Goal: Task Accomplishment & Management: Complete application form

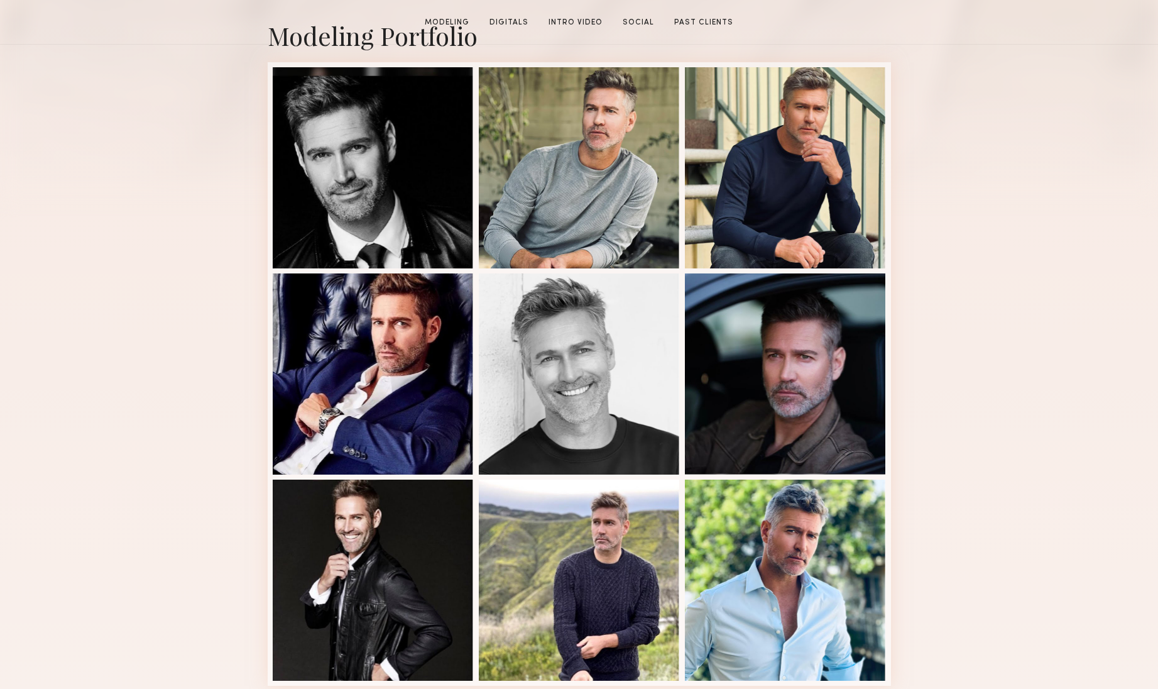
scroll to position [437, 0]
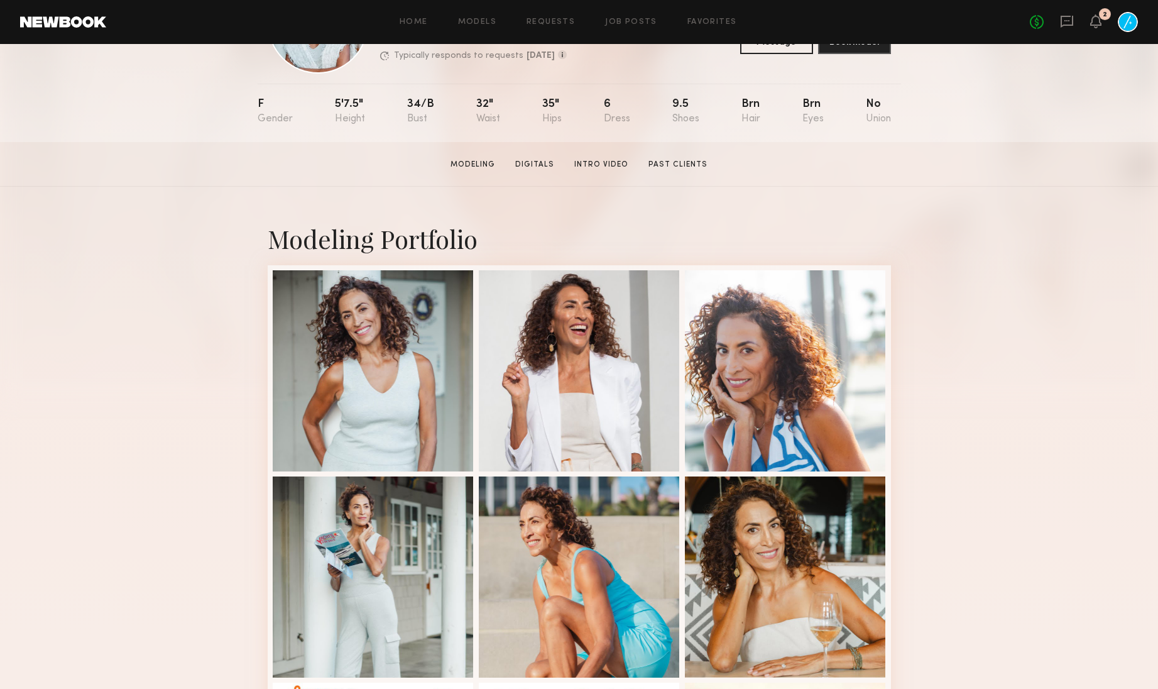
scroll to position [122, 0]
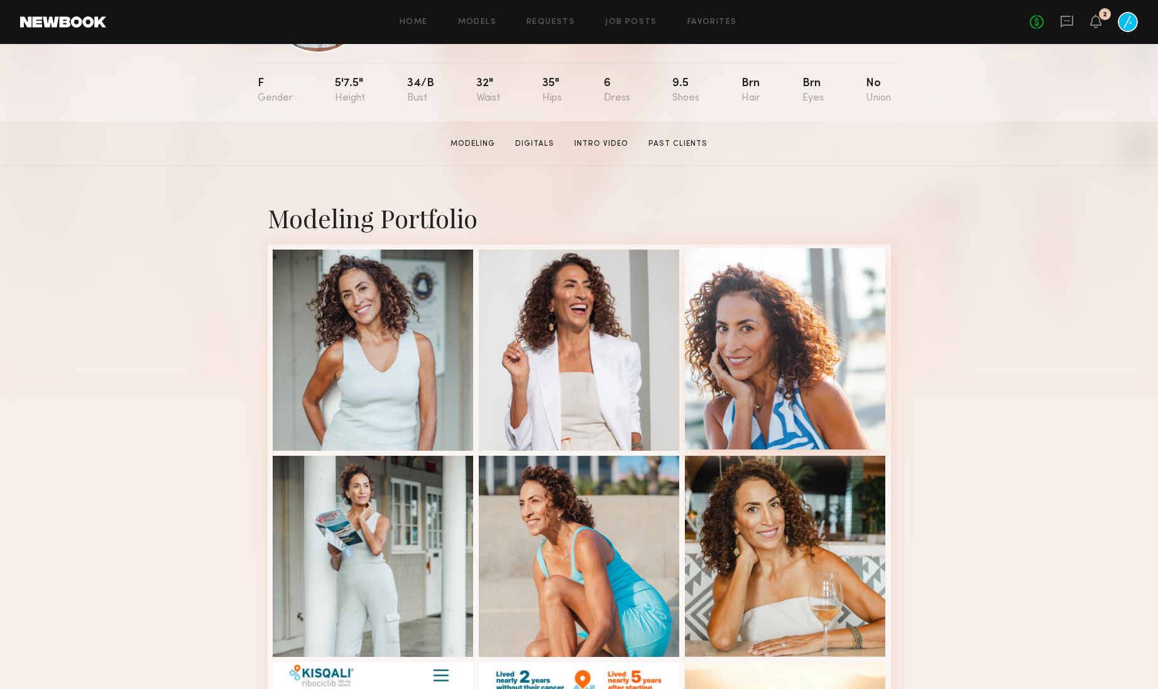
click at [728, 329] on div at bounding box center [785, 348] width 201 height 201
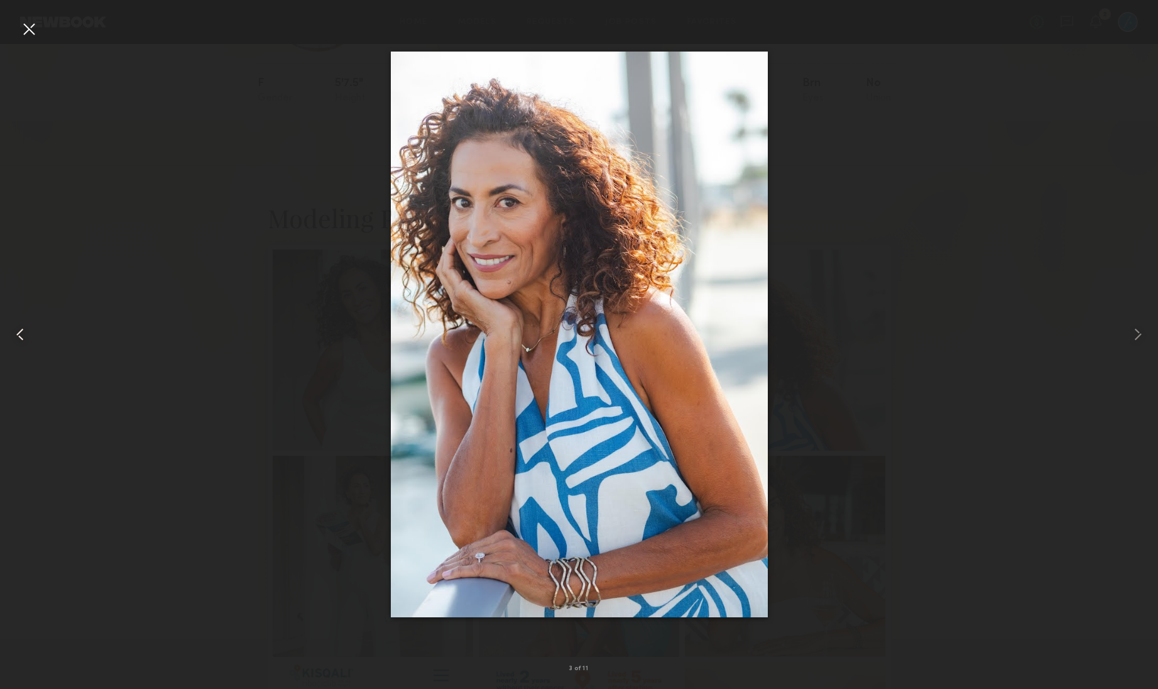
click at [24, 40] on div at bounding box center [23, 334] width 47 height 629
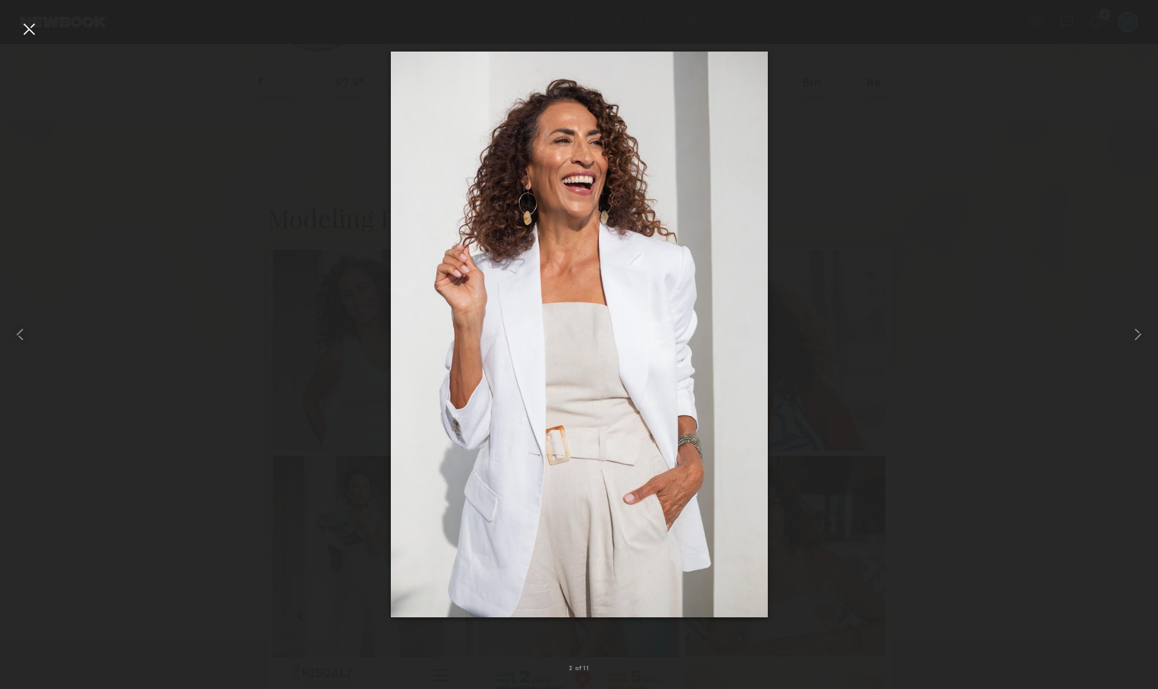
click at [23, 30] on div at bounding box center [29, 29] width 20 height 20
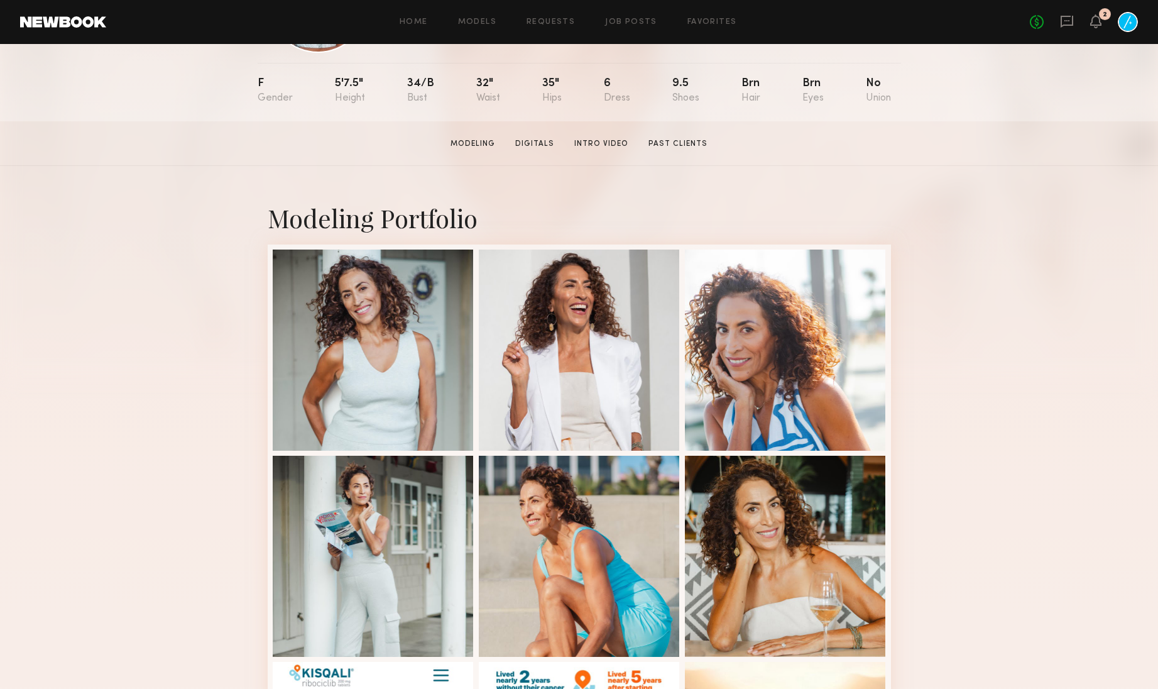
scroll to position [0, 0]
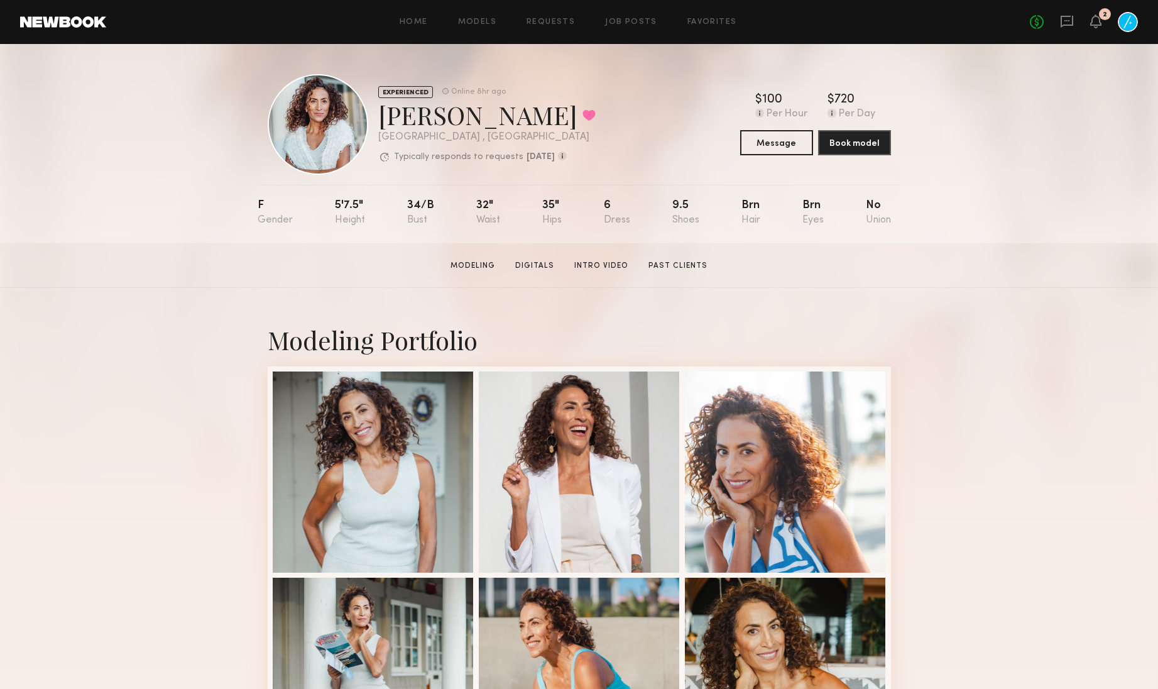
click at [699, 26] on div "Home Models Requests Job Posts Favorites Sign Out No fees up to $5,000 2" at bounding box center [622, 22] width 1032 height 20
click at [702, 23] on link "Favorites" at bounding box center [713, 22] width 50 height 8
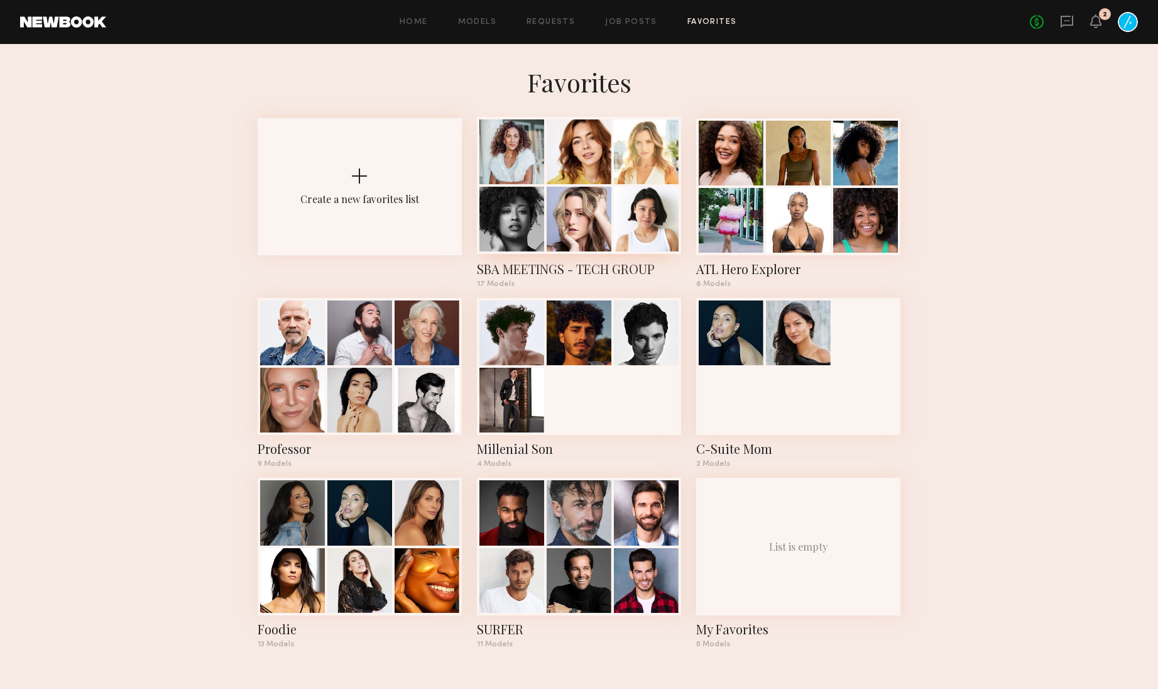
click at [573, 157] on div at bounding box center [579, 151] width 65 height 65
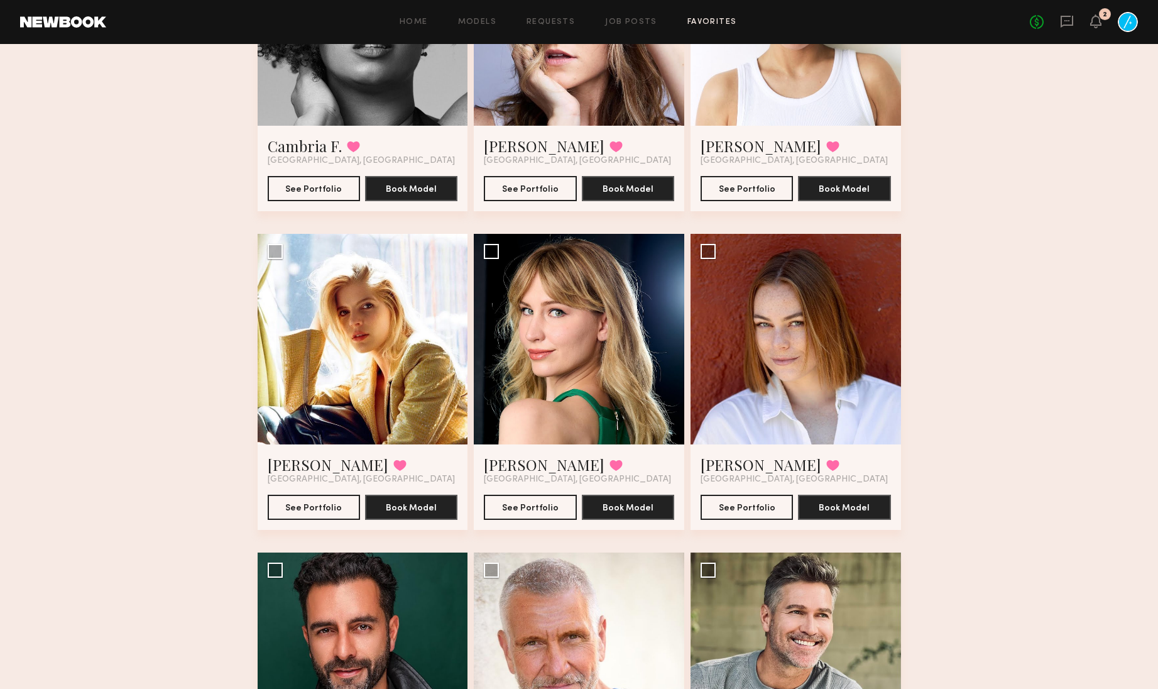
scroll to position [552, 0]
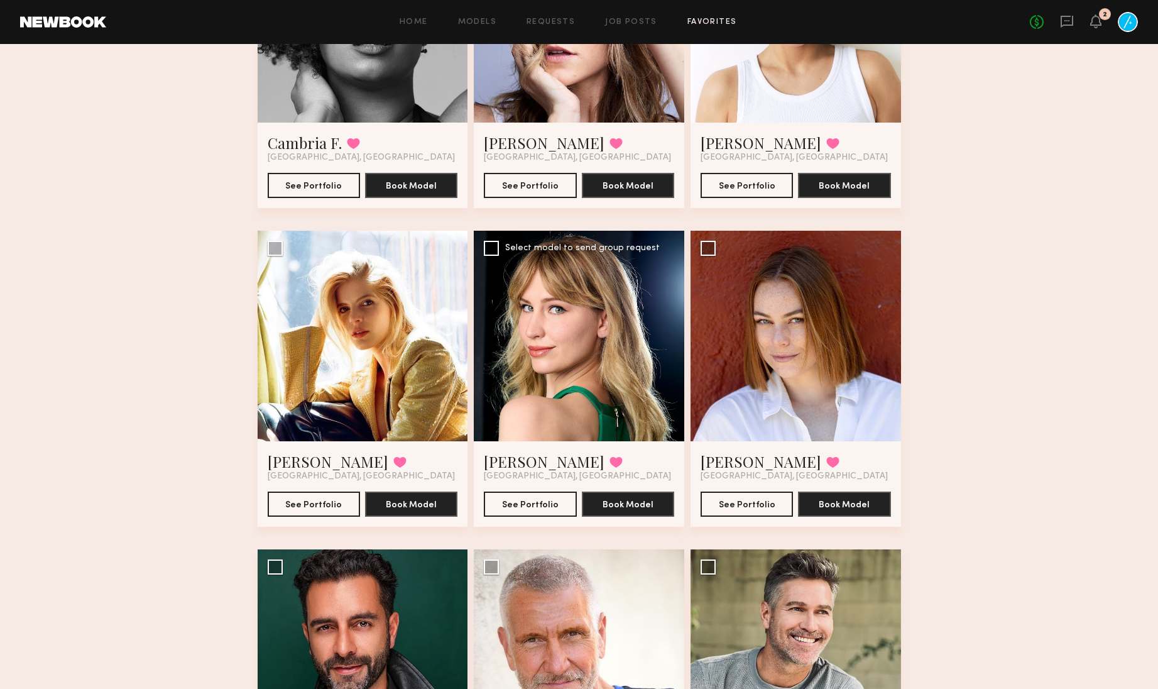
click at [599, 314] on div at bounding box center [579, 336] width 211 height 211
click at [537, 496] on button "See Portfolio" at bounding box center [530, 503] width 92 height 25
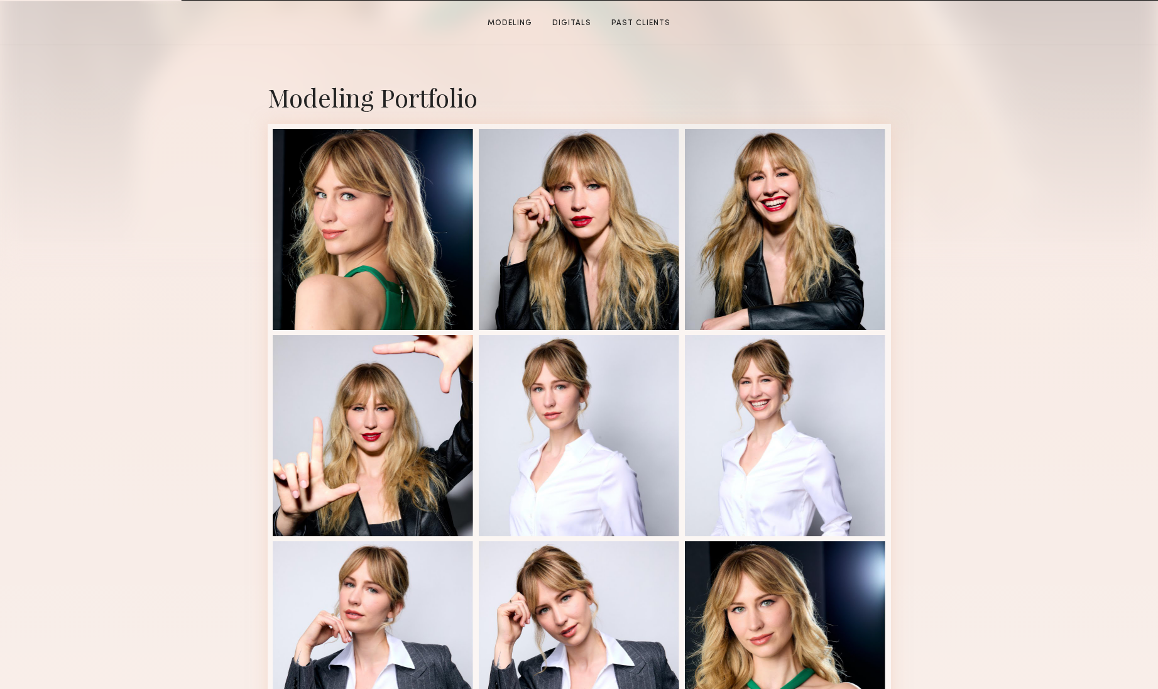
scroll to position [299, 0]
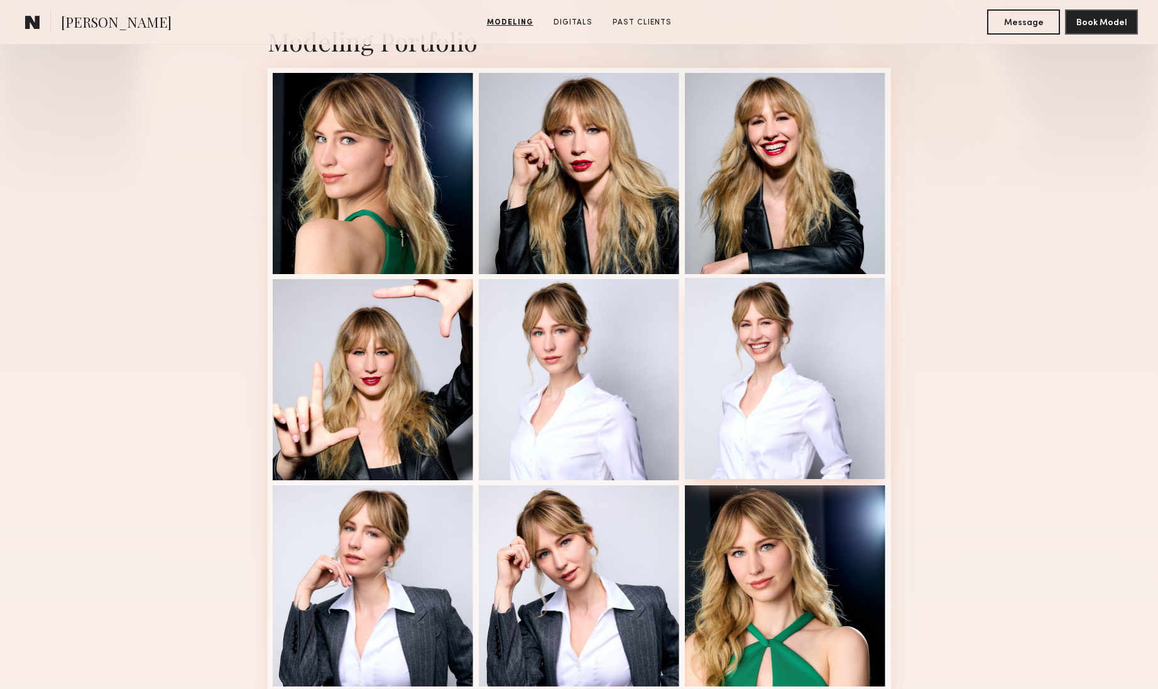
click at [749, 338] on div at bounding box center [785, 378] width 201 height 201
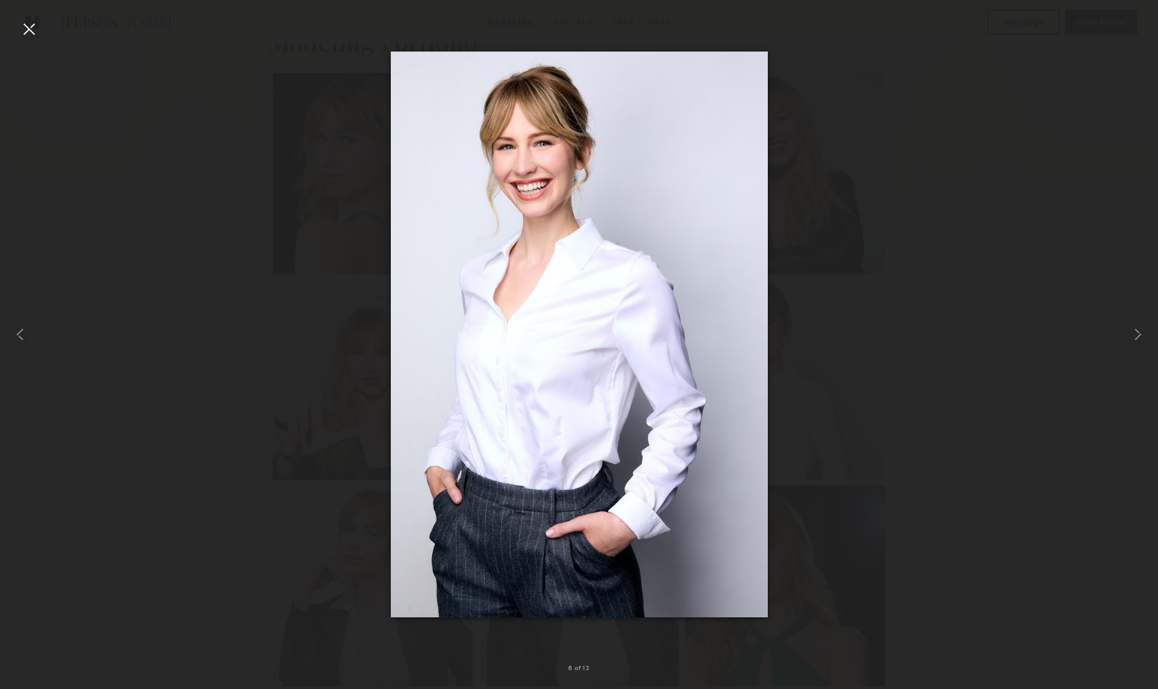
click at [32, 27] on div at bounding box center [29, 29] width 20 height 20
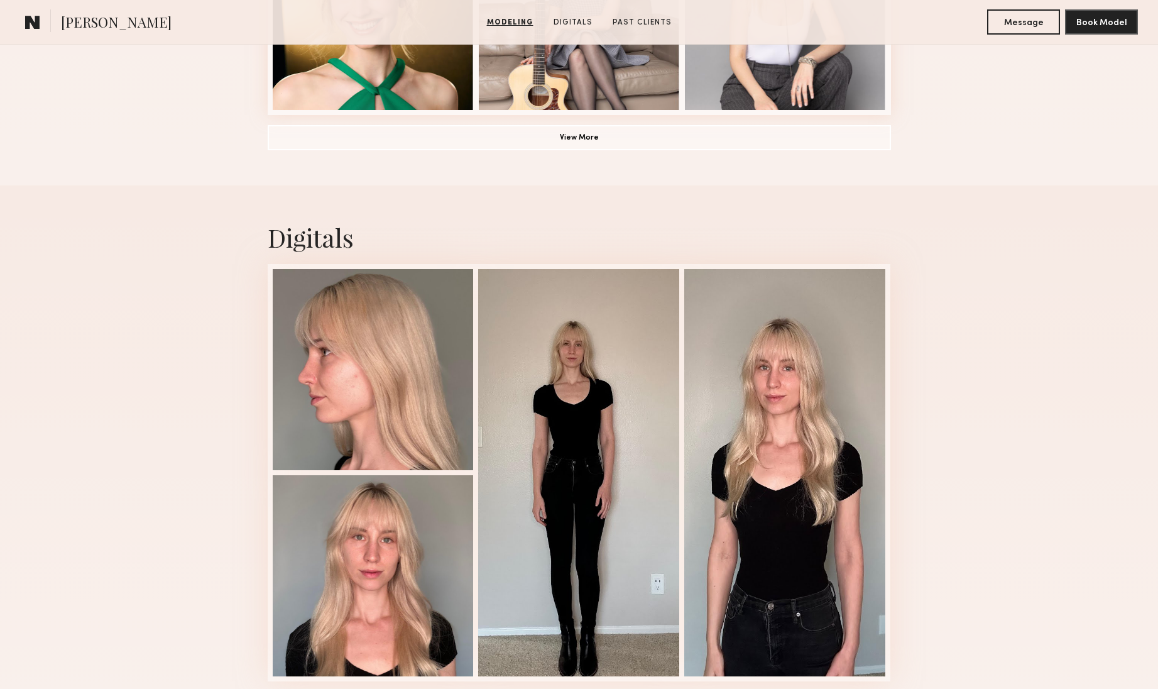
scroll to position [1185, 0]
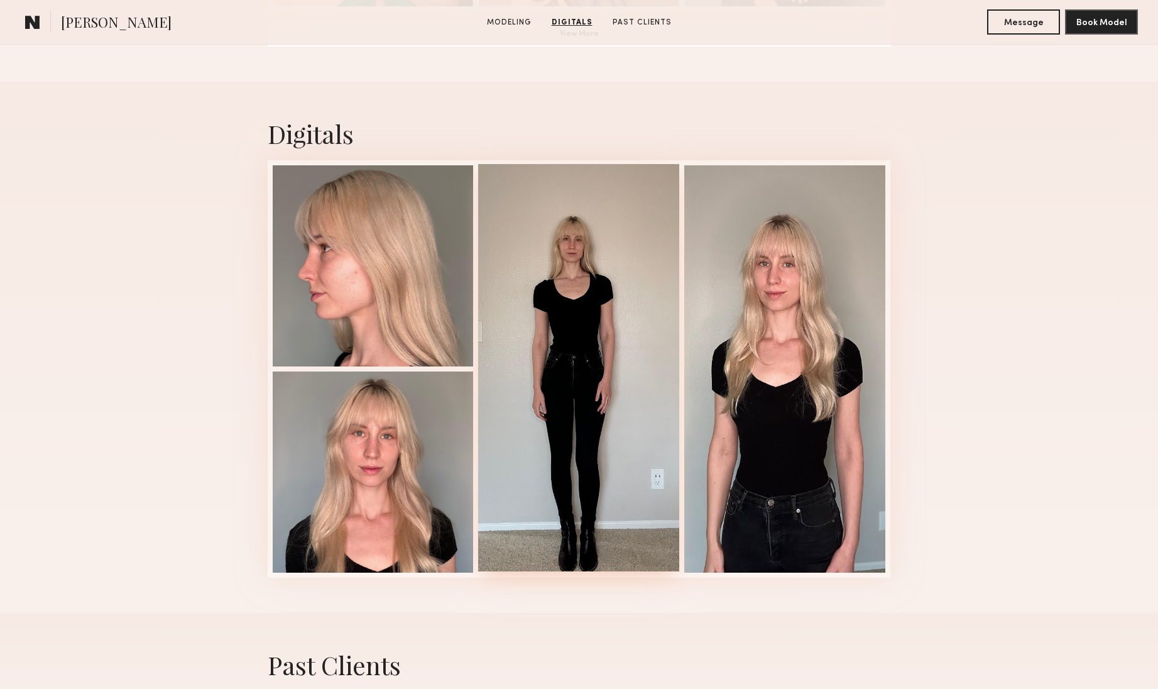
click at [613, 305] on div at bounding box center [578, 367] width 201 height 407
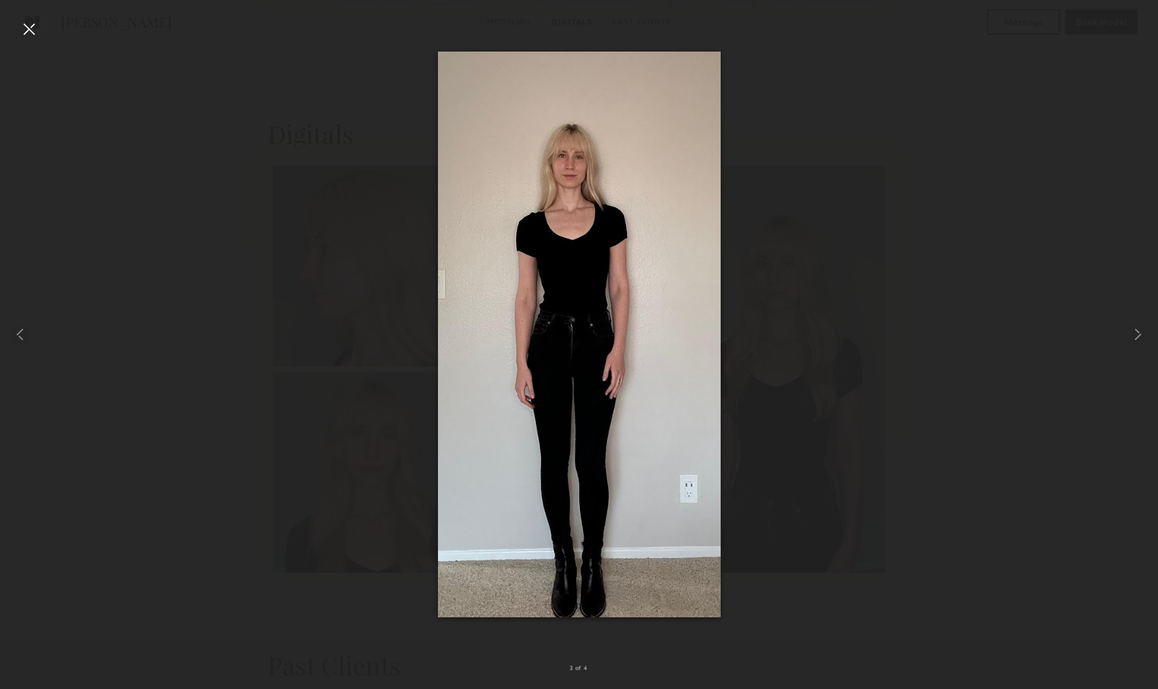
click at [38, 27] on div at bounding box center [29, 29] width 20 height 20
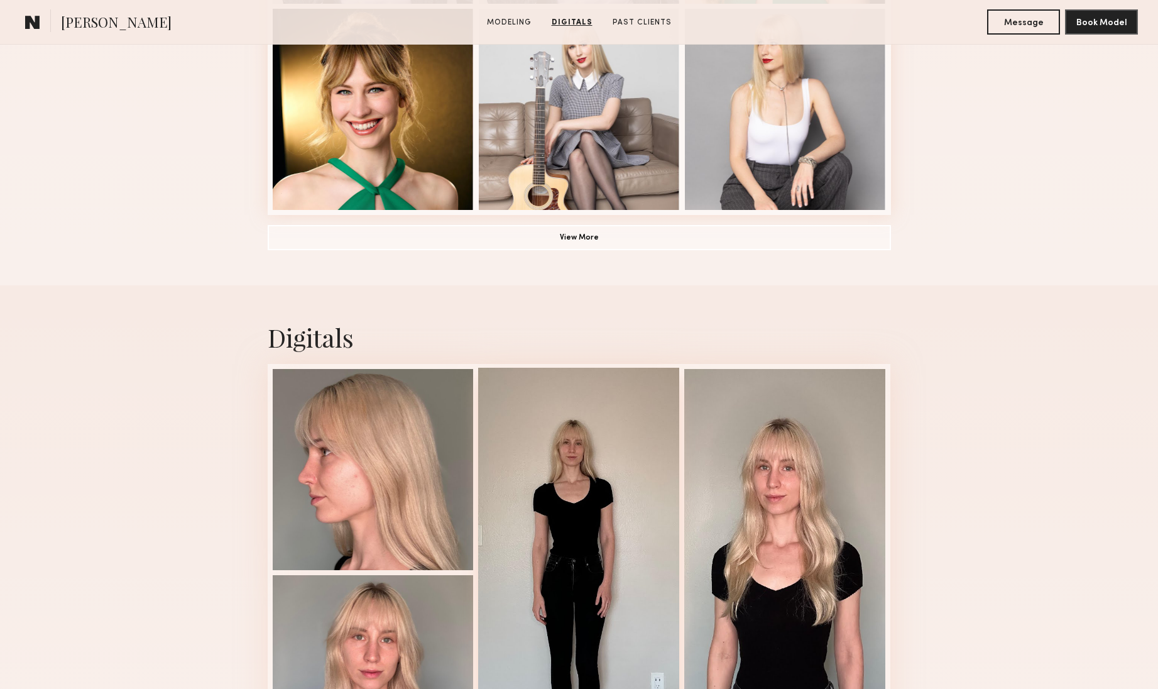
scroll to position [878, 0]
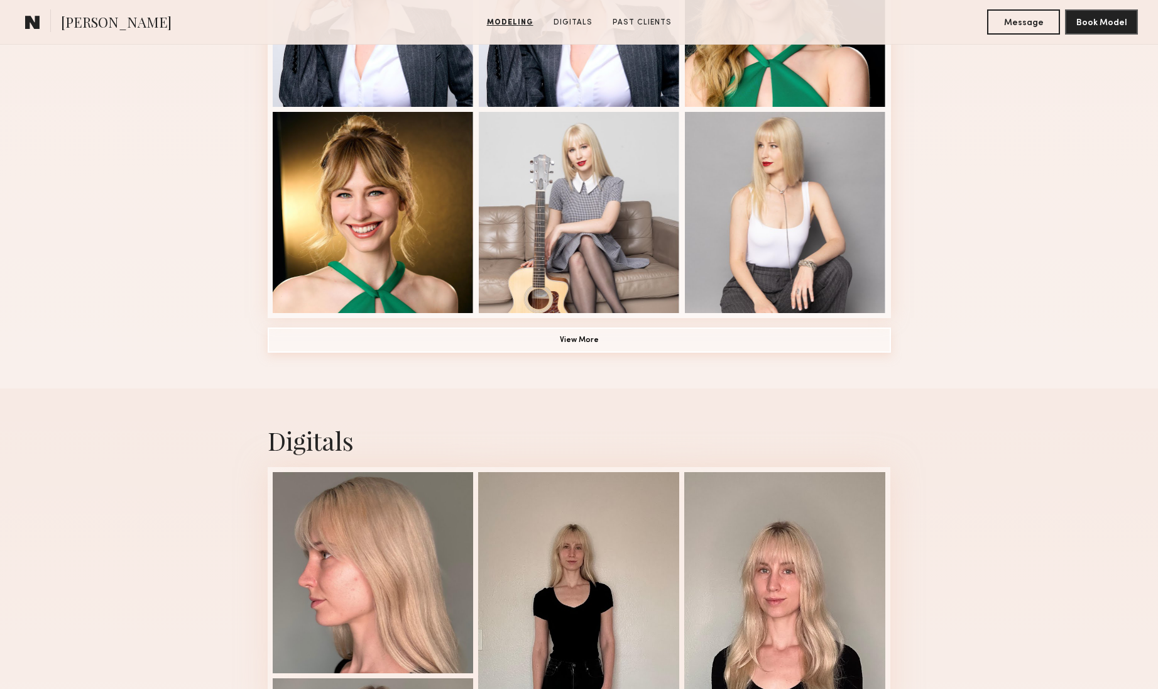
click at [575, 340] on button "View More" at bounding box center [580, 339] width 624 height 25
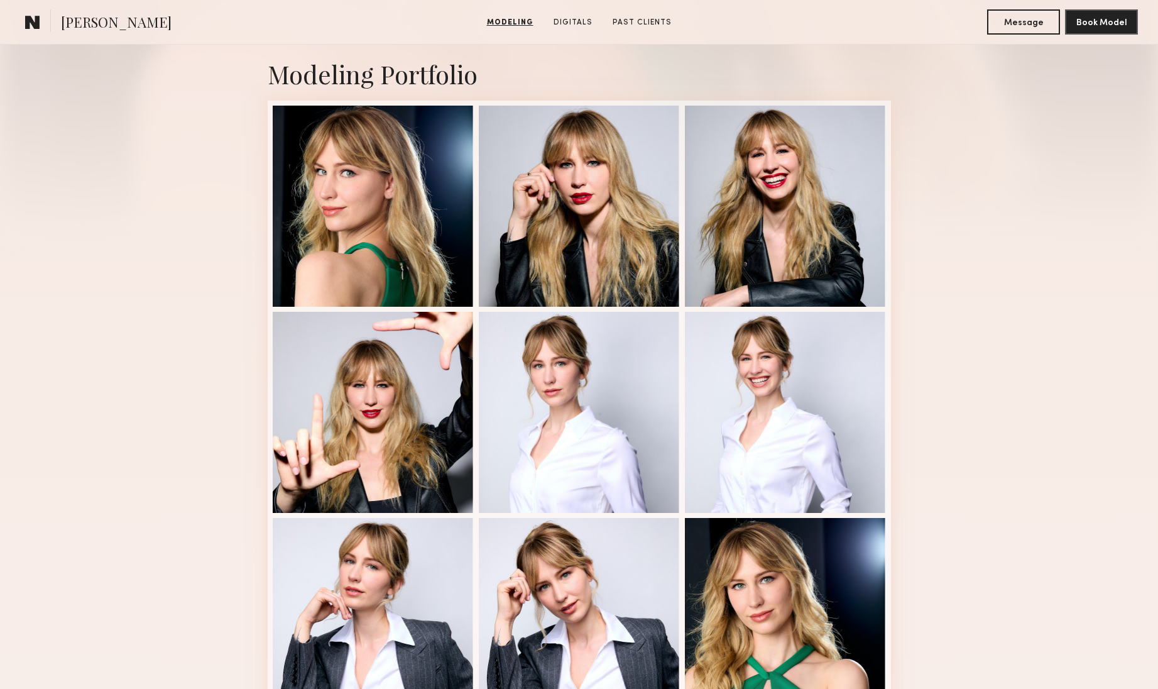
scroll to position [228, 0]
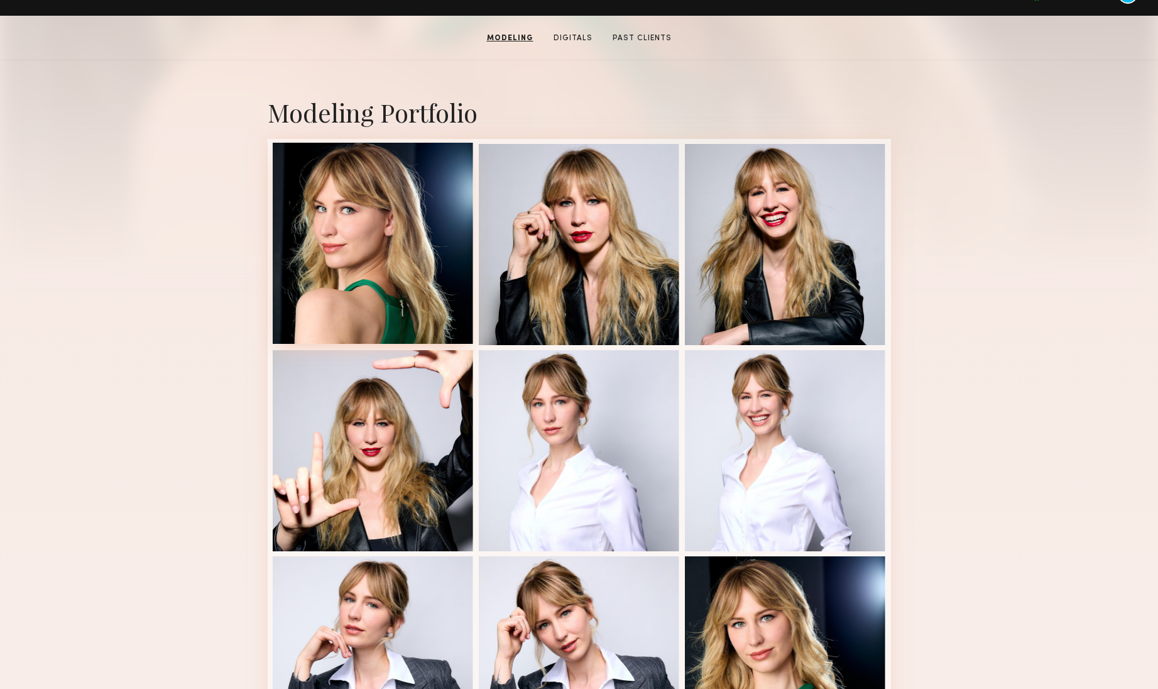
click at [326, 257] on div at bounding box center [373, 243] width 201 height 201
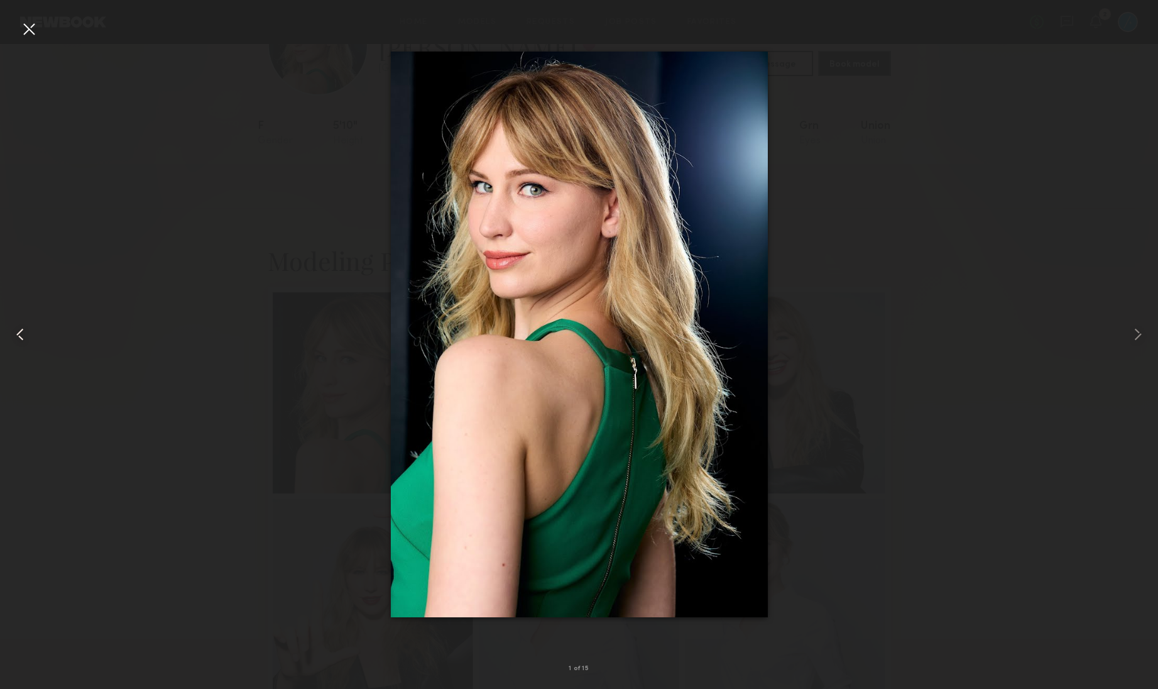
scroll to position [74, 0]
click at [30, 25] on div at bounding box center [29, 29] width 20 height 20
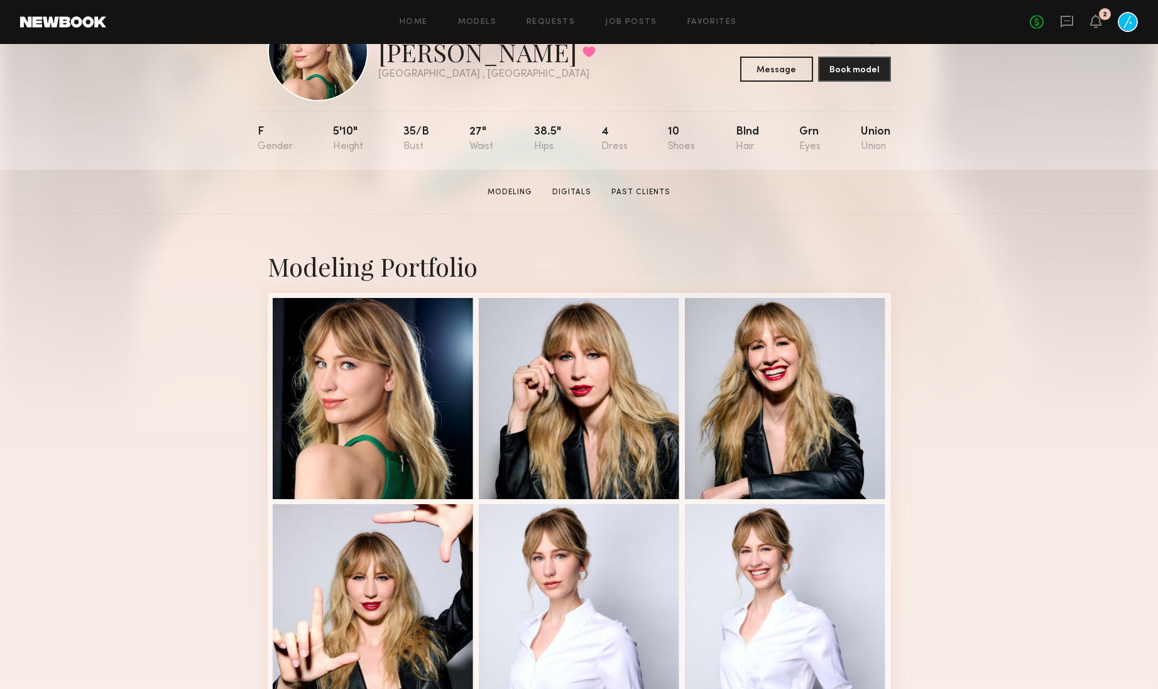
scroll to position [0, 0]
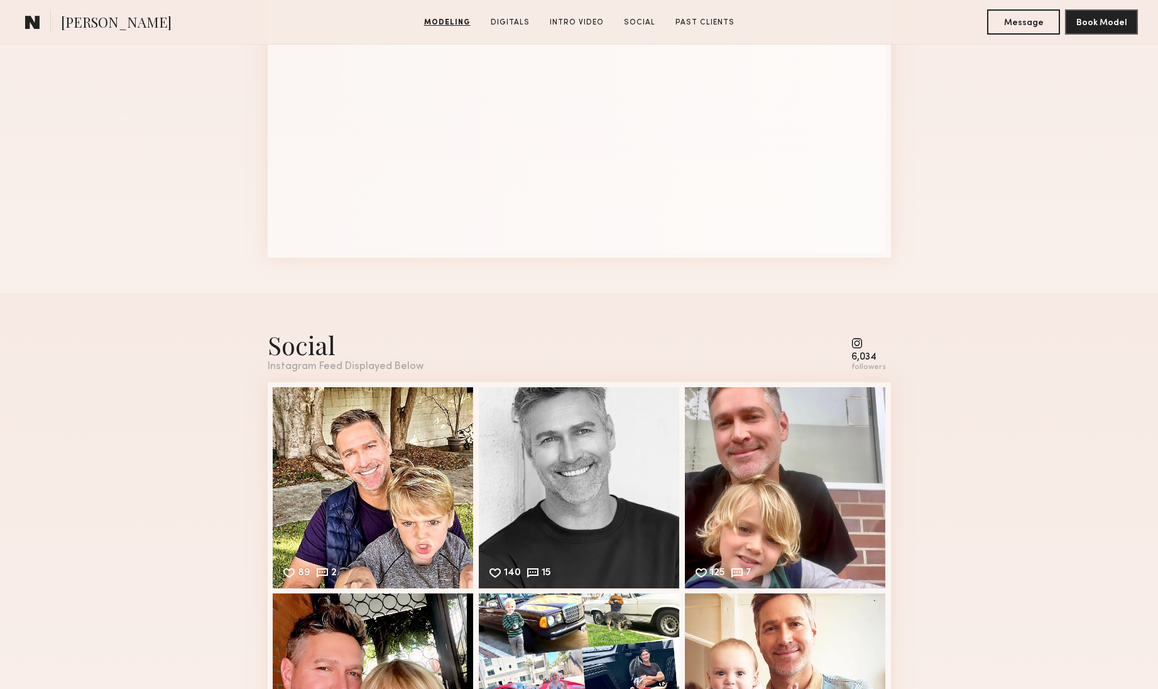
scroll to position [1816, 0]
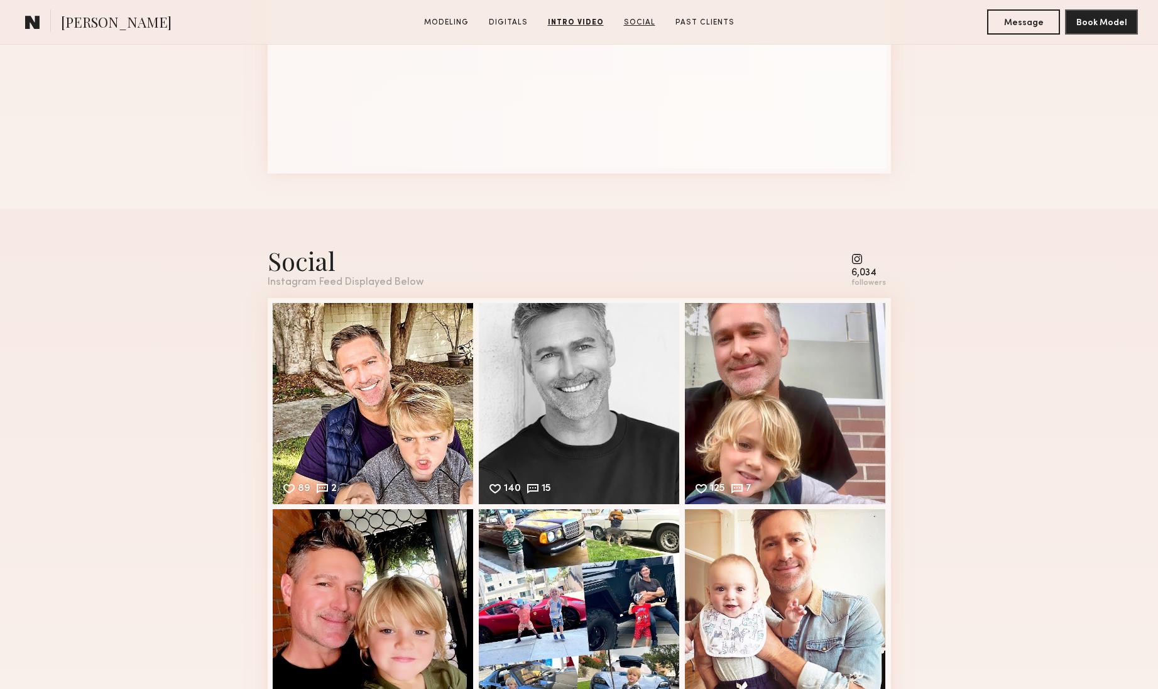
click at [638, 24] on link "Social" at bounding box center [639, 22] width 41 height 11
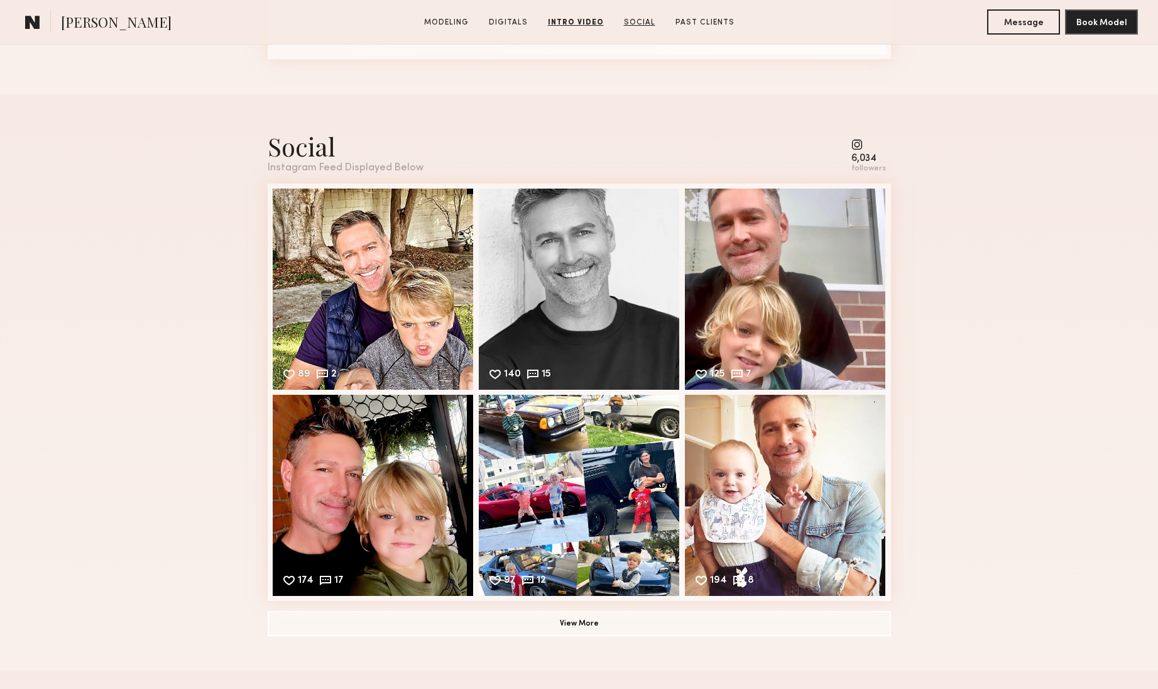
scroll to position [1949, 0]
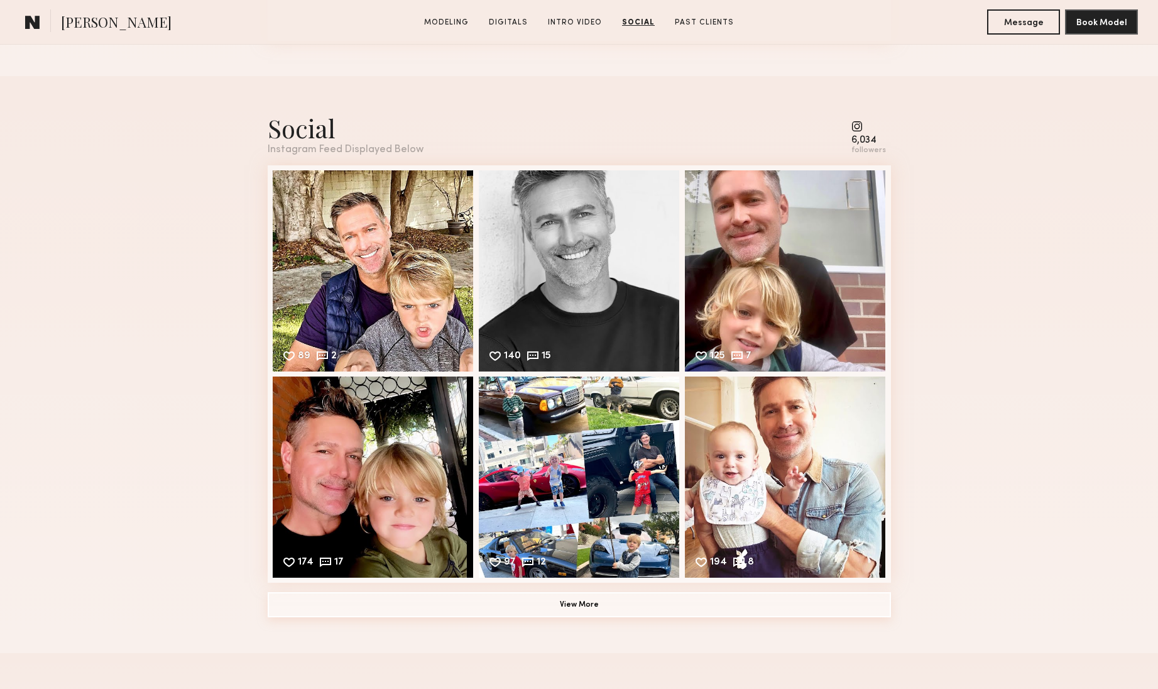
click at [574, 602] on button "View More" at bounding box center [580, 604] width 624 height 25
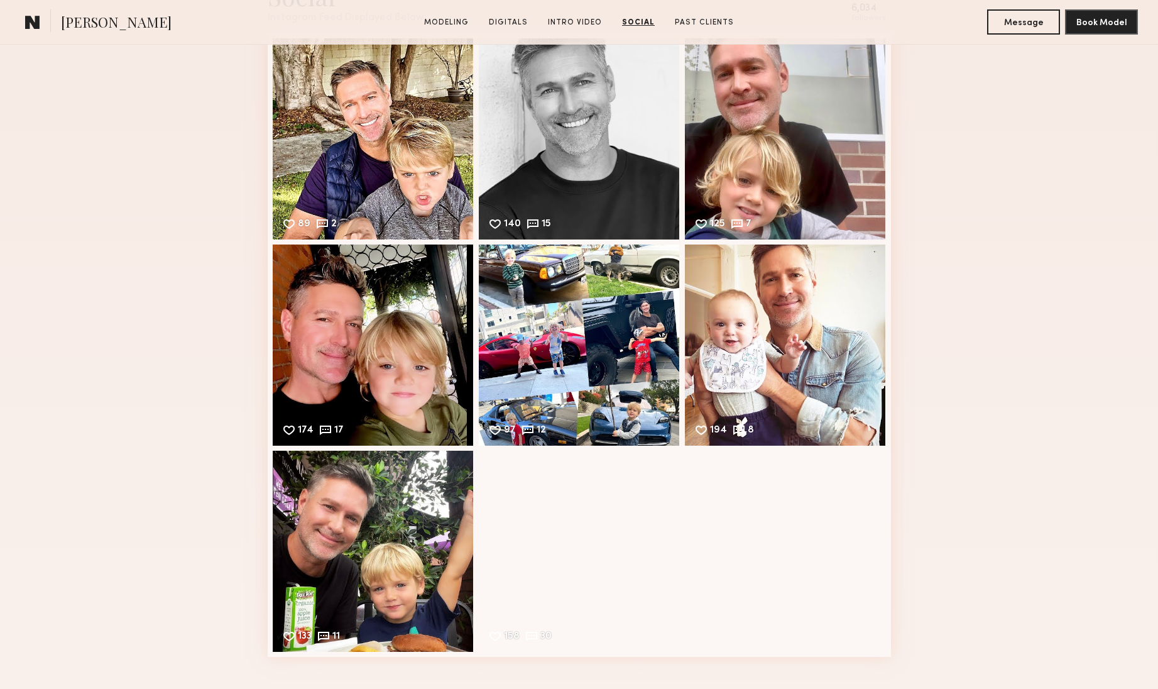
scroll to position [2125, 0]
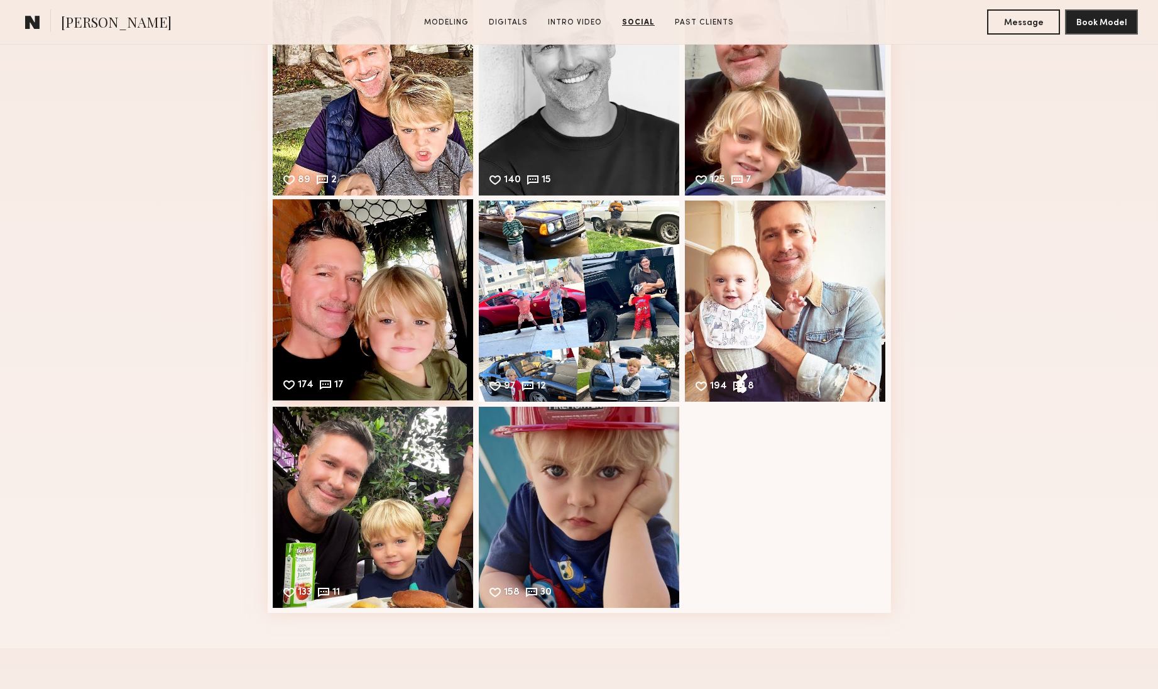
click at [356, 332] on div "174 17 Likes & comments displayed to show model’s engagement" at bounding box center [373, 299] width 201 height 201
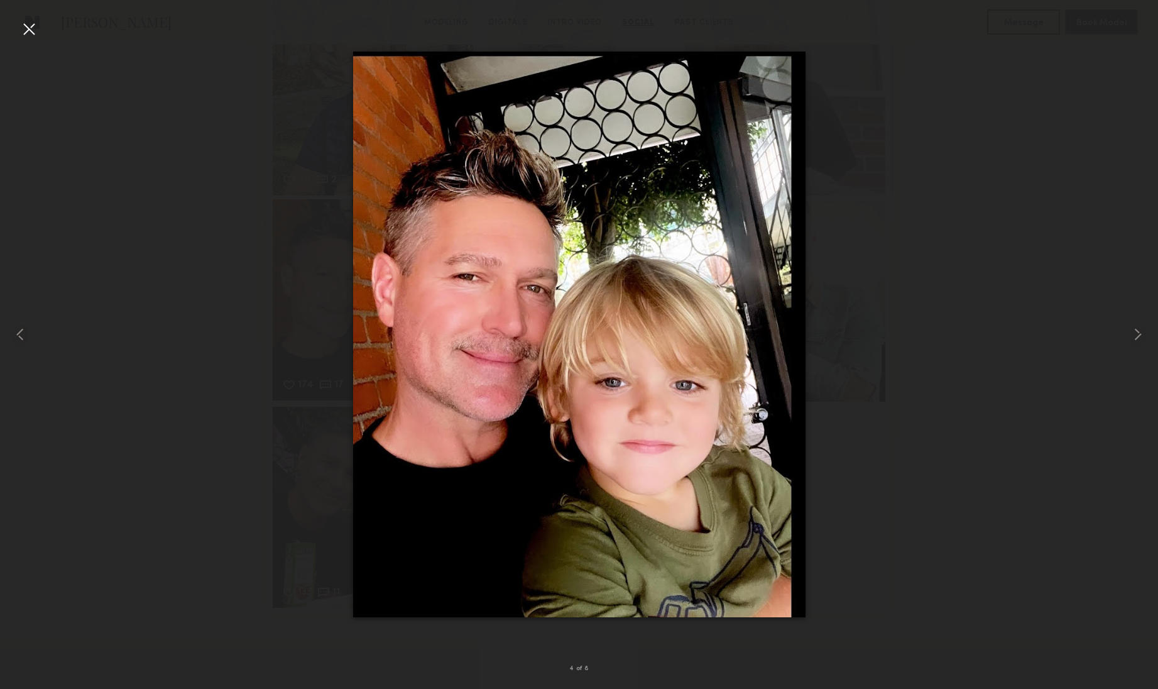
scroll to position [2124, 0]
click at [23, 31] on div at bounding box center [29, 29] width 20 height 20
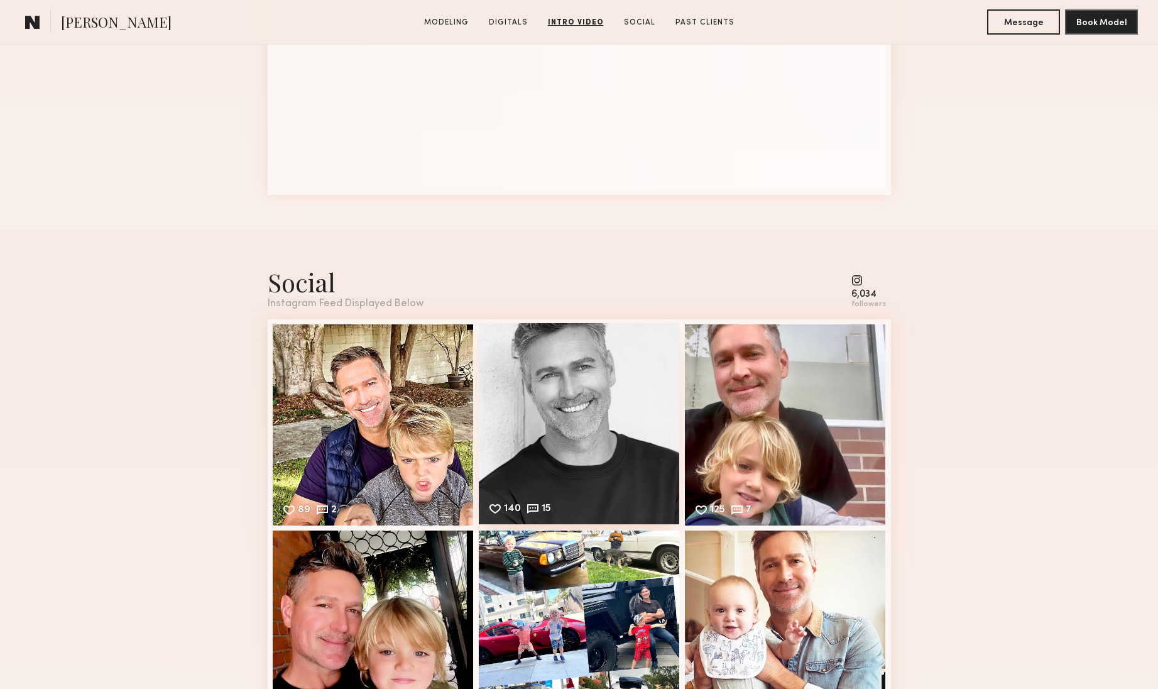
scroll to position [1791, 0]
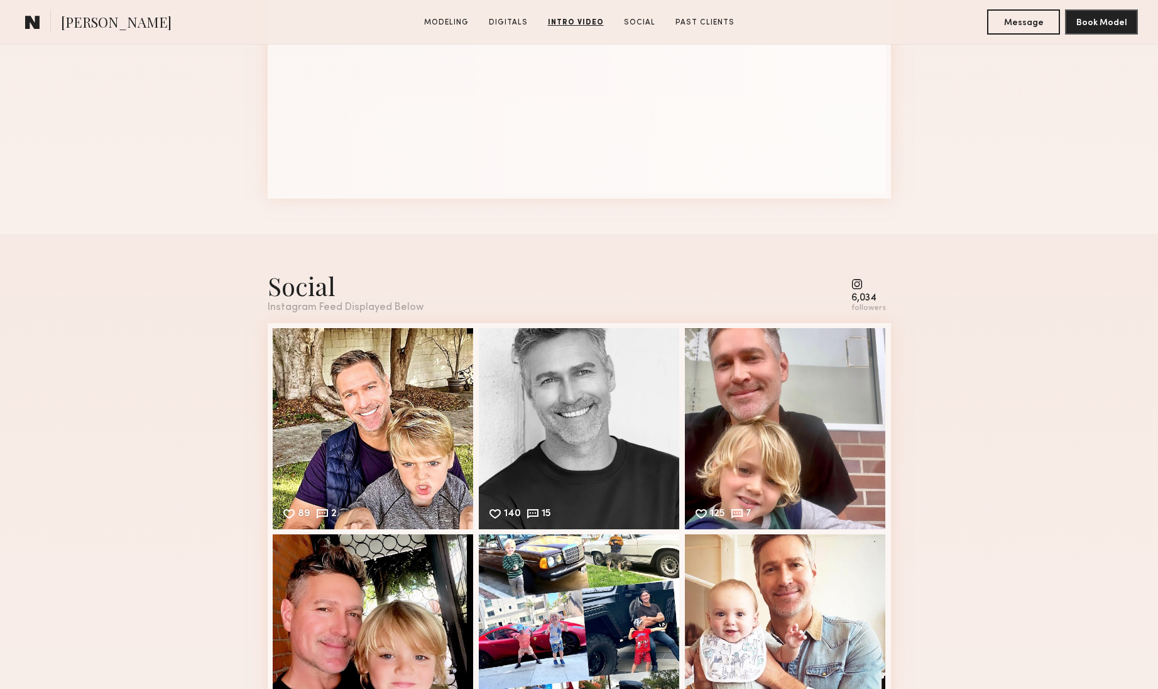
click at [862, 283] on common-icon at bounding box center [869, 283] width 35 height 11
click at [869, 299] on div "6,034" at bounding box center [869, 298] width 35 height 9
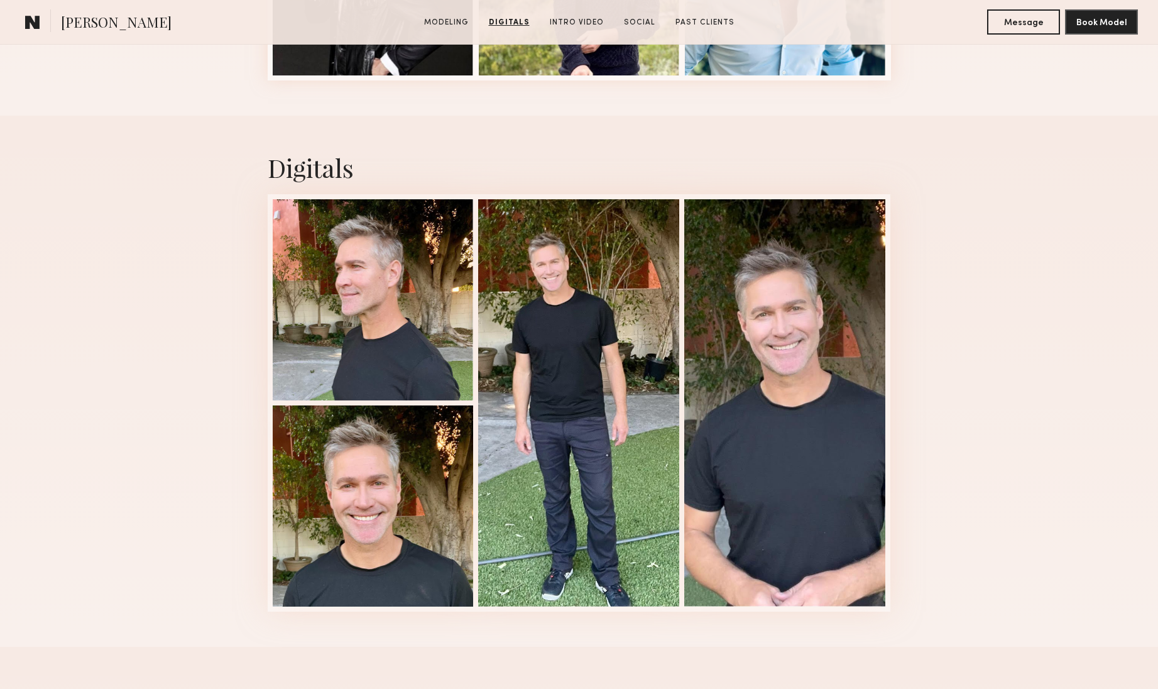
scroll to position [911, 0]
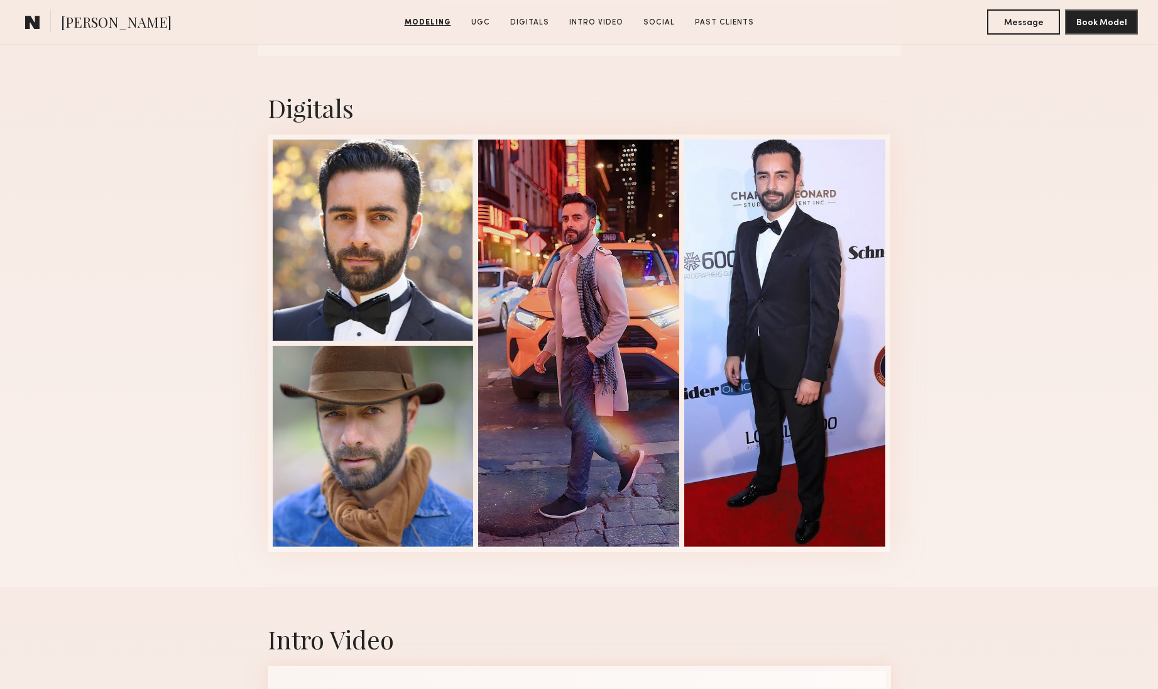
scroll to position [1669, 0]
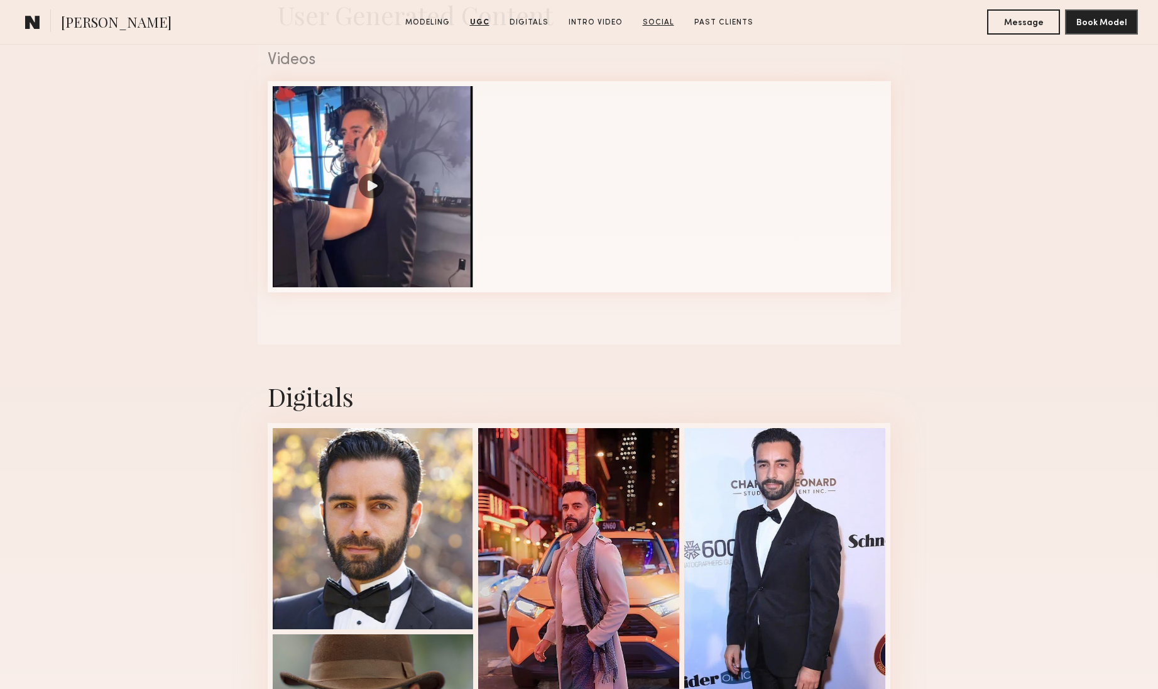
click at [659, 21] on link "Social" at bounding box center [658, 22] width 41 height 11
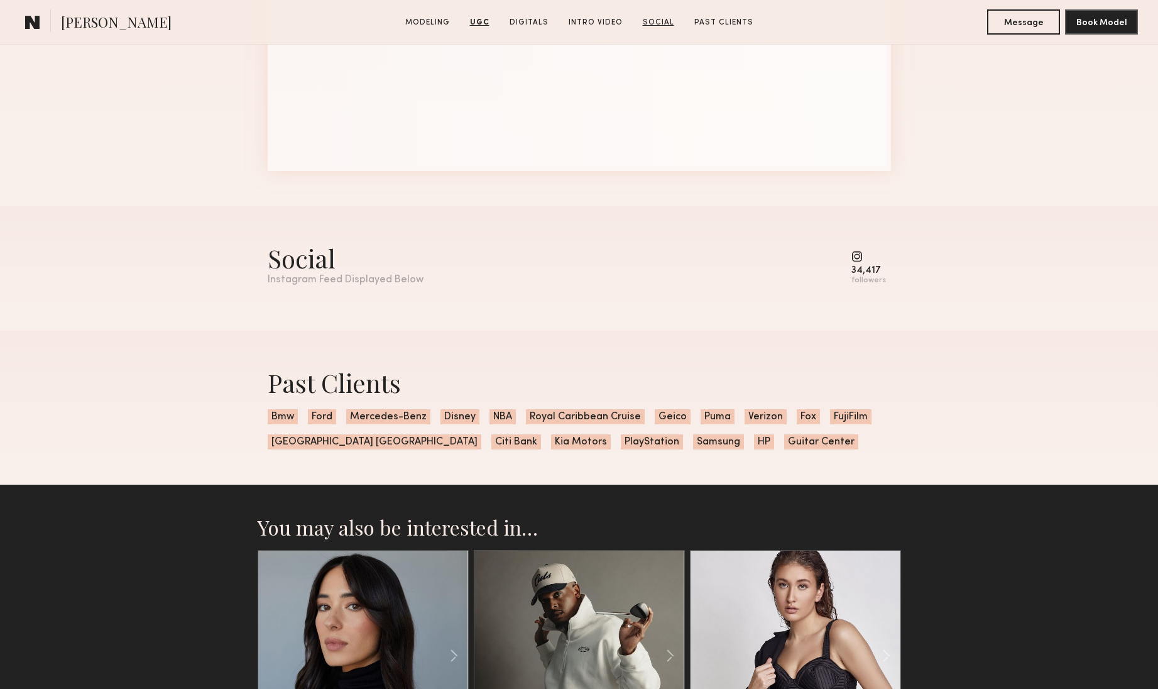
scroll to position [2552, 0]
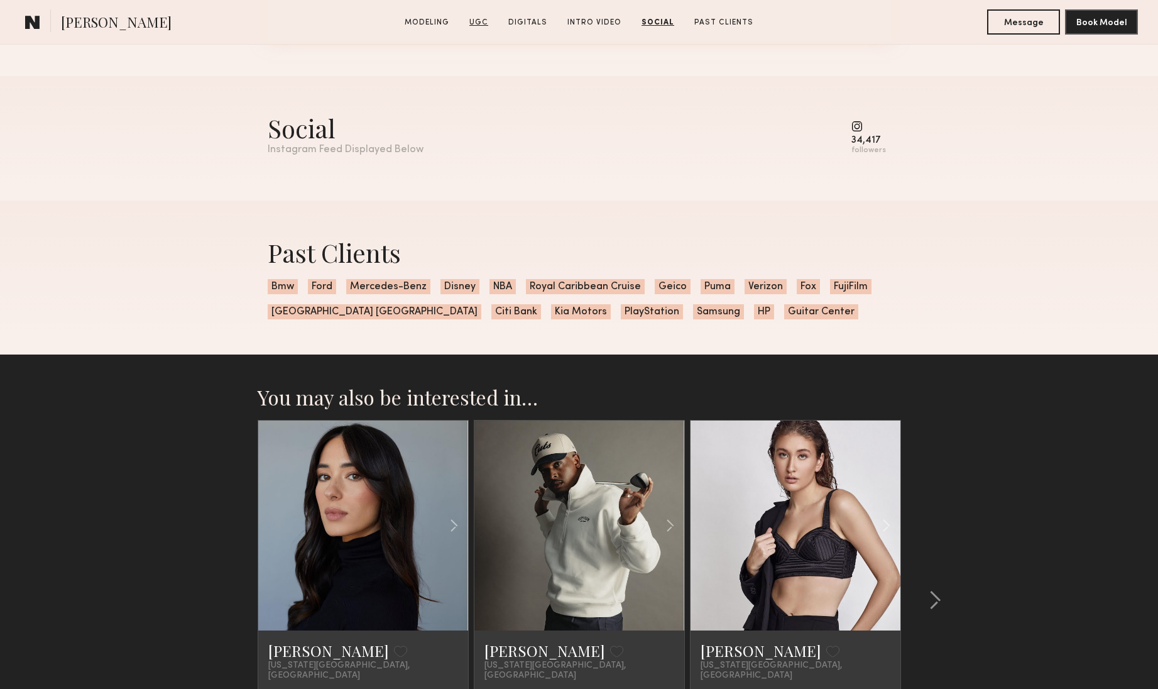
click at [481, 22] on link "UGC" at bounding box center [478, 22] width 29 height 11
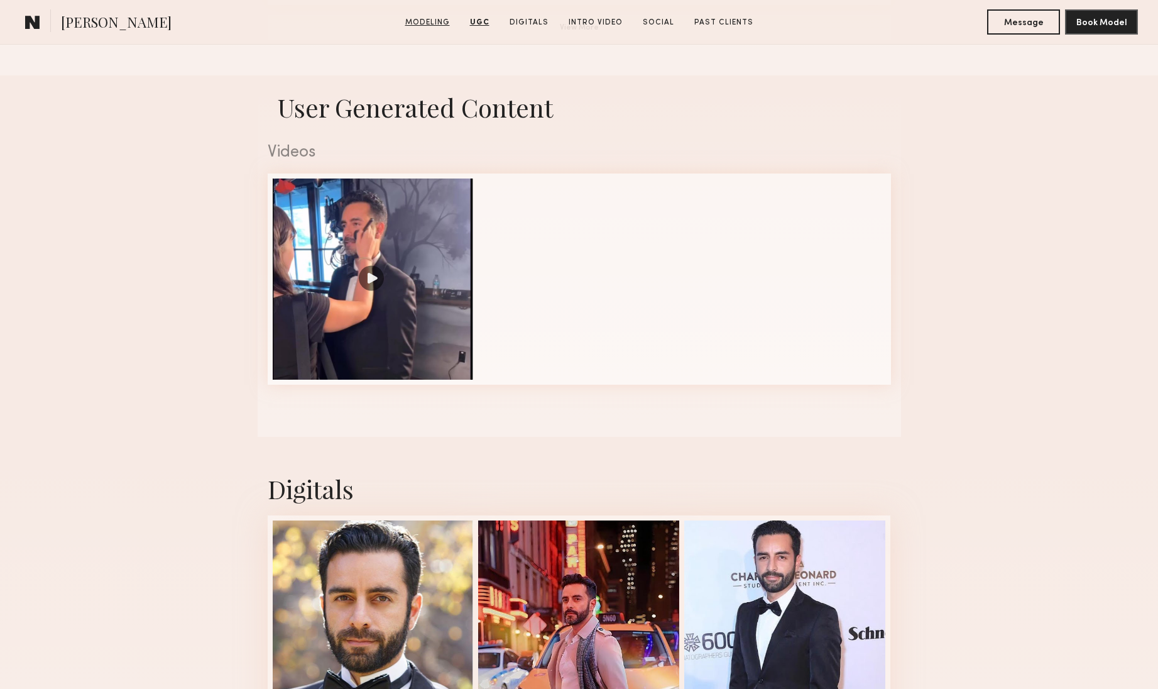
click at [427, 21] on link "Modeling" at bounding box center [427, 22] width 55 height 11
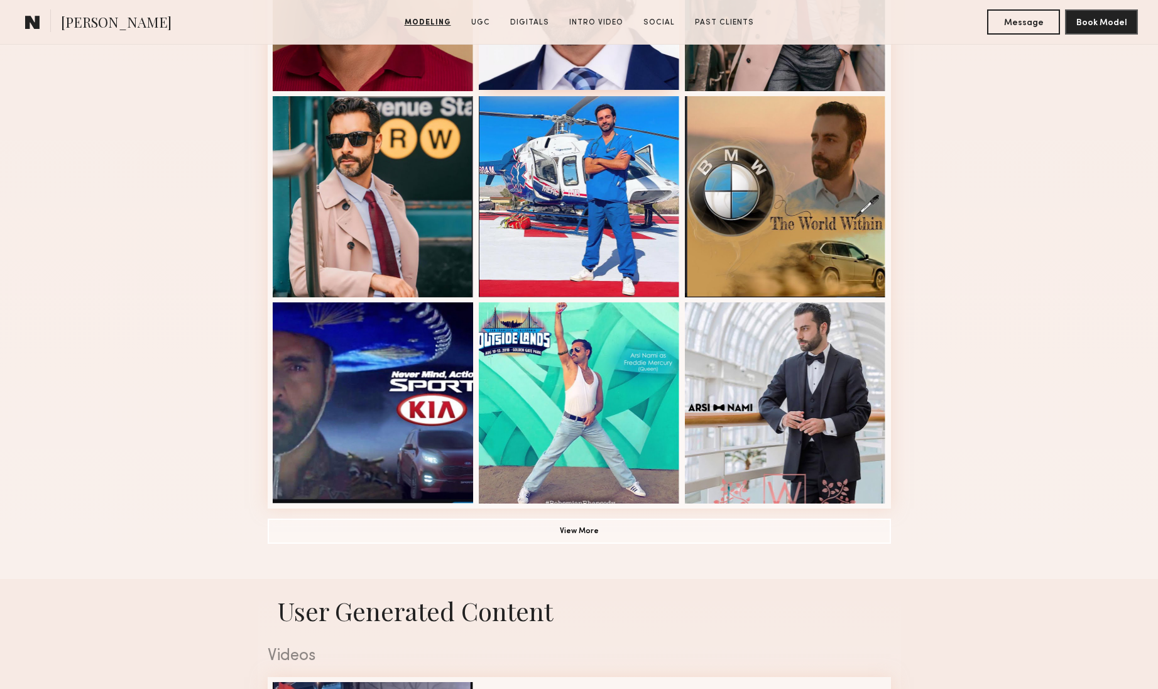
scroll to position [687, 0]
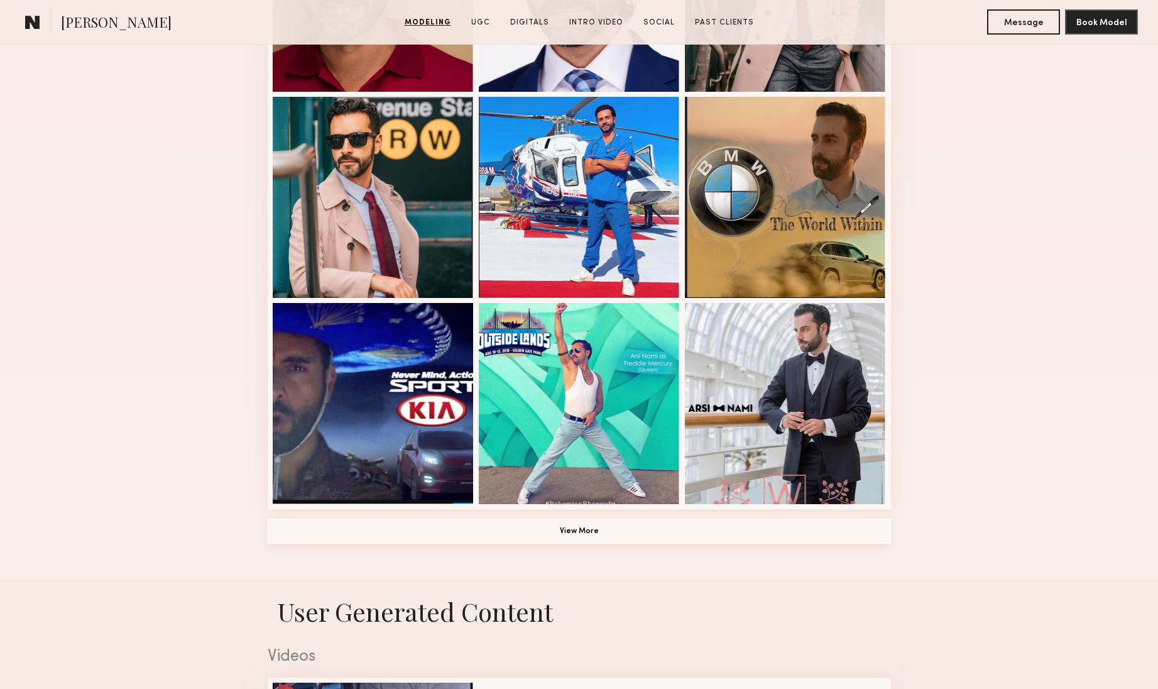
click at [587, 529] on button "View More" at bounding box center [580, 531] width 624 height 25
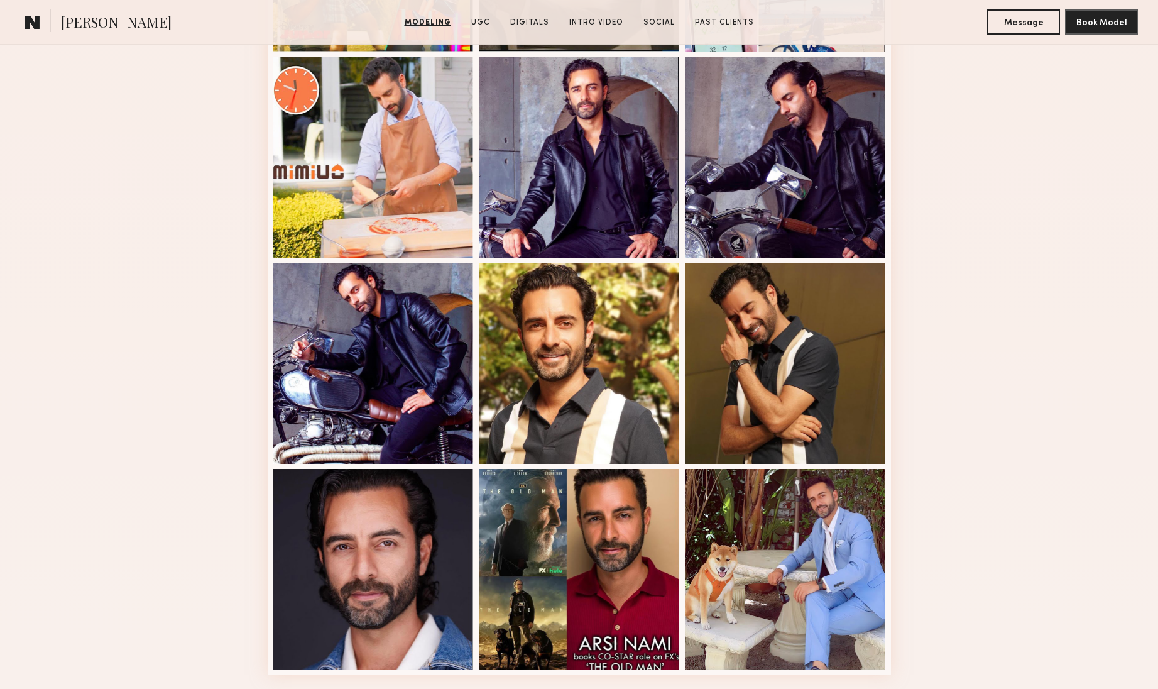
scroll to position [1457, 0]
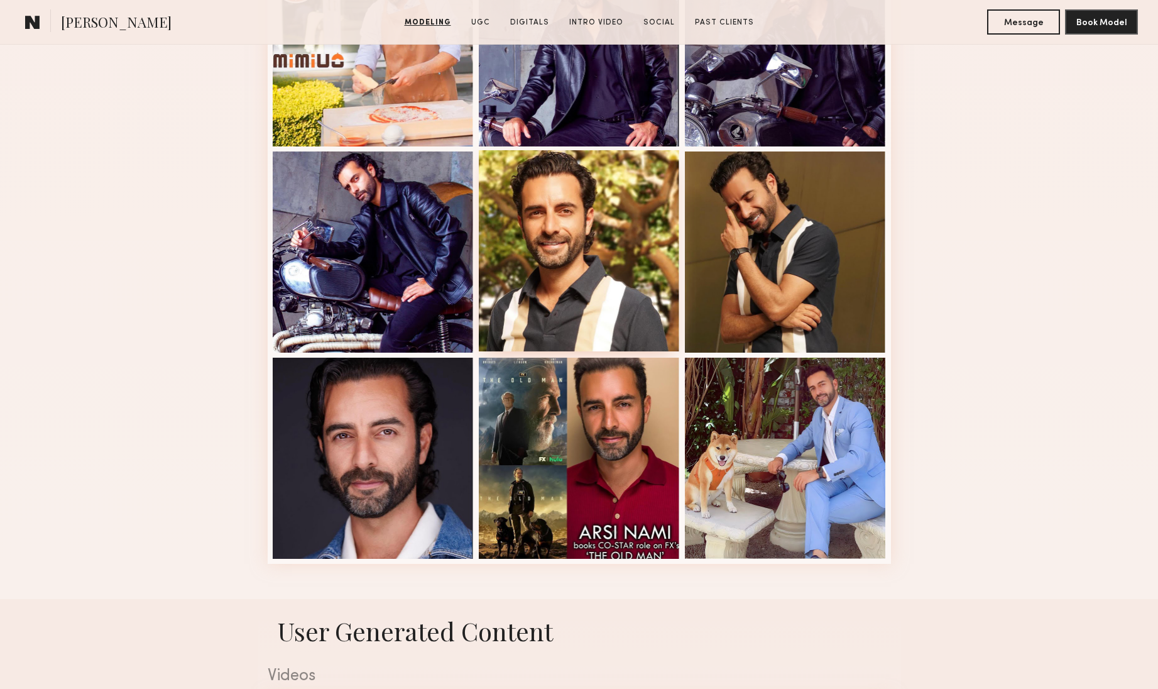
click at [584, 319] on div at bounding box center [579, 250] width 201 height 201
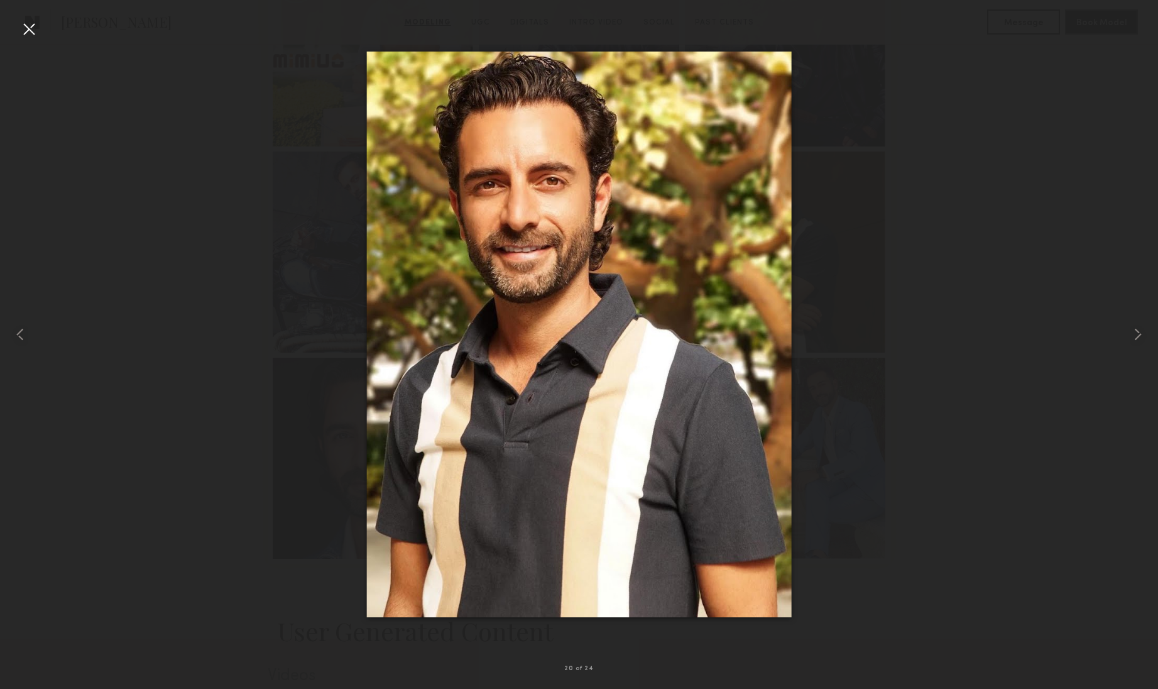
scroll to position [1456, 0]
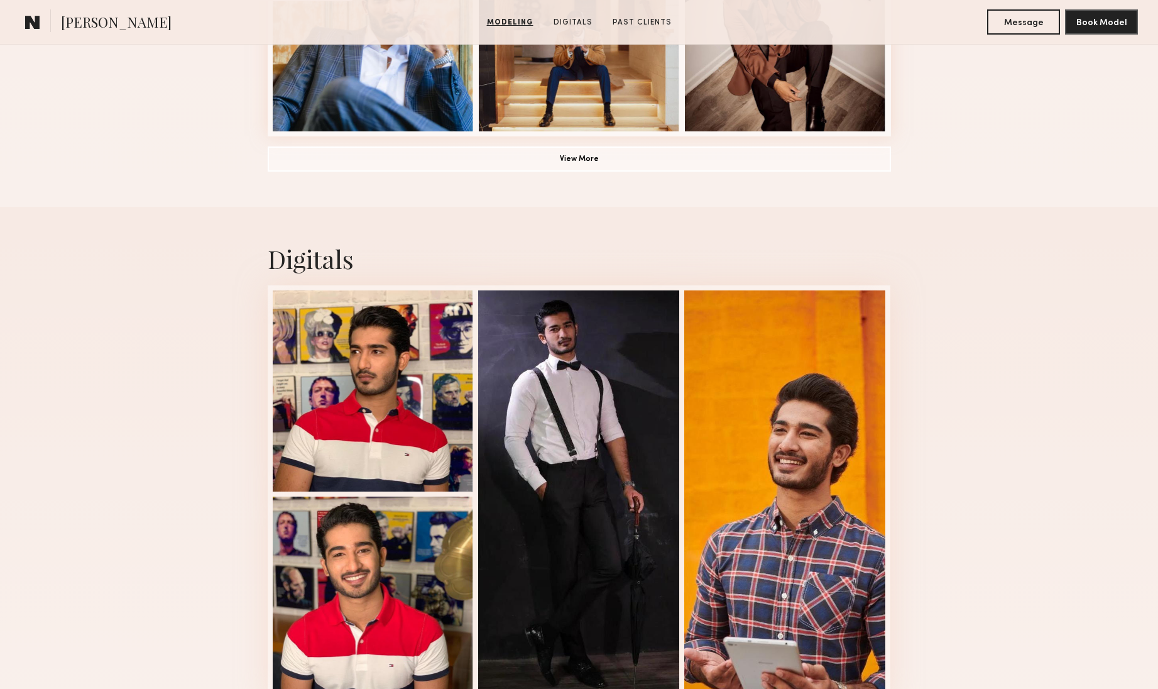
scroll to position [1241, 0]
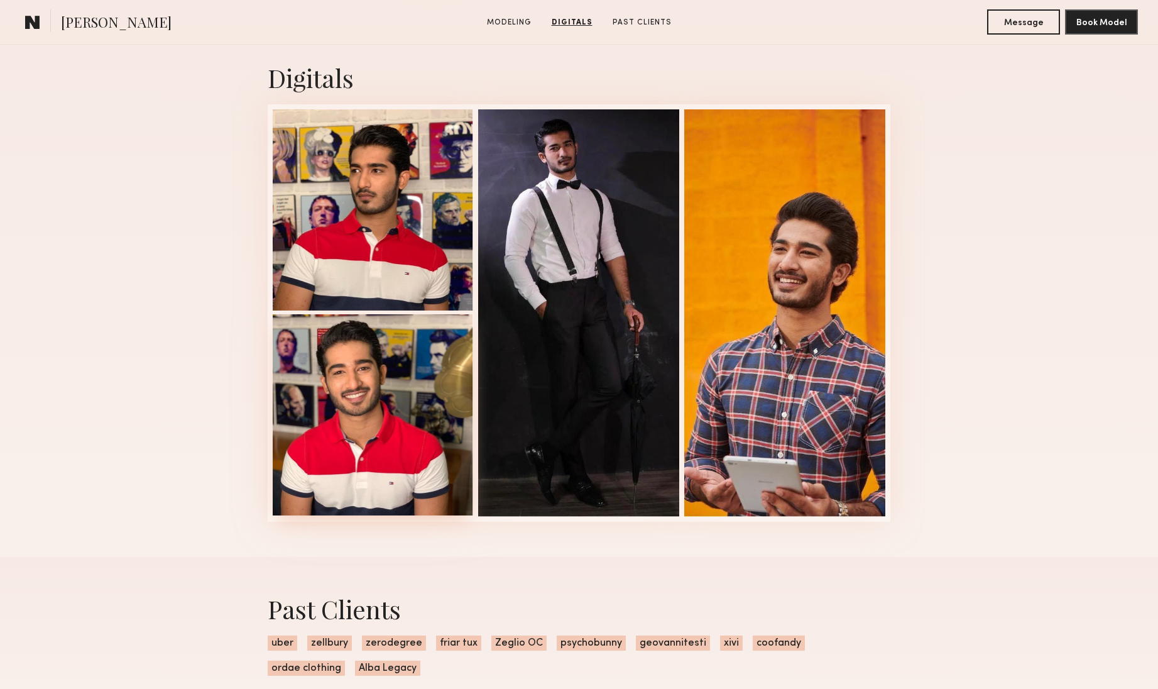
click at [396, 410] on div at bounding box center [373, 414] width 201 height 201
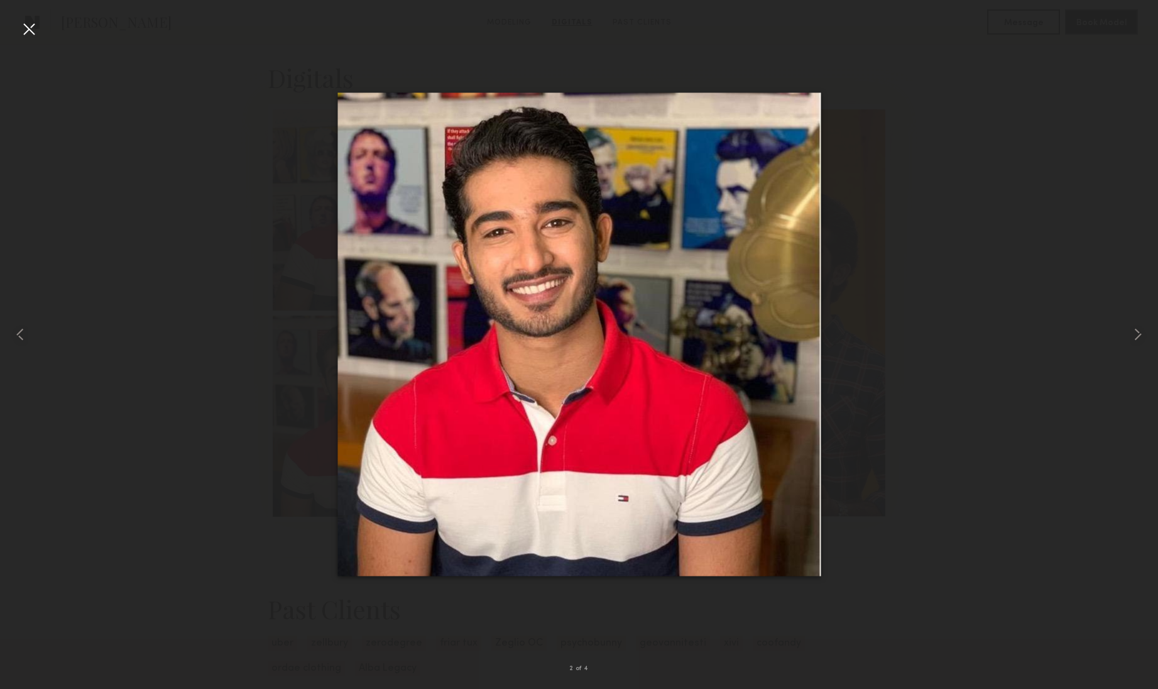
click at [25, 30] on div at bounding box center [29, 29] width 20 height 20
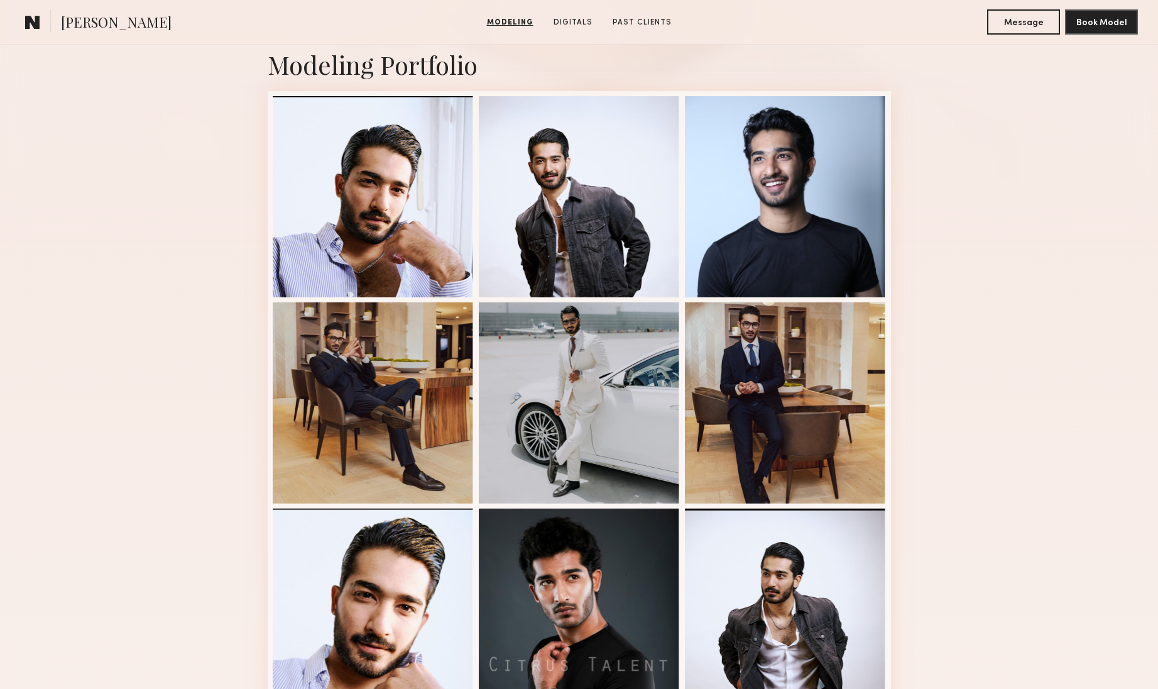
scroll to position [0, 0]
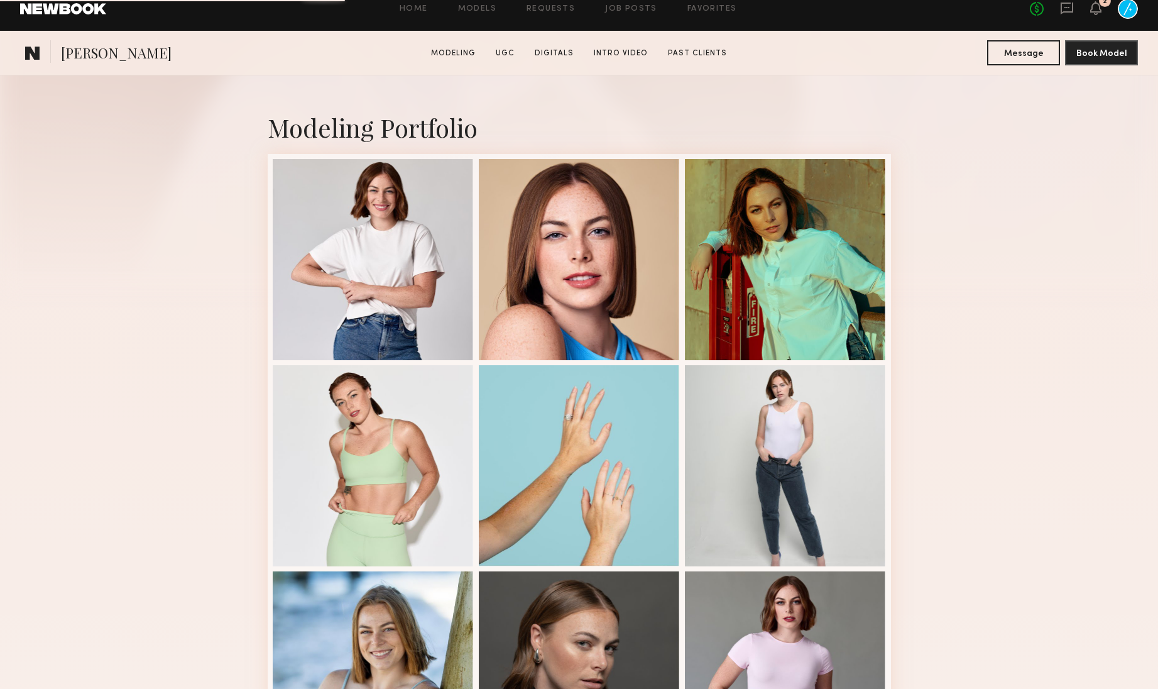
scroll to position [261, 0]
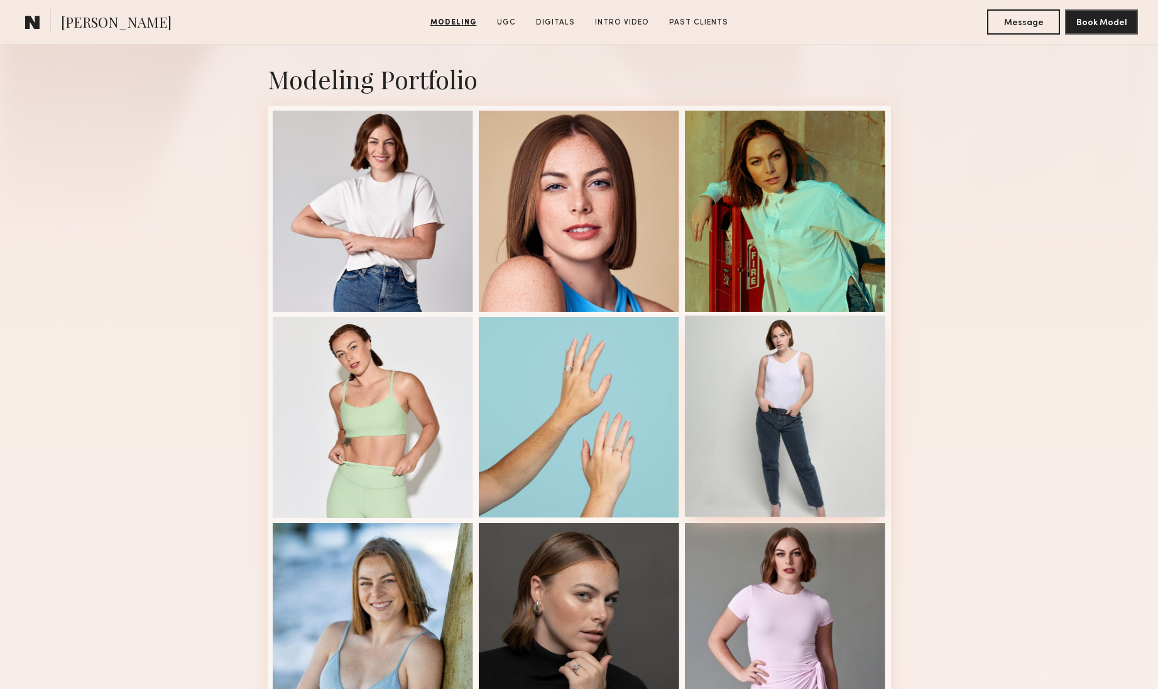
click at [805, 434] on div at bounding box center [785, 416] width 201 height 201
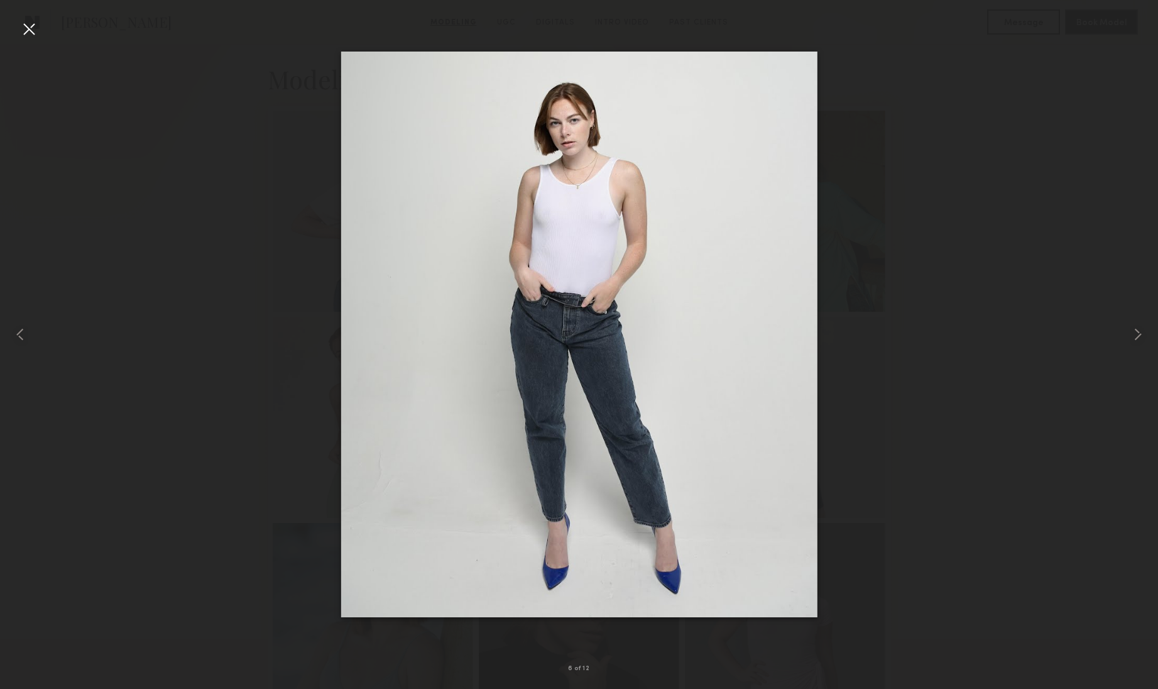
click at [34, 25] on div at bounding box center [29, 29] width 20 height 20
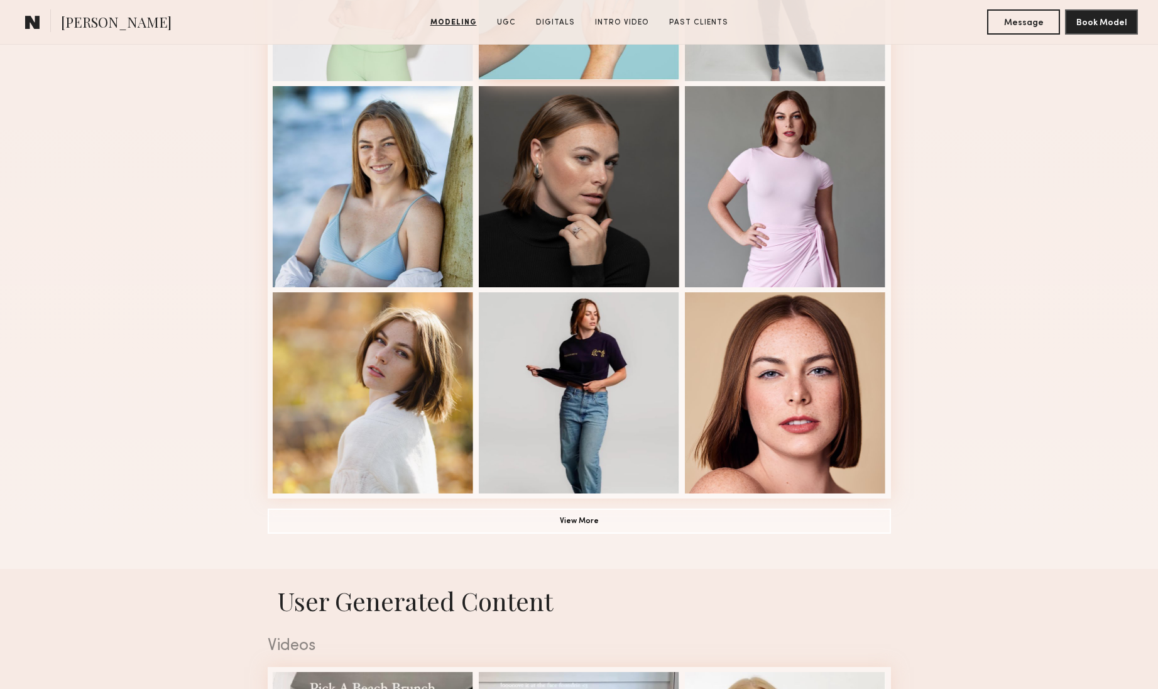
scroll to position [745, 0]
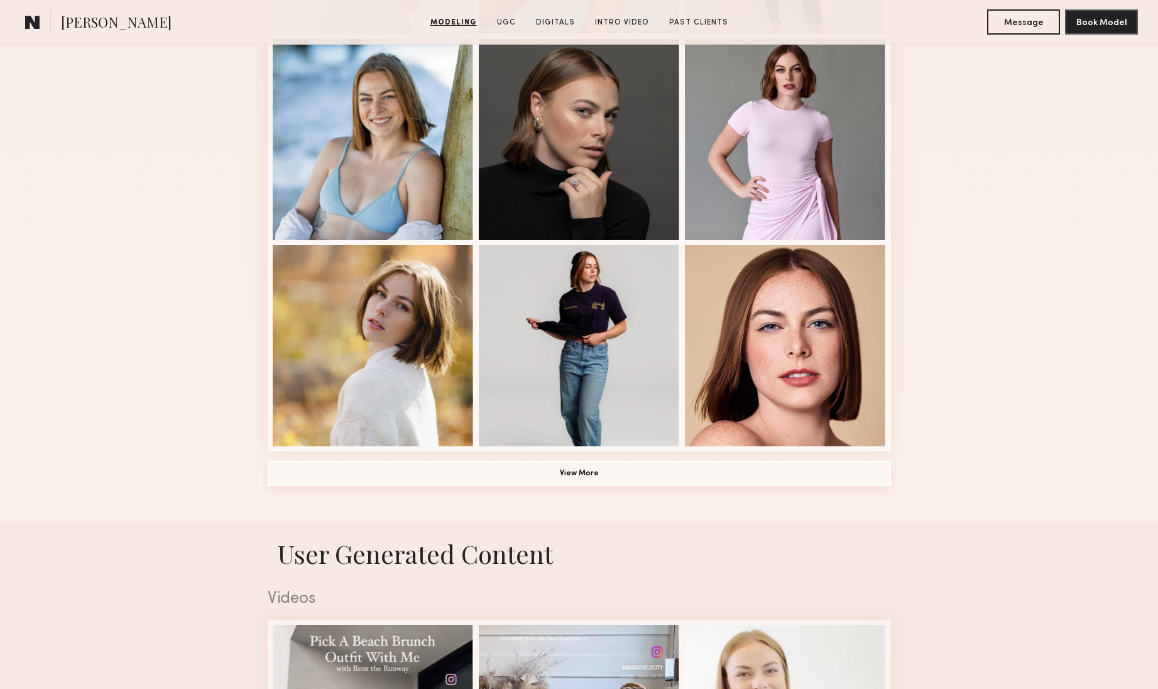
click at [591, 470] on button "View More" at bounding box center [580, 473] width 624 height 25
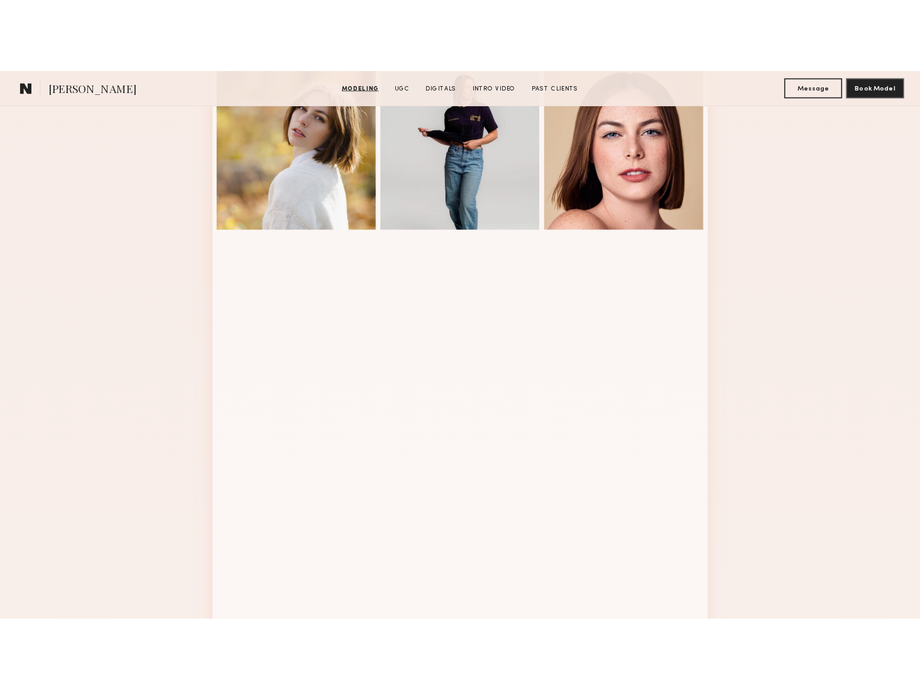
scroll to position [1006, 0]
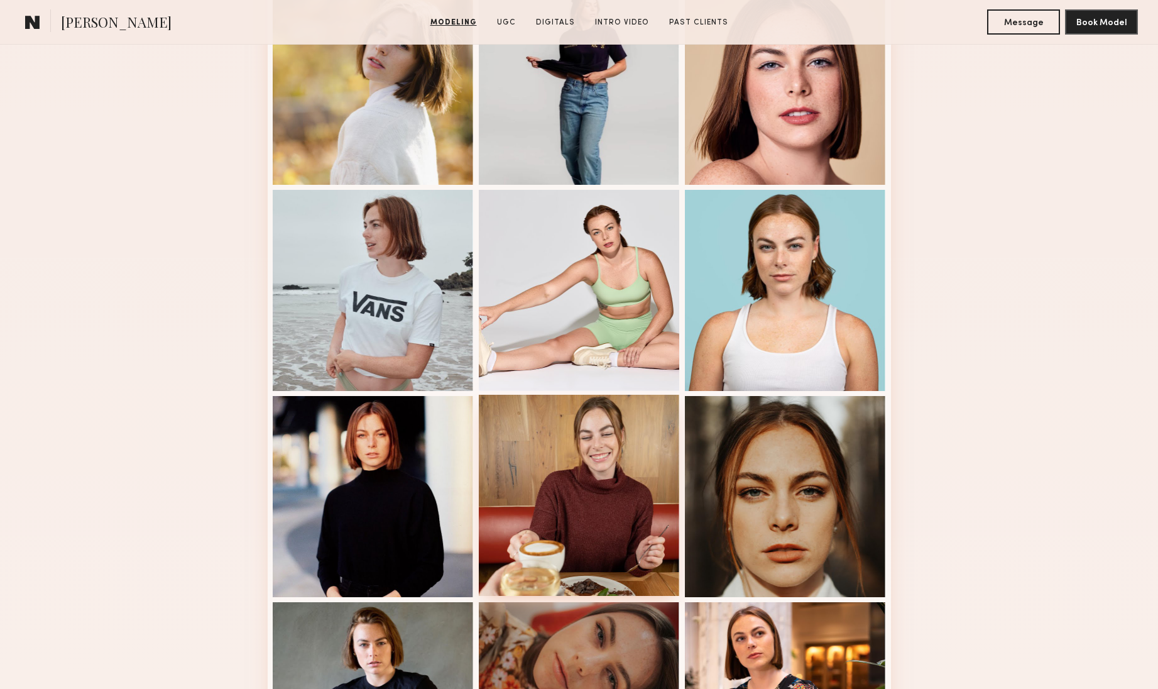
click at [553, 454] on div at bounding box center [579, 495] width 201 height 201
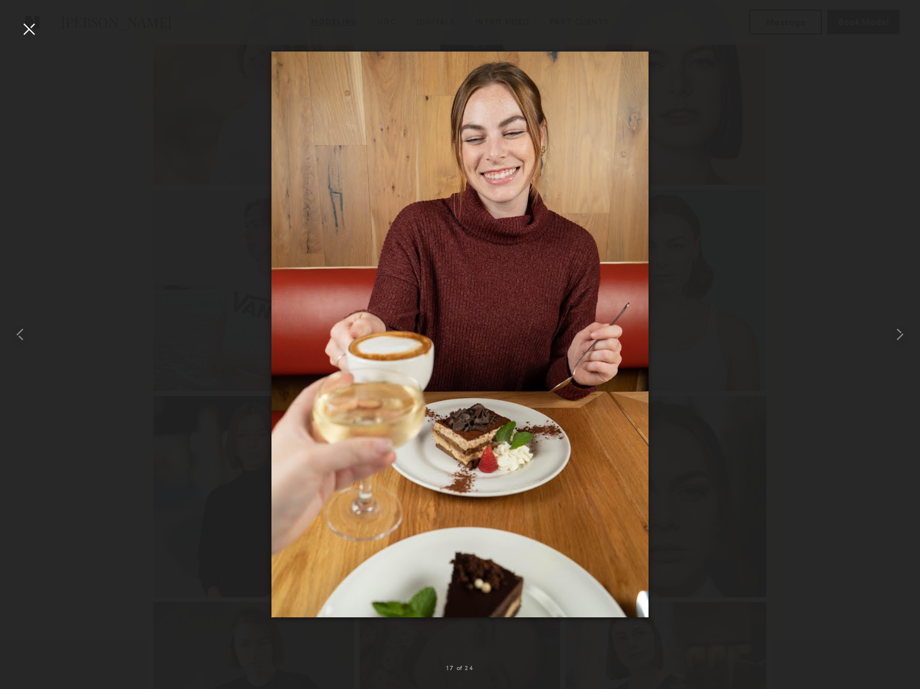
click at [27, 33] on div at bounding box center [29, 29] width 20 height 20
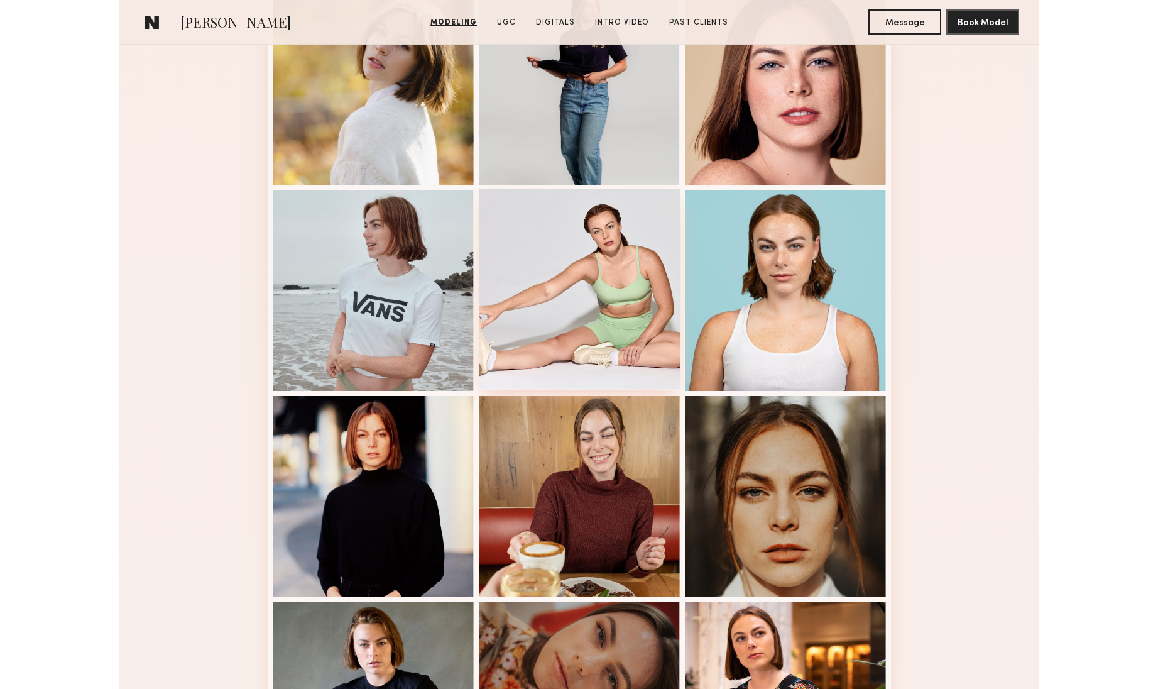
scroll to position [0, 0]
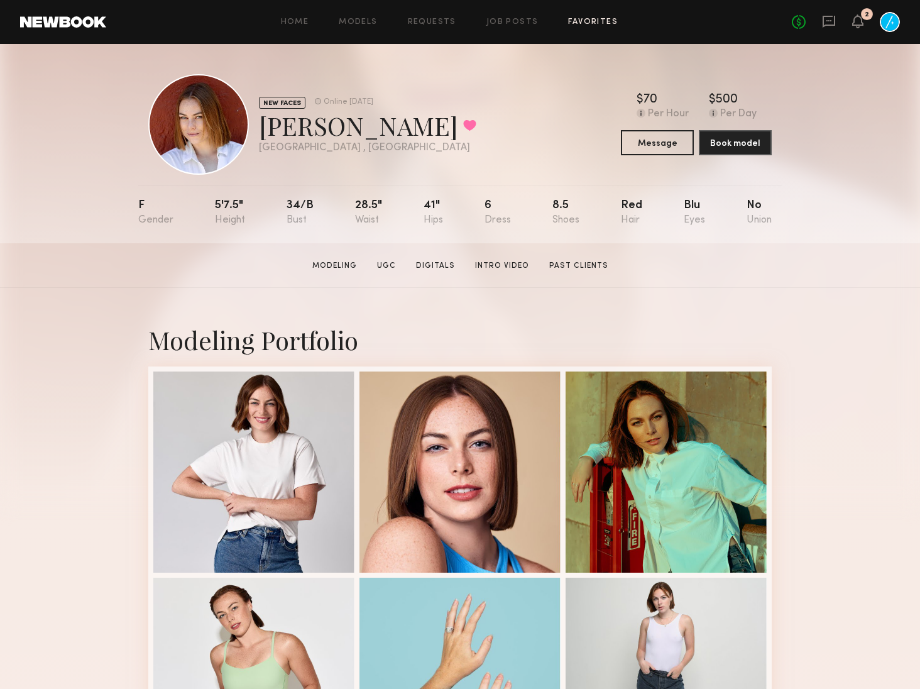
click at [609, 23] on link "Favorites" at bounding box center [593, 22] width 50 height 8
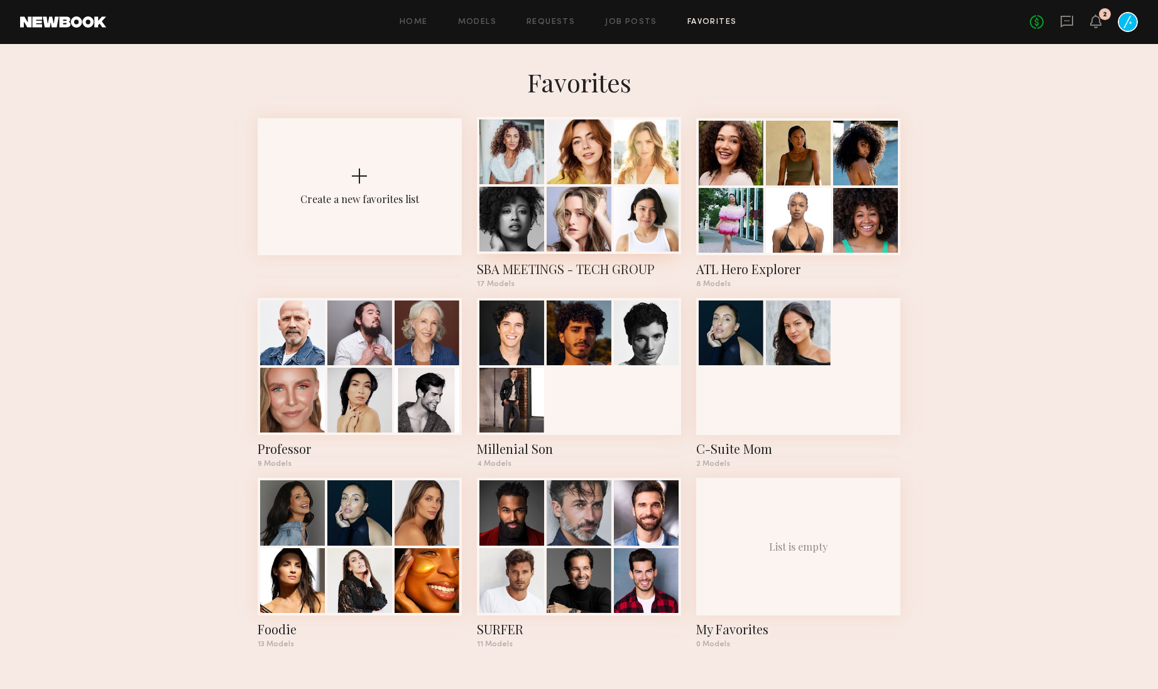
click at [576, 153] on div at bounding box center [579, 151] width 65 height 65
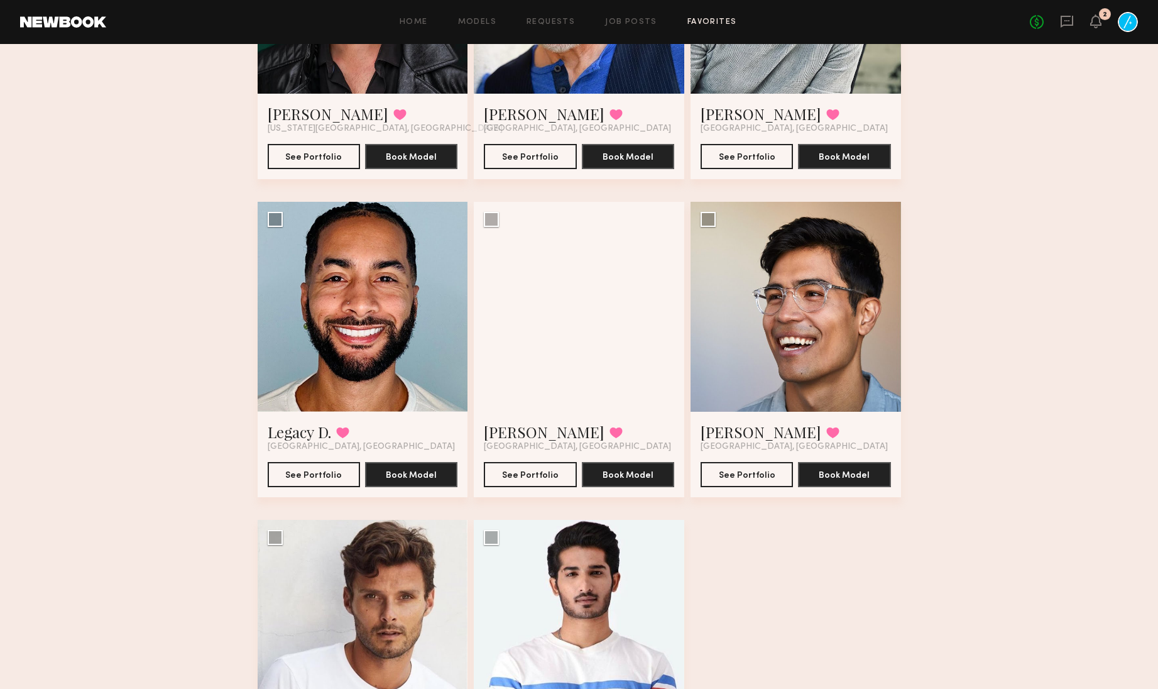
scroll to position [1388, 0]
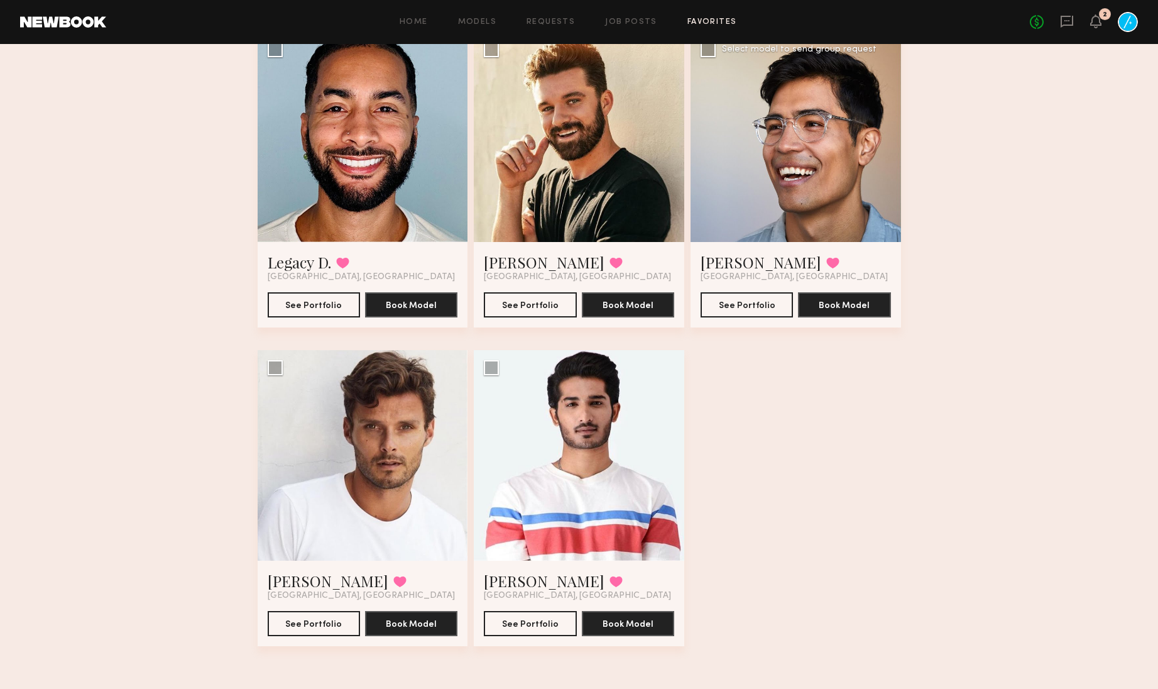
click at [767, 153] on div at bounding box center [796, 137] width 211 height 211
click at [740, 292] on button "See Portfolio" at bounding box center [747, 304] width 92 height 25
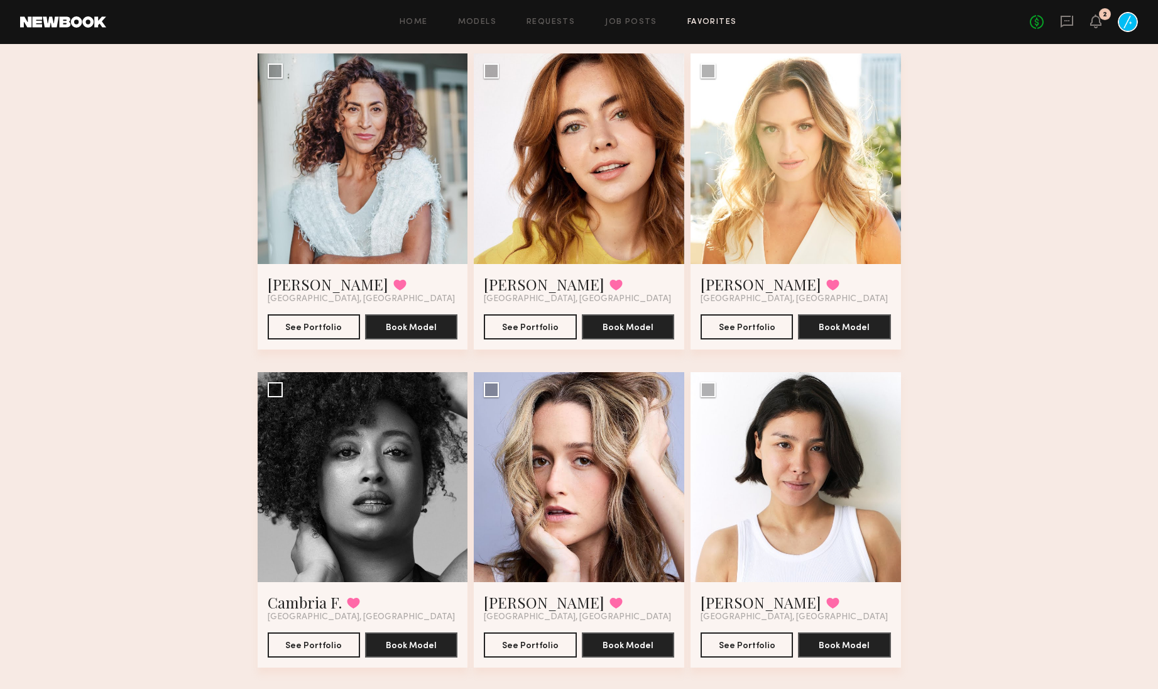
scroll to position [0, 0]
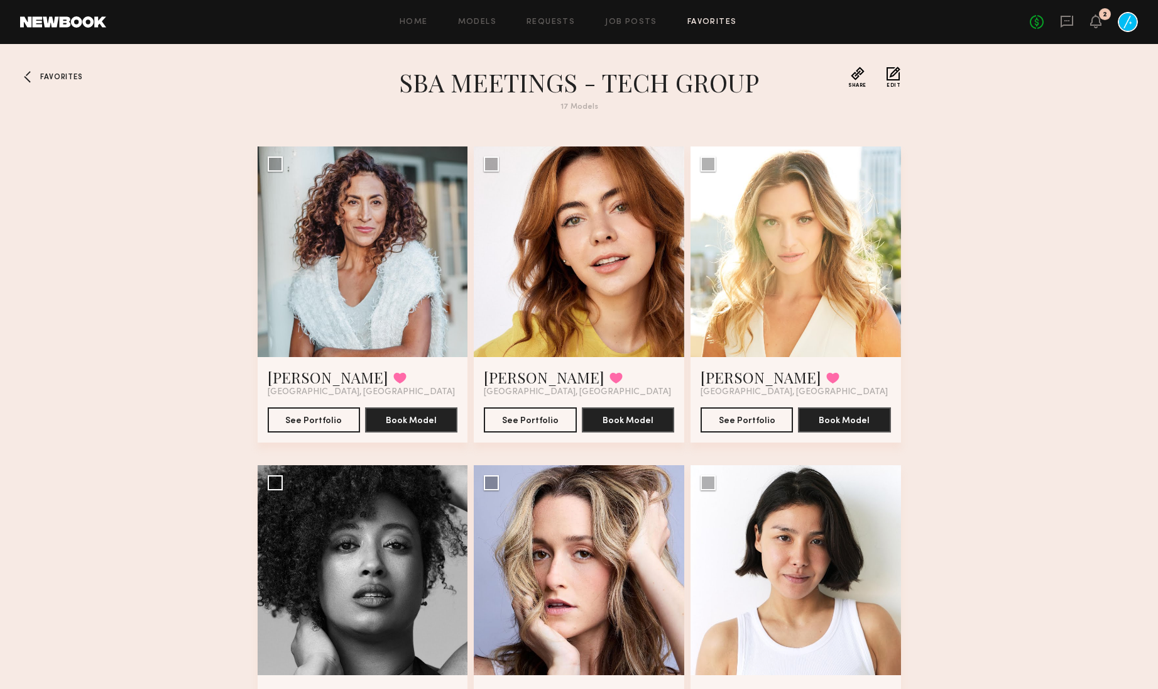
click at [51, 74] on span "Favorites" at bounding box center [61, 78] width 42 height 8
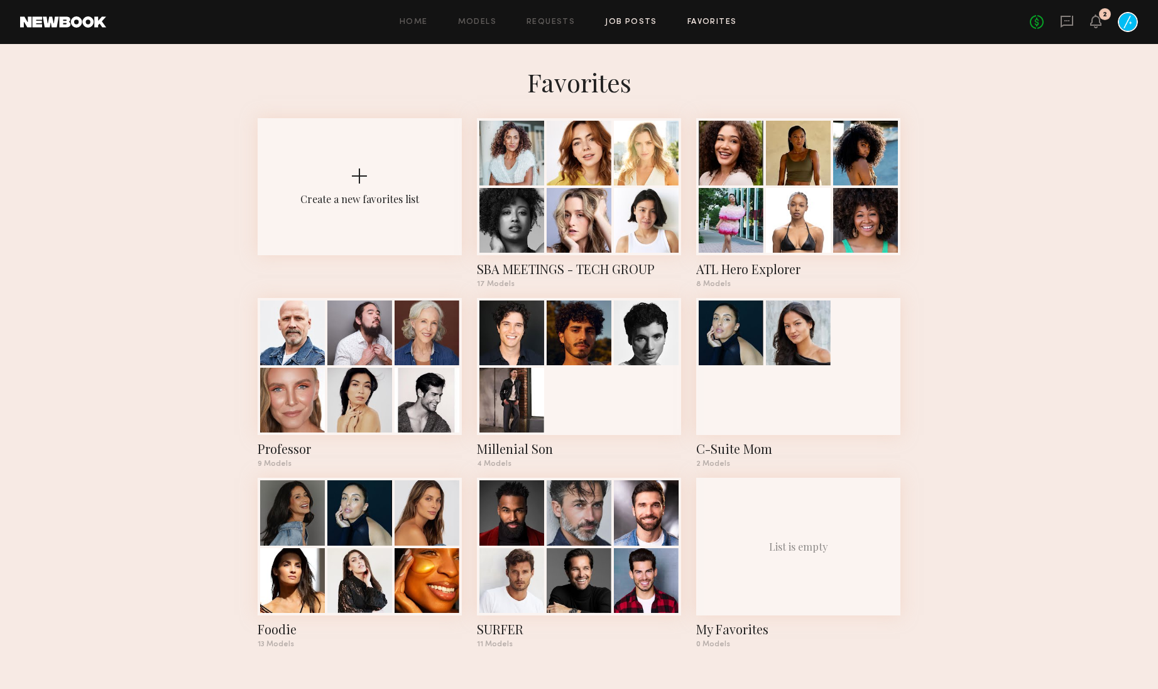
click at [636, 23] on link "Job Posts" at bounding box center [631, 22] width 52 height 8
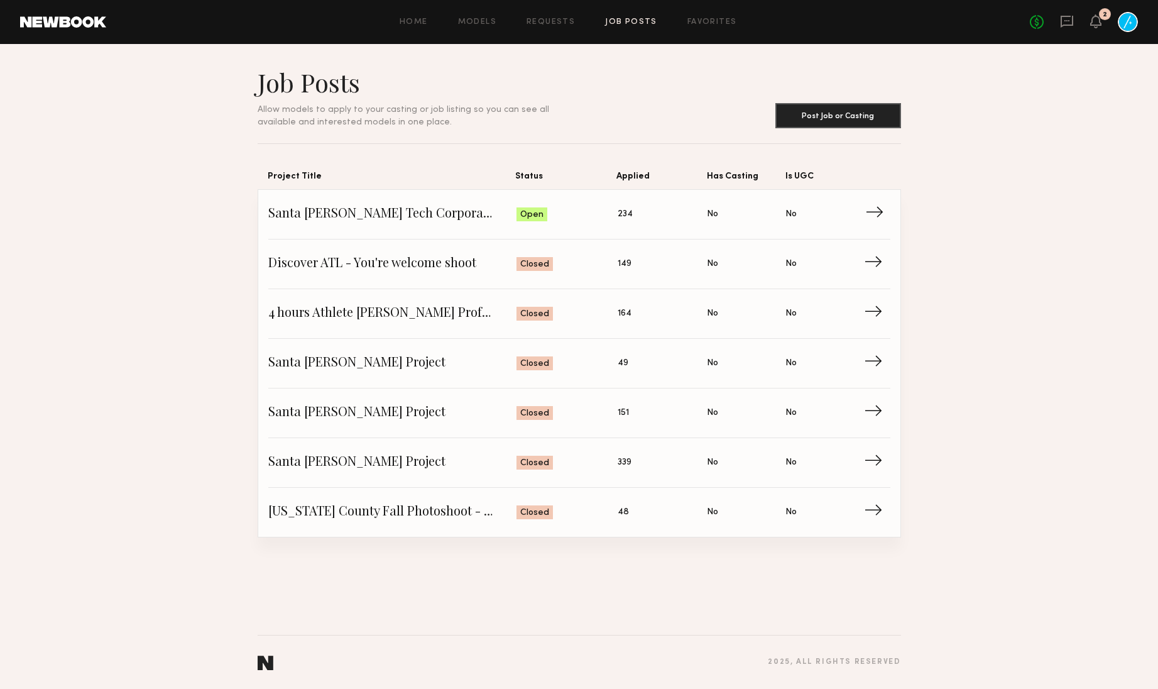
click at [415, 221] on span "Santa Barbara Tech Corporate Group - SBA-250709" at bounding box center [392, 214] width 249 height 19
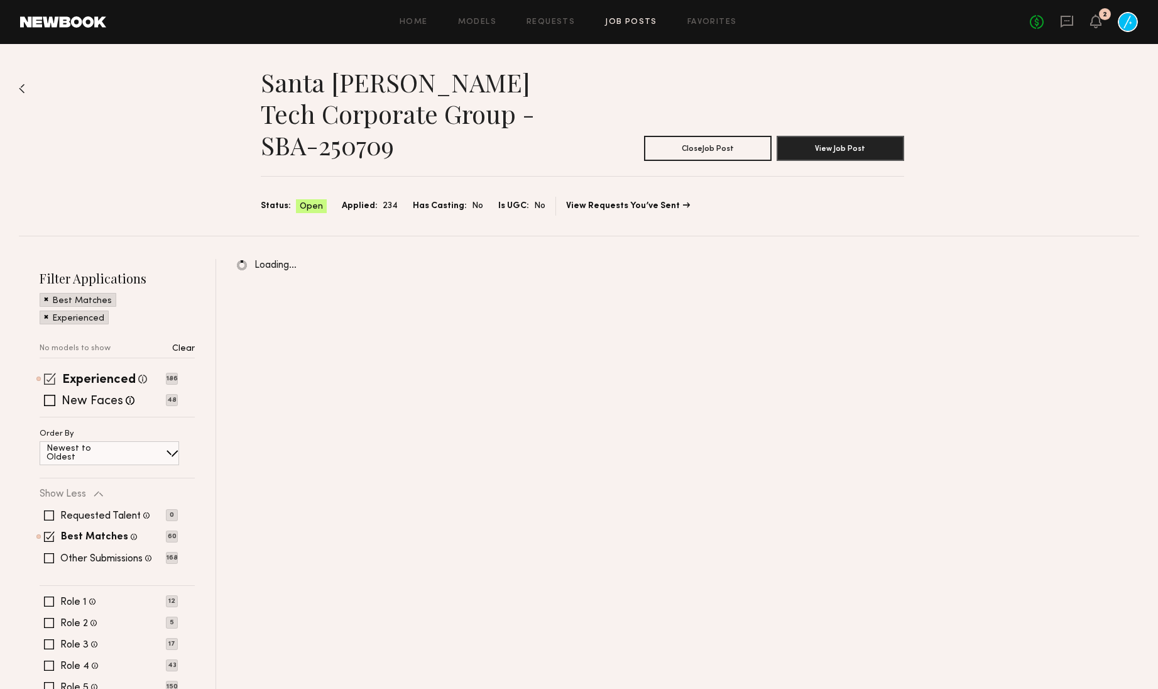
click at [50, 378] on span at bounding box center [50, 379] width 12 height 12
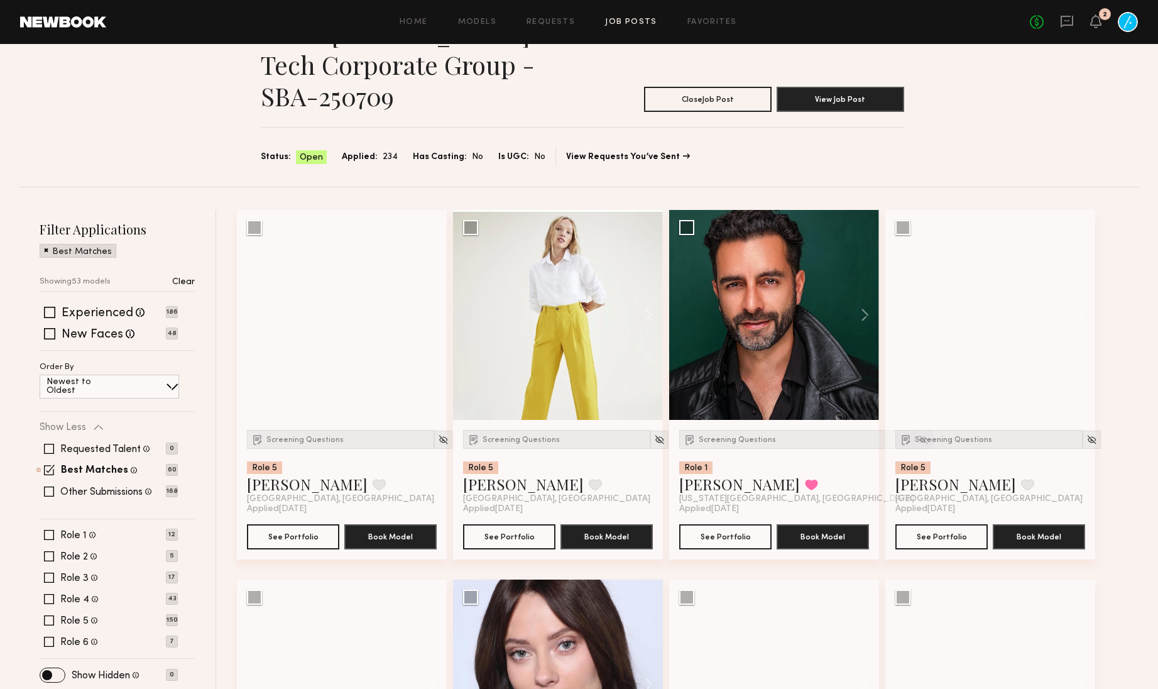
scroll to position [53, 0]
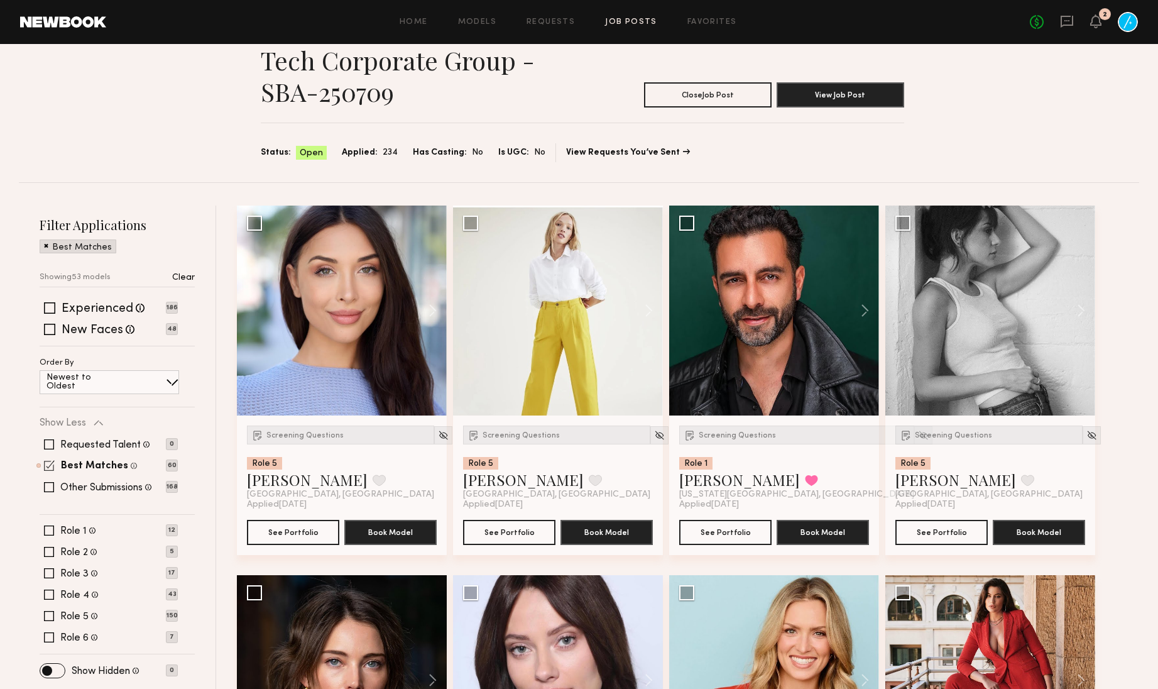
click at [52, 468] on span at bounding box center [49, 465] width 11 height 11
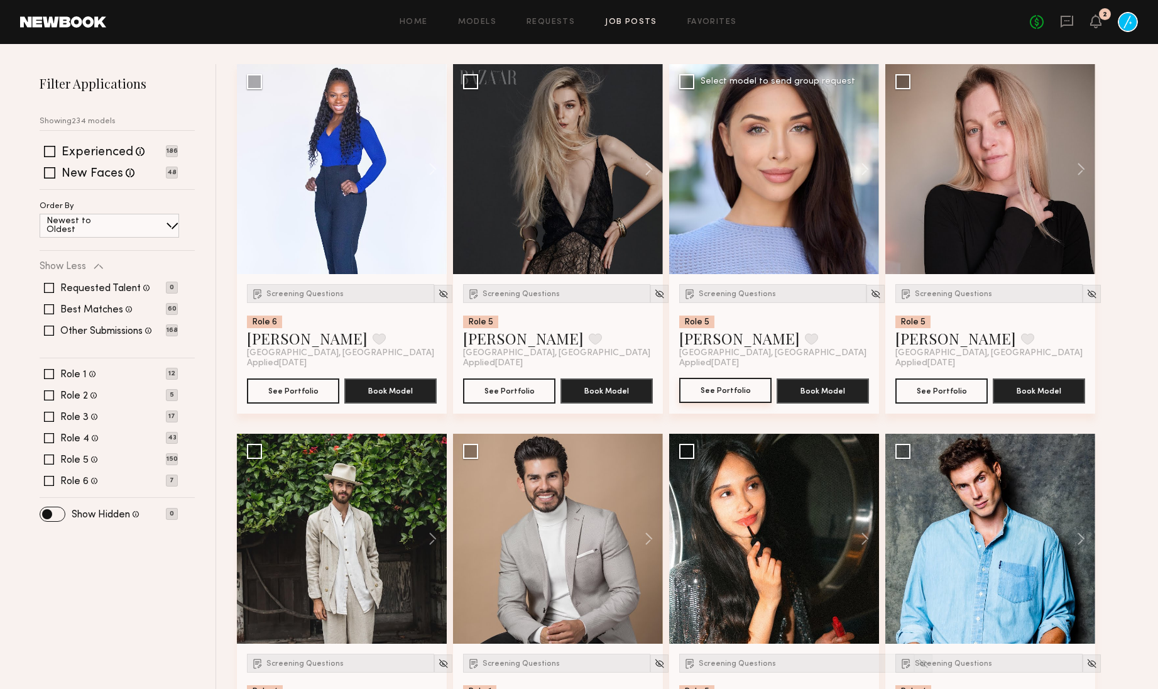
scroll to position [228, 0]
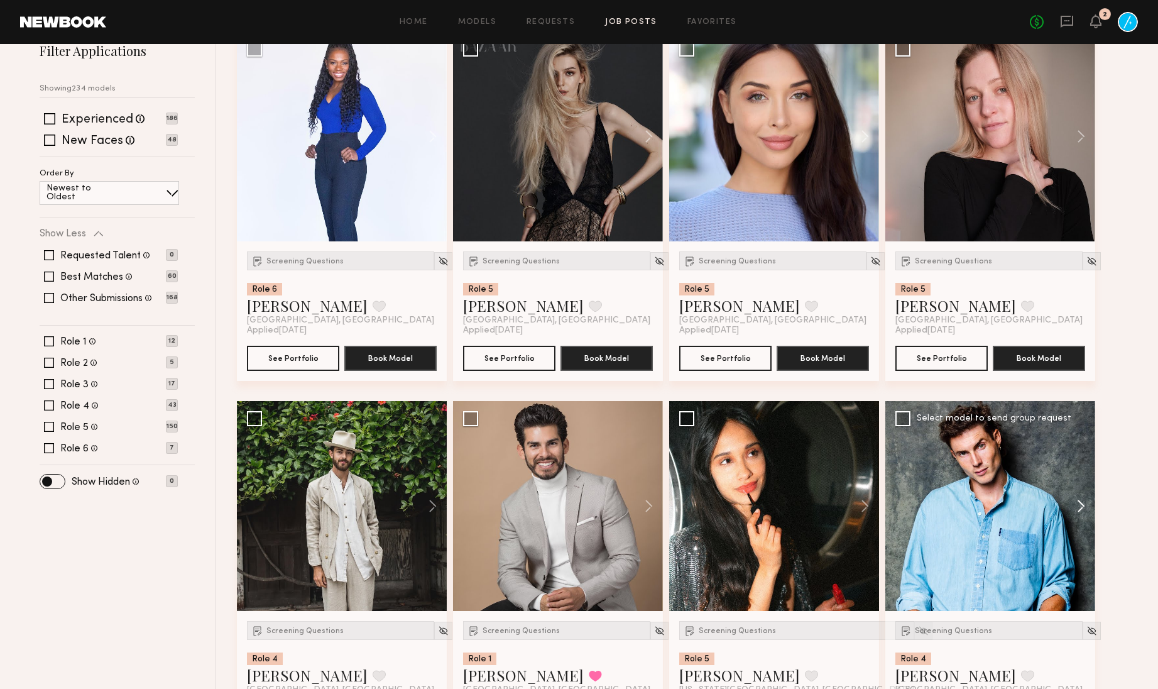
click at [1084, 509] on button at bounding box center [1075, 506] width 40 height 210
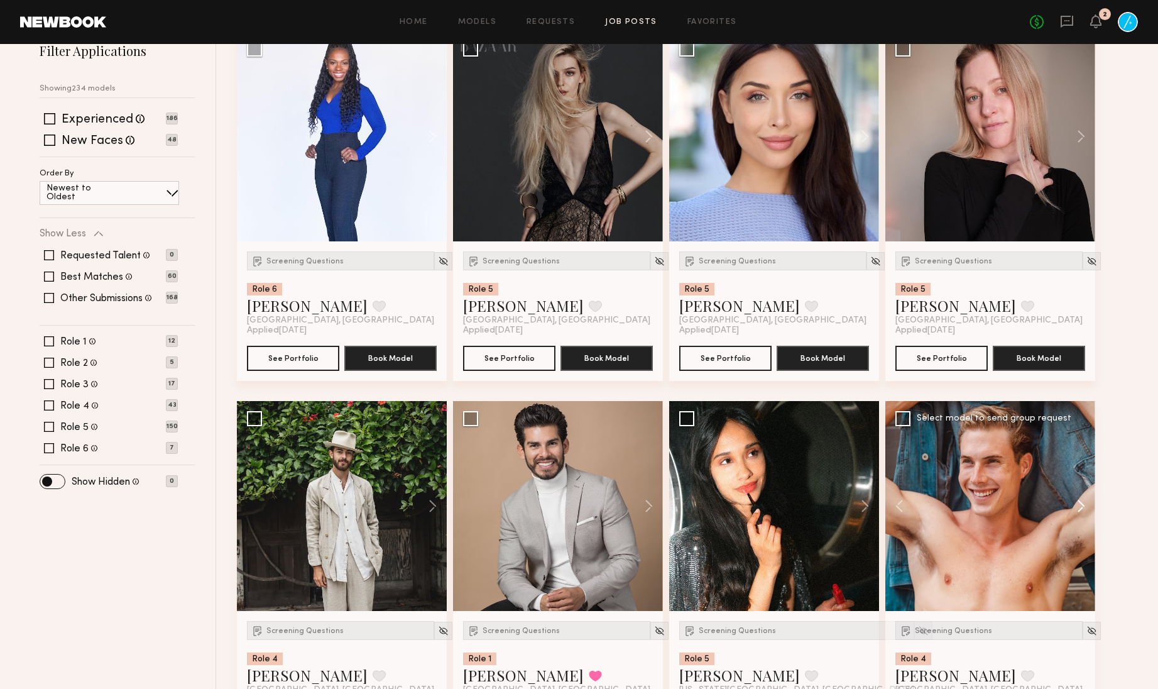
click at [1084, 509] on button at bounding box center [1075, 506] width 40 height 210
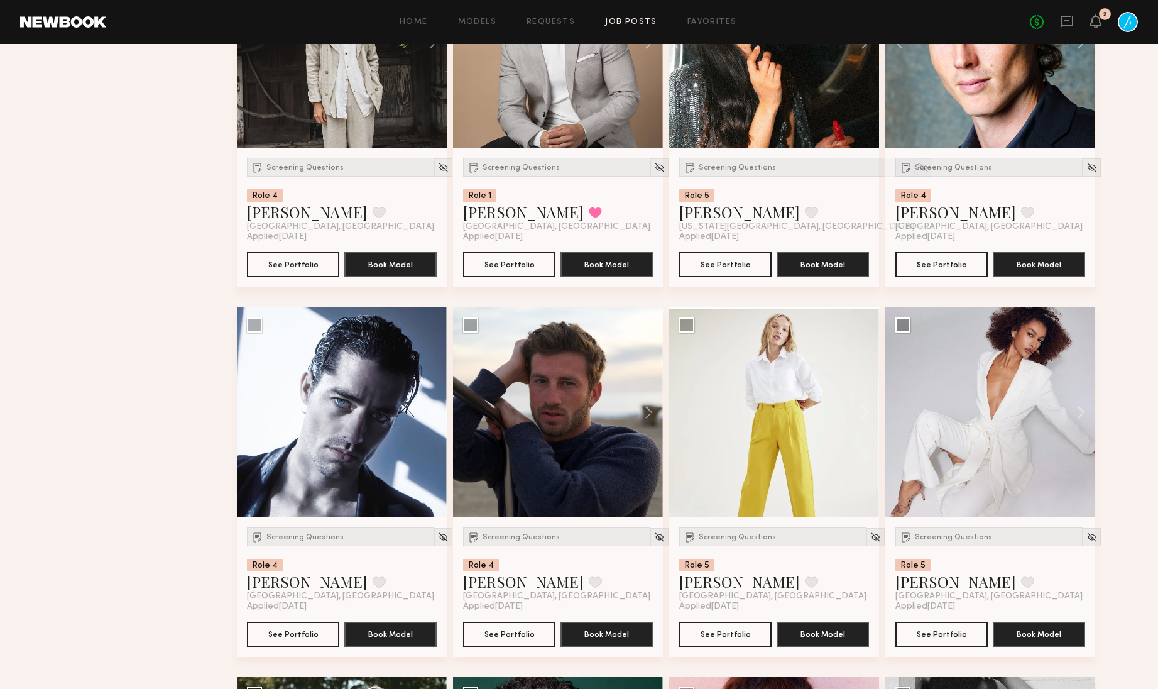
scroll to position [693, 0]
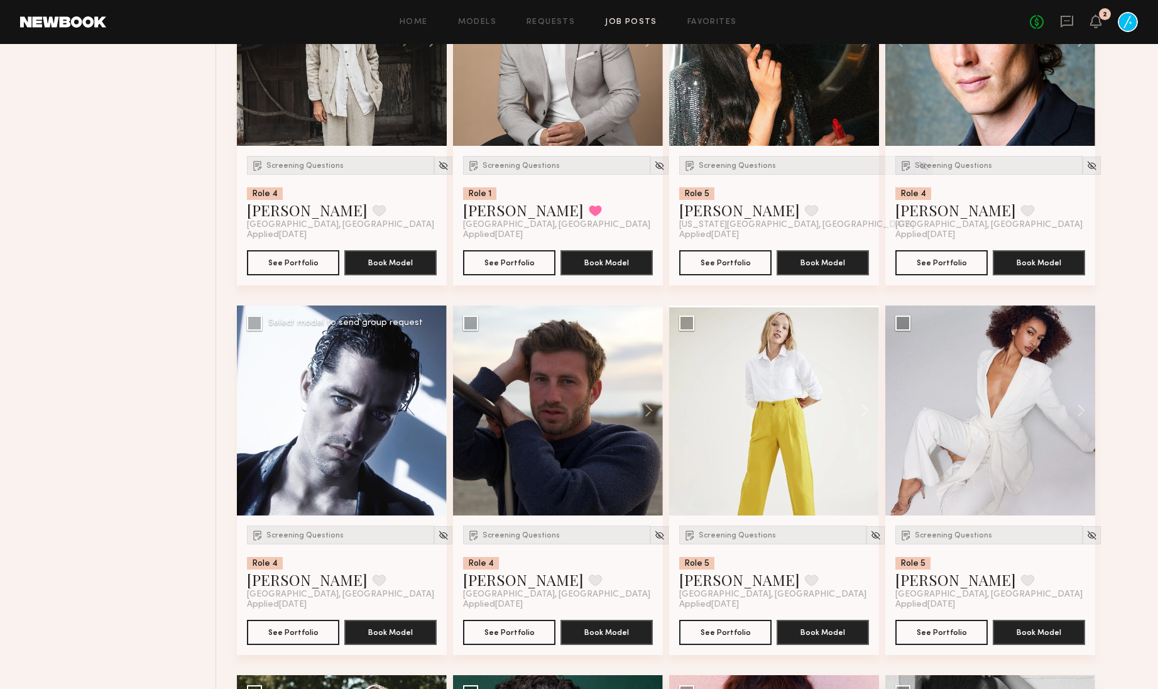
click at [430, 414] on button at bounding box center [427, 410] width 40 height 210
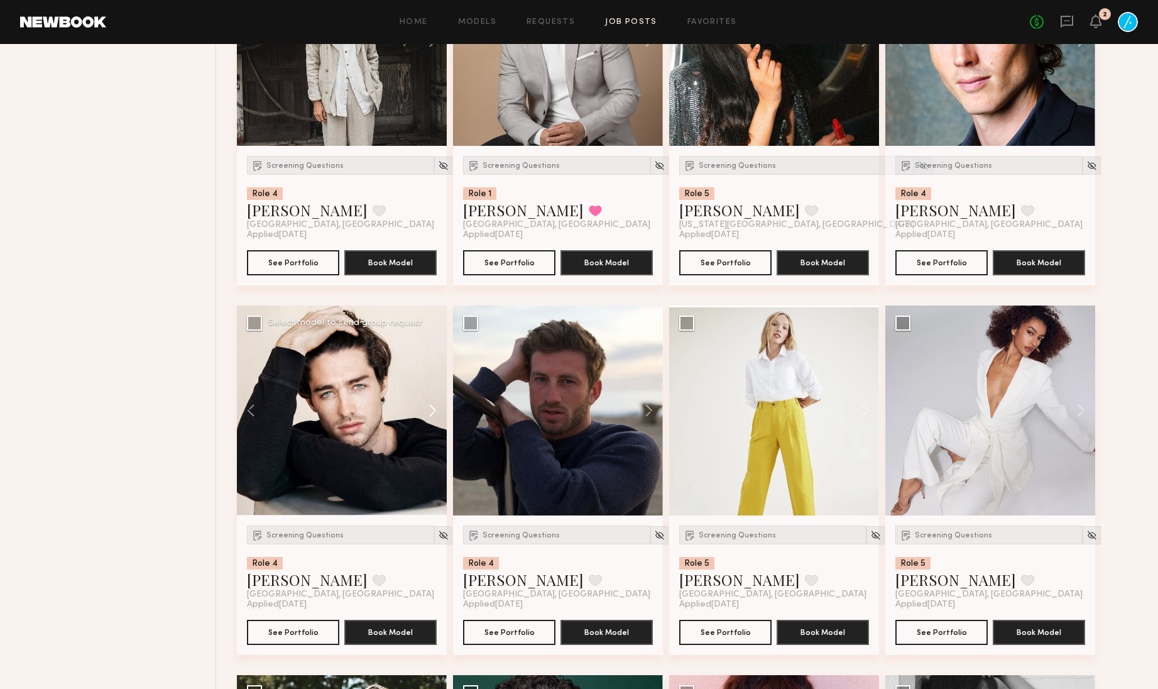
click at [429, 414] on button at bounding box center [427, 410] width 40 height 210
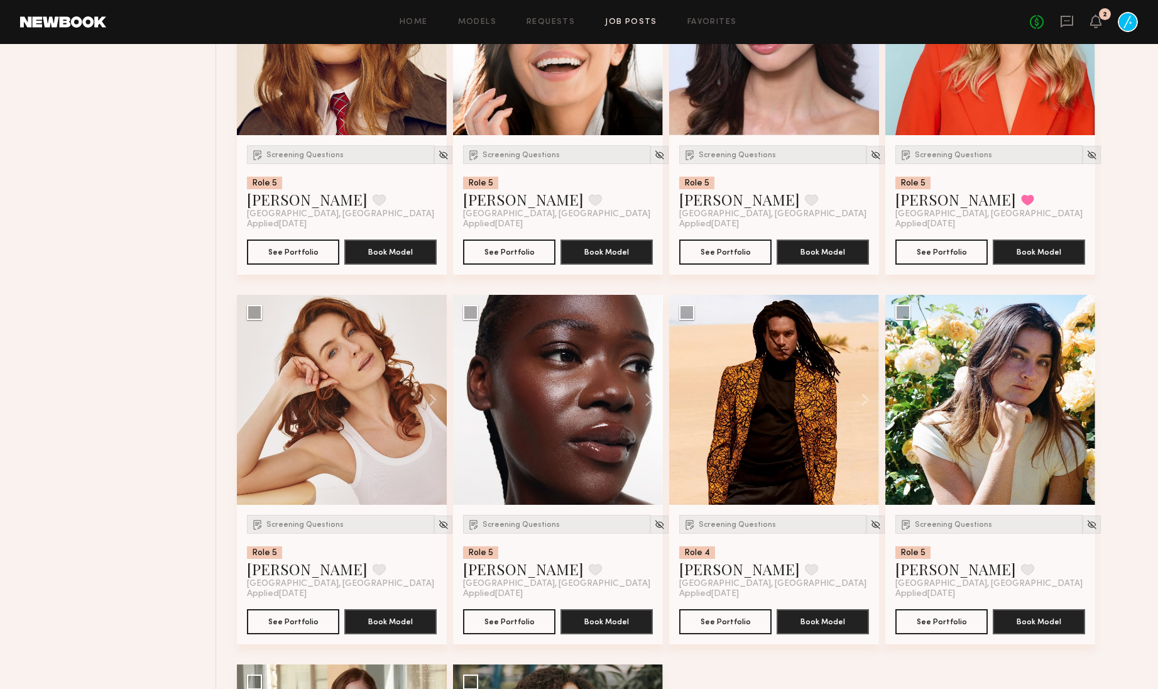
scroll to position [2192, 0]
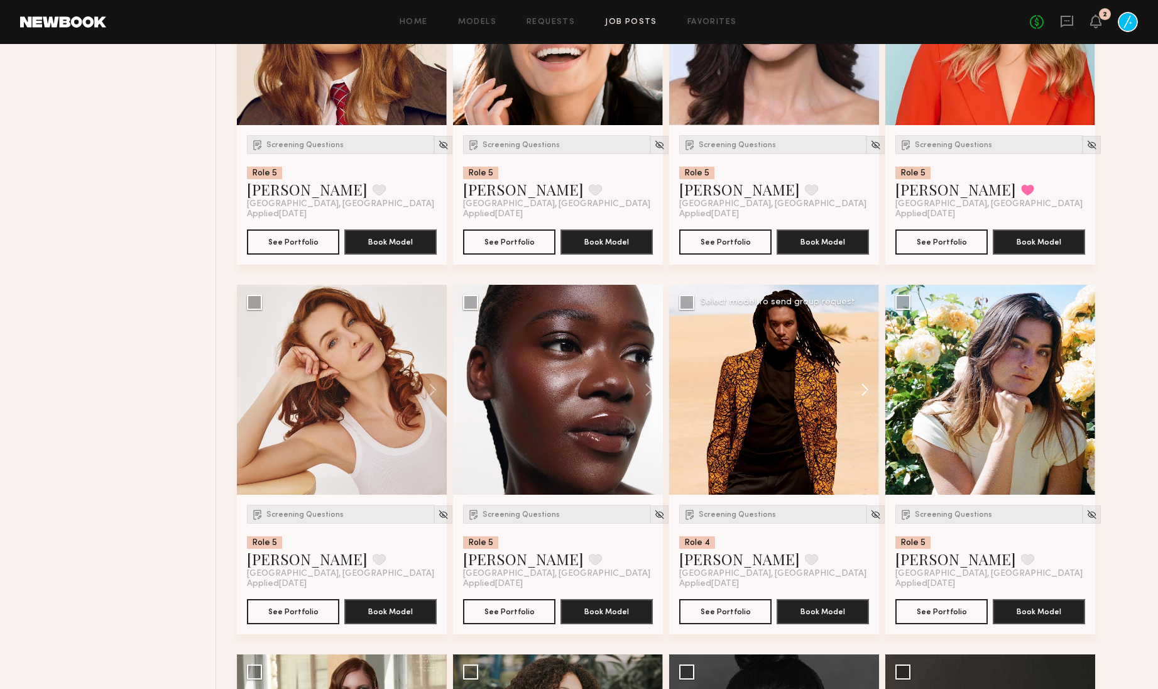
click at [866, 400] on button at bounding box center [859, 390] width 40 height 210
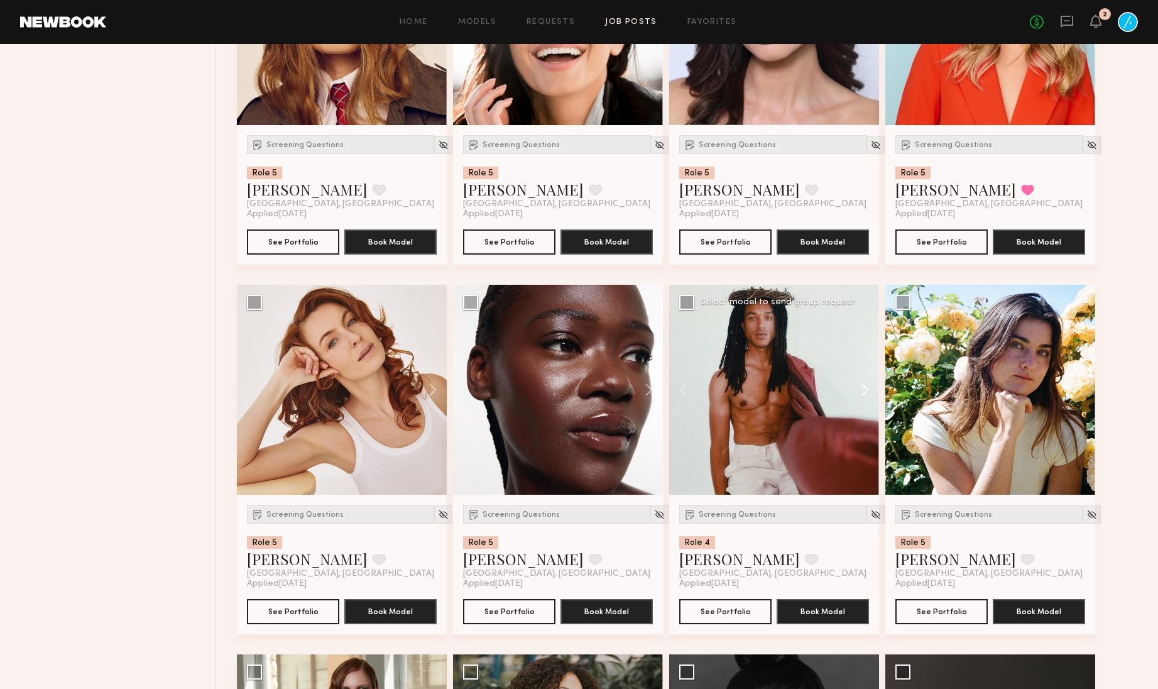
click at [866, 400] on button at bounding box center [859, 390] width 40 height 210
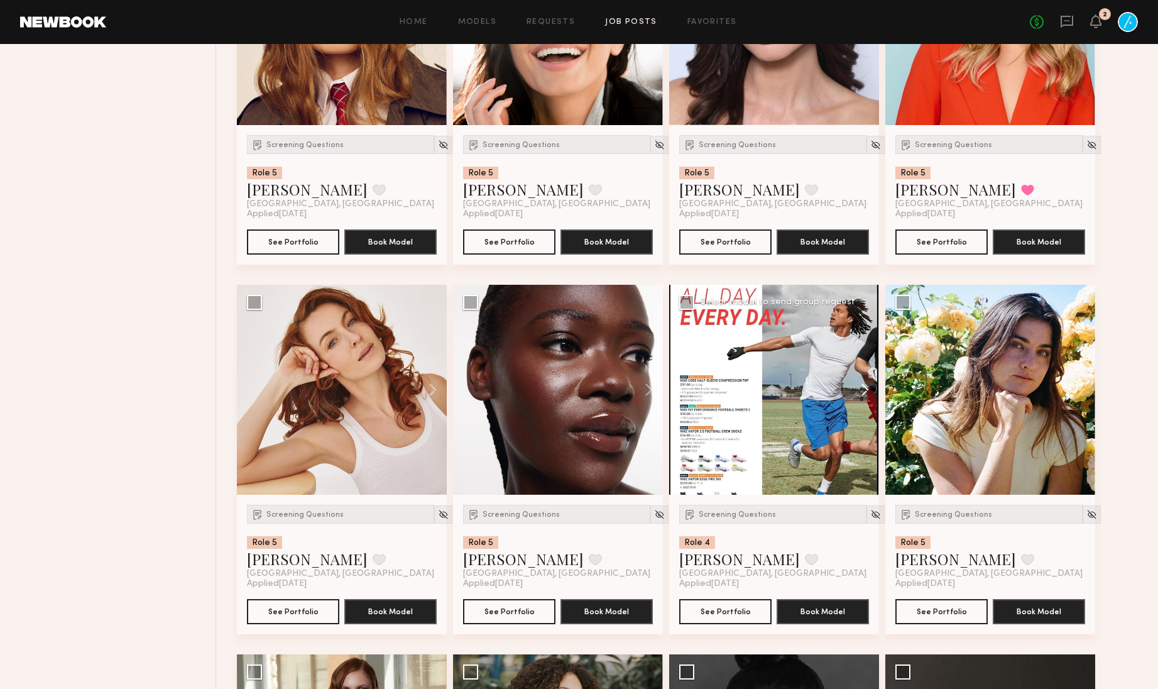
click at [866, 400] on button at bounding box center [859, 390] width 40 height 210
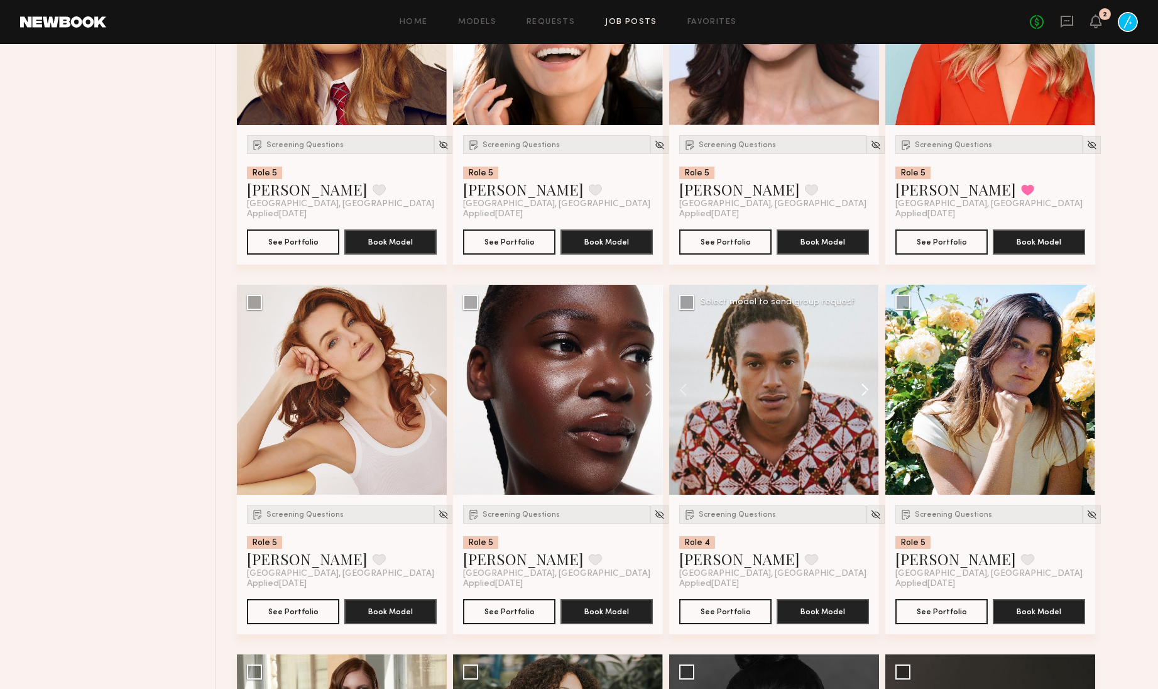
click at [866, 400] on button at bounding box center [859, 390] width 40 height 210
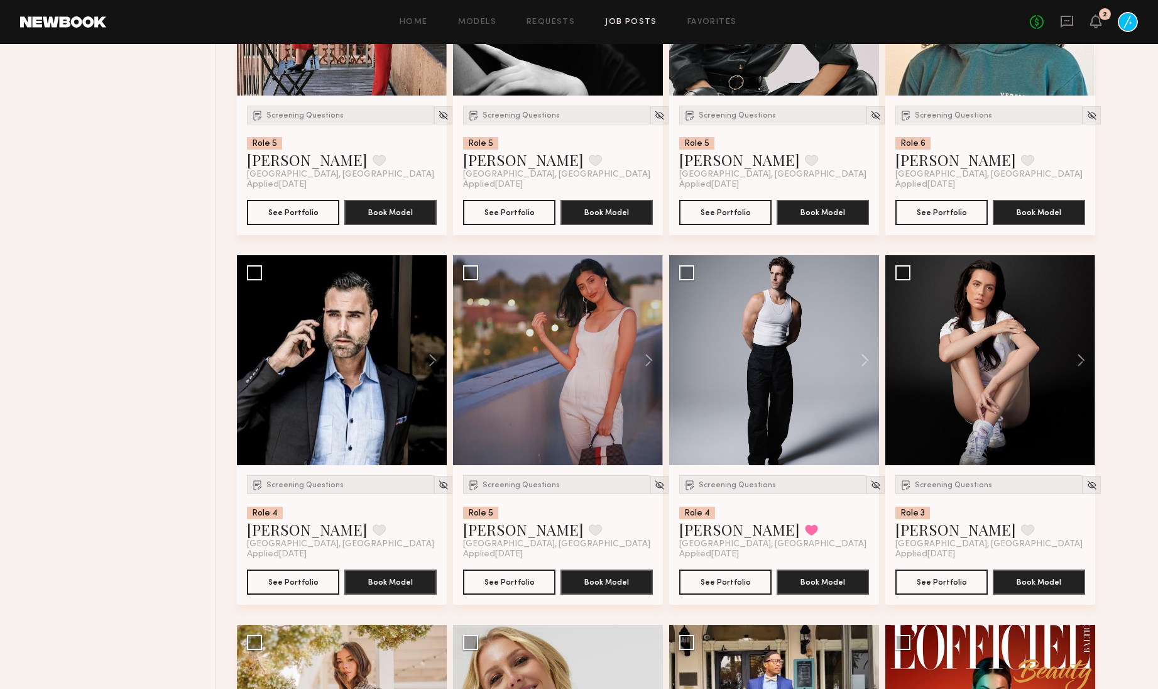
scroll to position [3333, 0]
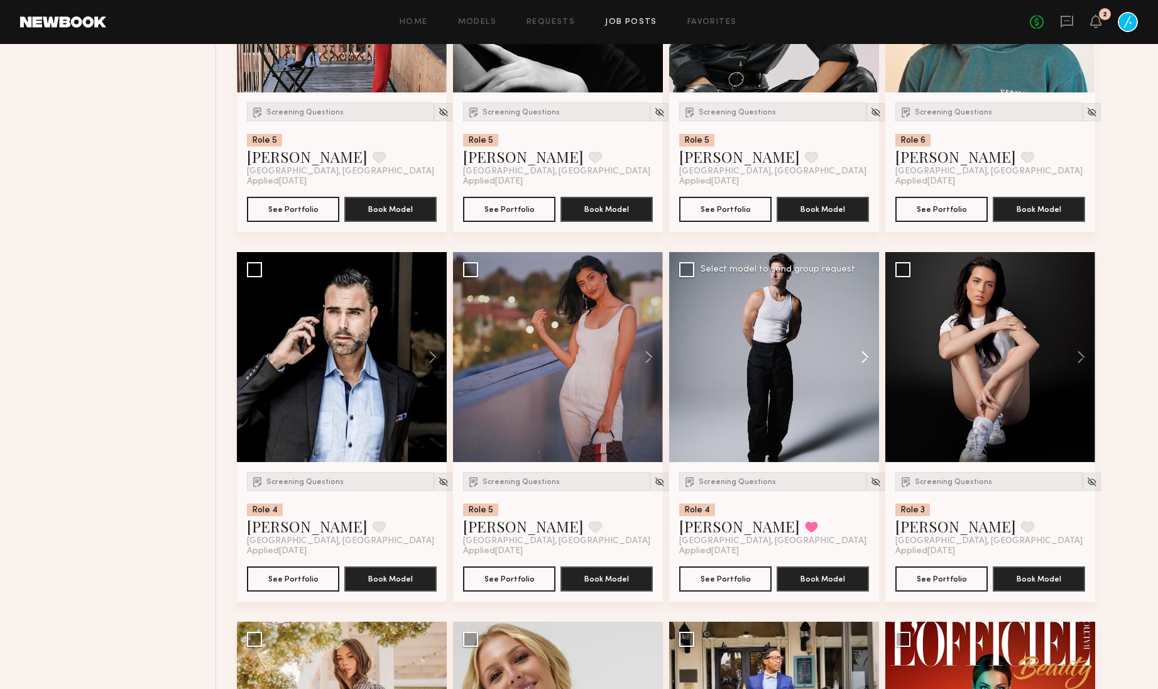
click at [862, 373] on button at bounding box center [859, 357] width 40 height 210
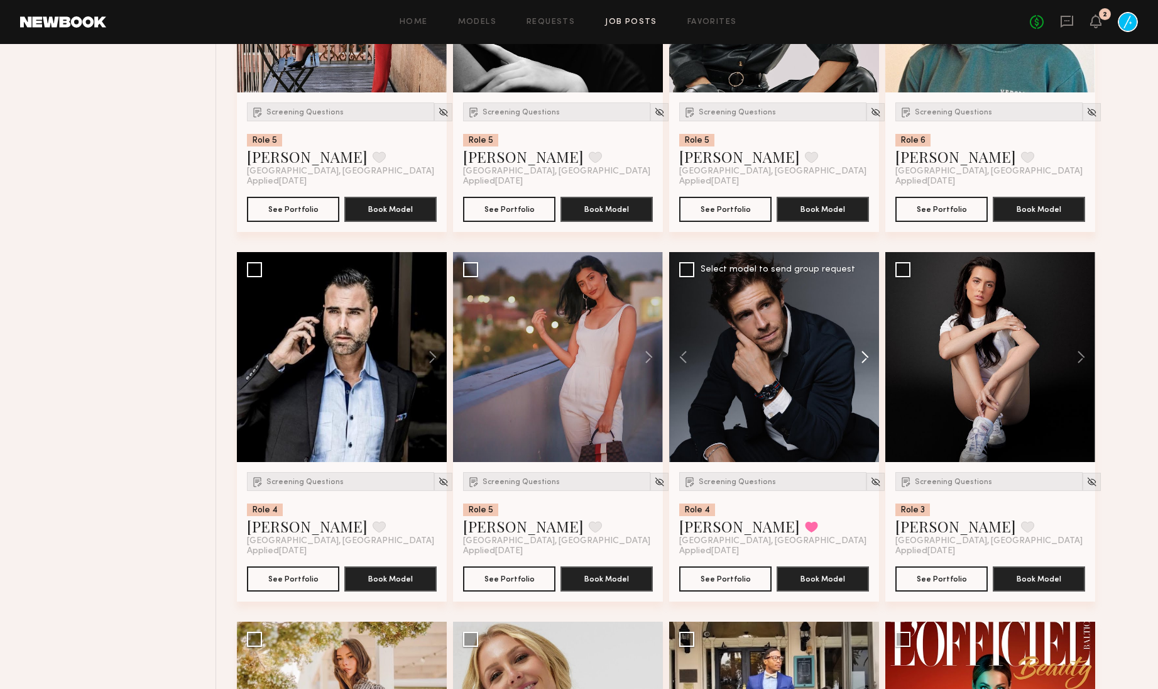
click at [862, 373] on button at bounding box center [859, 357] width 40 height 210
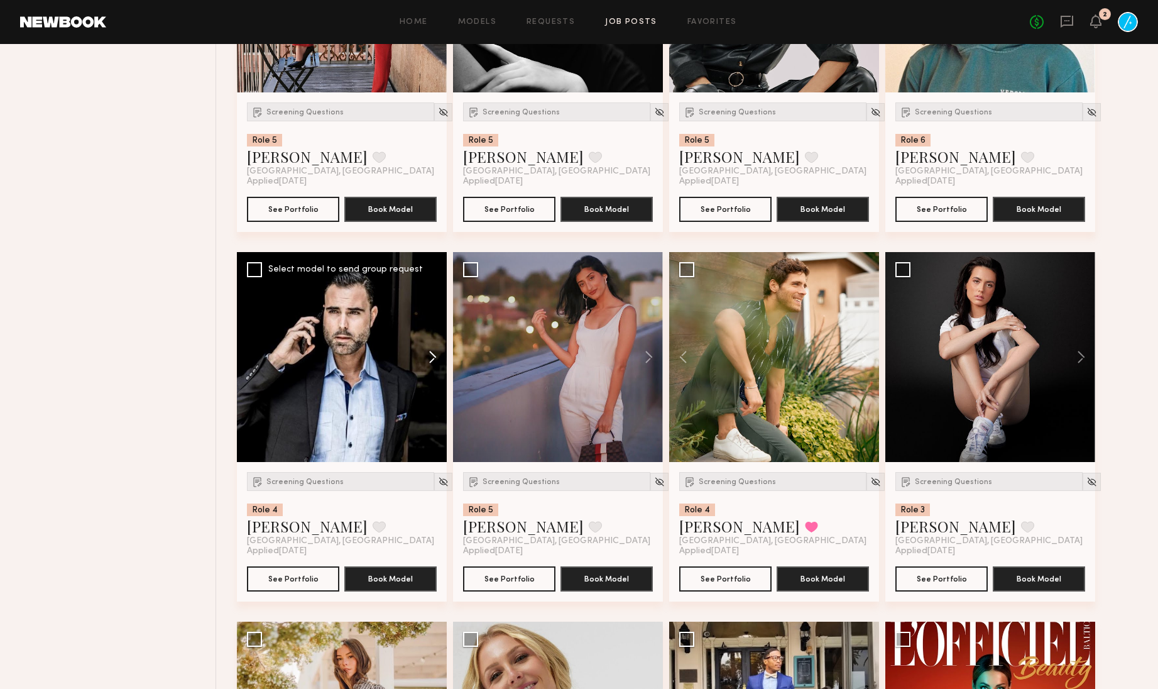
click at [432, 369] on button at bounding box center [427, 357] width 40 height 210
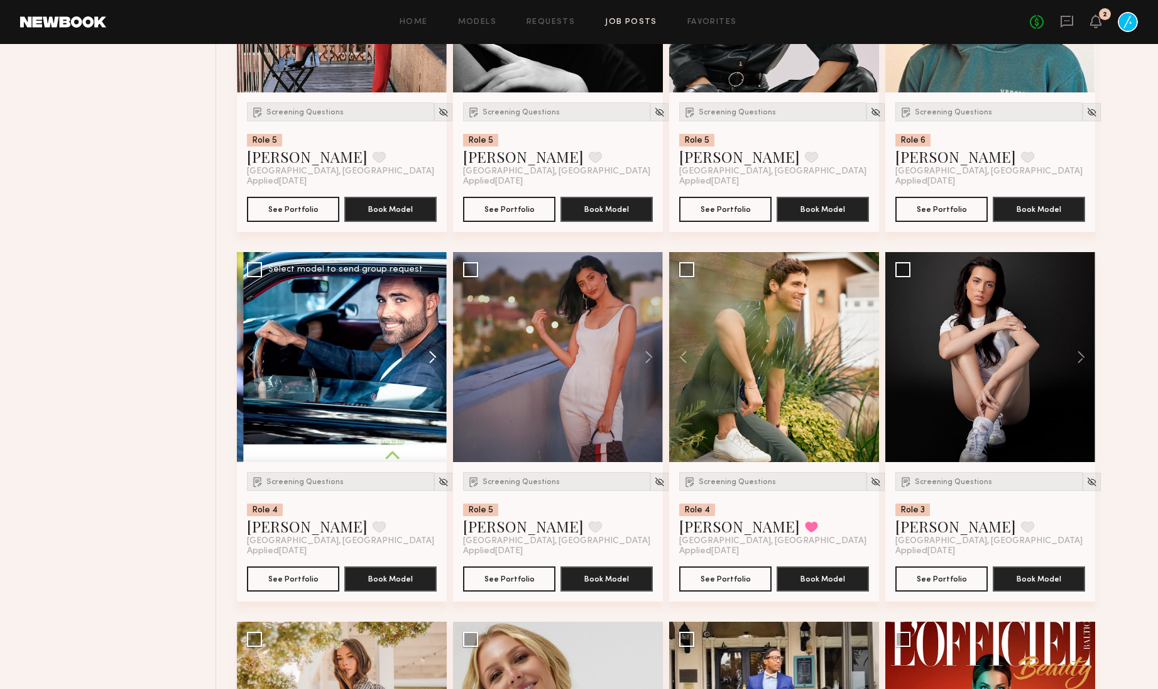
click at [432, 369] on button at bounding box center [427, 357] width 40 height 210
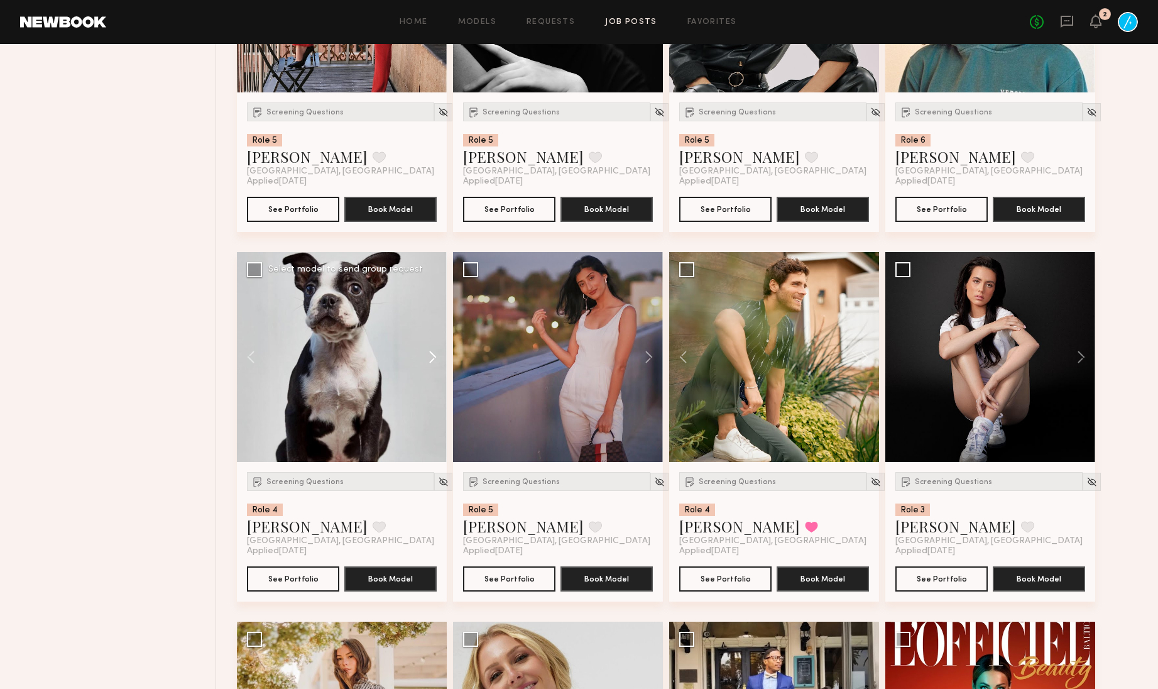
click at [432, 369] on button at bounding box center [427, 357] width 40 height 210
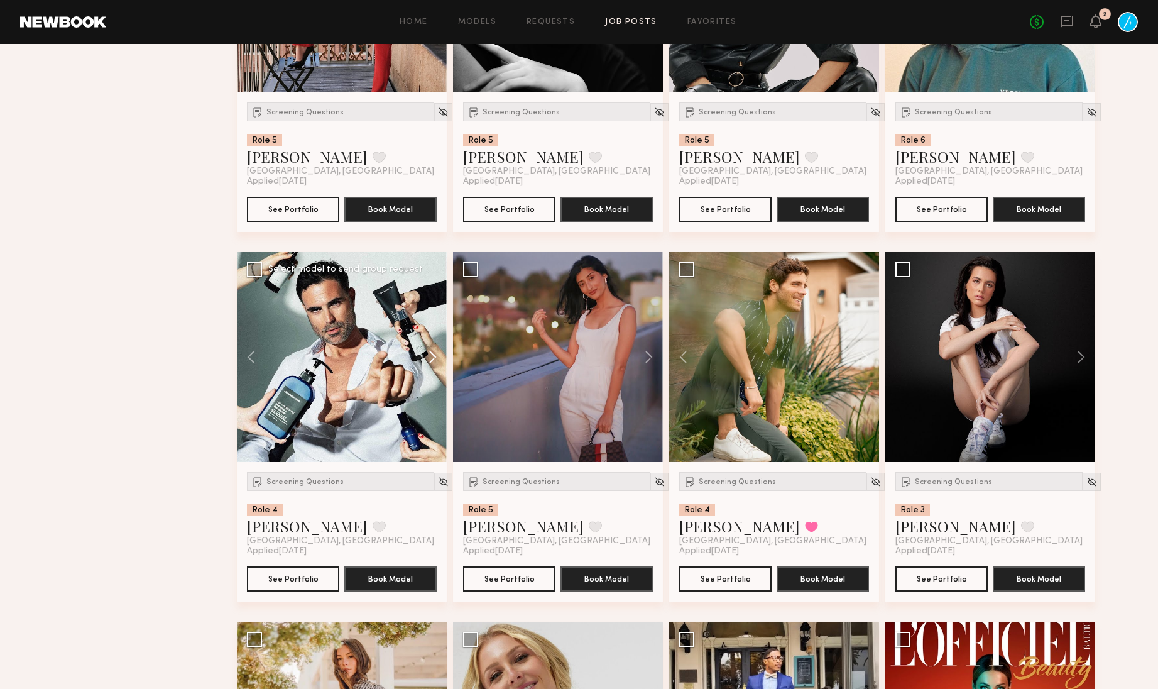
click at [432, 369] on button at bounding box center [427, 357] width 40 height 210
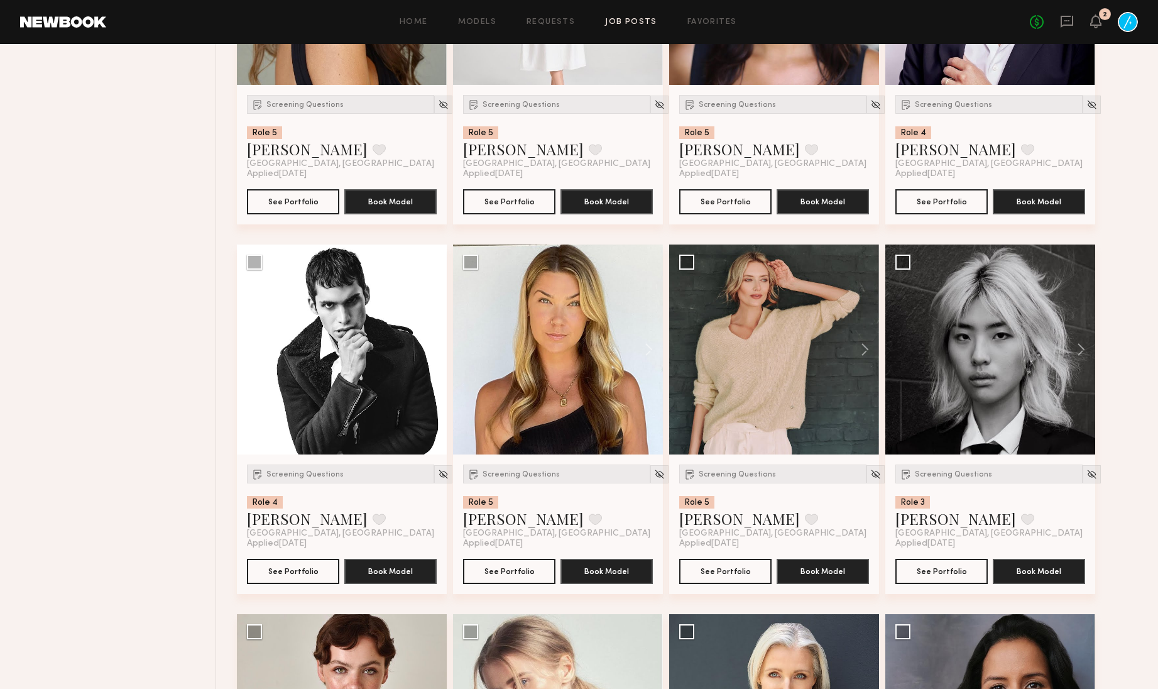
scroll to position [6297, 0]
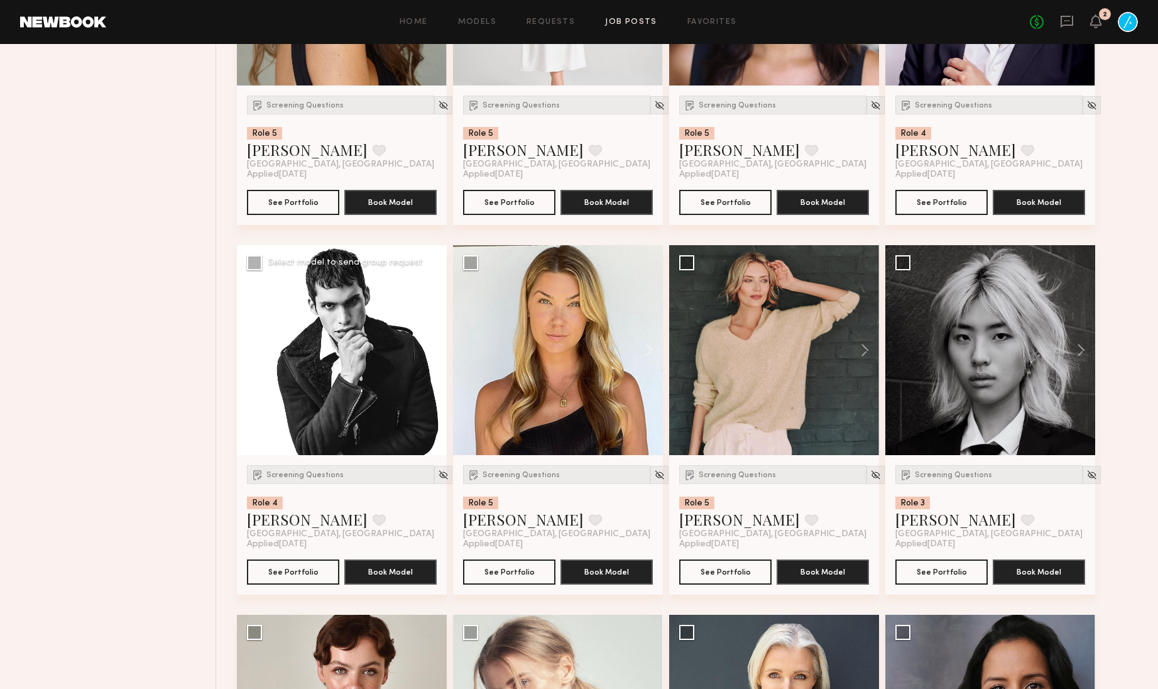
click at [434, 373] on button at bounding box center [427, 350] width 40 height 210
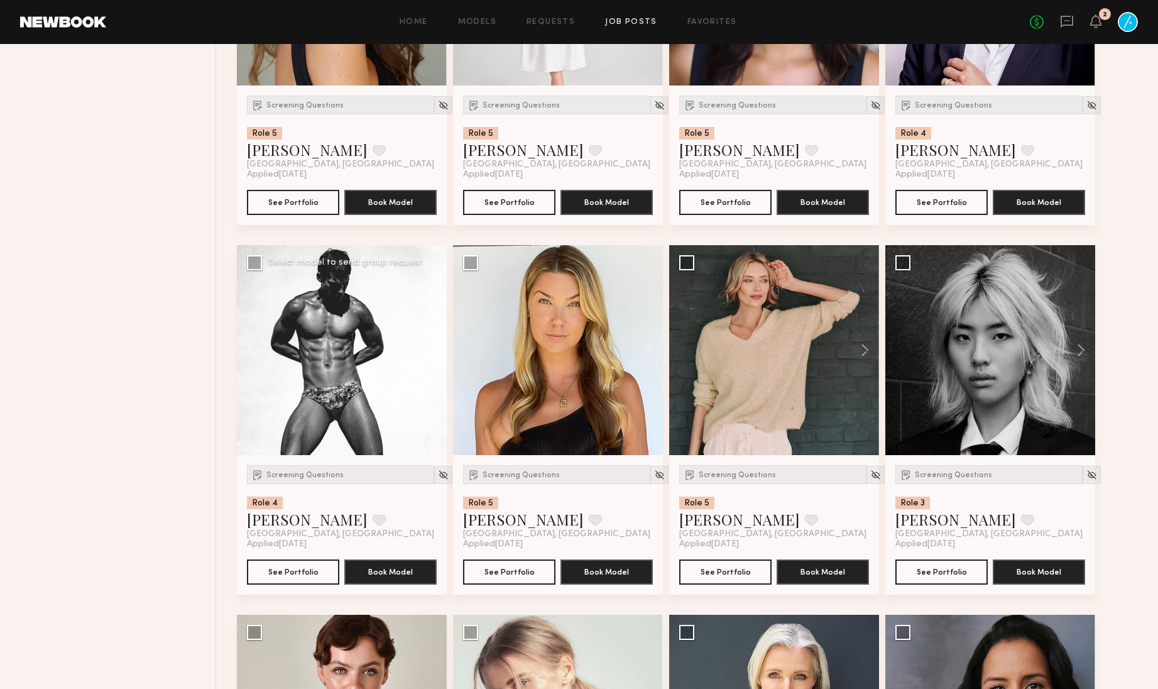
click at [434, 373] on button at bounding box center [427, 350] width 40 height 210
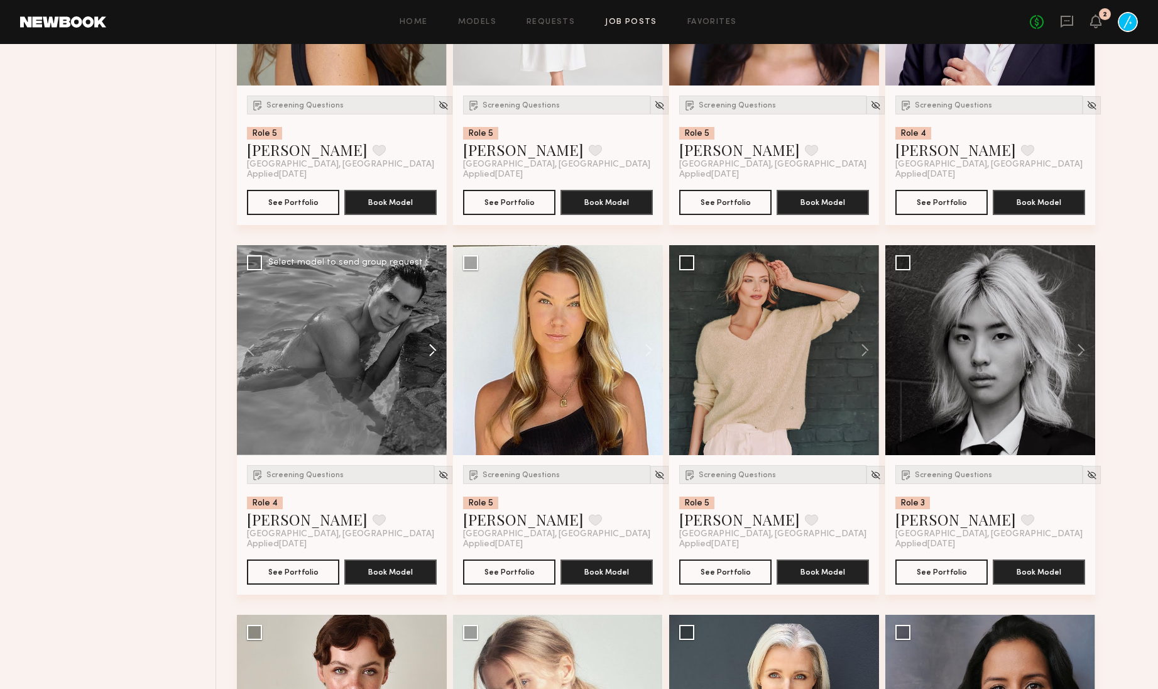
click at [434, 373] on button at bounding box center [427, 350] width 40 height 210
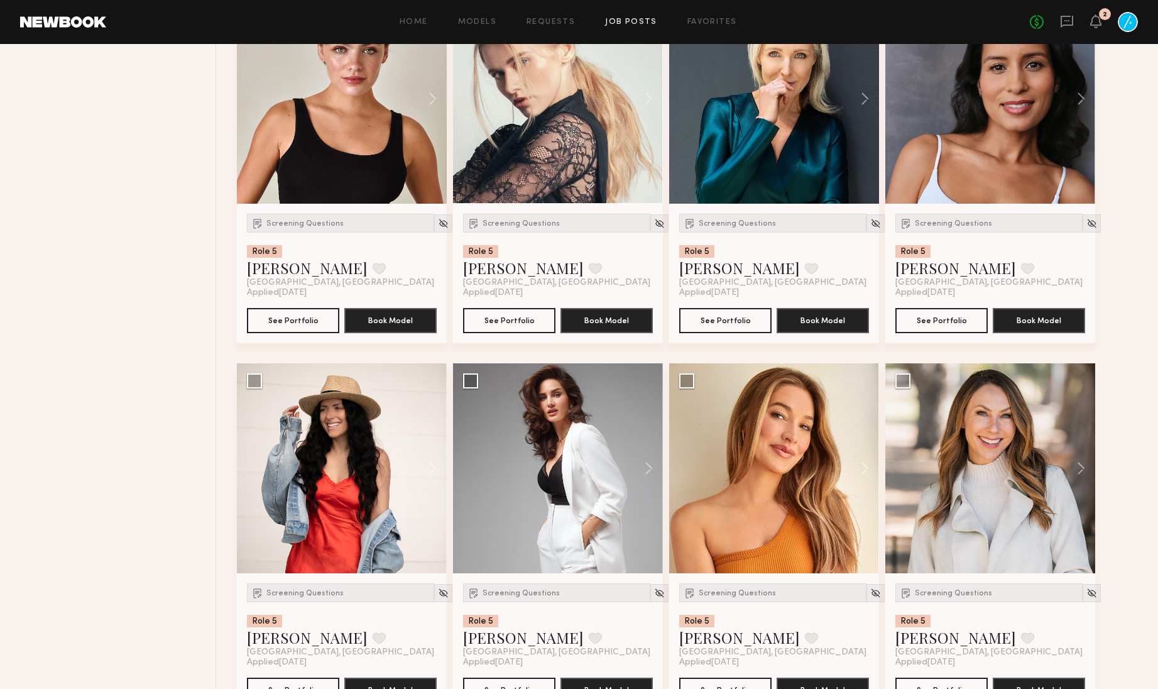
scroll to position [6751, 0]
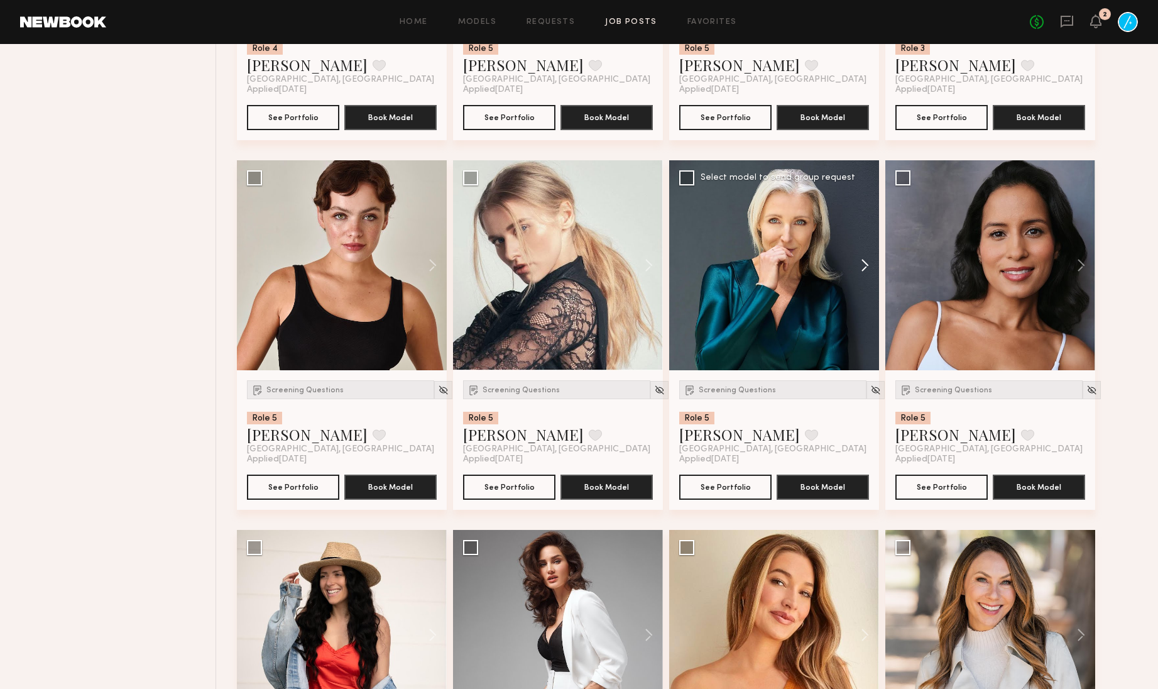
click at [865, 300] on button at bounding box center [859, 265] width 40 height 210
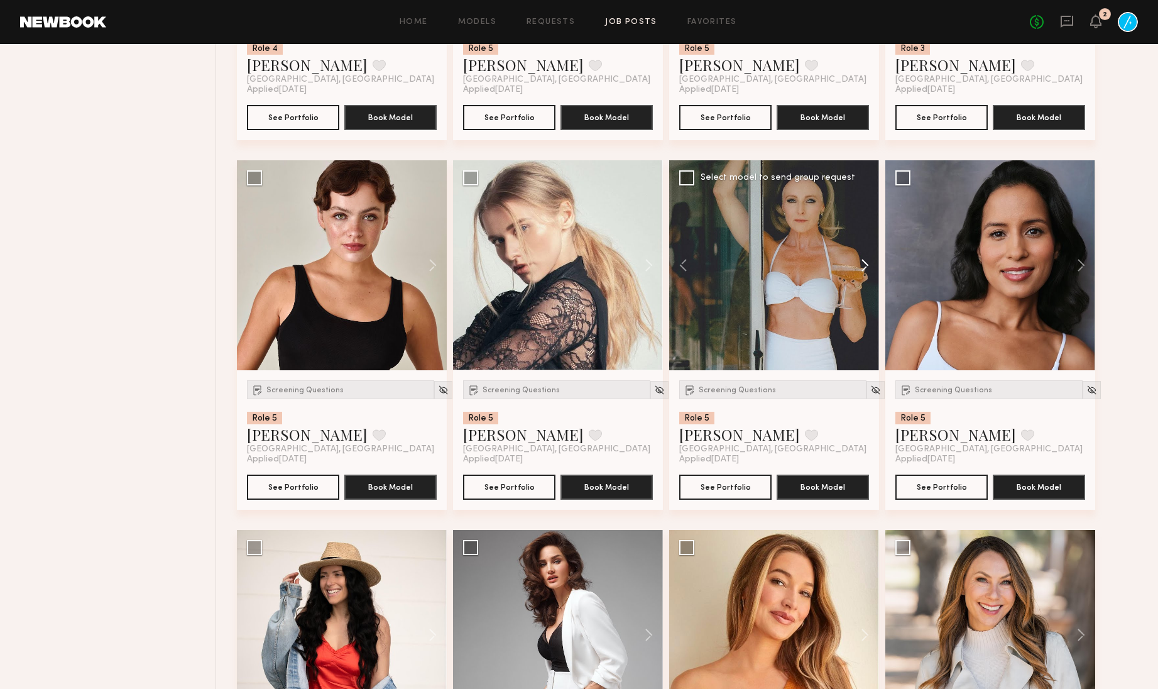
click at [865, 300] on button at bounding box center [859, 265] width 40 height 210
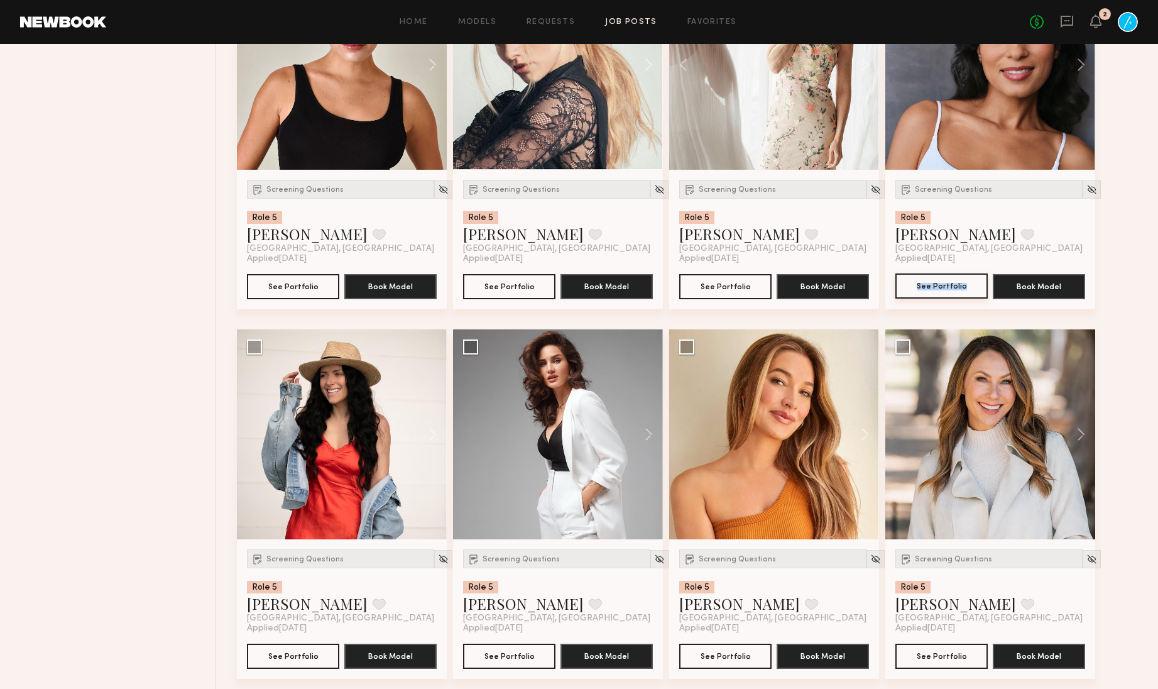
scroll to position [7006, 0]
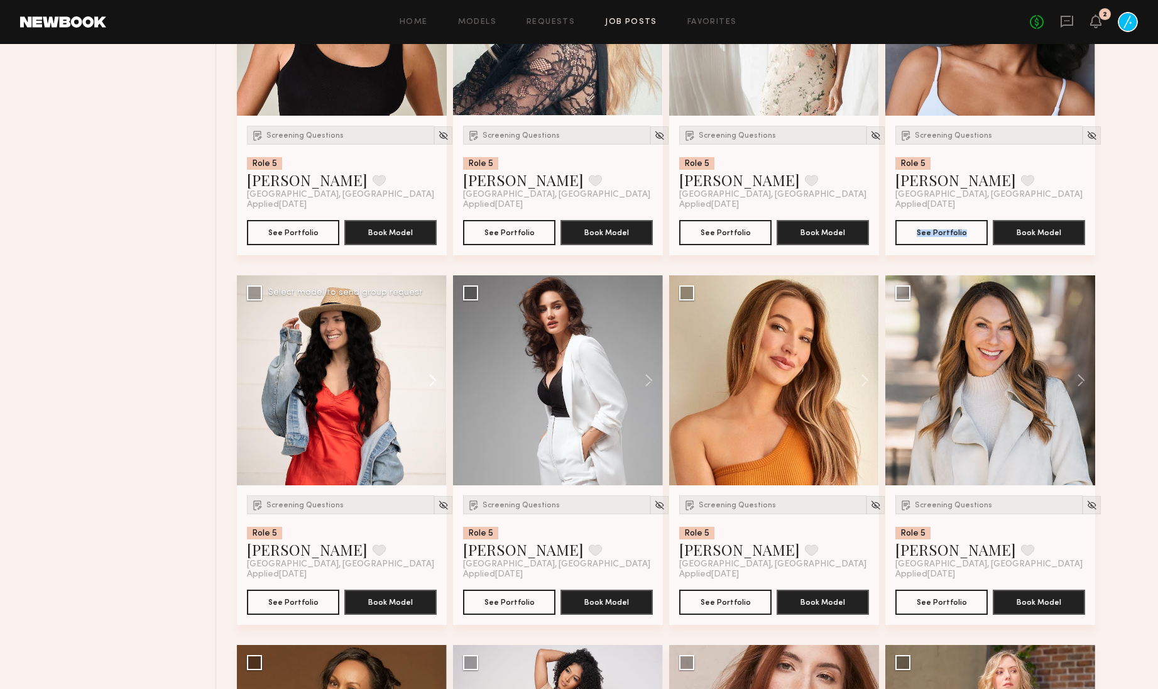
click at [432, 415] on button at bounding box center [427, 380] width 40 height 210
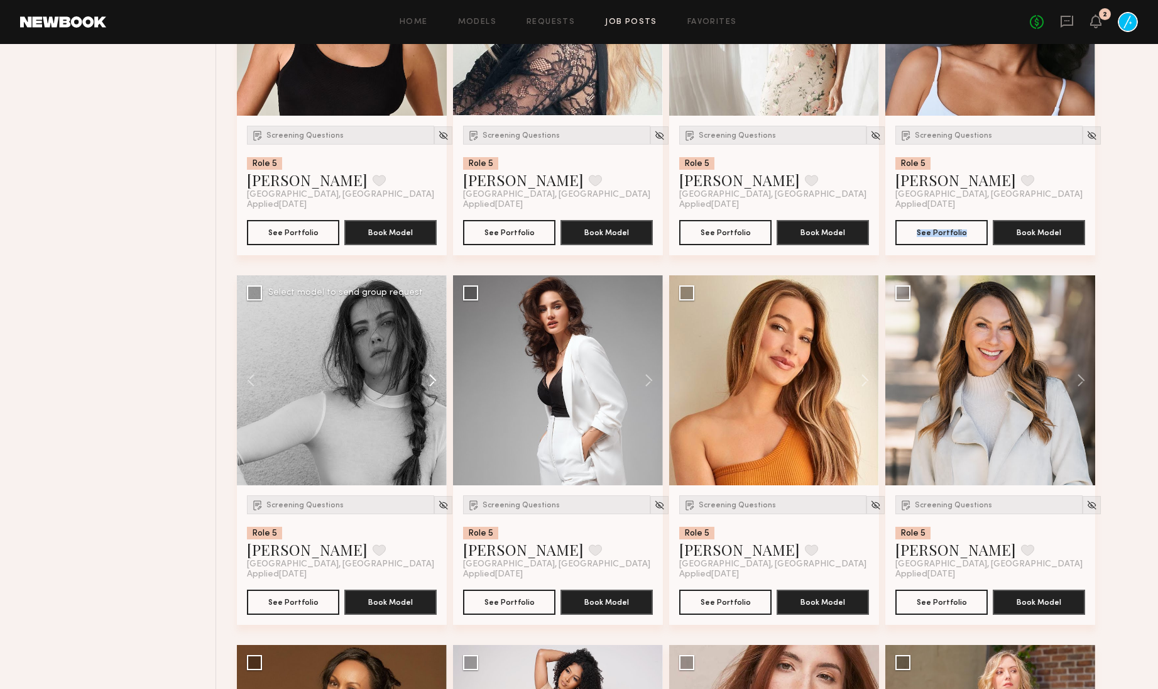
click at [432, 415] on button at bounding box center [427, 380] width 40 height 210
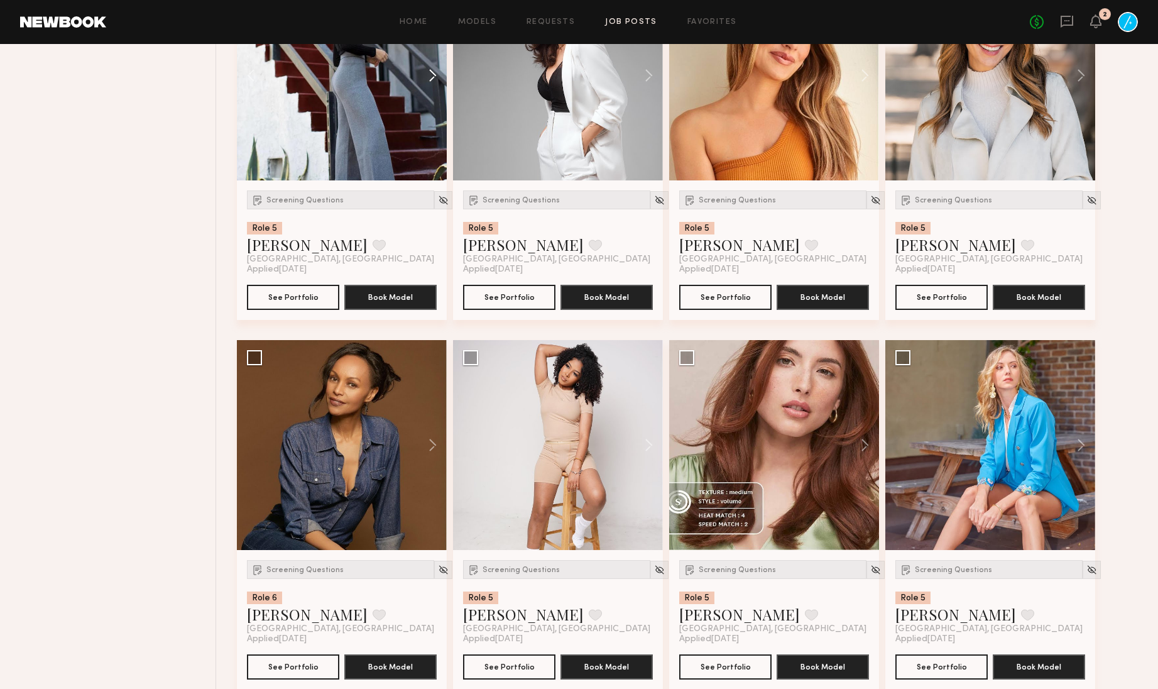
scroll to position [7401, 0]
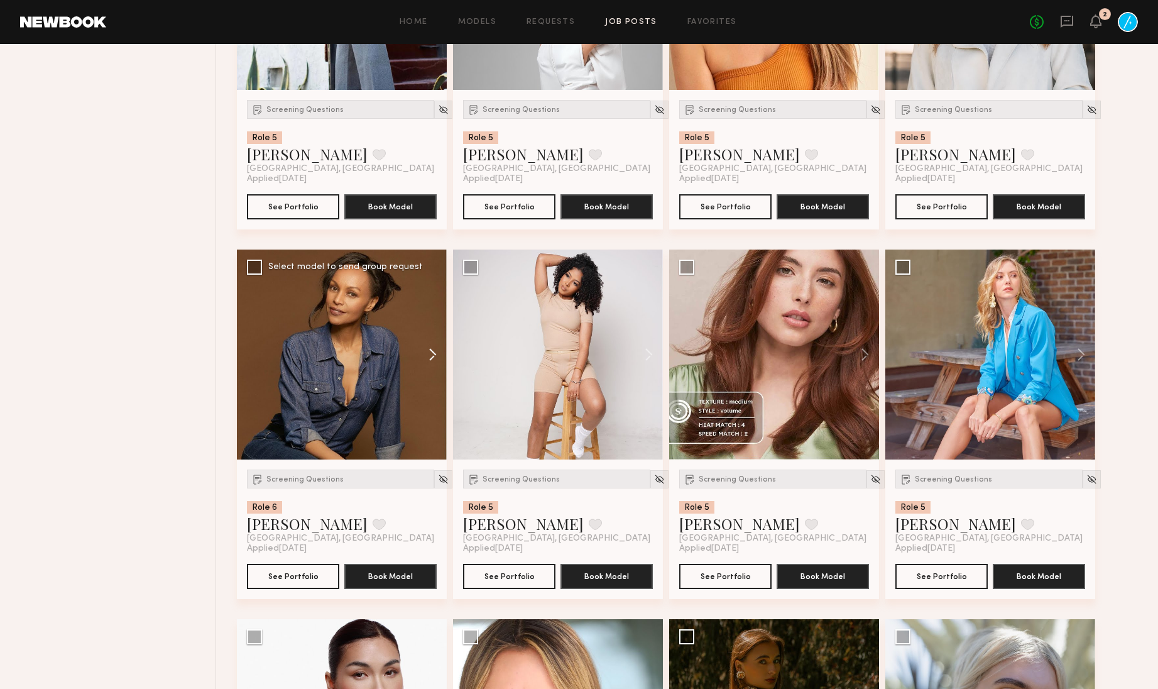
click at [433, 394] on button at bounding box center [427, 355] width 40 height 210
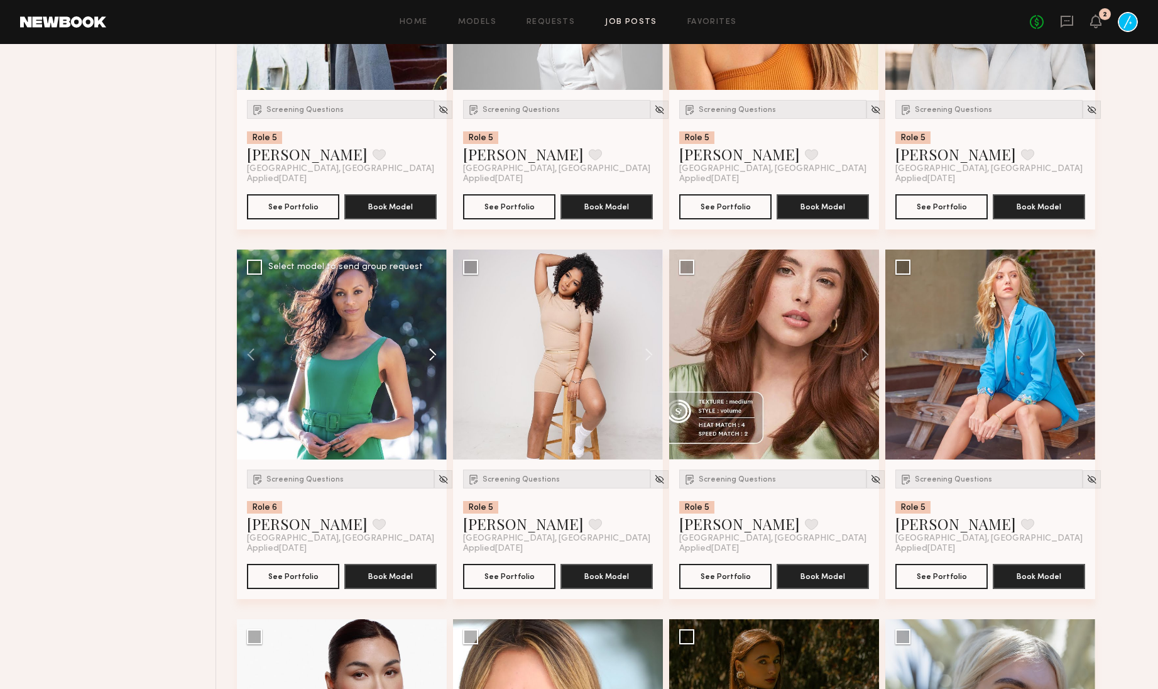
click at [433, 394] on button at bounding box center [427, 355] width 40 height 210
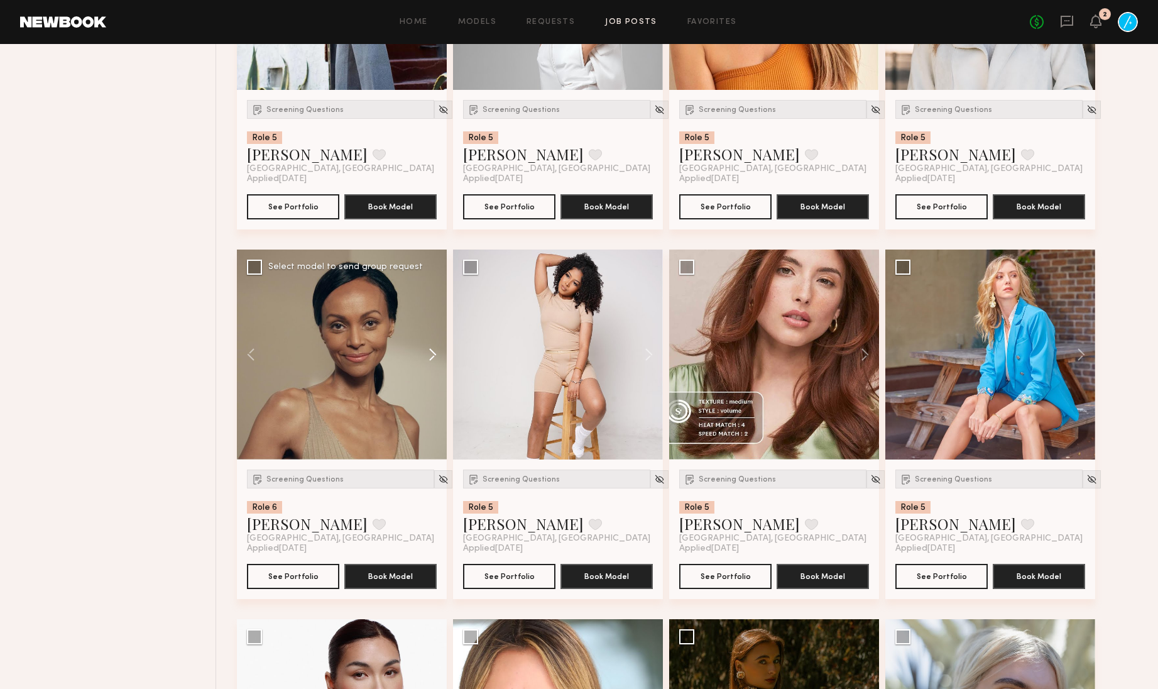
click at [438, 396] on button at bounding box center [427, 355] width 40 height 210
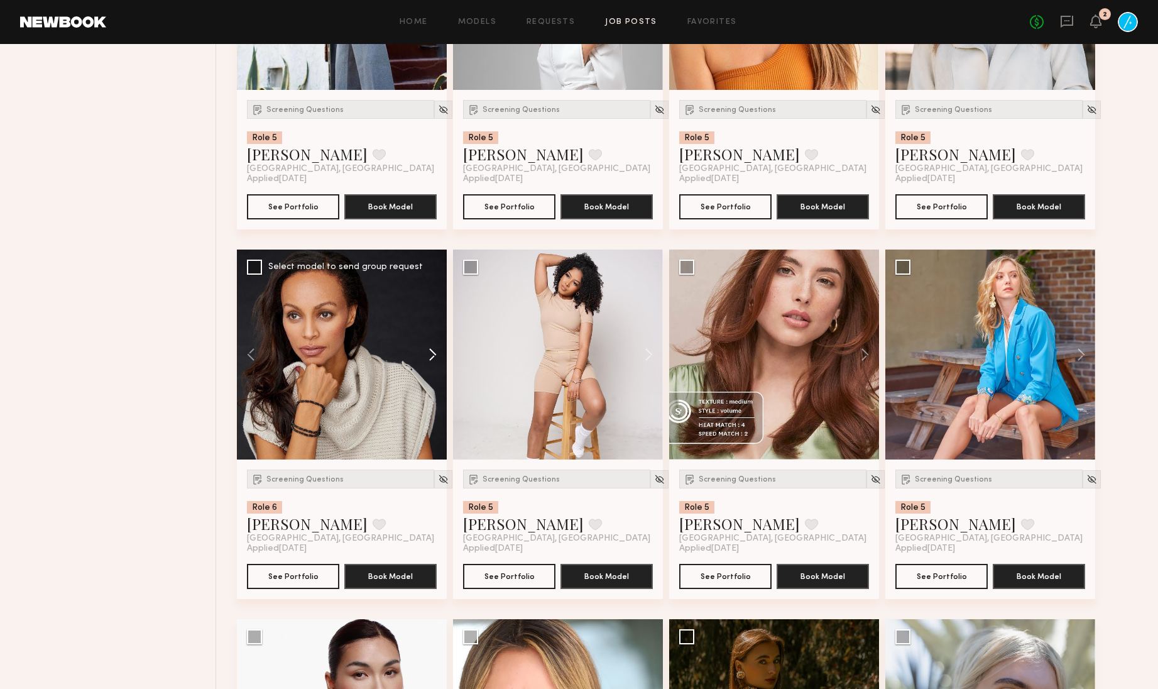
click at [438, 396] on button at bounding box center [427, 355] width 40 height 210
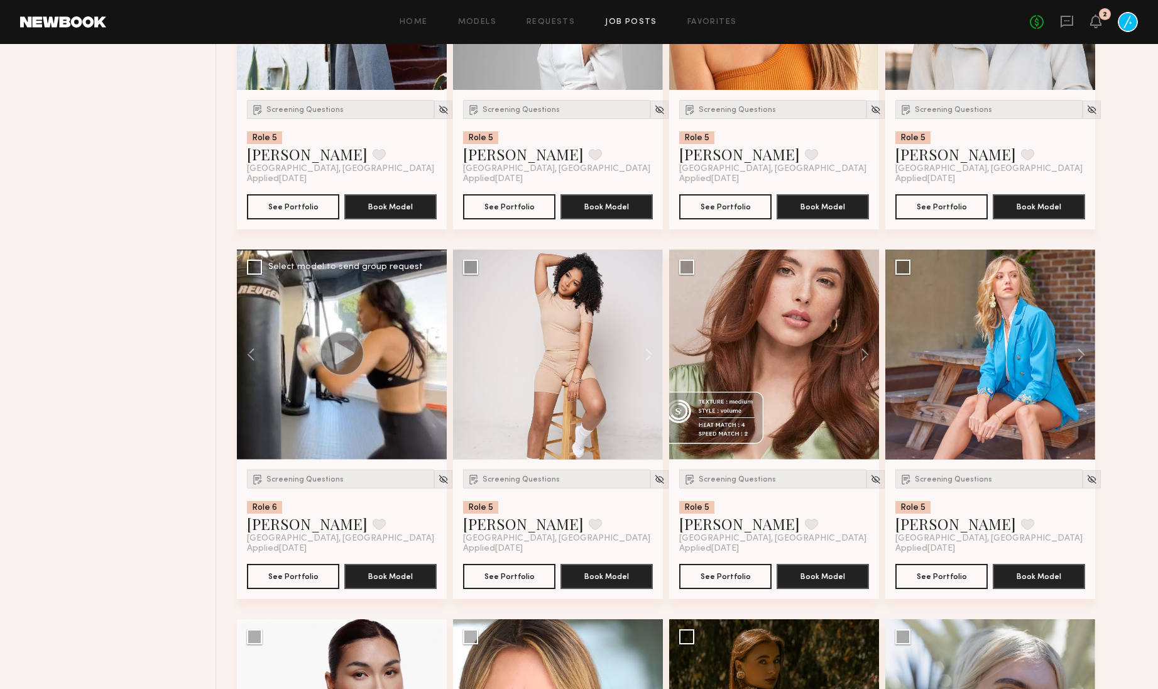
click at [438, 396] on div at bounding box center [342, 355] width 210 height 210
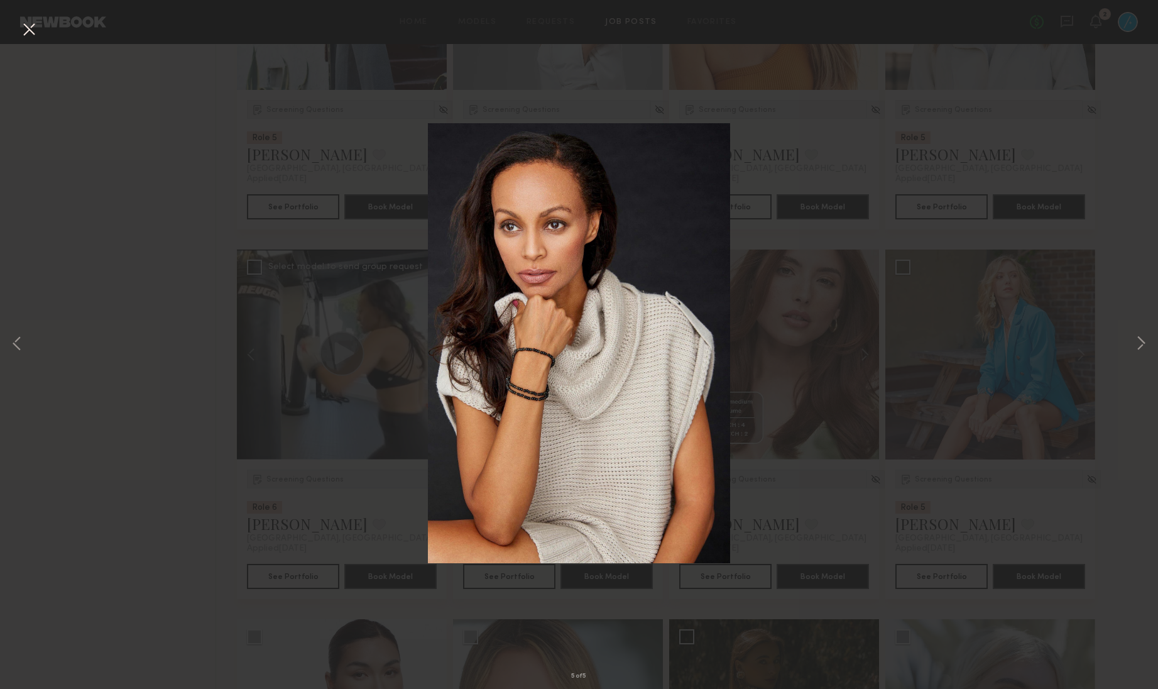
click at [26, 25] on button at bounding box center [29, 30] width 20 height 23
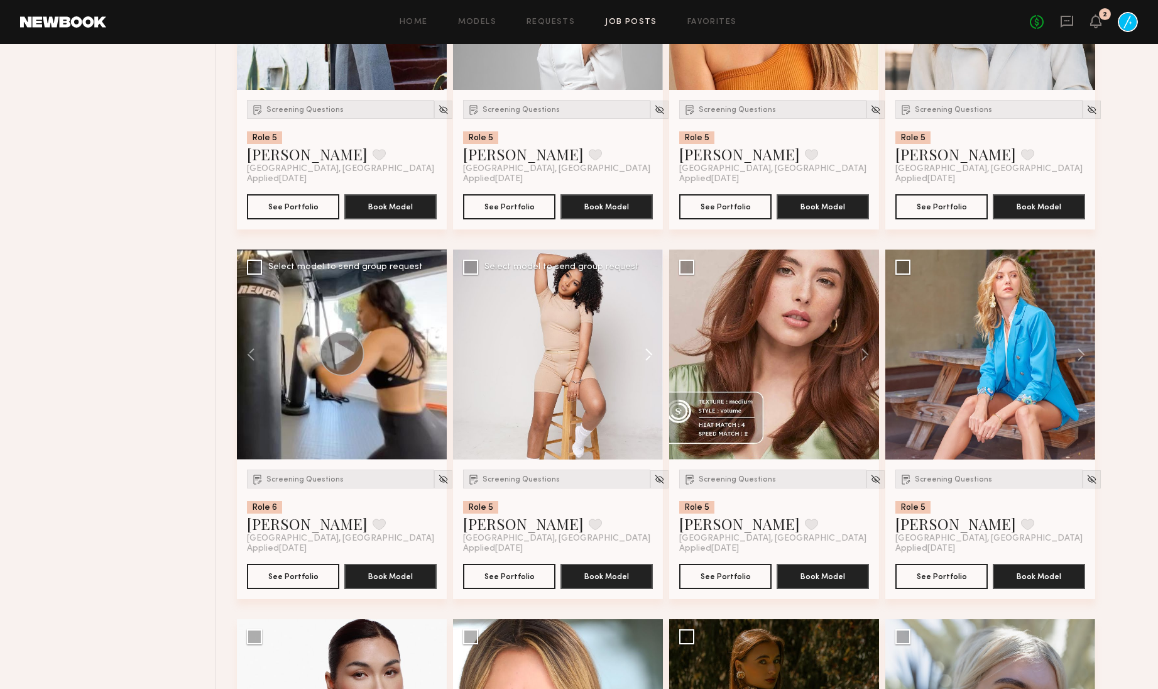
click at [643, 390] on button at bounding box center [643, 355] width 40 height 210
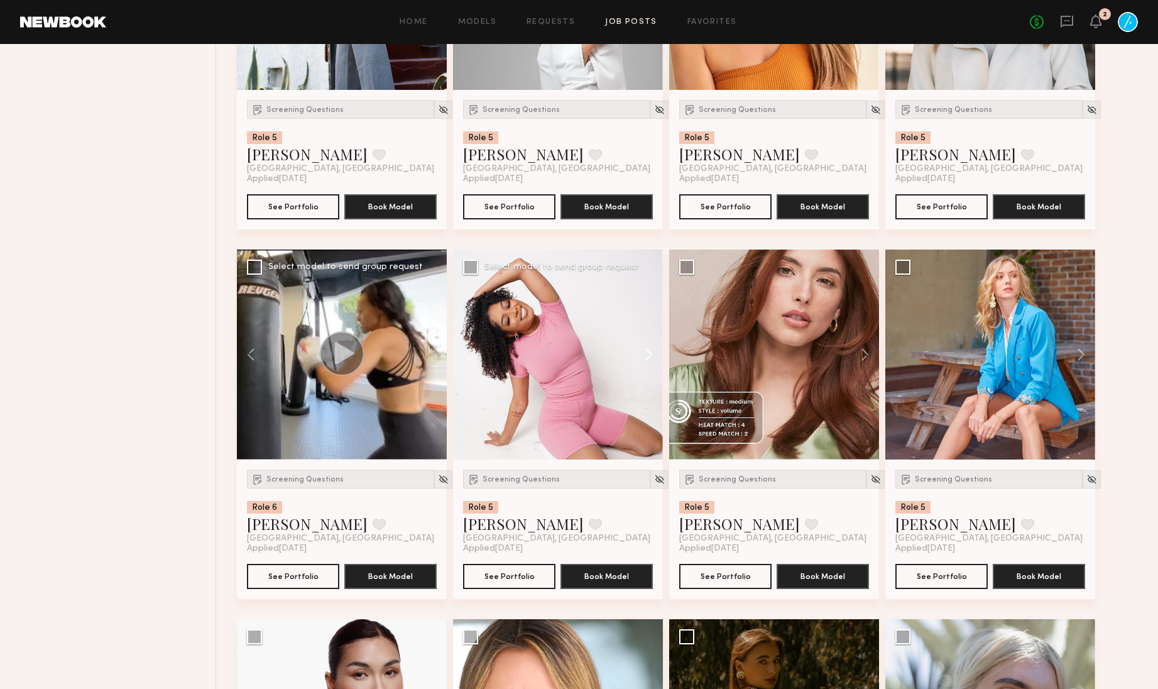
click at [649, 390] on button at bounding box center [643, 355] width 40 height 210
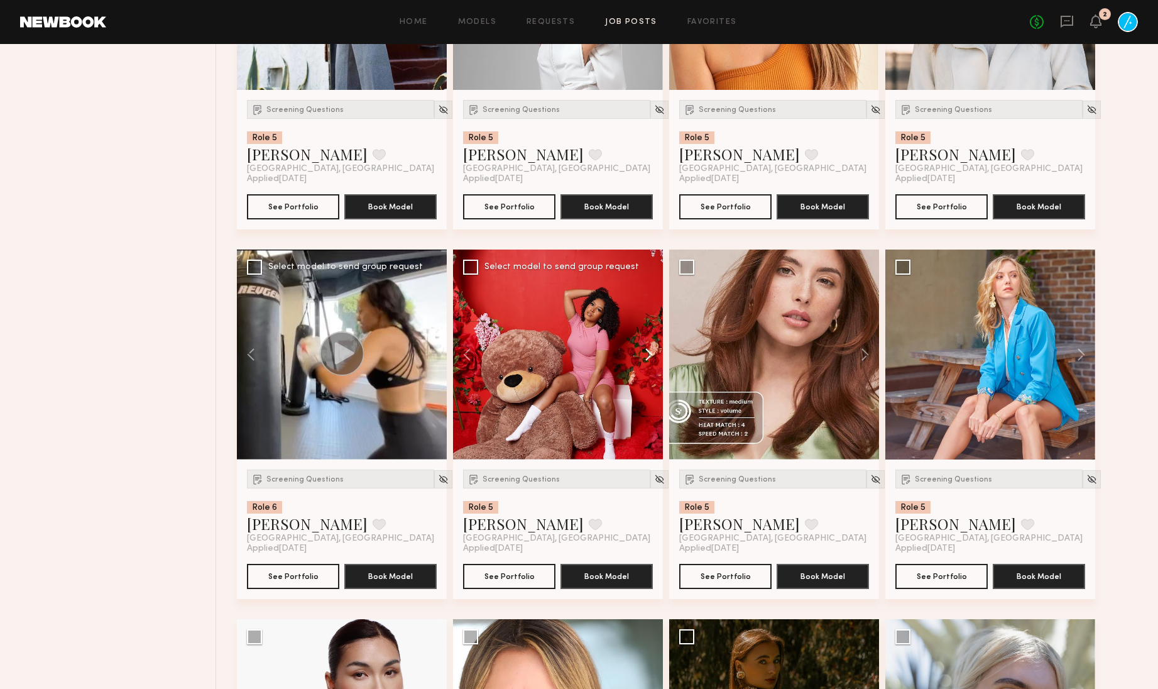
click at [649, 390] on button at bounding box center [643, 355] width 40 height 210
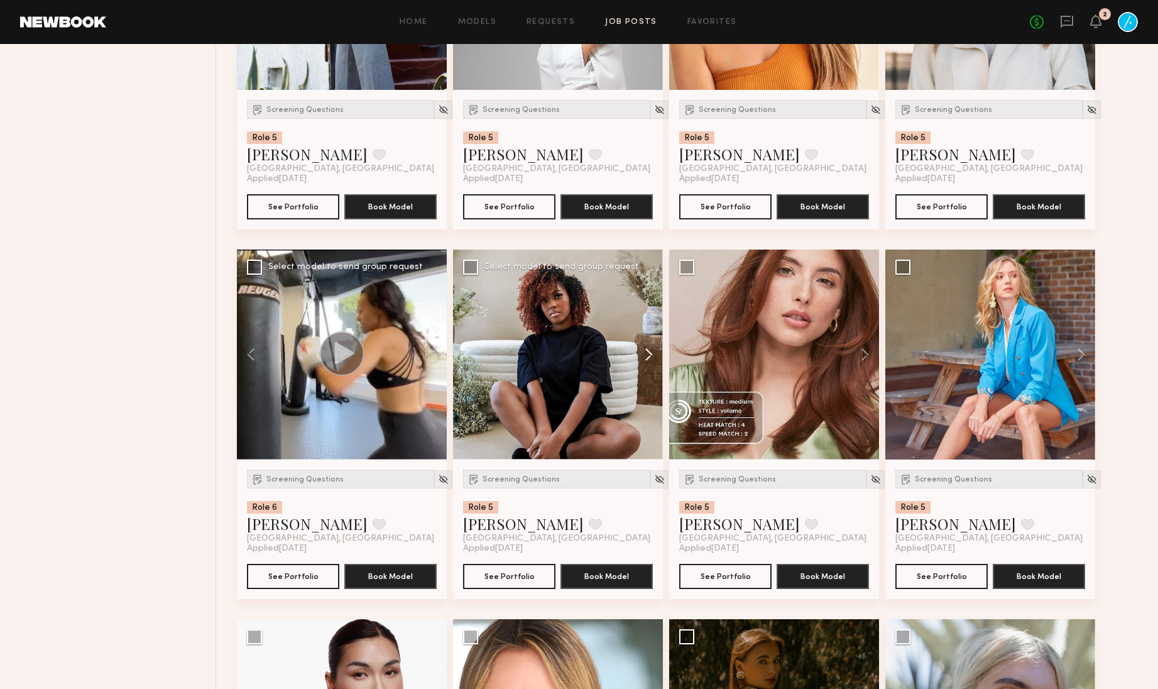
click at [649, 390] on button at bounding box center [643, 355] width 40 height 210
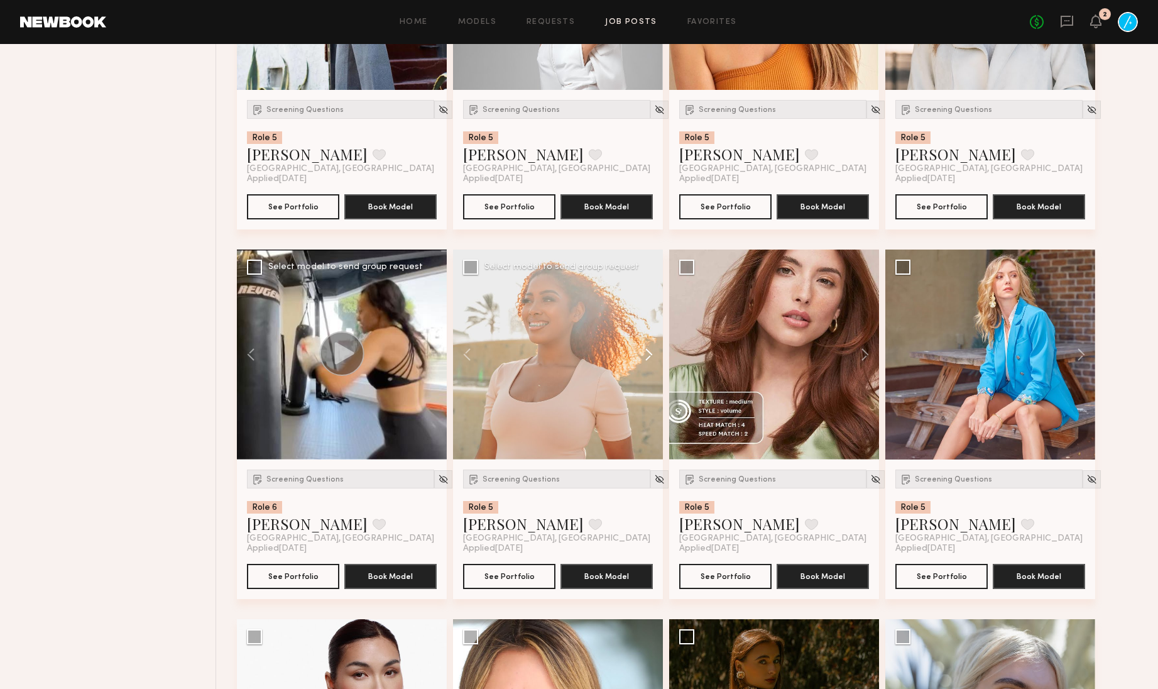
click at [649, 390] on button at bounding box center [643, 355] width 40 height 210
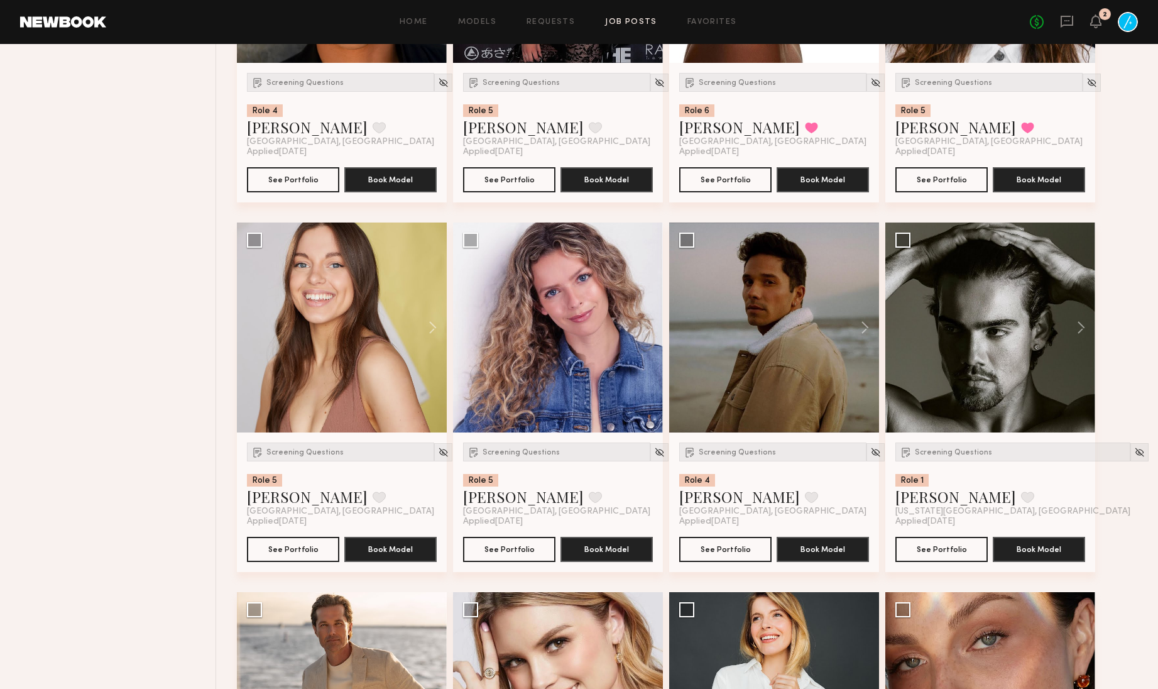
scroll to position [8935, 0]
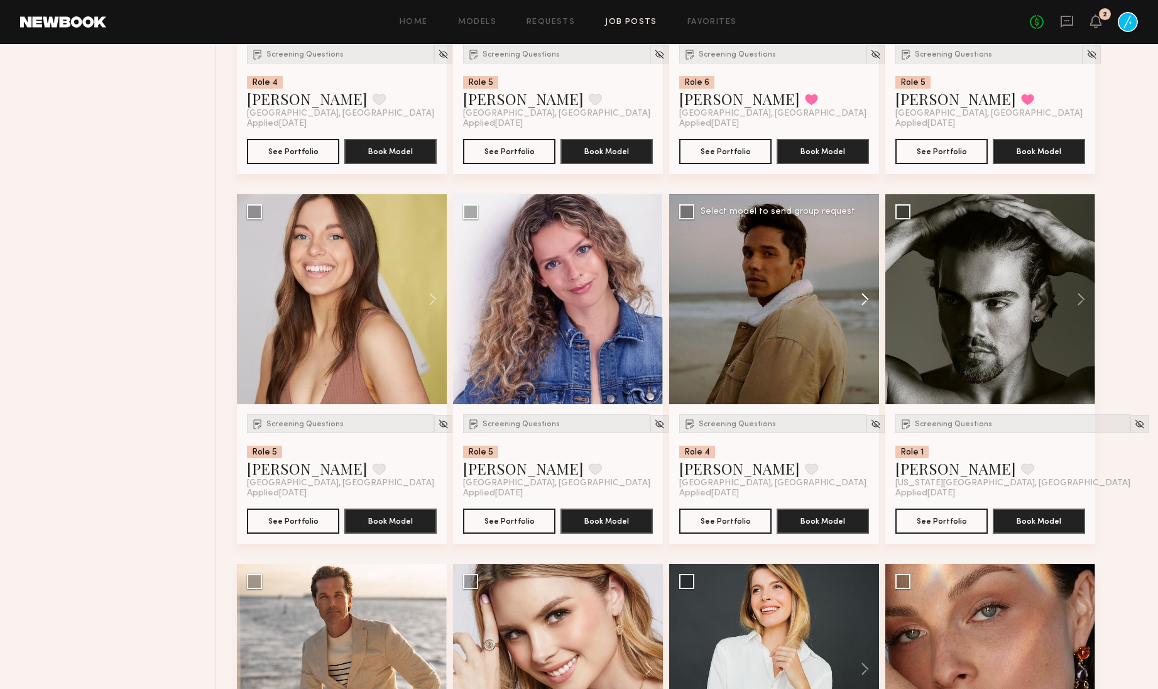
click at [860, 344] on button at bounding box center [859, 299] width 40 height 210
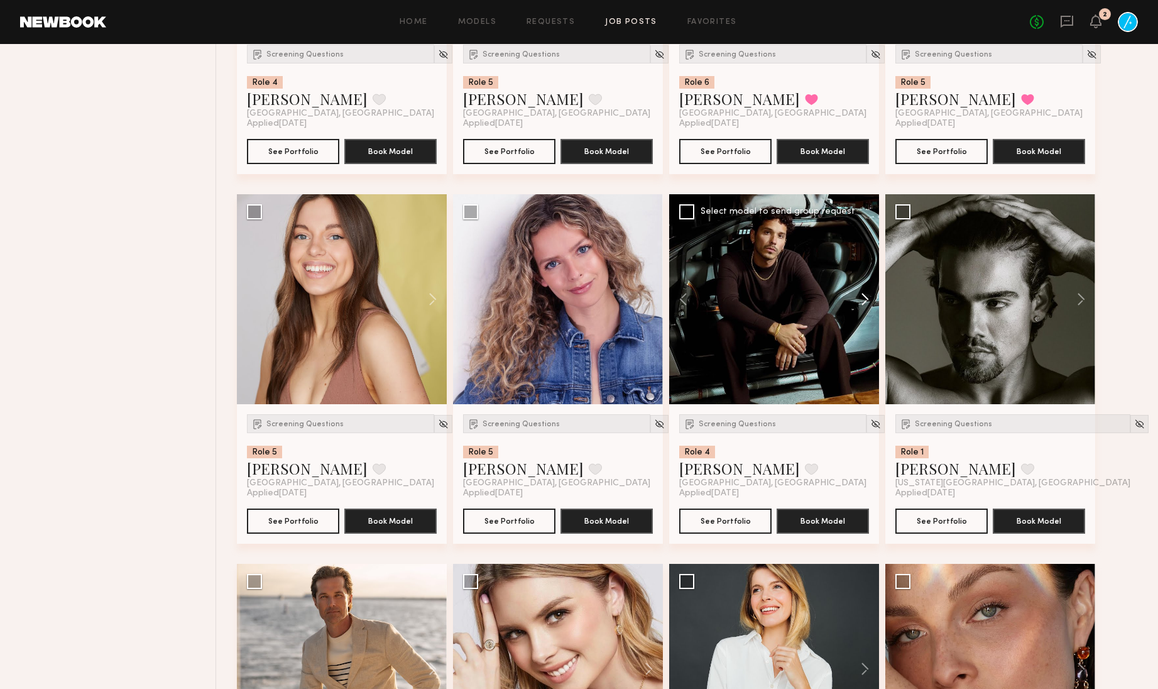
click at [860, 344] on button at bounding box center [859, 299] width 40 height 210
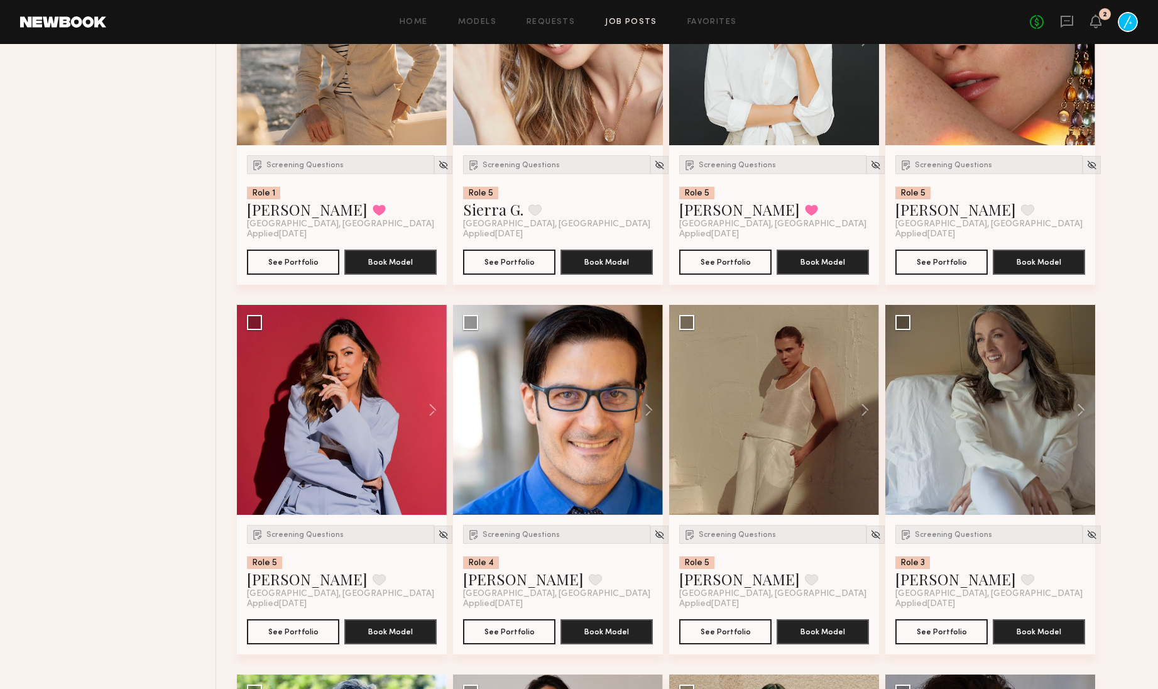
scroll to position [9698, 0]
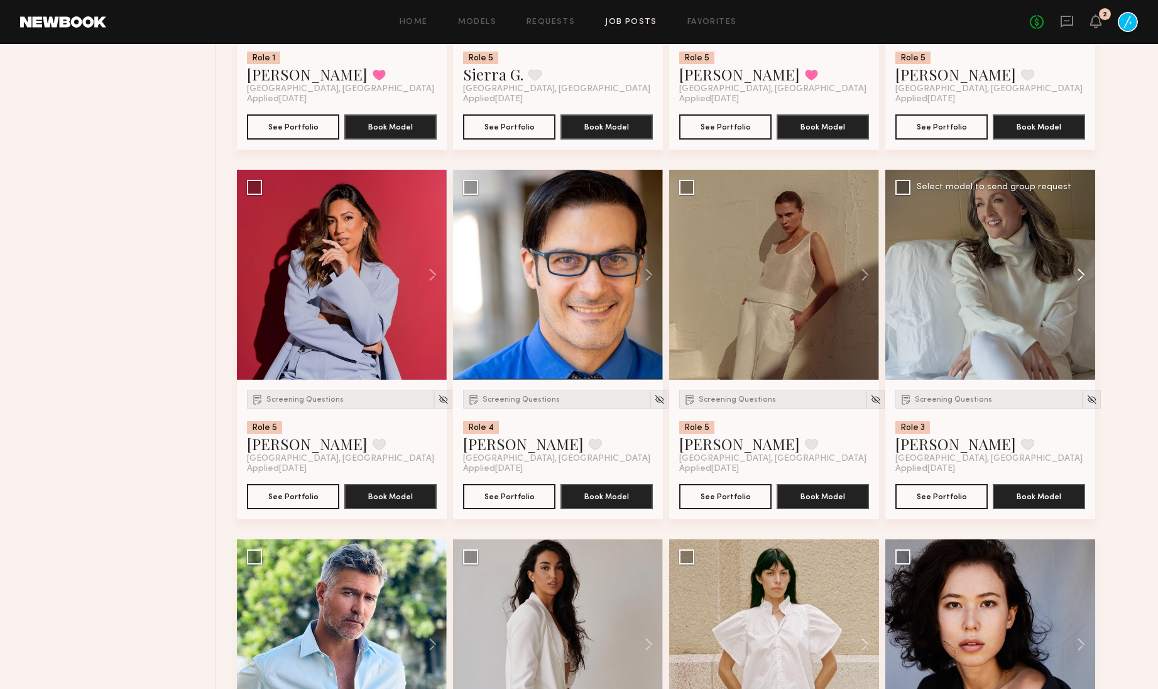
click at [1077, 321] on button at bounding box center [1075, 275] width 40 height 210
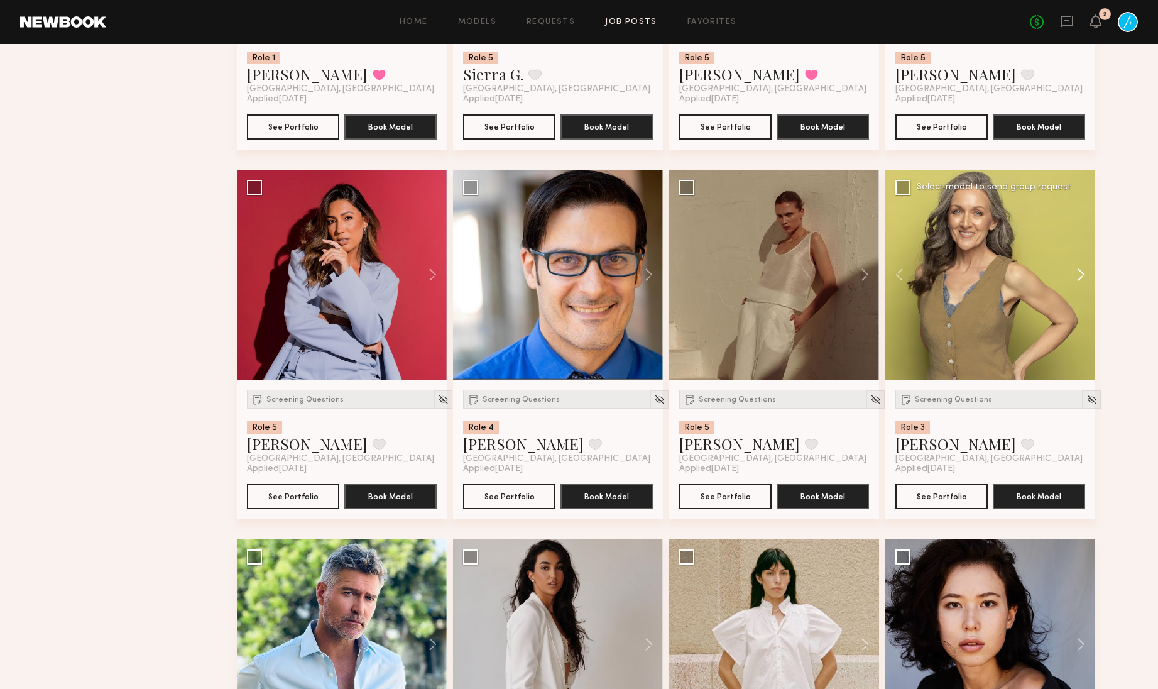
click at [1082, 321] on button at bounding box center [1075, 275] width 40 height 210
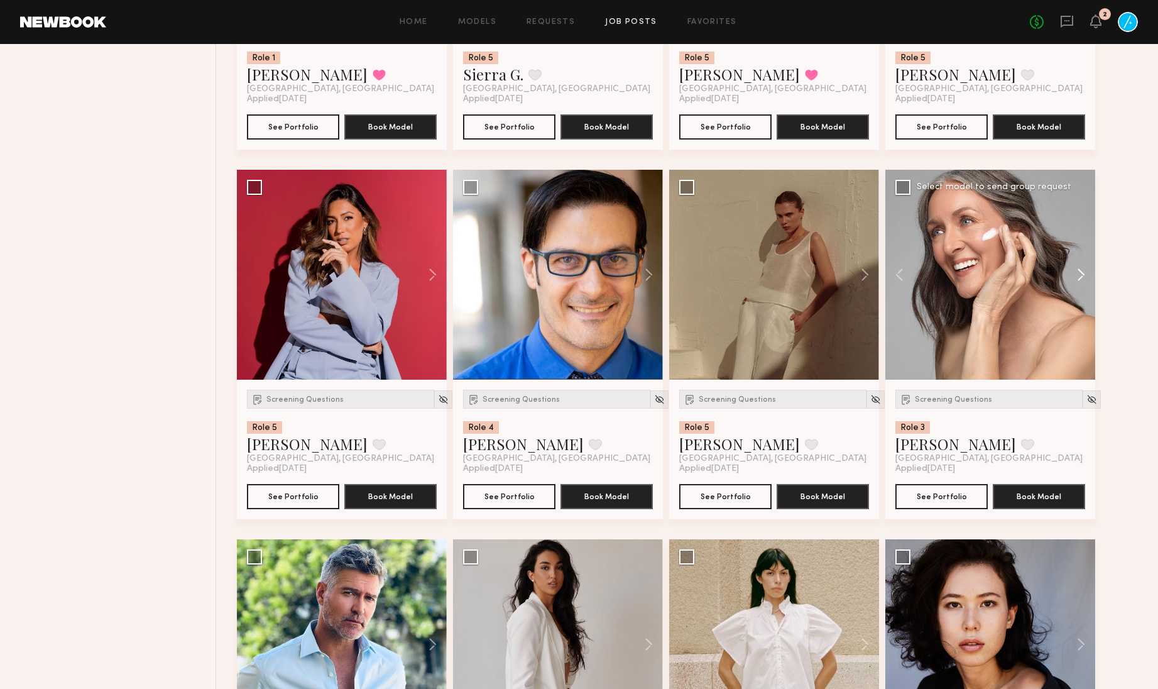
click at [1082, 321] on button at bounding box center [1075, 275] width 40 height 210
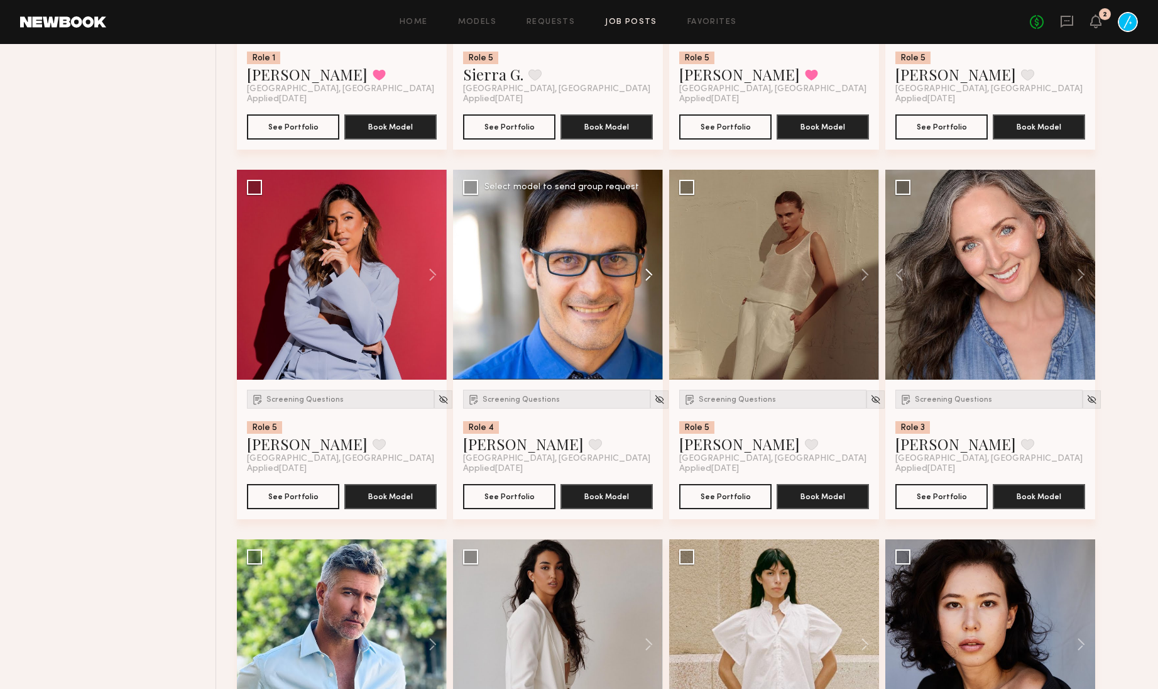
click at [649, 319] on button at bounding box center [643, 275] width 40 height 210
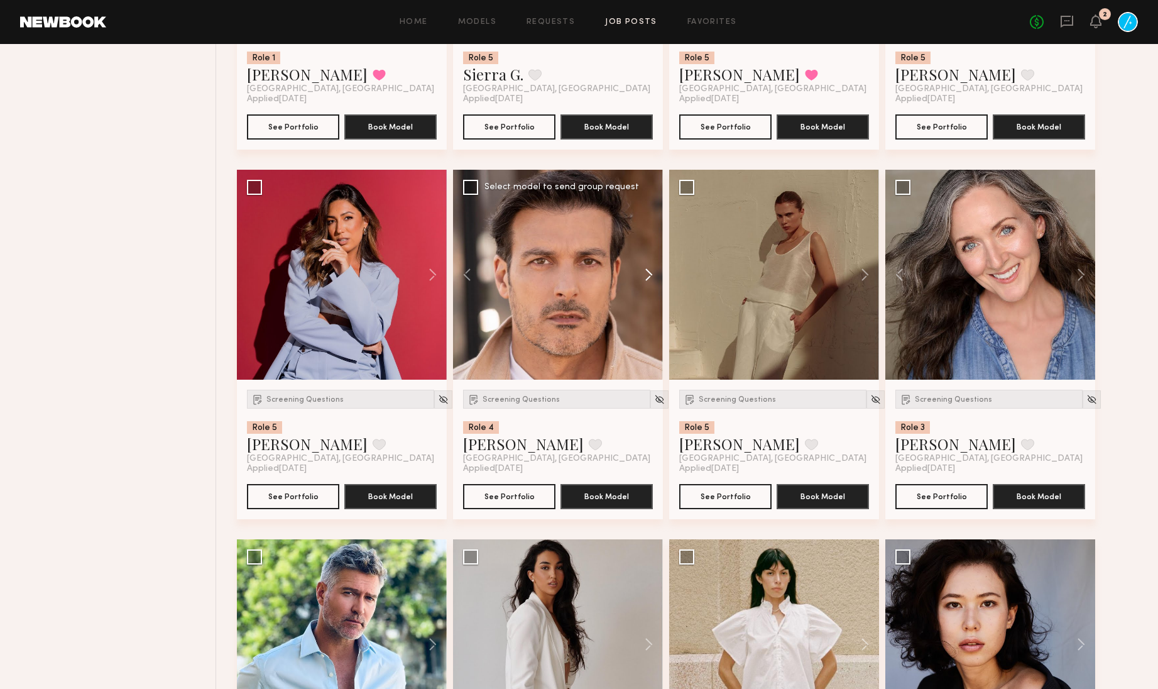
click at [649, 319] on button at bounding box center [643, 275] width 40 height 210
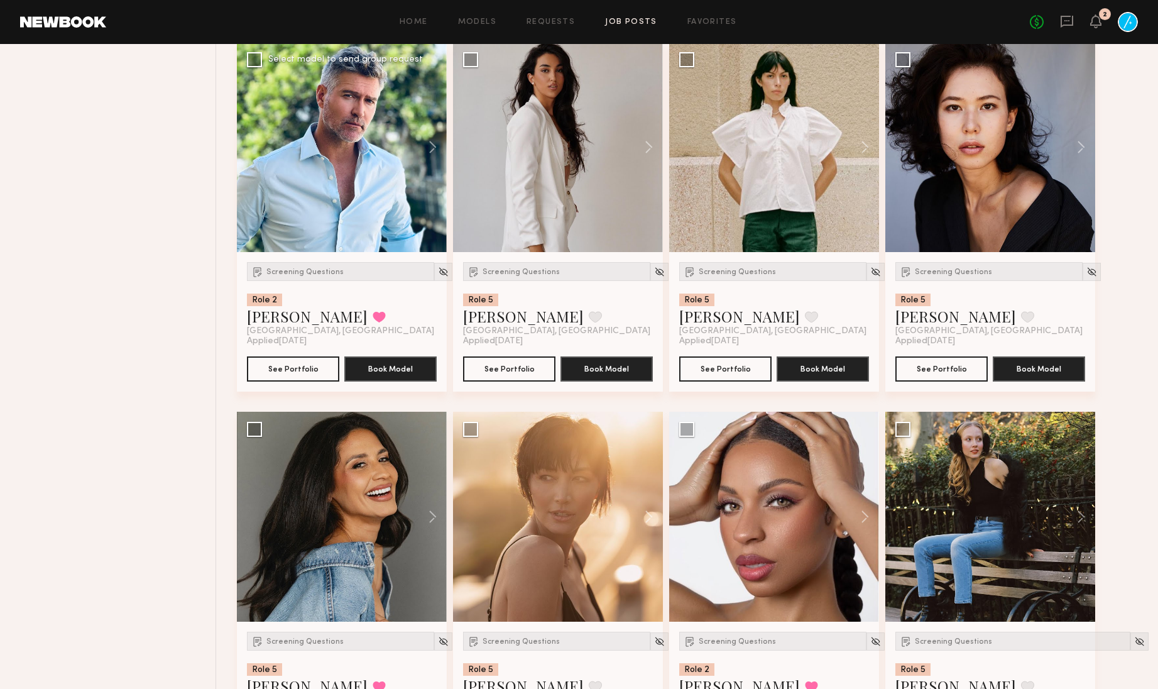
scroll to position [10342, 0]
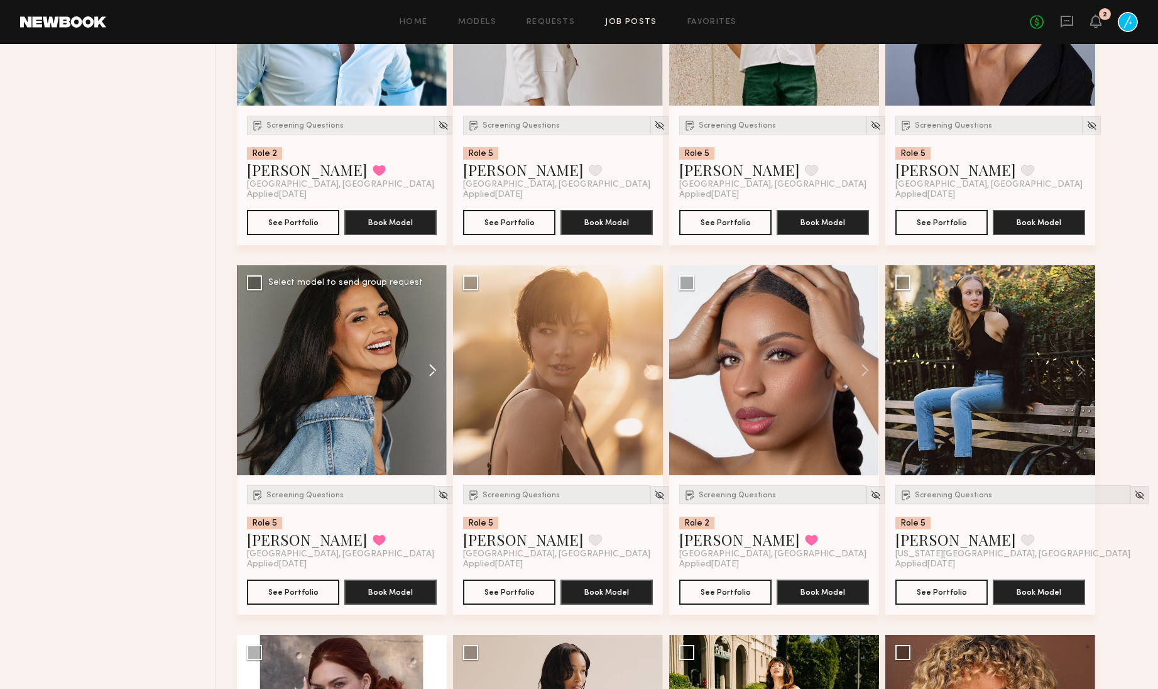
click at [429, 420] on button at bounding box center [427, 370] width 40 height 210
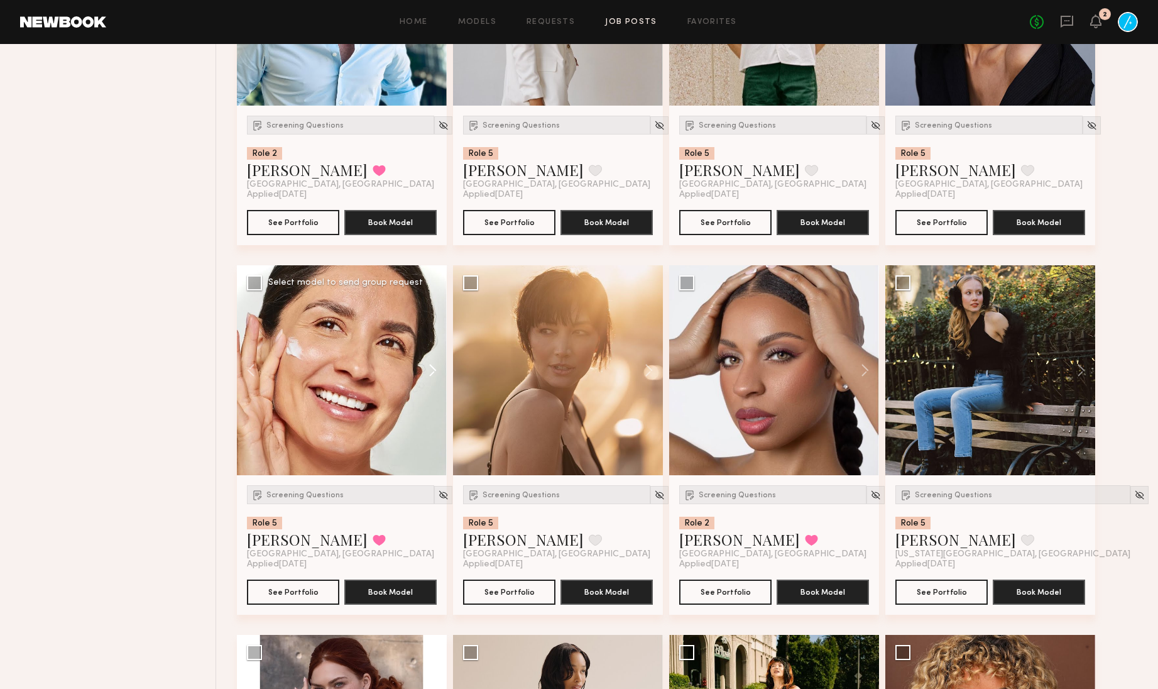
click at [429, 420] on button at bounding box center [427, 370] width 40 height 210
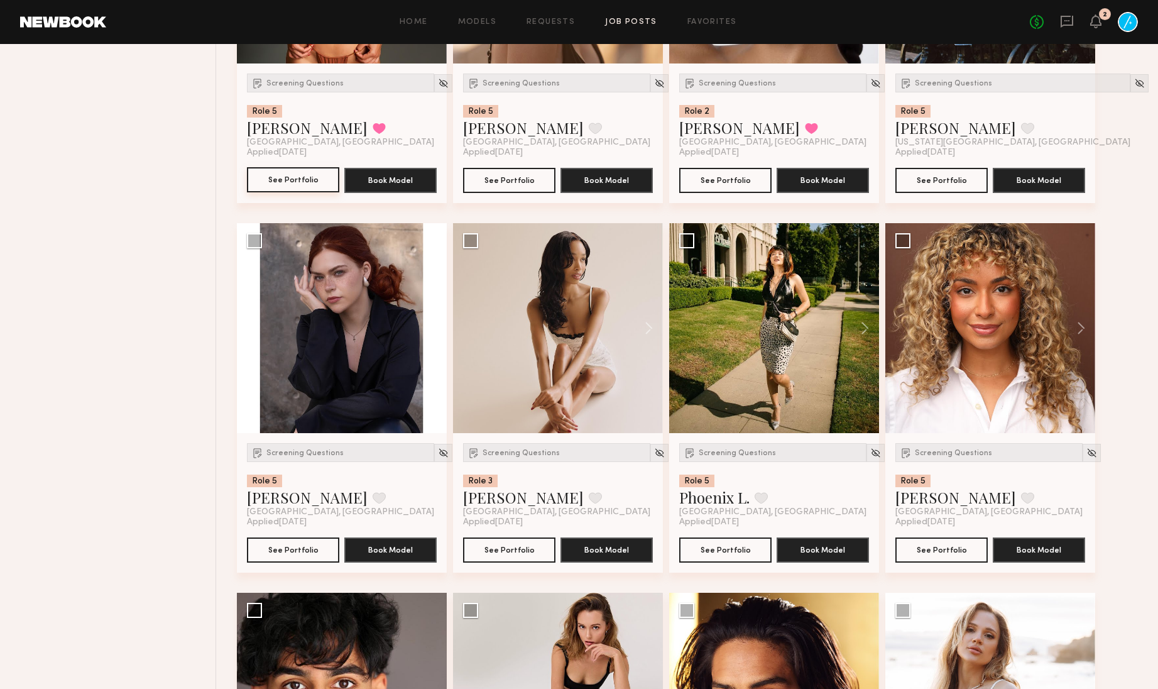
scroll to position [10837, 0]
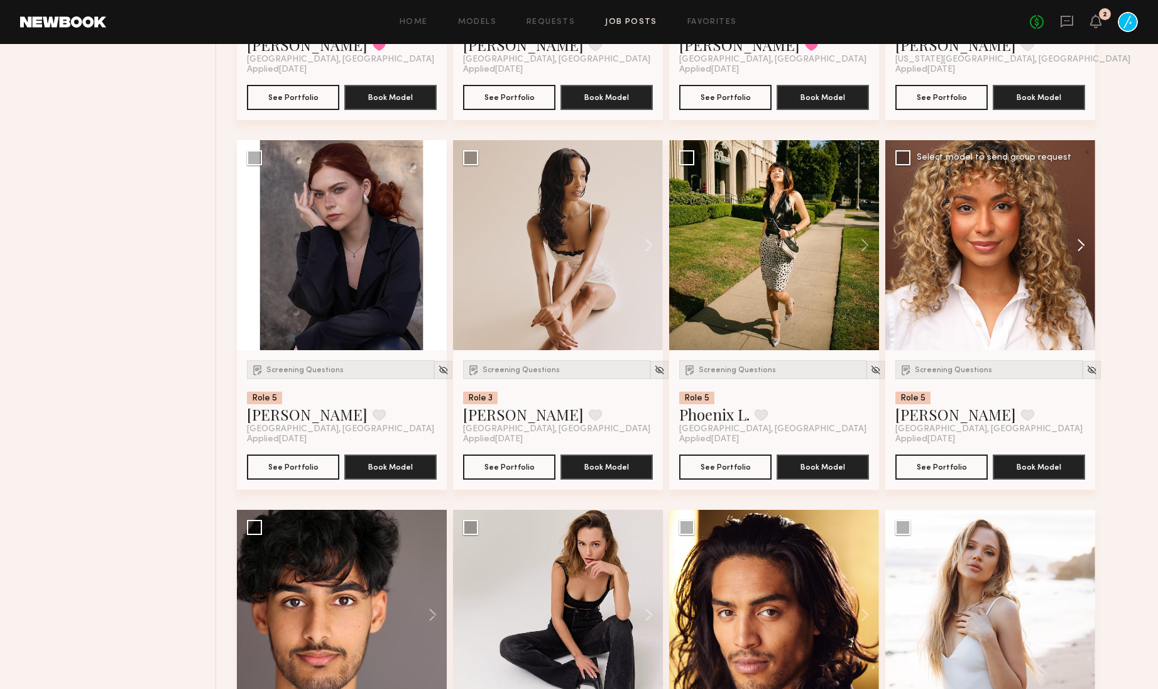
click at [1084, 299] on button at bounding box center [1075, 245] width 40 height 210
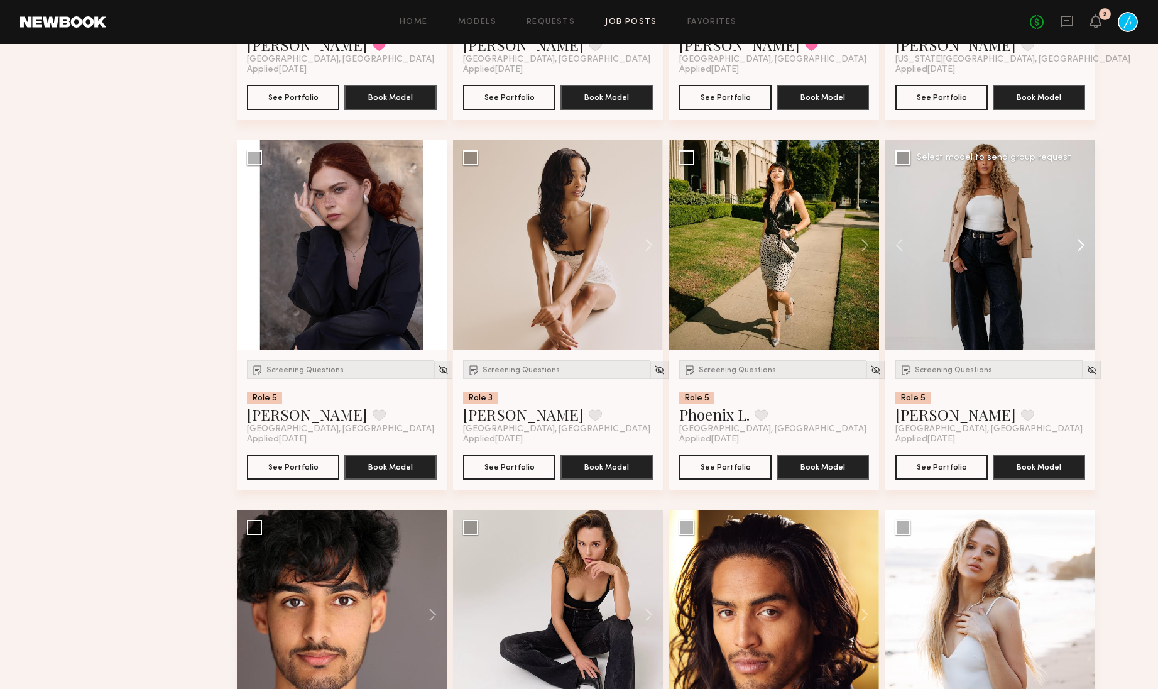
click at [1084, 299] on button at bounding box center [1075, 245] width 40 height 210
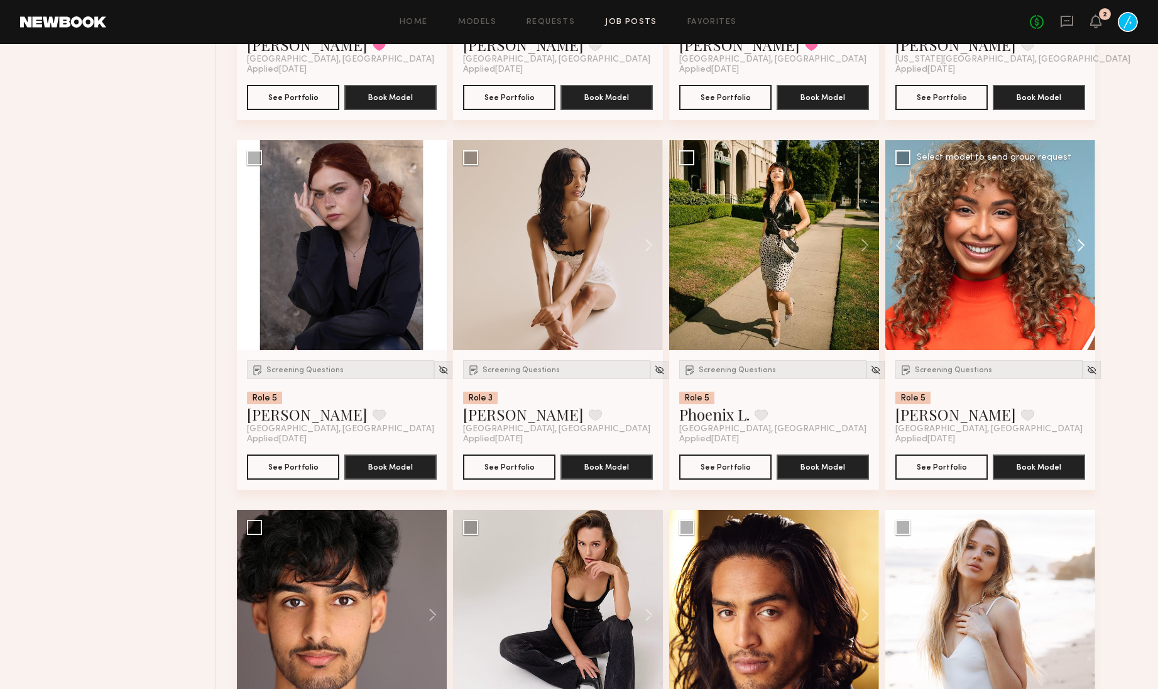
click at [1084, 299] on button at bounding box center [1075, 245] width 40 height 210
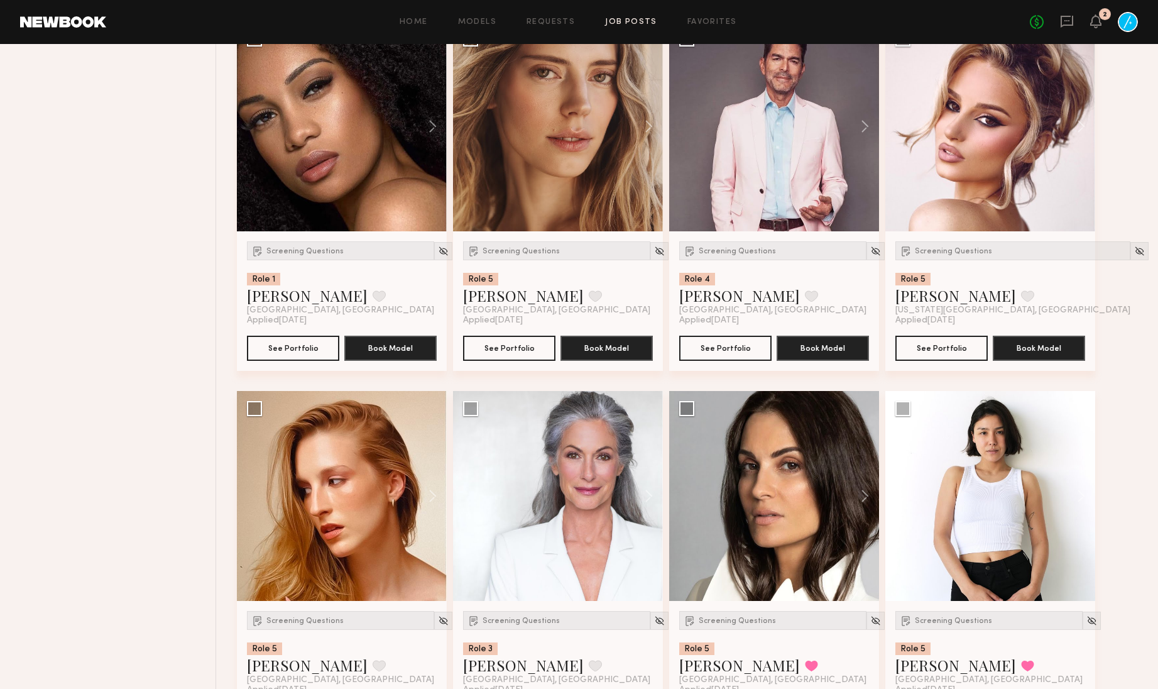
scroll to position [12165, 0]
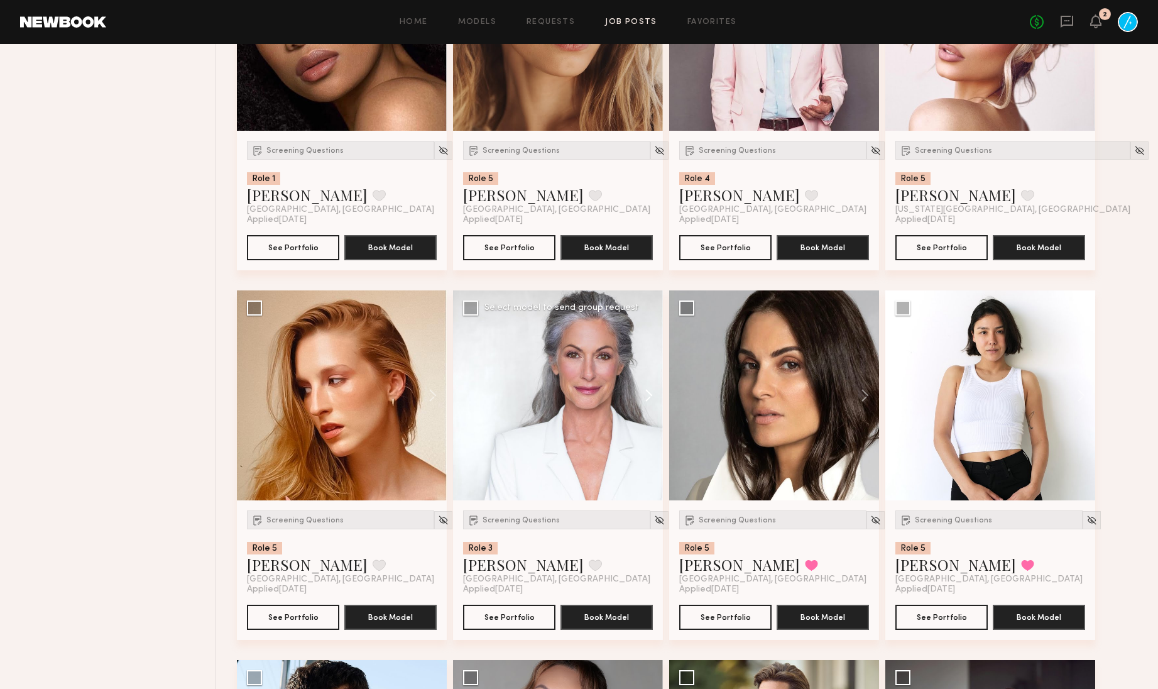
click at [651, 459] on button at bounding box center [643, 395] width 40 height 210
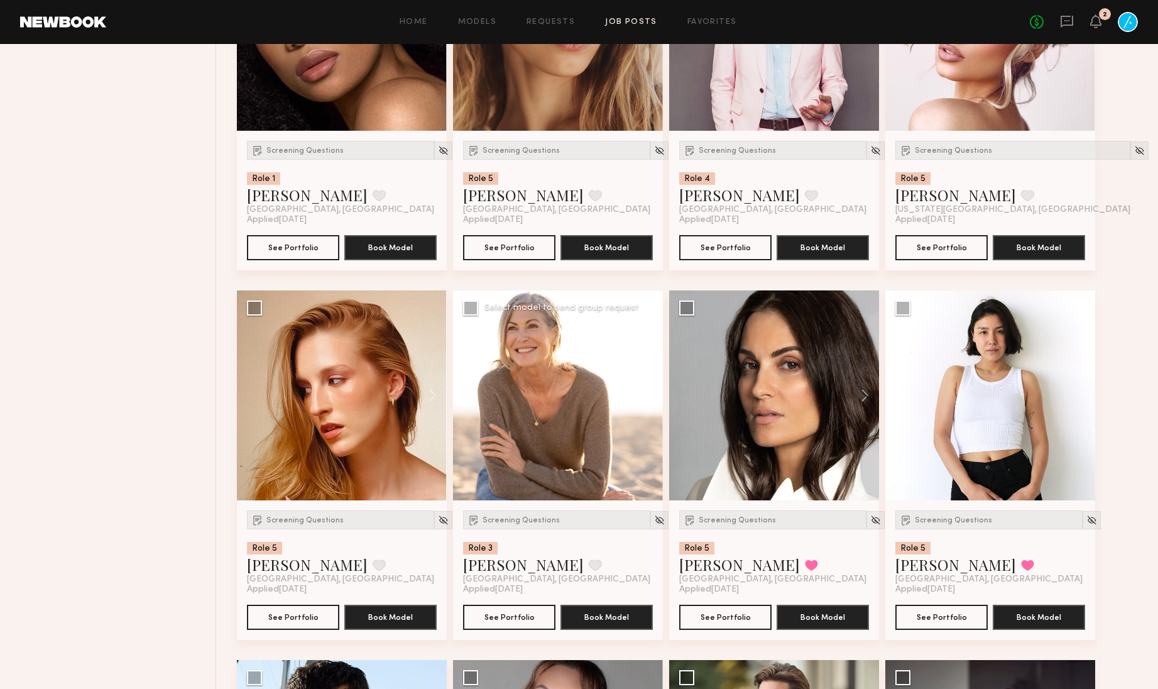
click at [651, 459] on button at bounding box center [643, 395] width 40 height 210
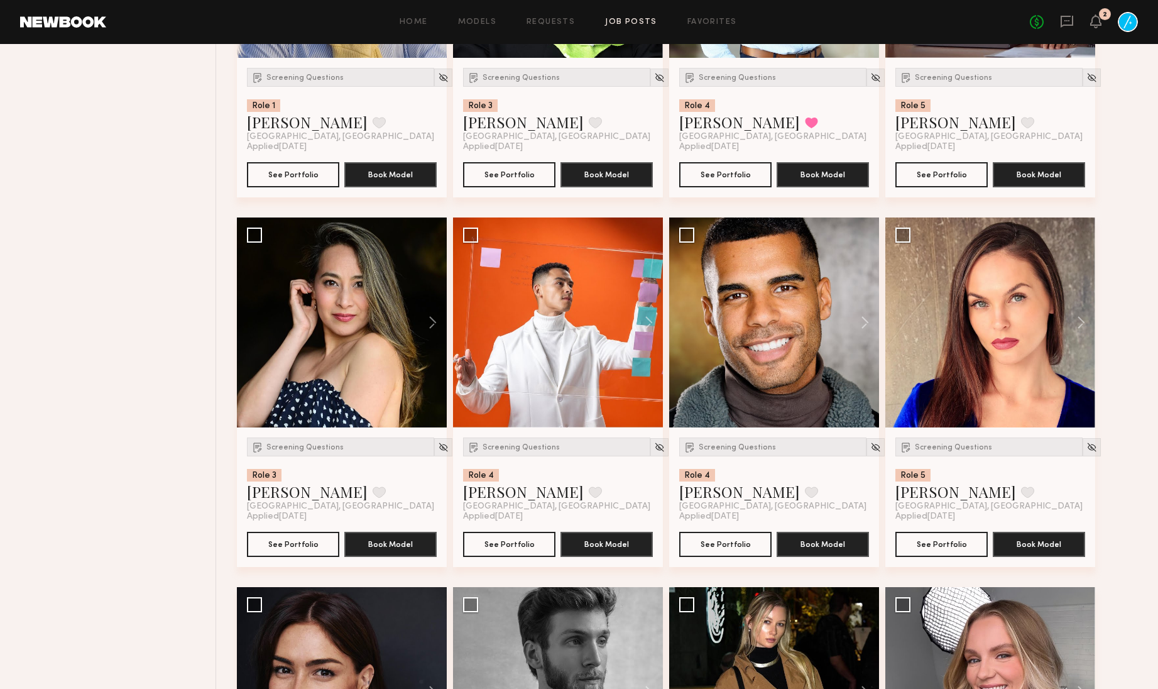
scroll to position [13033, 0]
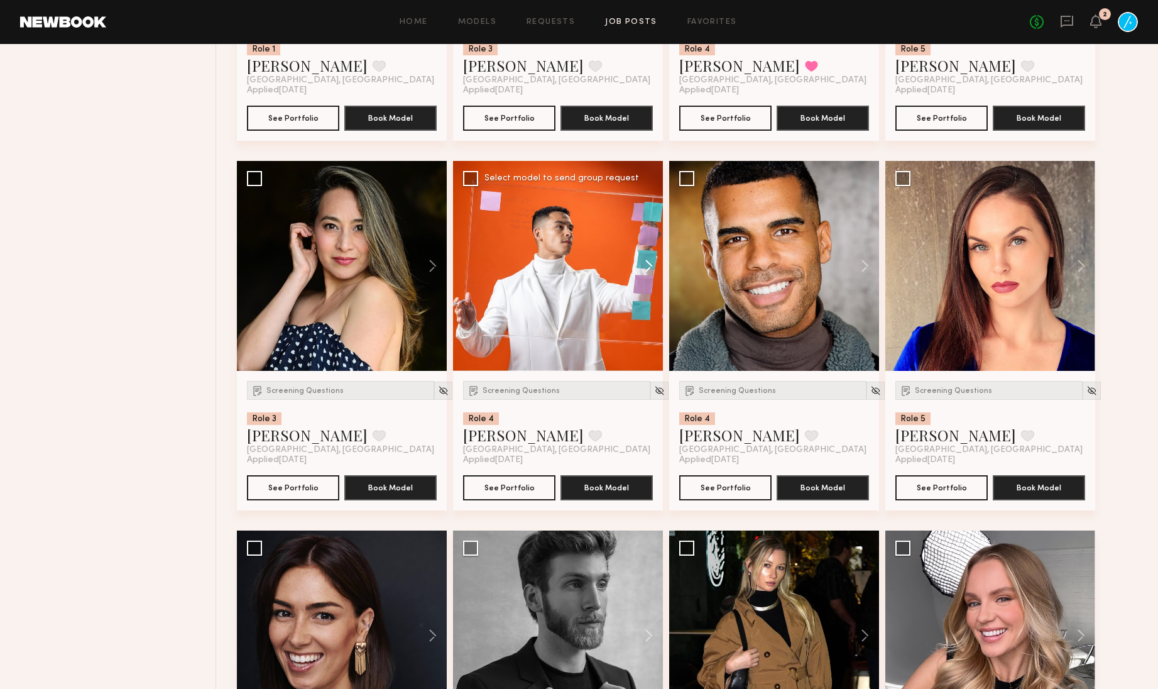
click at [651, 329] on button at bounding box center [643, 266] width 40 height 210
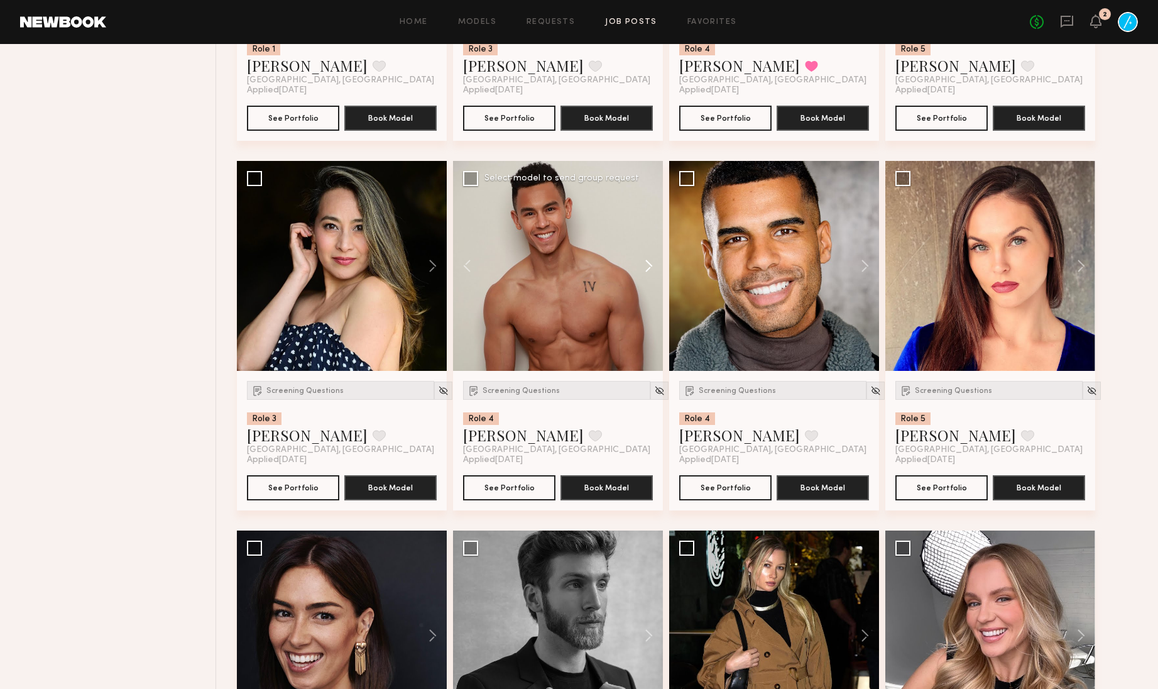
click at [651, 329] on button at bounding box center [643, 266] width 40 height 210
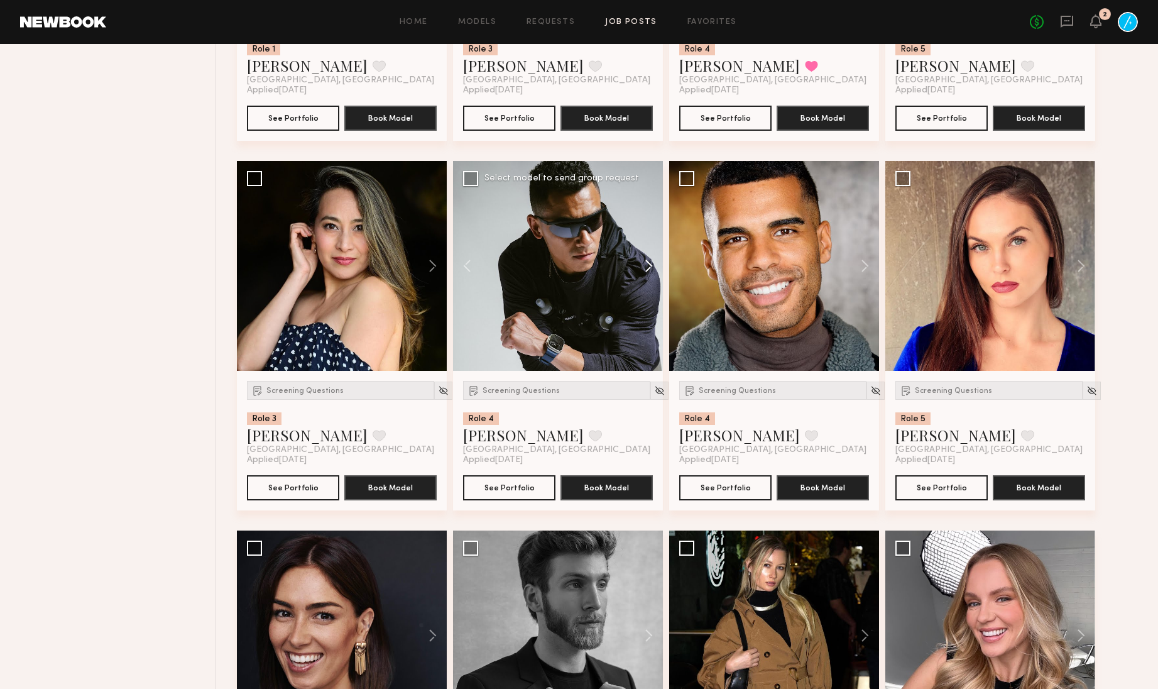
click at [651, 329] on button at bounding box center [643, 266] width 40 height 210
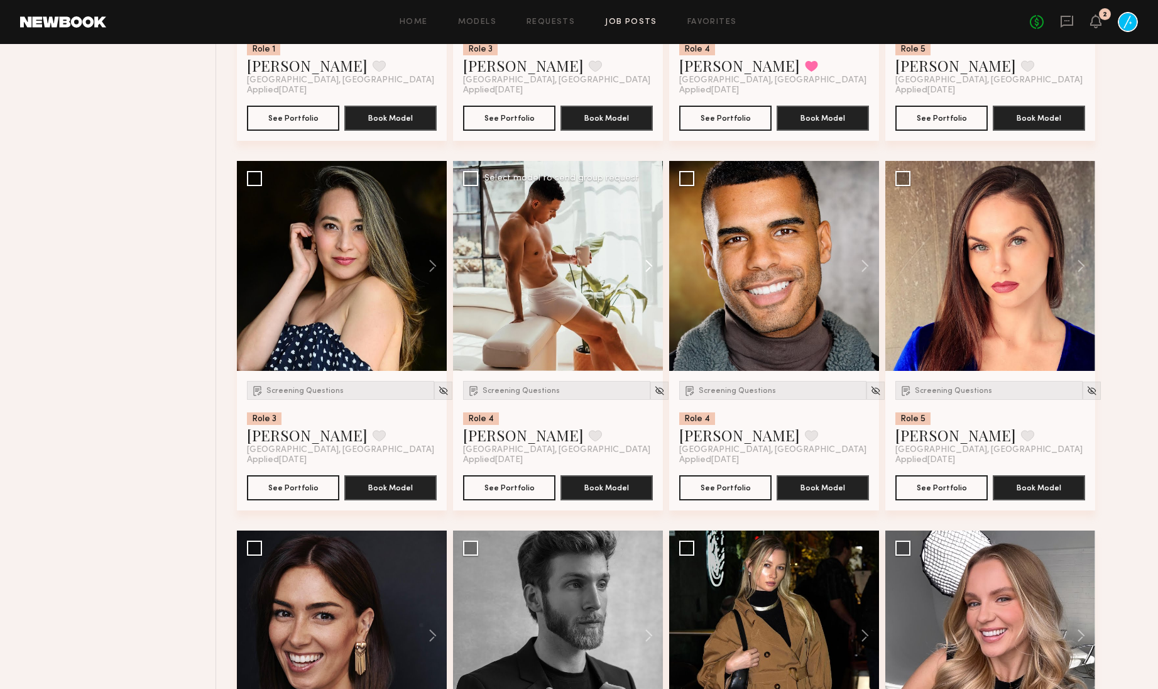
click at [651, 329] on button at bounding box center [643, 266] width 40 height 210
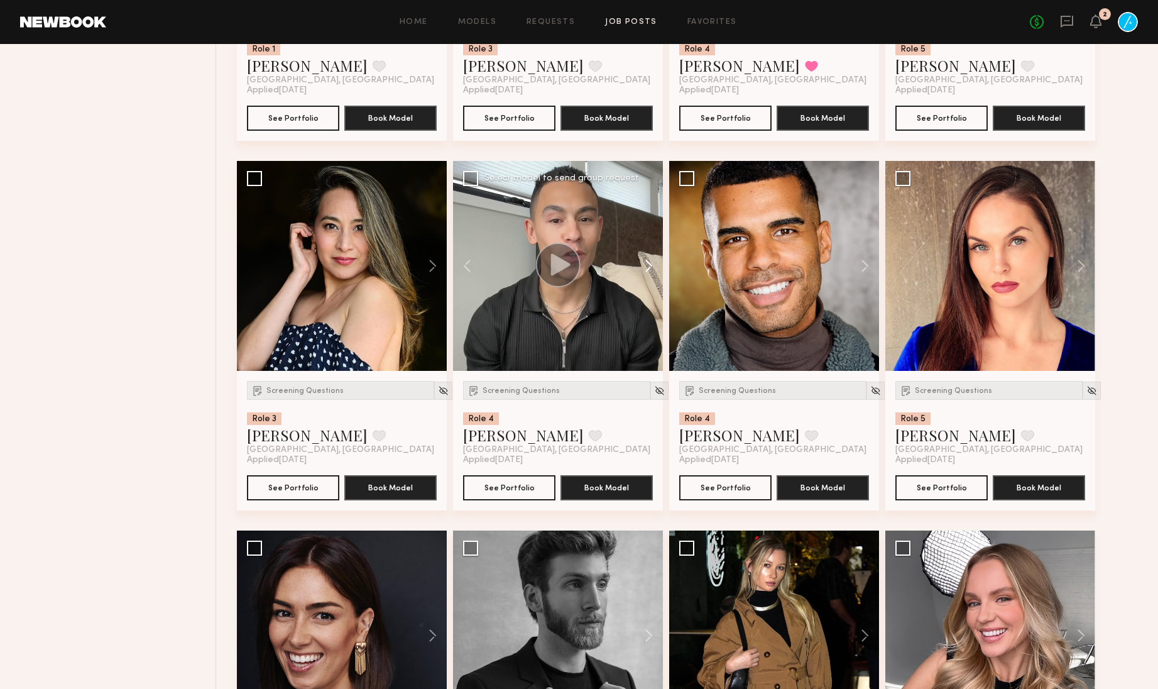
click at [651, 329] on button at bounding box center [643, 266] width 40 height 210
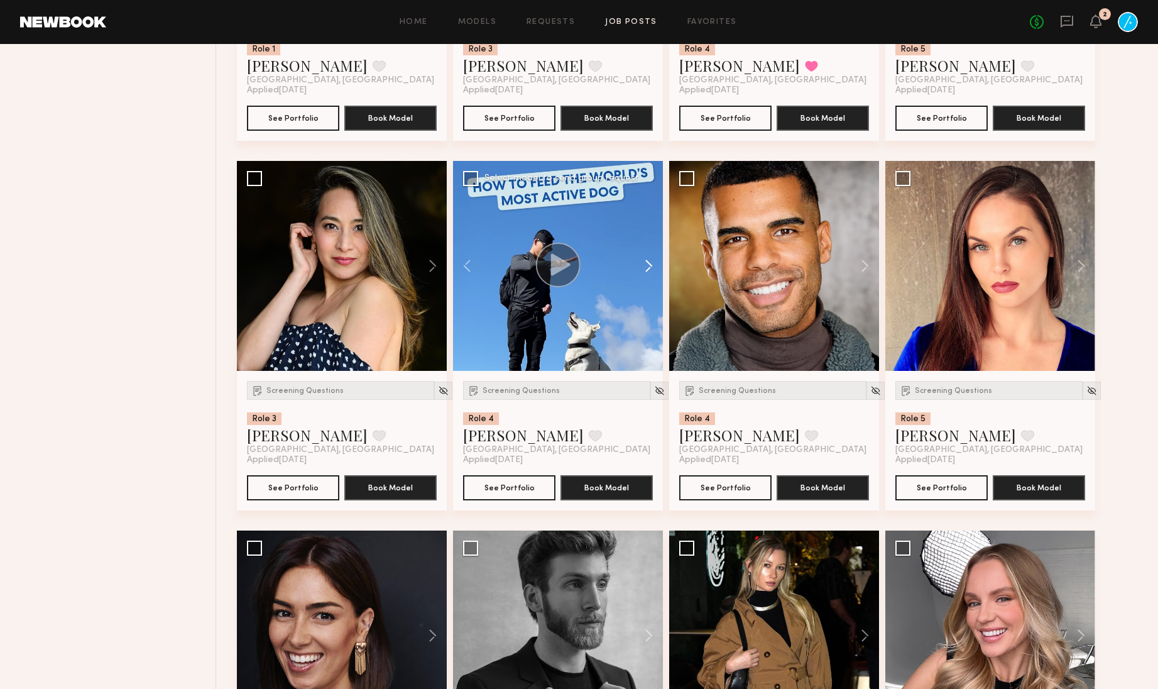
click at [651, 329] on button at bounding box center [643, 266] width 40 height 210
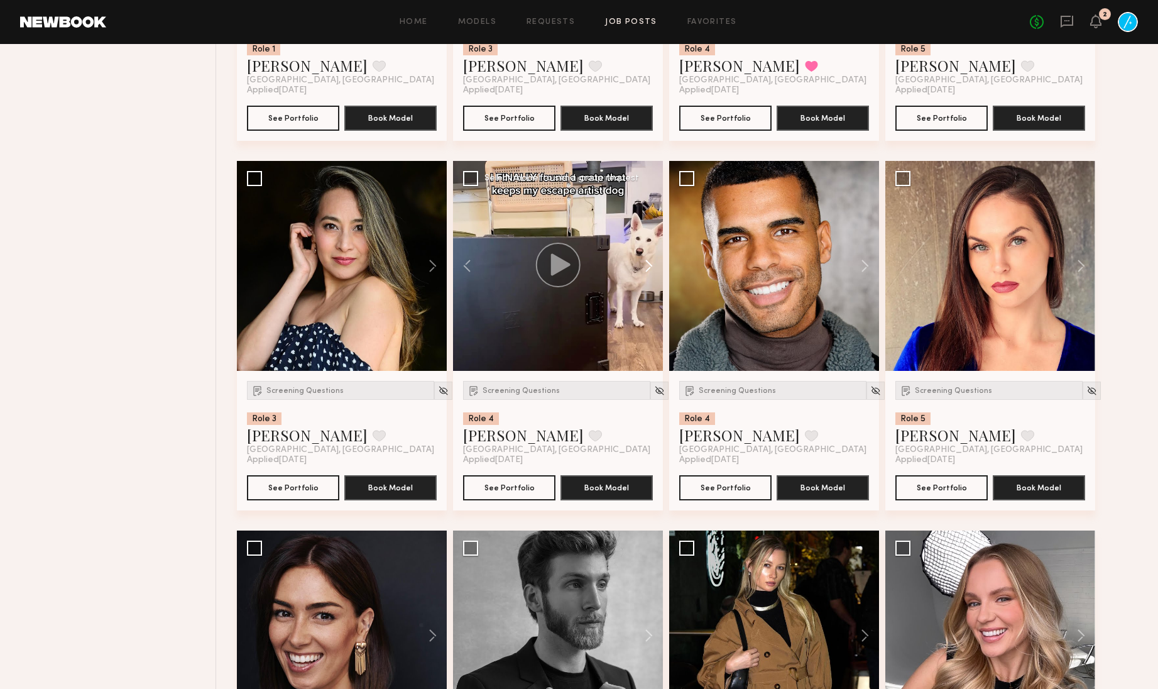
click at [651, 329] on button at bounding box center [643, 266] width 40 height 210
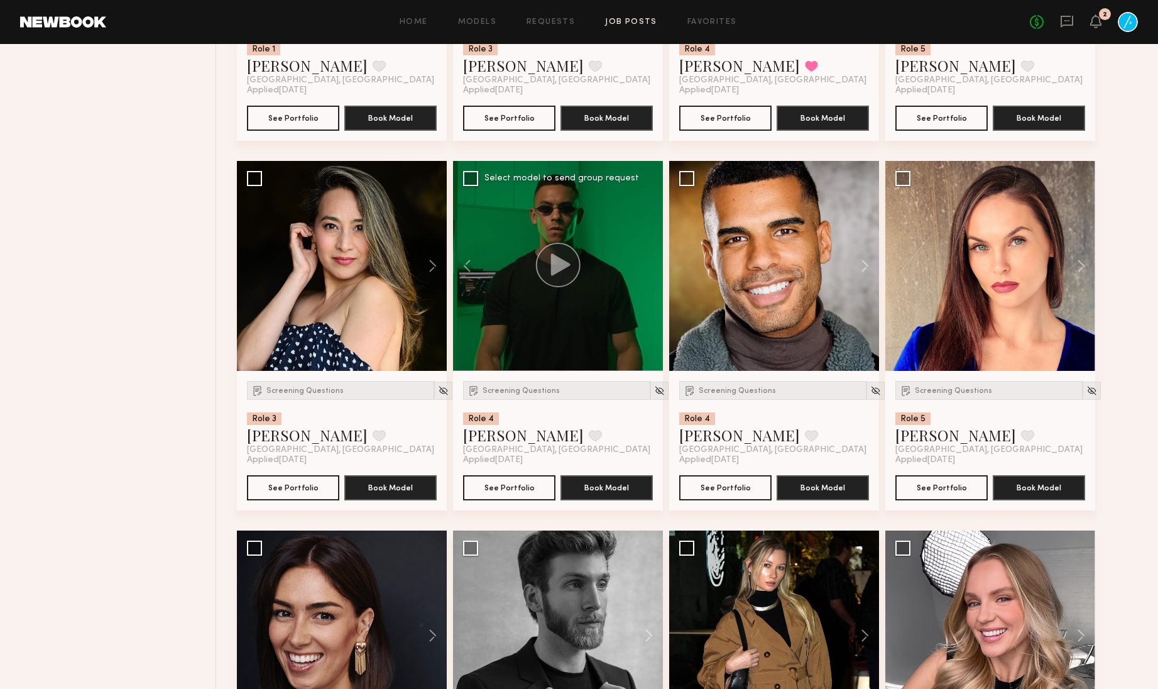
click at [651, 329] on div at bounding box center [558, 266] width 210 height 210
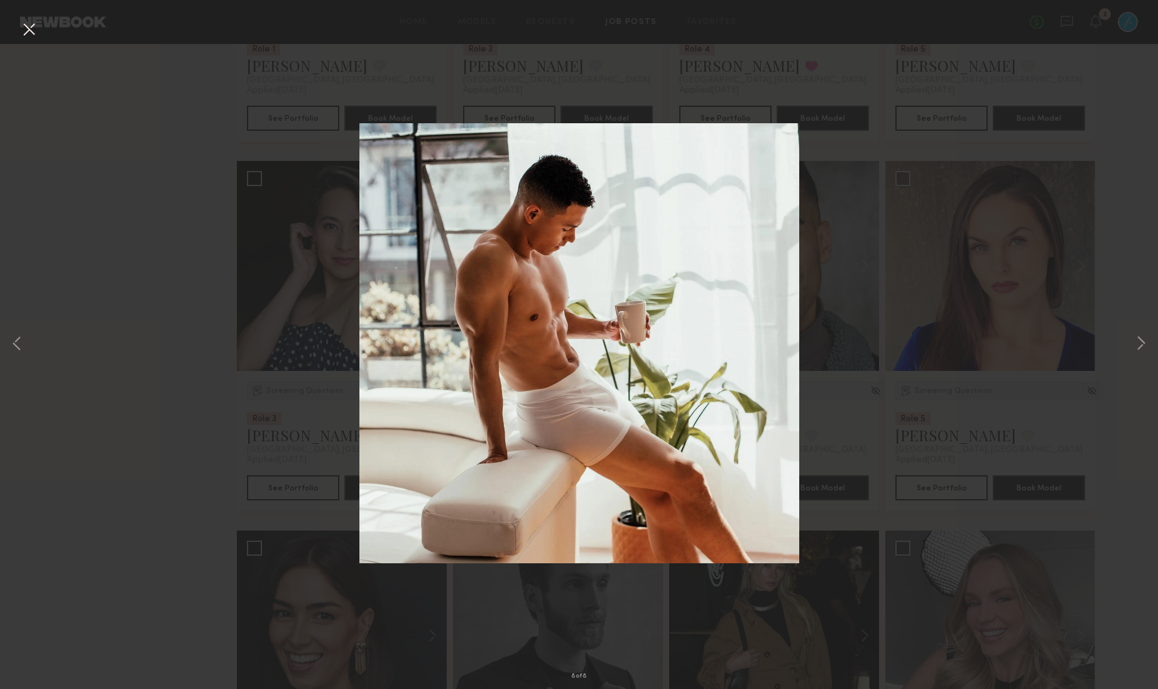
click at [30, 26] on button at bounding box center [29, 30] width 20 height 23
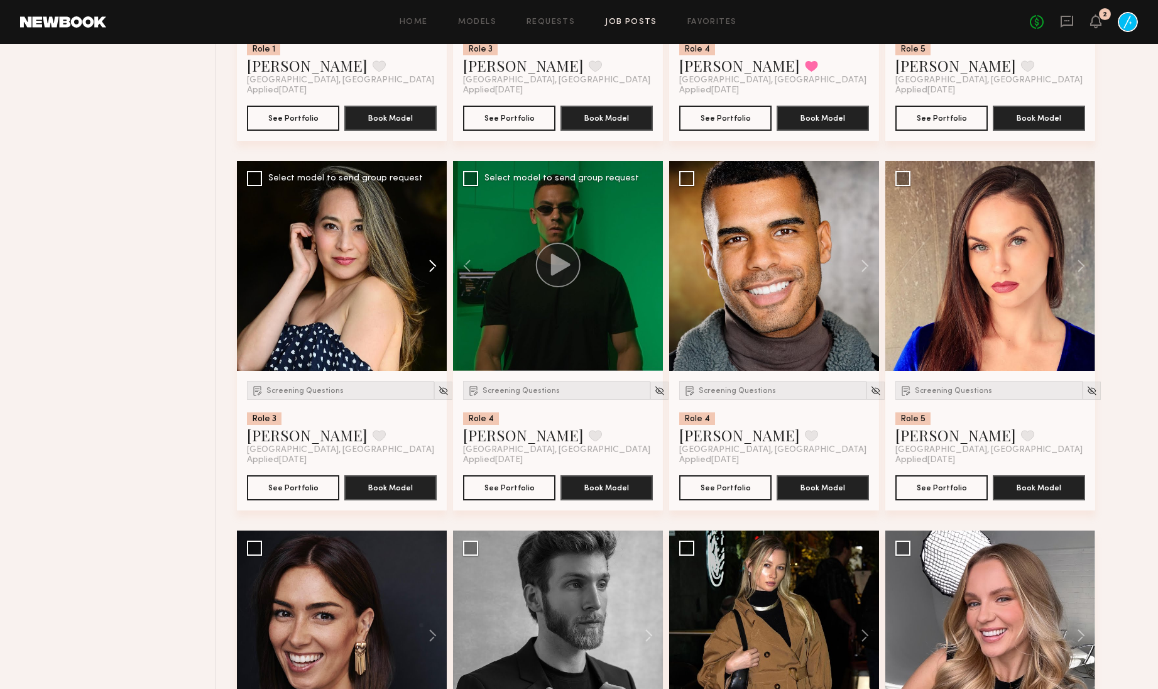
click at [427, 327] on button at bounding box center [427, 266] width 40 height 210
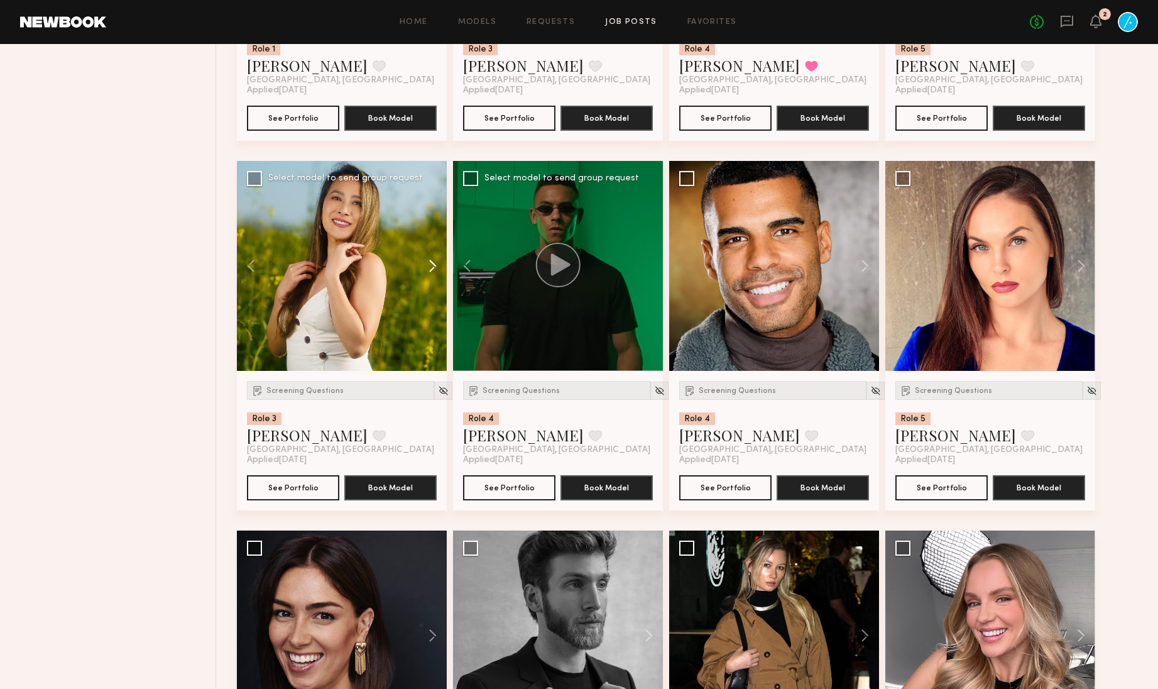
click at [427, 327] on button at bounding box center [427, 266] width 40 height 210
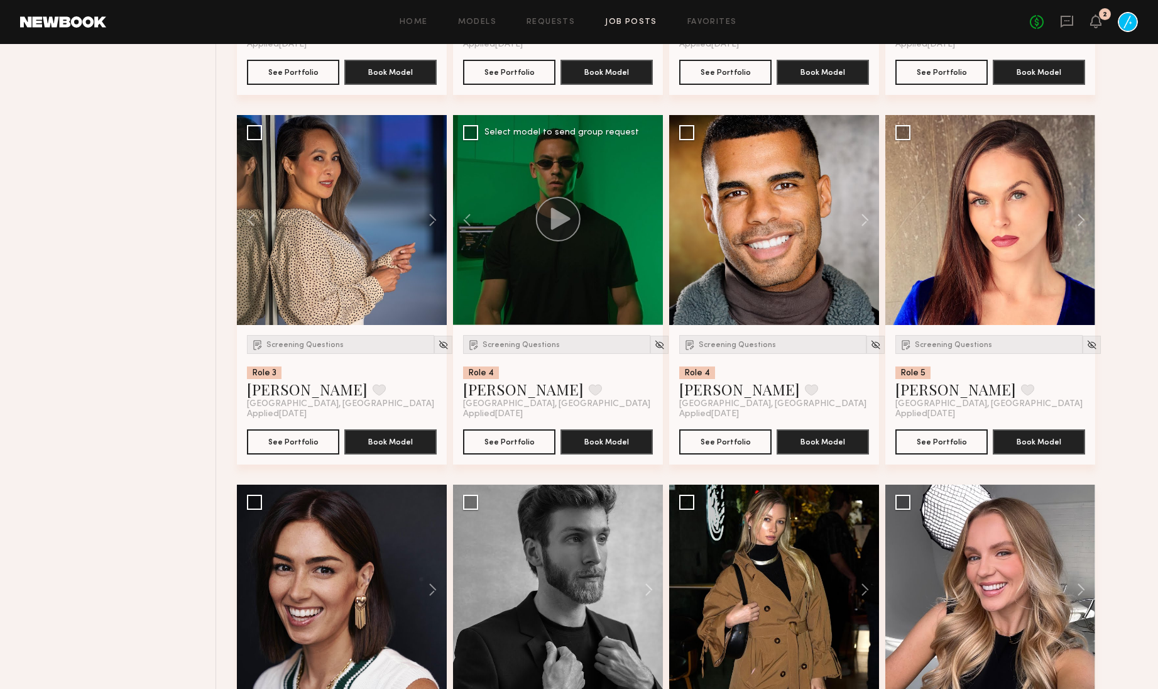
scroll to position [13040, 0]
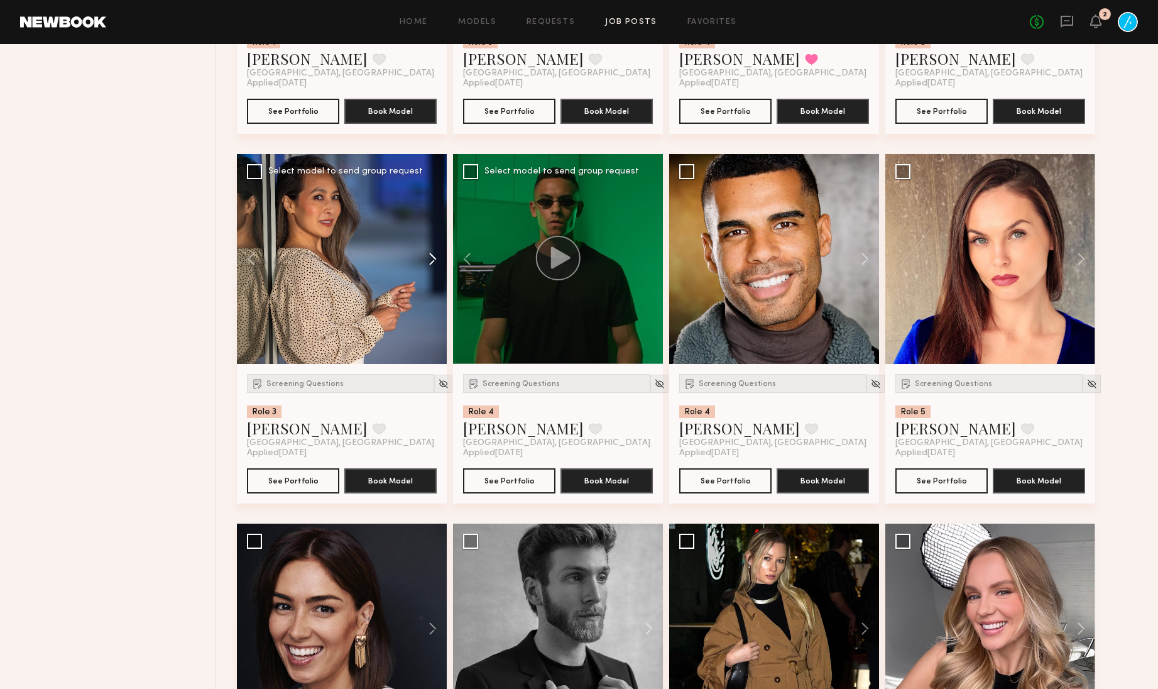
click at [431, 319] on button at bounding box center [427, 259] width 40 height 210
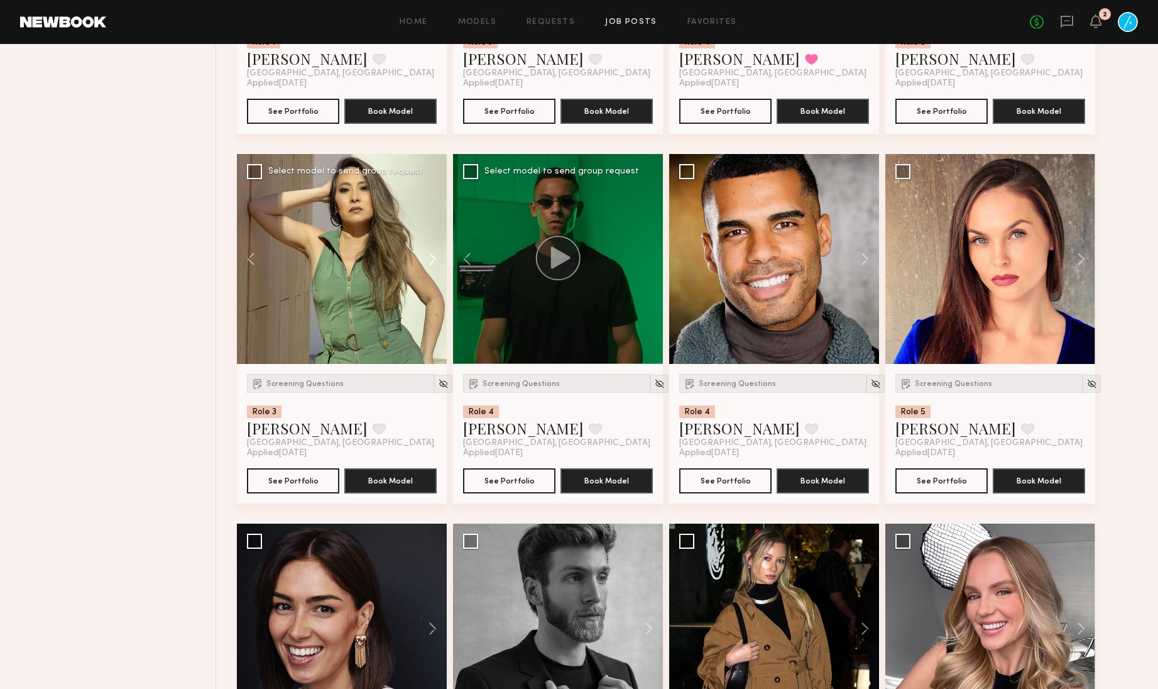
click at [431, 319] on button at bounding box center [427, 259] width 40 height 210
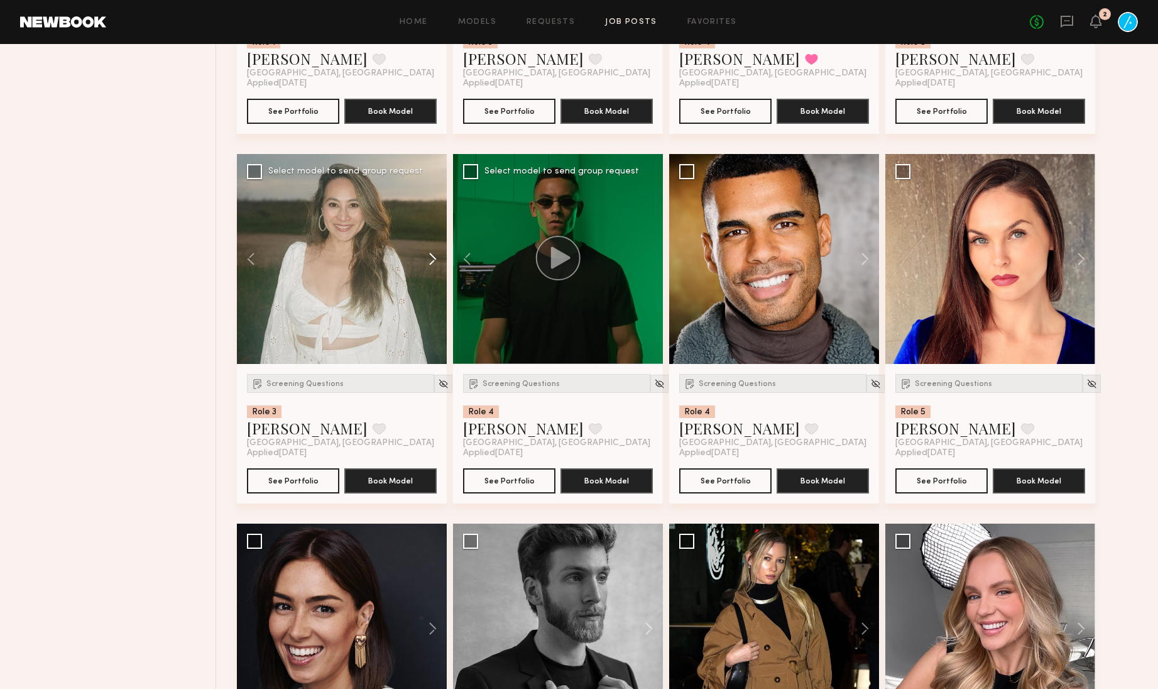
click at [431, 319] on button at bounding box center [427, 259] width 40 height 210
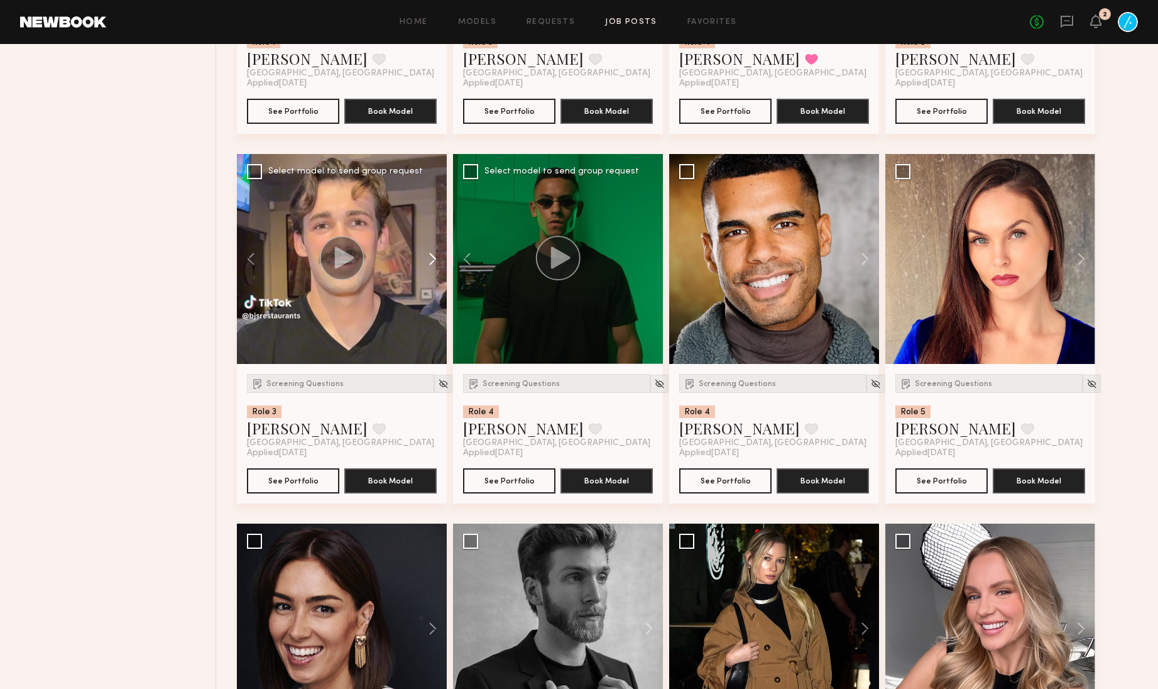
click at [431, 319] on button at bounding box center [427, 259] width 40 height 210
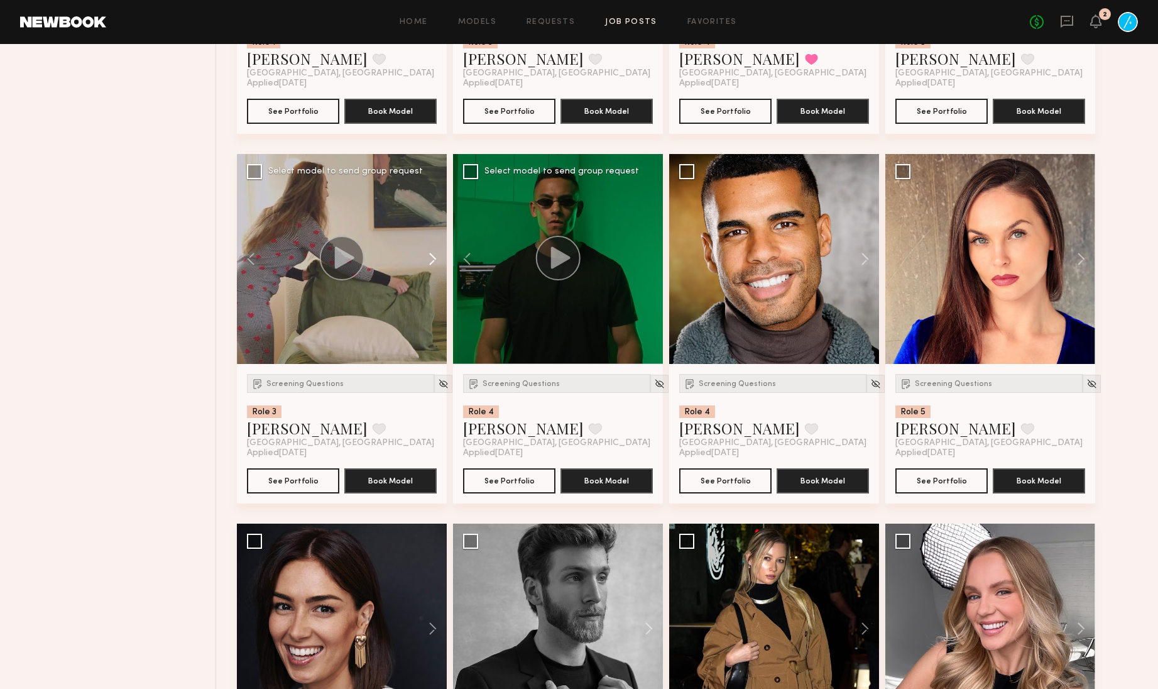
click at [431, 319] on button at bounding box center [427, 259] width 40 height 210
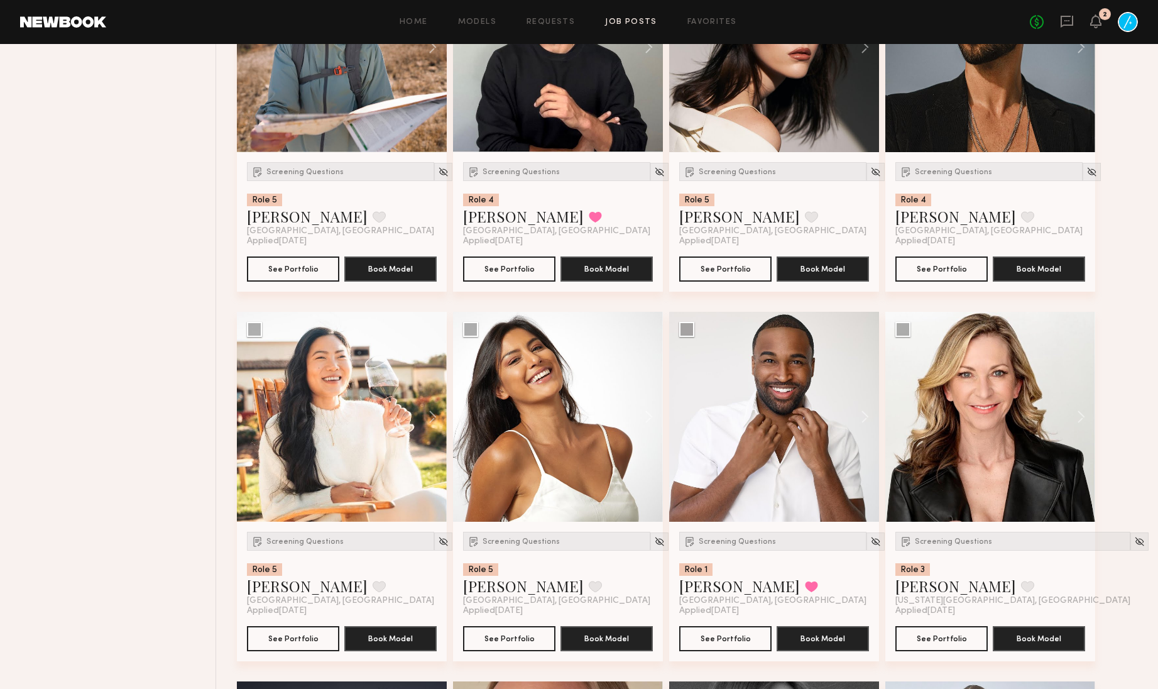
scroll to position [14832, 0]
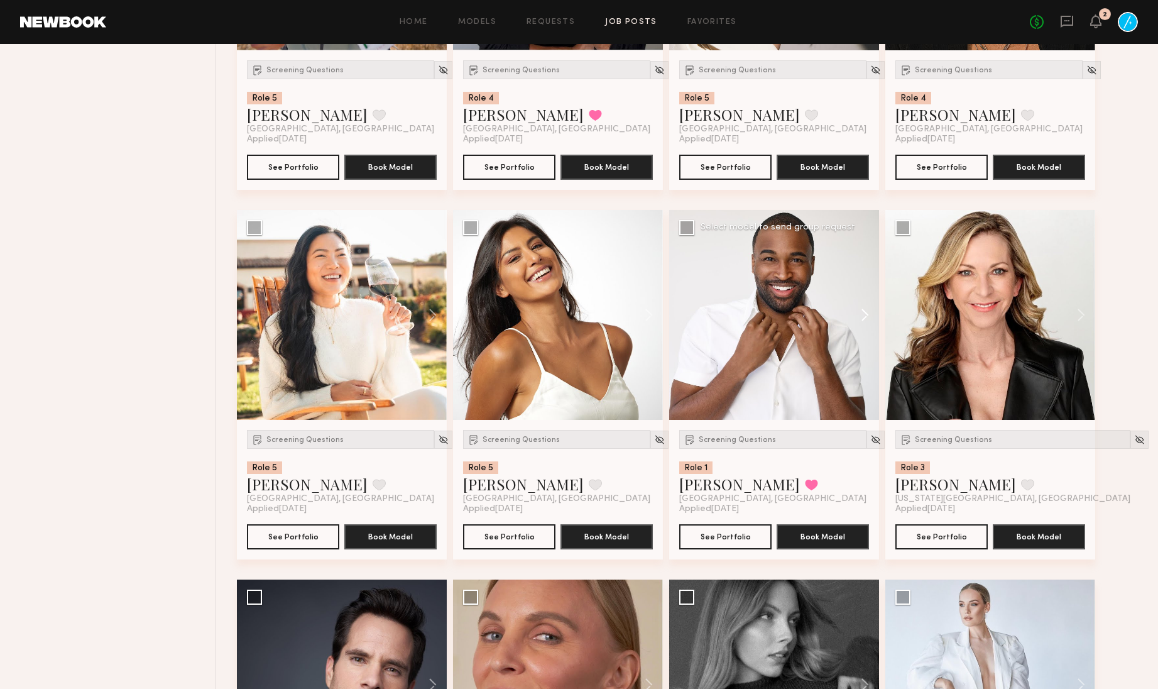
click at [864, 390] on button at bounding box center [859, 315] width 40 height 210
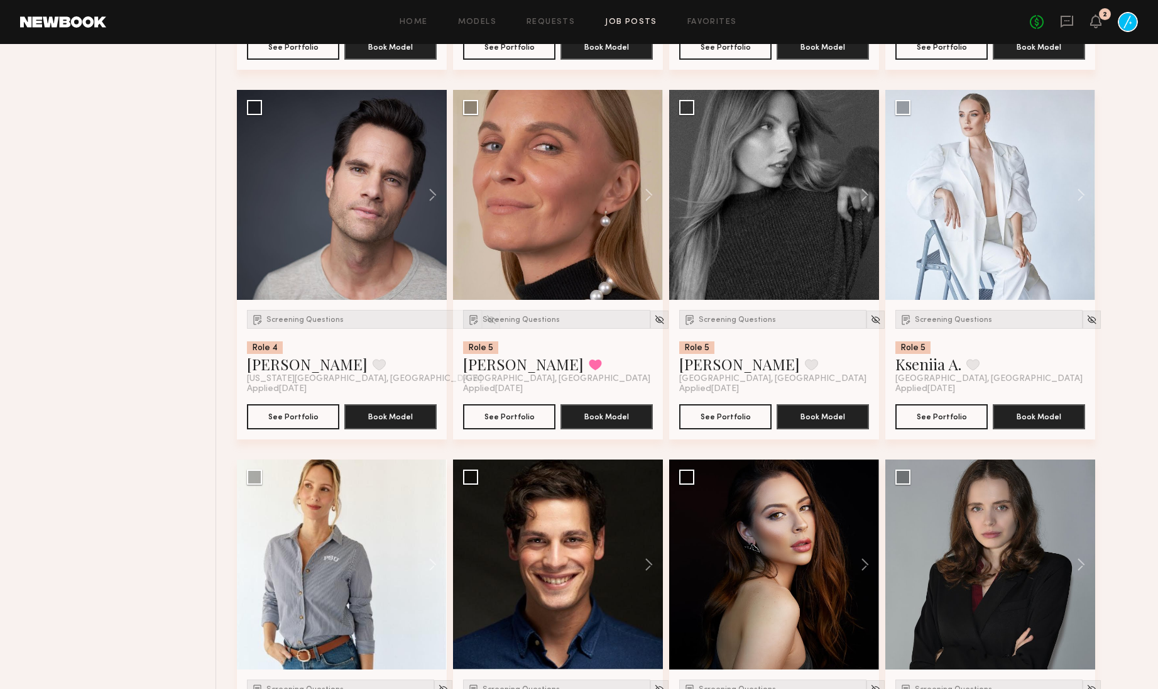
scroll to position [15384, 0]
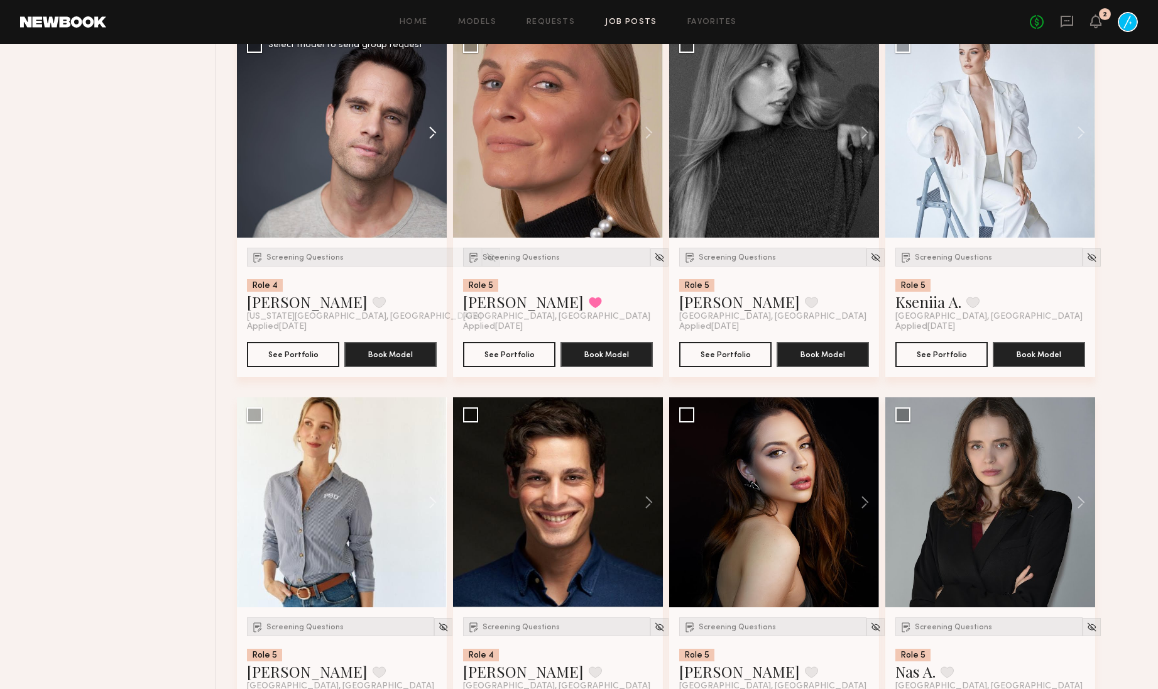
click at [429, 207] on button at bounding box center [427, 133] width 40 height 210
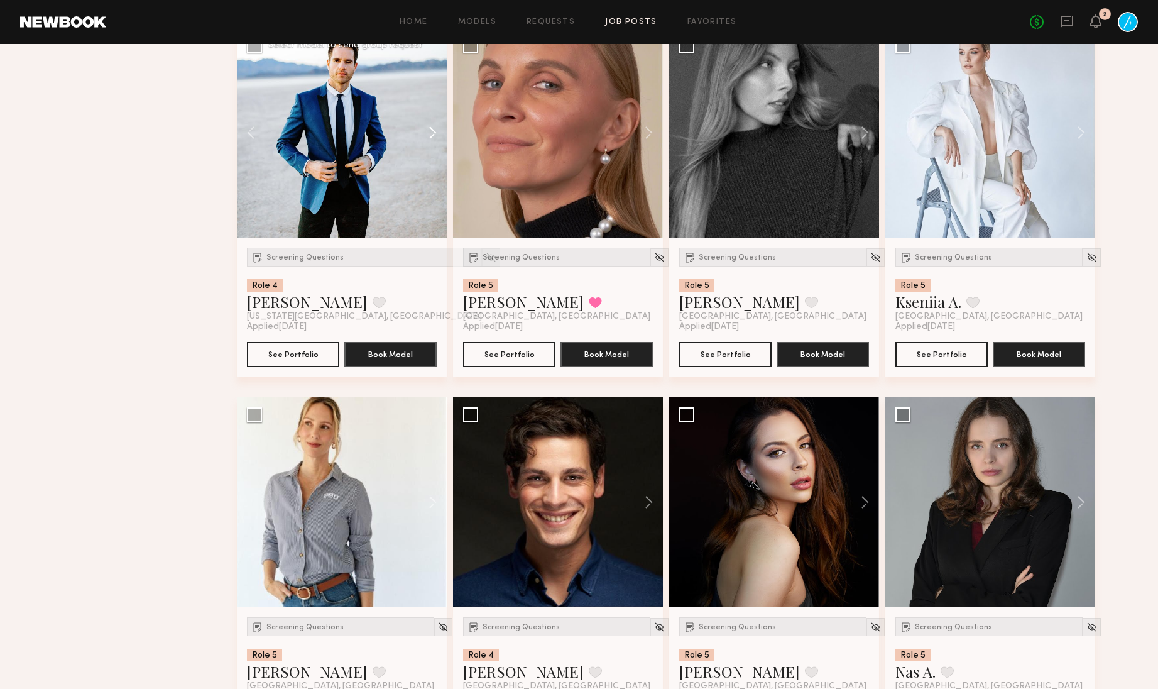
click at [429, 207] on button at bounding box center [427, 133] width 40 height 210
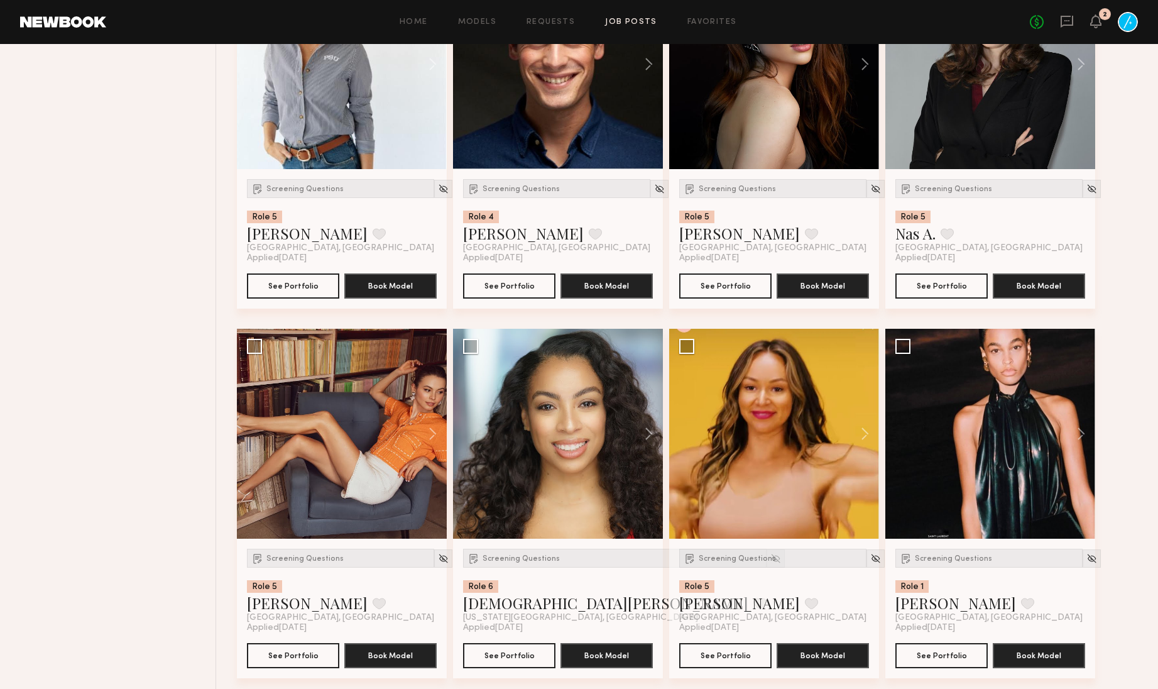
scroll to position [15703, 0]
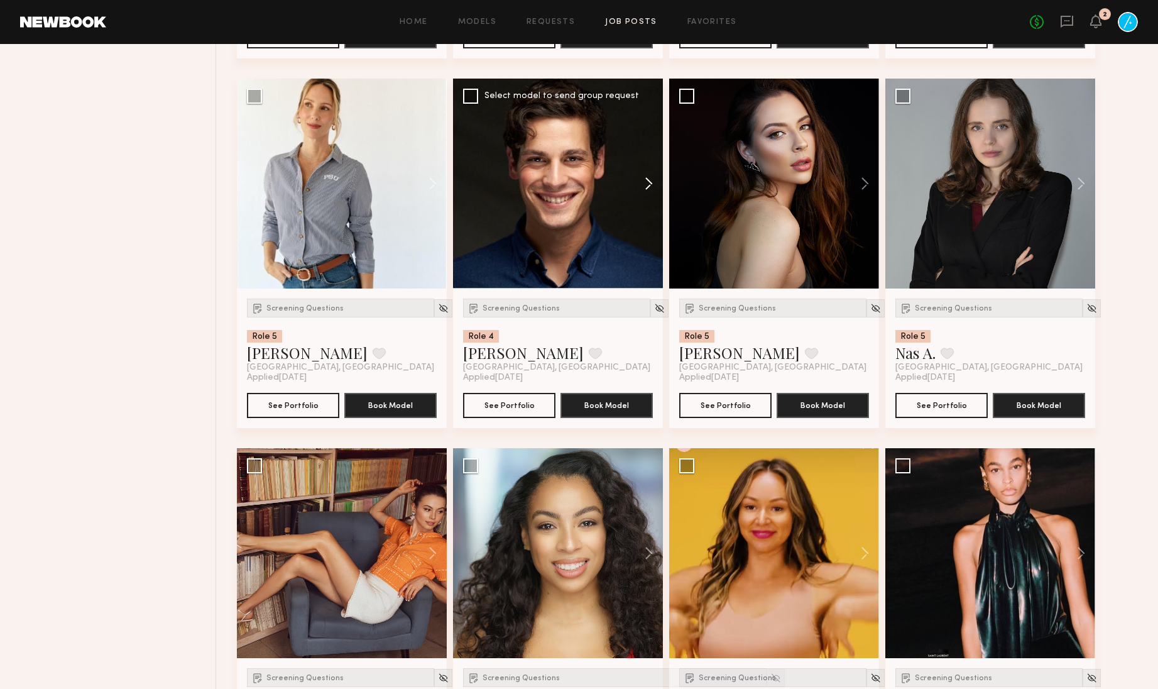
click at [648, 267] on button at bounding box center [643, 184] width 40 height 210
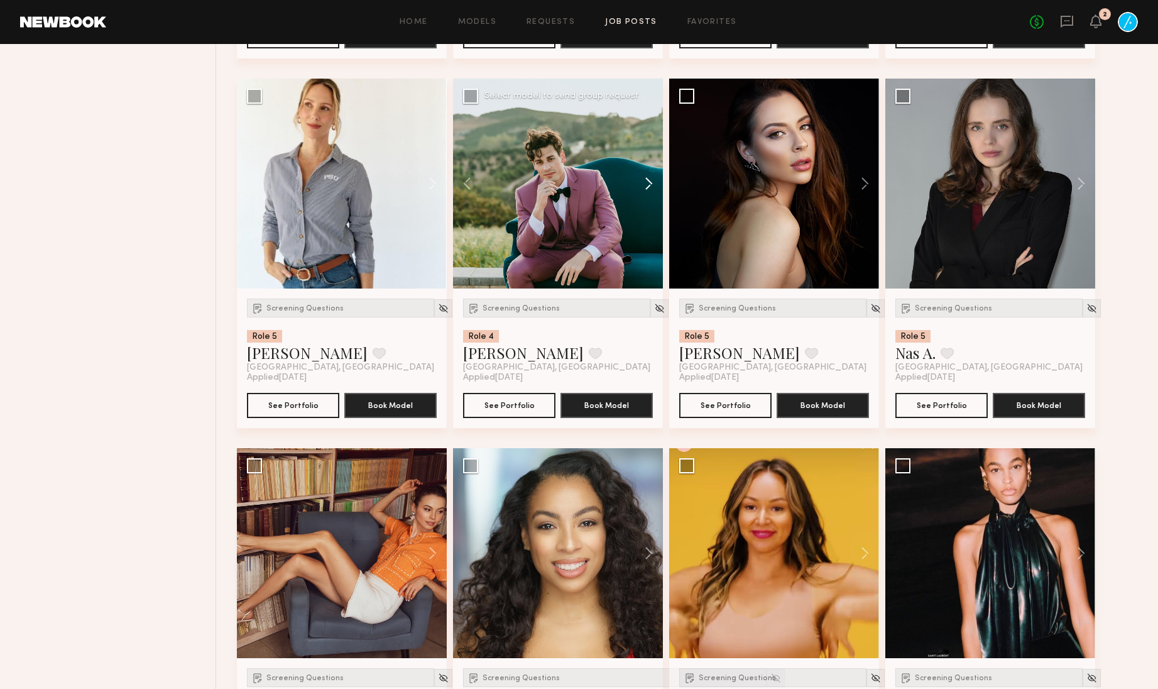
click at [648, 267] on button at bounding box center [643, 184] width 40 height 210
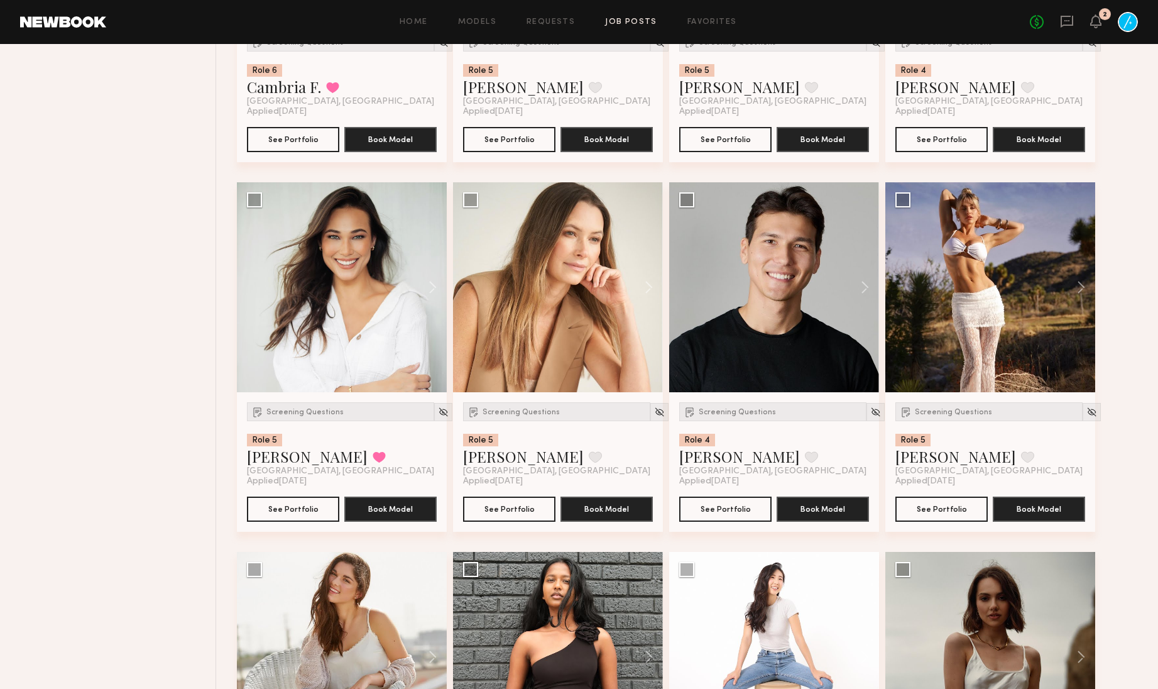
scroll to position [17893, 0]
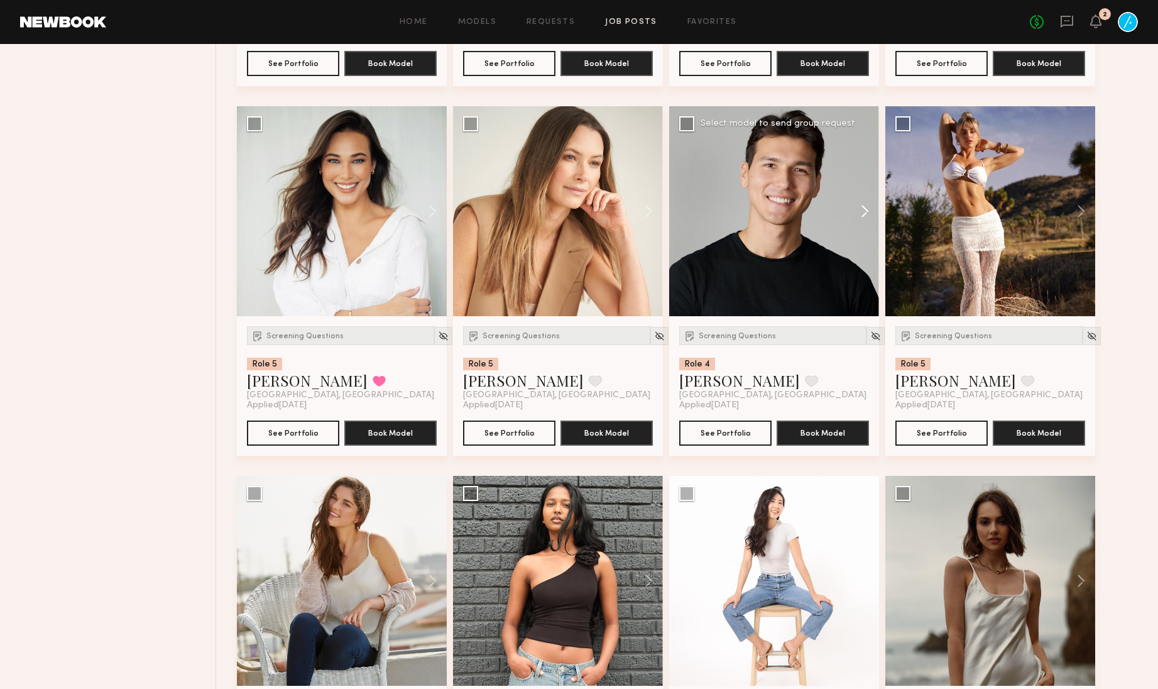
click at [857, 302] on button at bounding box center [859, 211] width 40 height 210
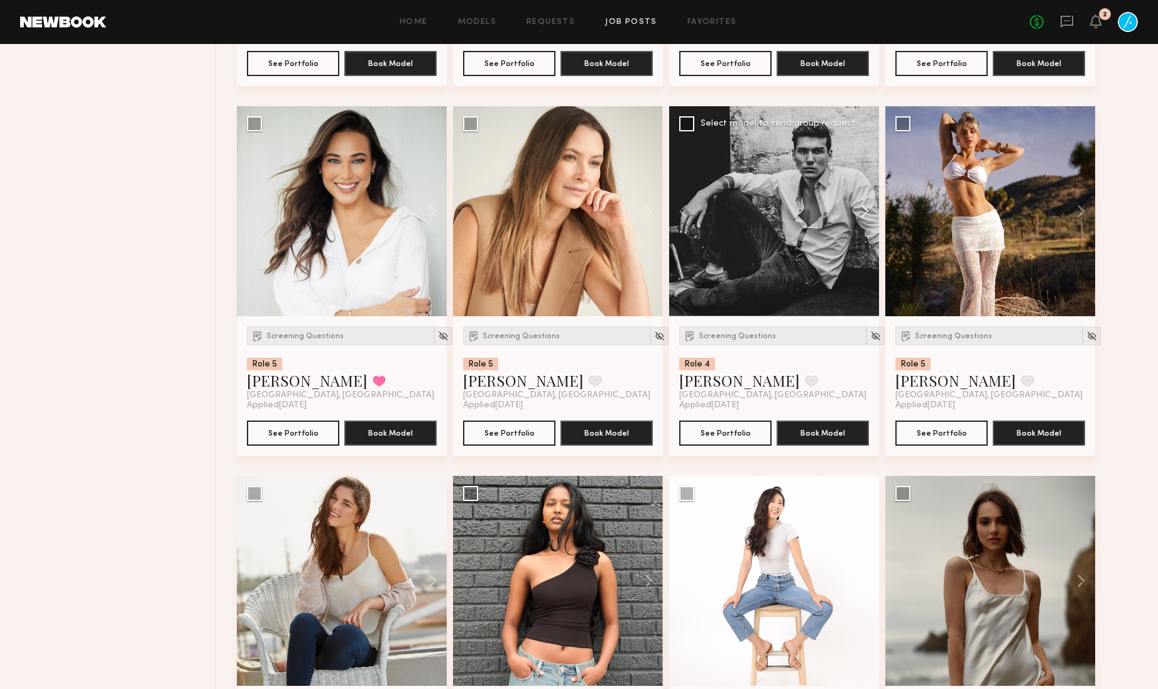
click at [860, 301] on button at bounding box center [859, 211] width 40 height 210
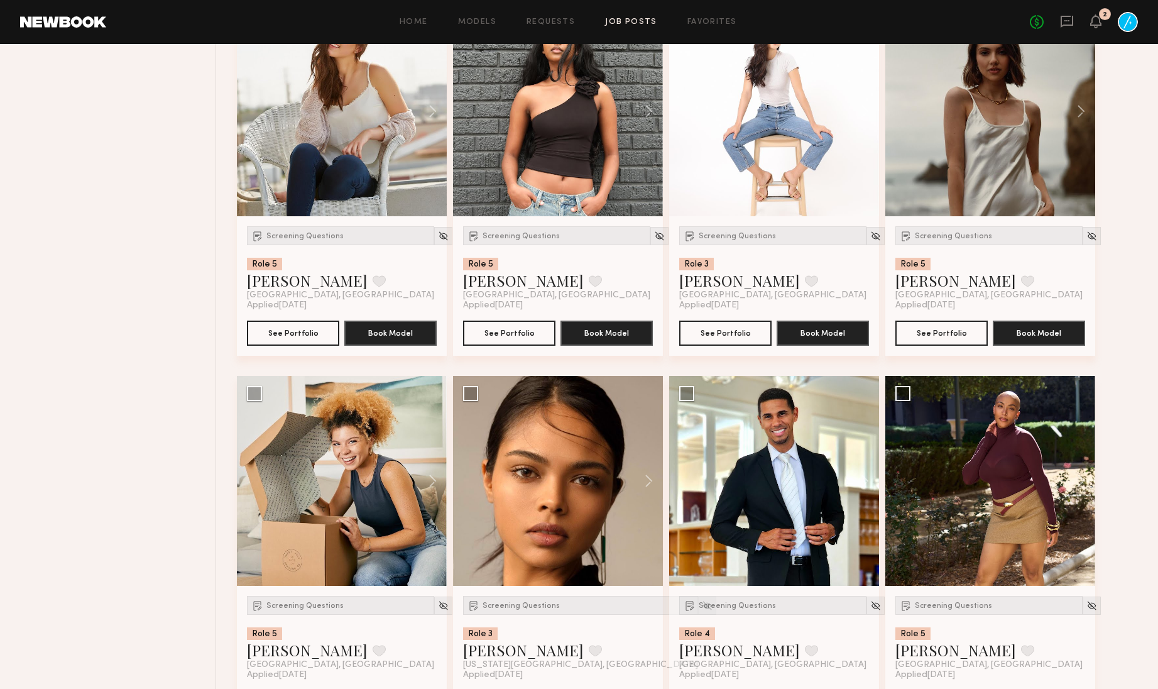
scroll to position [18354, 0]
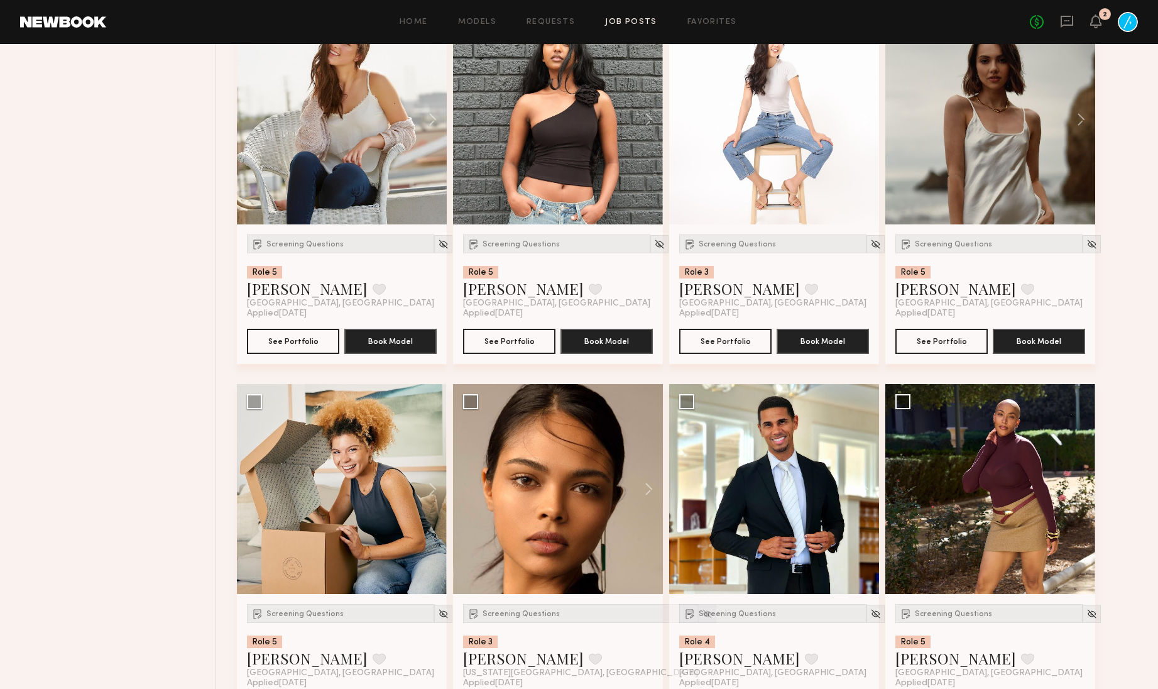
click at [865, 209] on button at bounding box center [859, 119] width 40 height 210
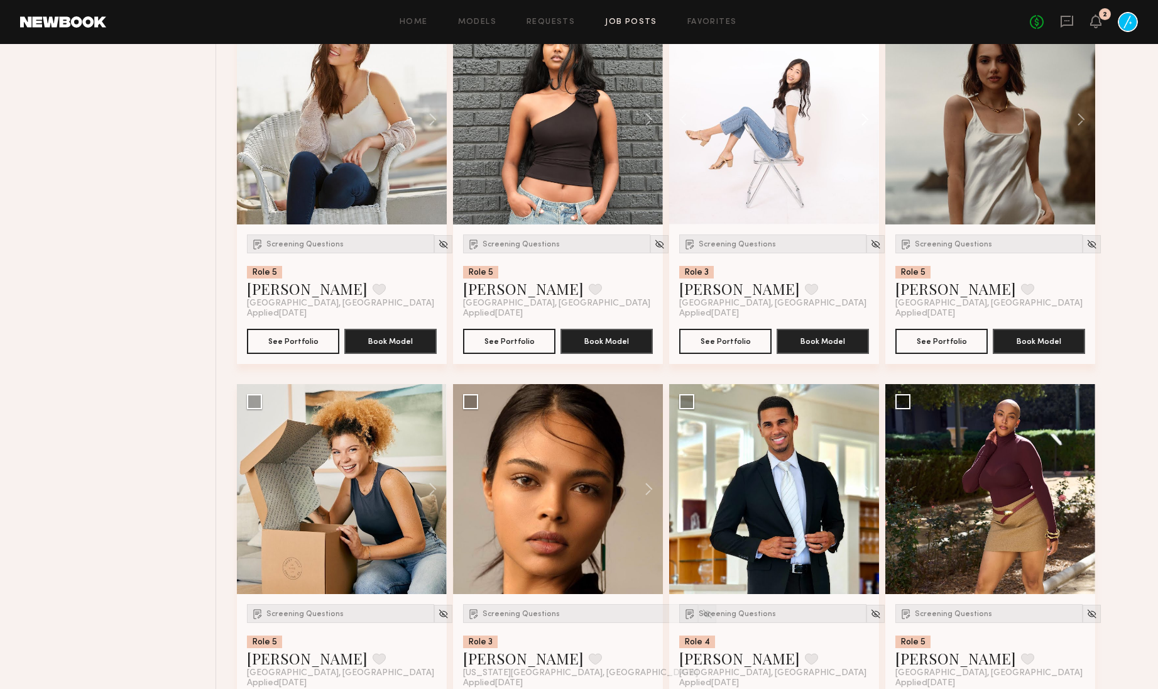
click at [865, 209] on button at bounding box center [859, 119] width 40 height 210
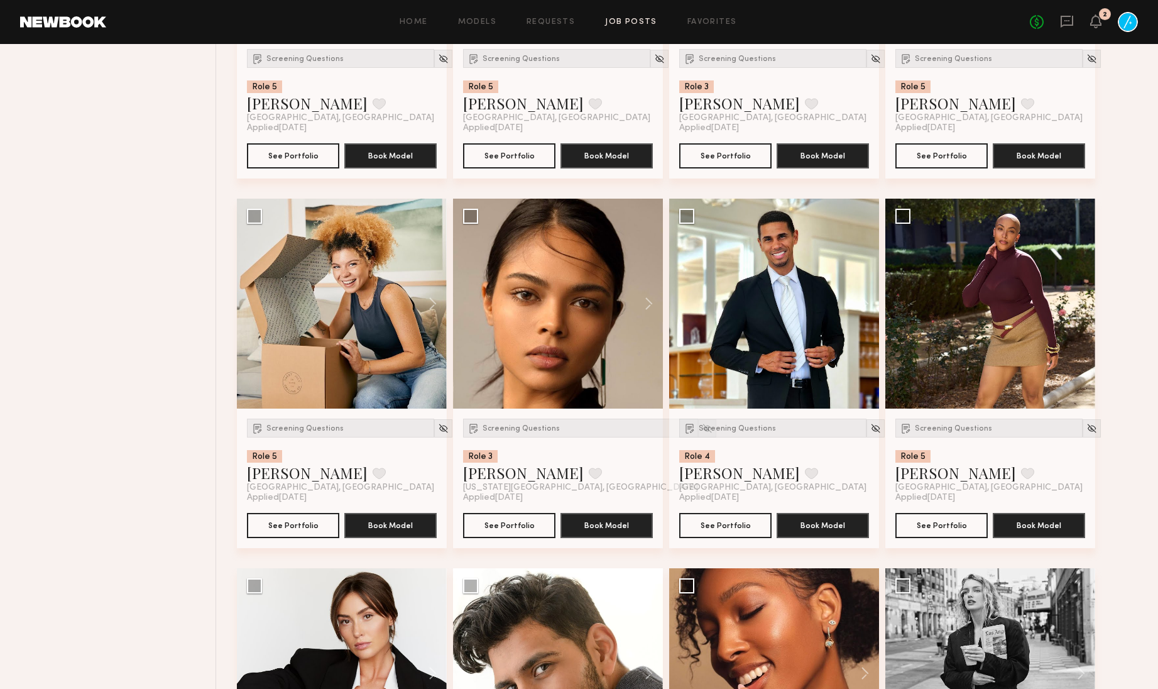
scroll to position [18581, 0]
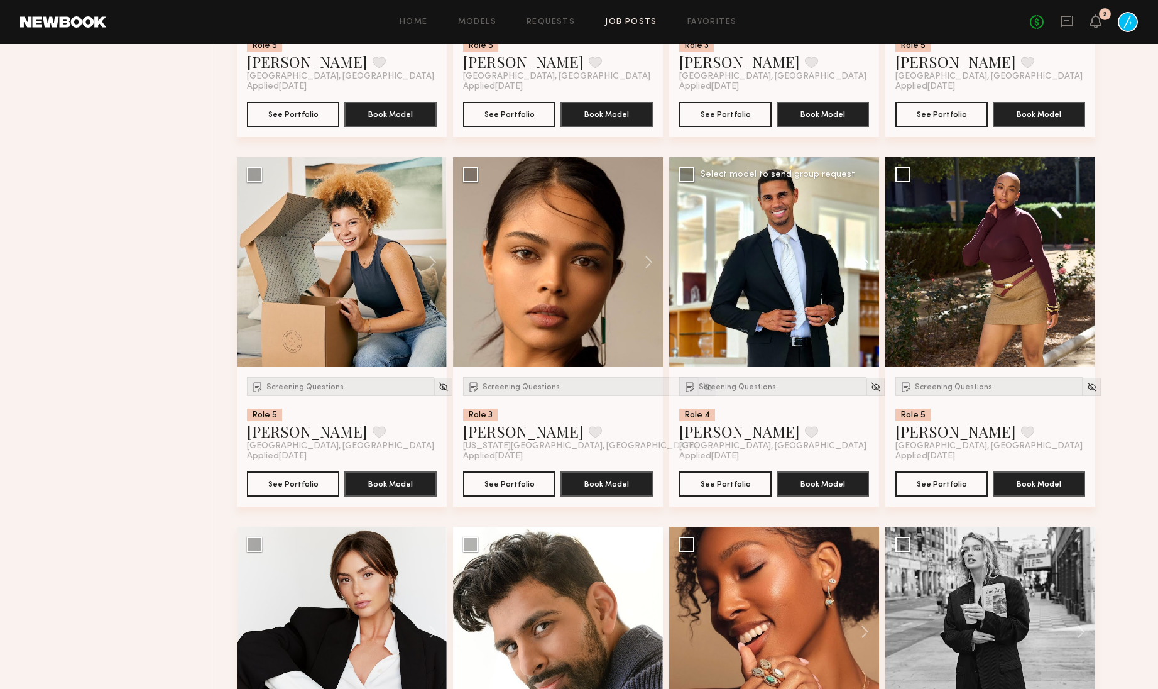
click at [865, 356] on button at bounding box center [859, 262] width 40 height 210
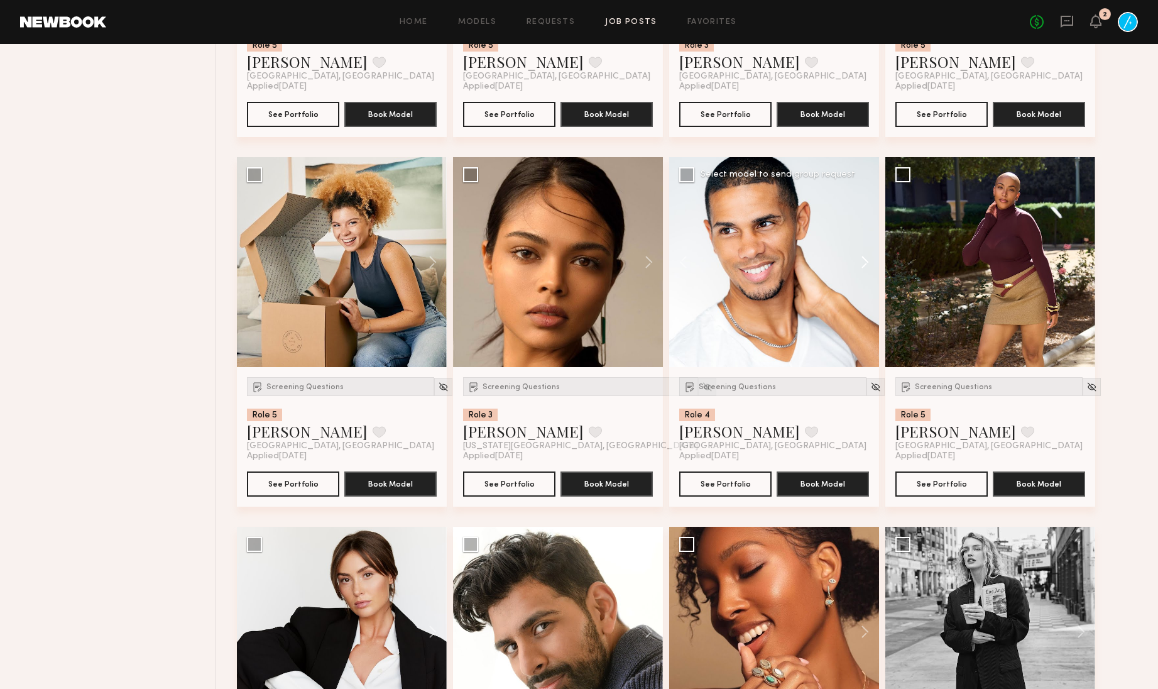
click at [865, 356] on button at bounding box center [859, 262] width 40 height 210
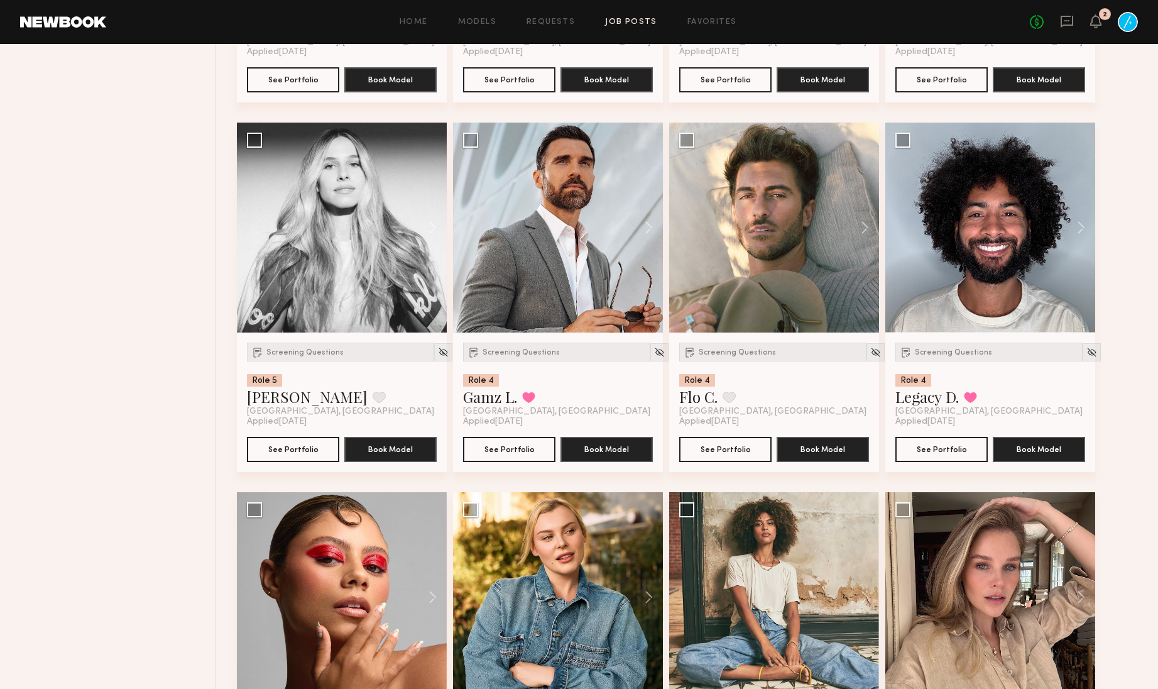
scroll to position [20851, 0]
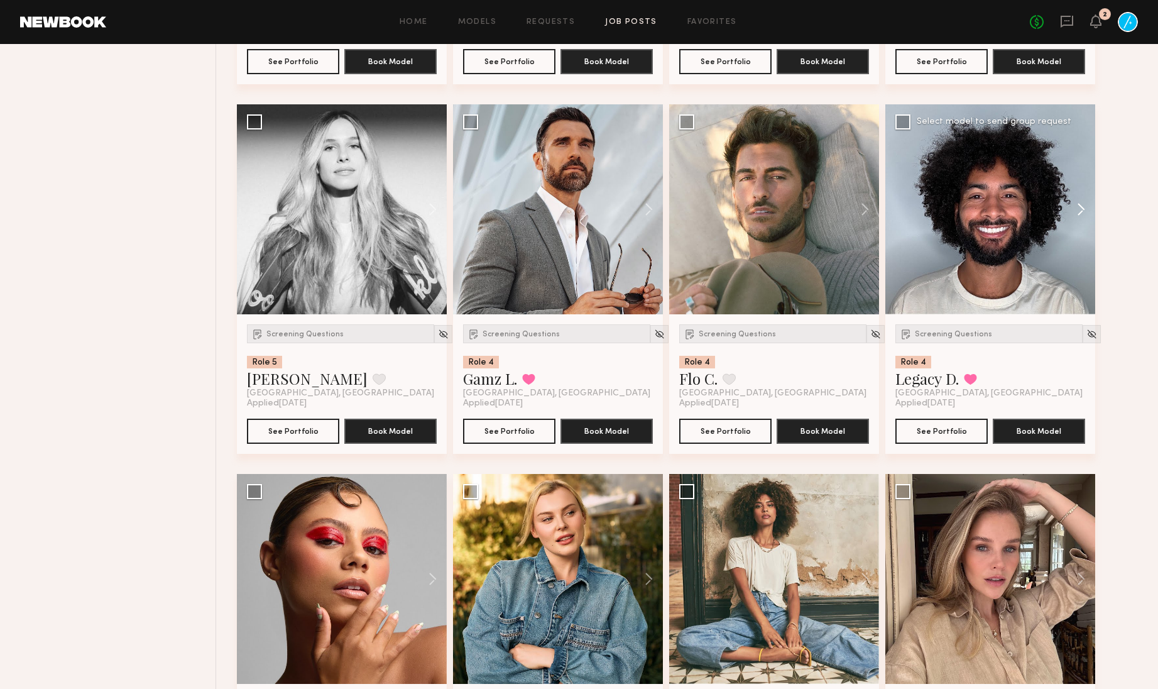
click at [1077, 314] on button at bounding box center [1075, 209] width 40 height 210
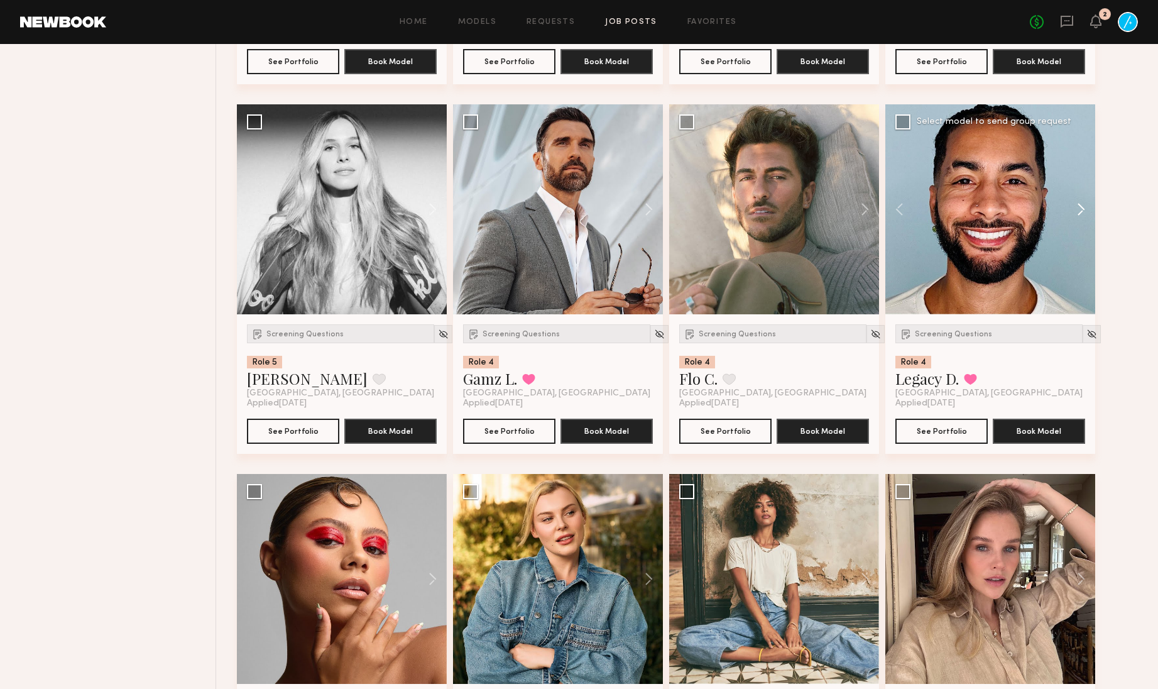
click at [1077, 314] on button at bounding box center [1075, 209] width 40 height 210
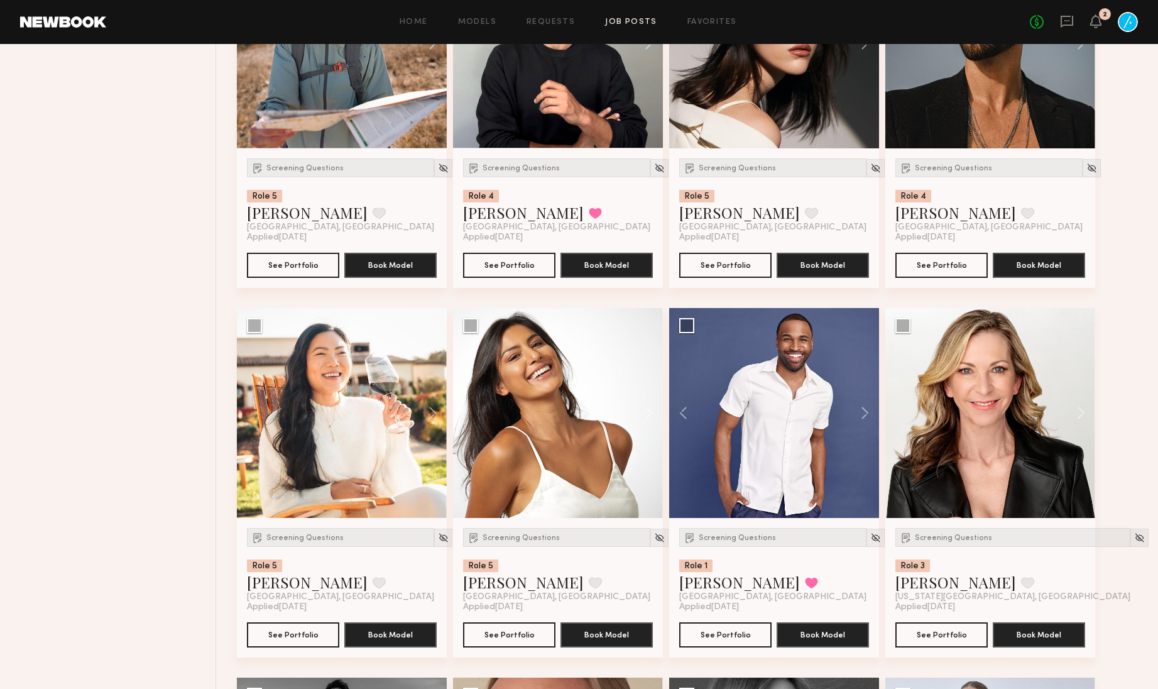
scroll to position [0, 0]
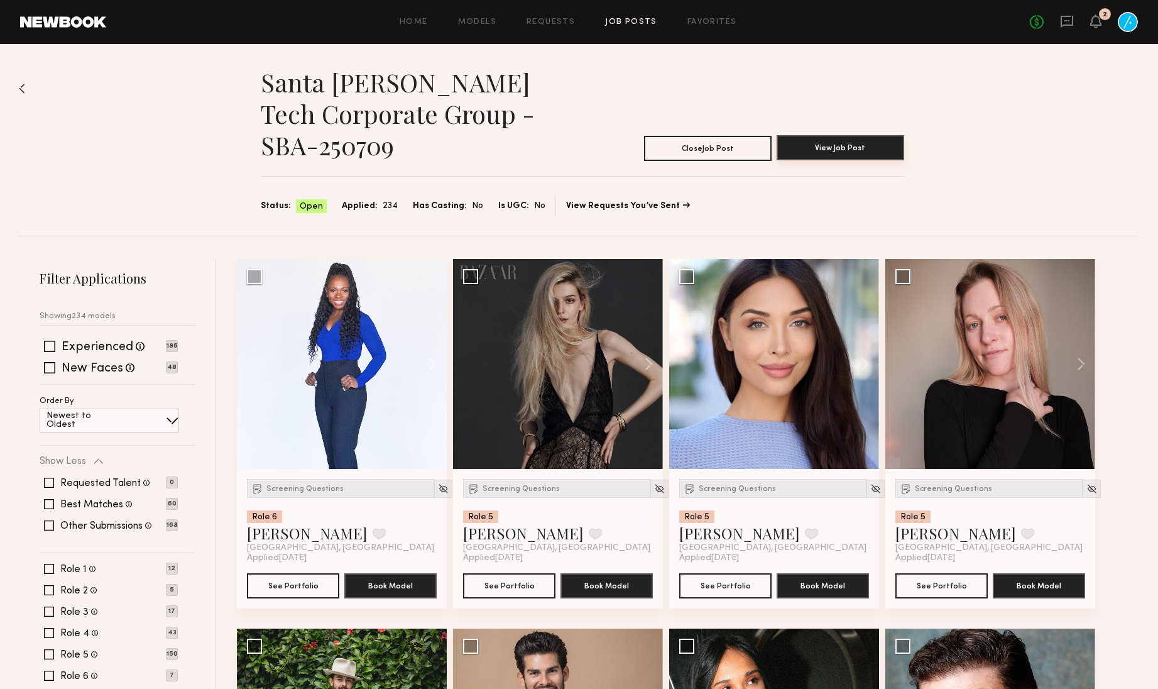
click at [843, 142] on button "View Job Post" at bounding box center [841, 147] width 128 height 25
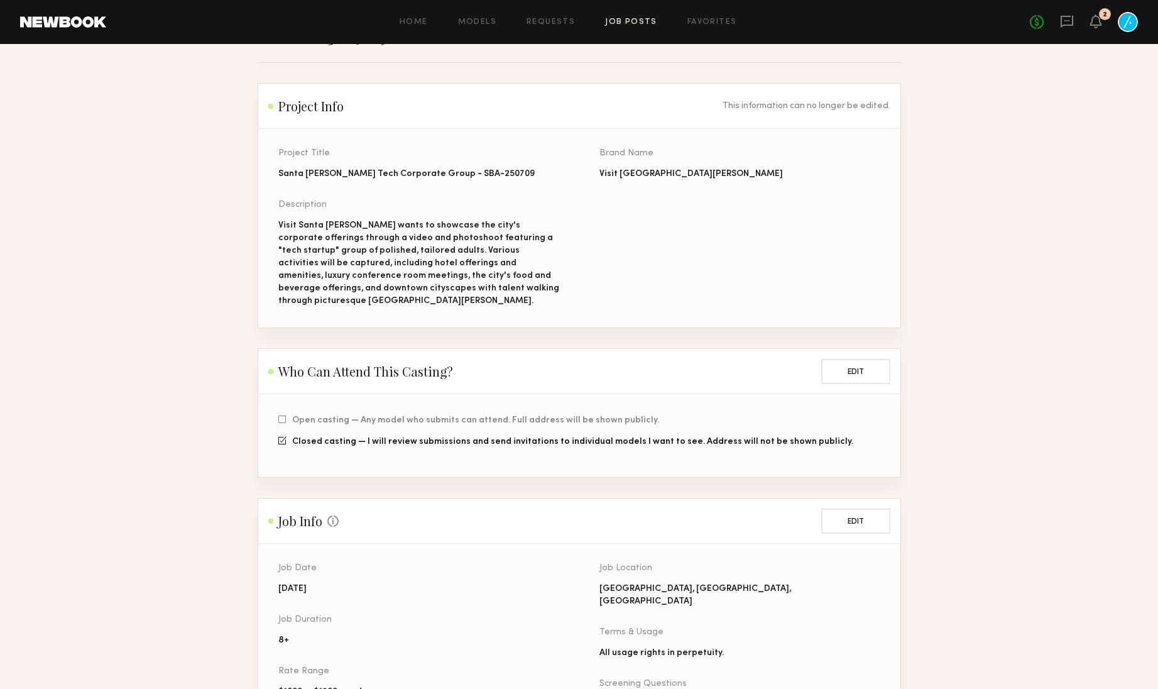
scroll to position [160, 0]
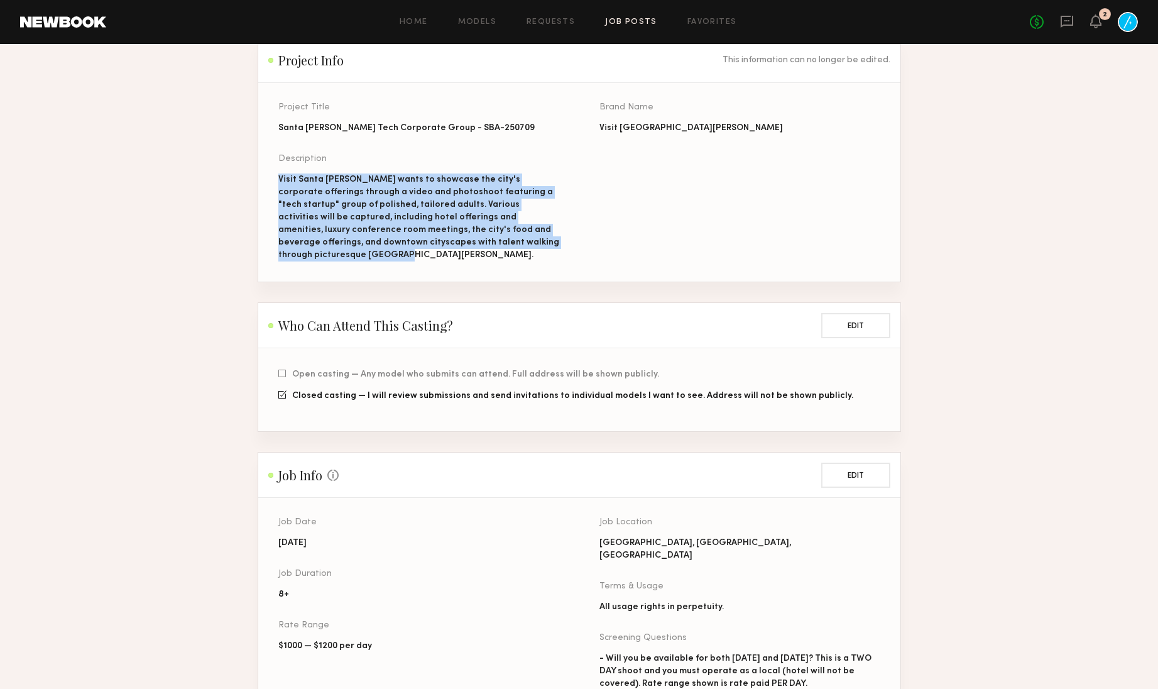
drag, startPoint x: 498, startPoint y: 239, endPoint x: 277, endPoint y: 182, distance: 228.1
click at [277, 182] on section "Project Title Santa Barbara Tech Corporate Group - SBA-250709 Brand Name Visit …" at bounding box center [579, 182] width 642 height 199
copy div "Visit Santa Barbara wants to showcase the city's corporate offerings through a …"
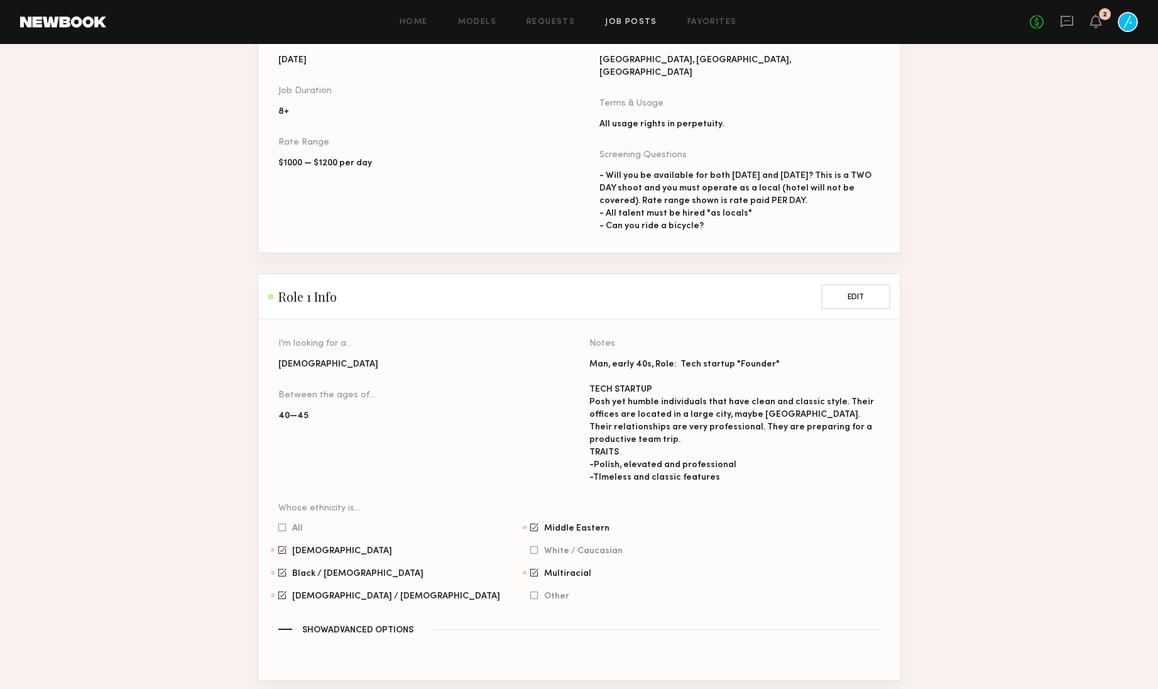
scroll to position [640, 0]
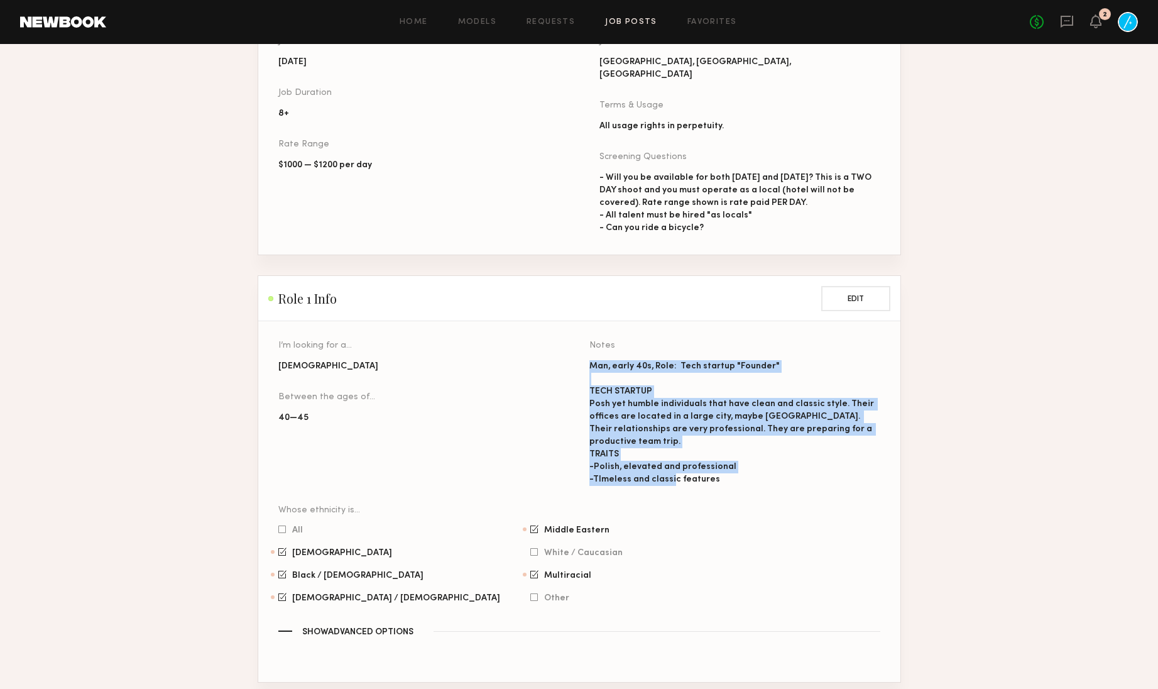
drag, startPoint x: 711, startPoint y: 445, endPoint x: 590, endPoint y: 347, distance: 155.5
click at [590, 360] on div "Man, early 40s, Role: Tech startup "Founder" TECH STARTUP Posh yet humble indiv…" at bounding box center [735, 423] width 291 height 126
copy div "Man, early 40s, Role: Tech startup "Founder" TECH STARTUP Posh yet humble indiv…"
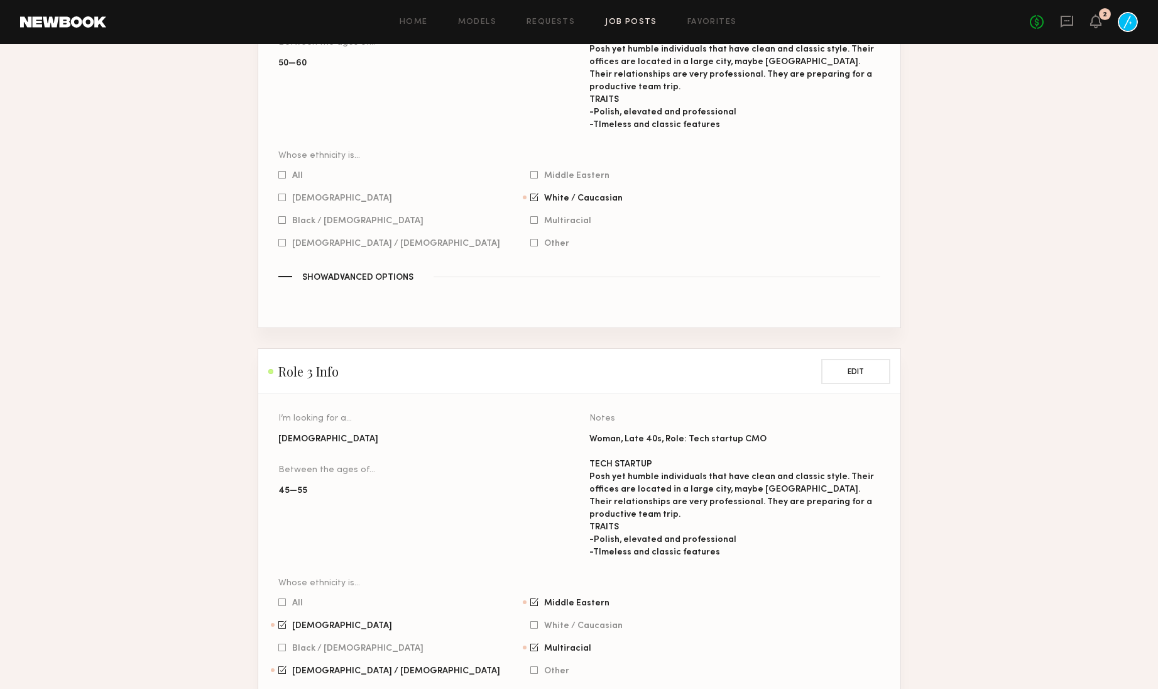
scroll to position [1467, 0]
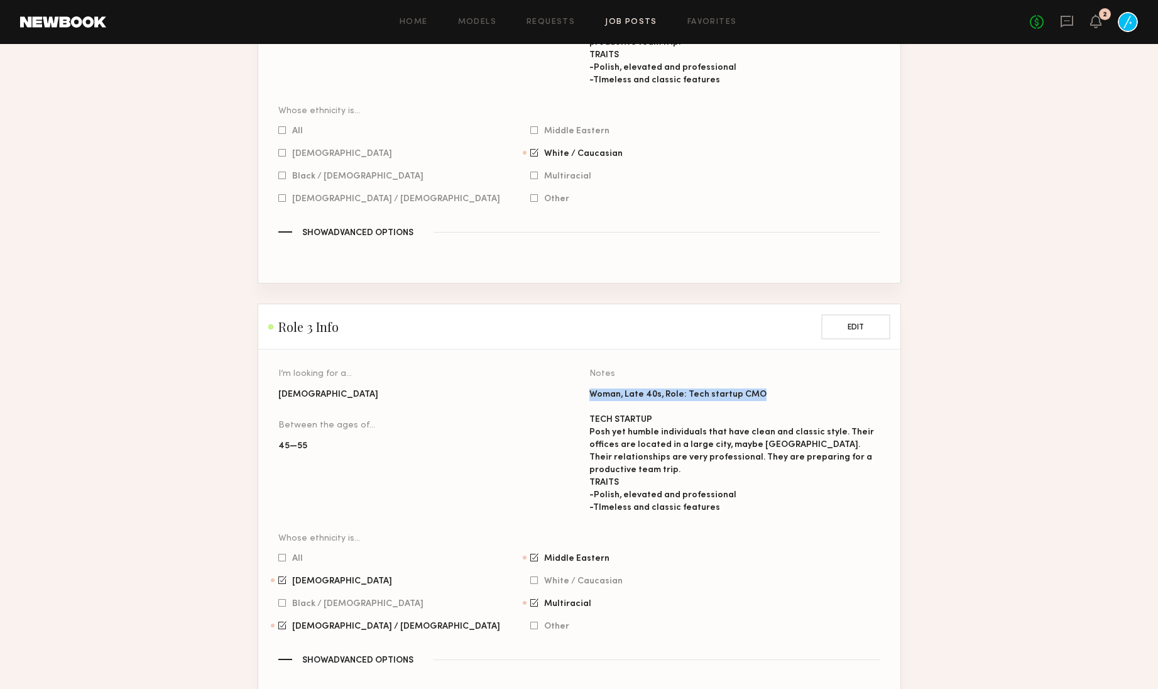
drag, startPoint x: 642, startPoint y: 350, endPoint x: 761, endPoint y: 353, distance: 118.8
click at [761, 388] on div "Woman, Late 40s, Role: Tech startup CMO TECH STARTUP Posh yet humble individual…" at bounding box center [735, 451] width 291 height 126
copy div "Woman, Late 40s, Role: Tech startup CMO"
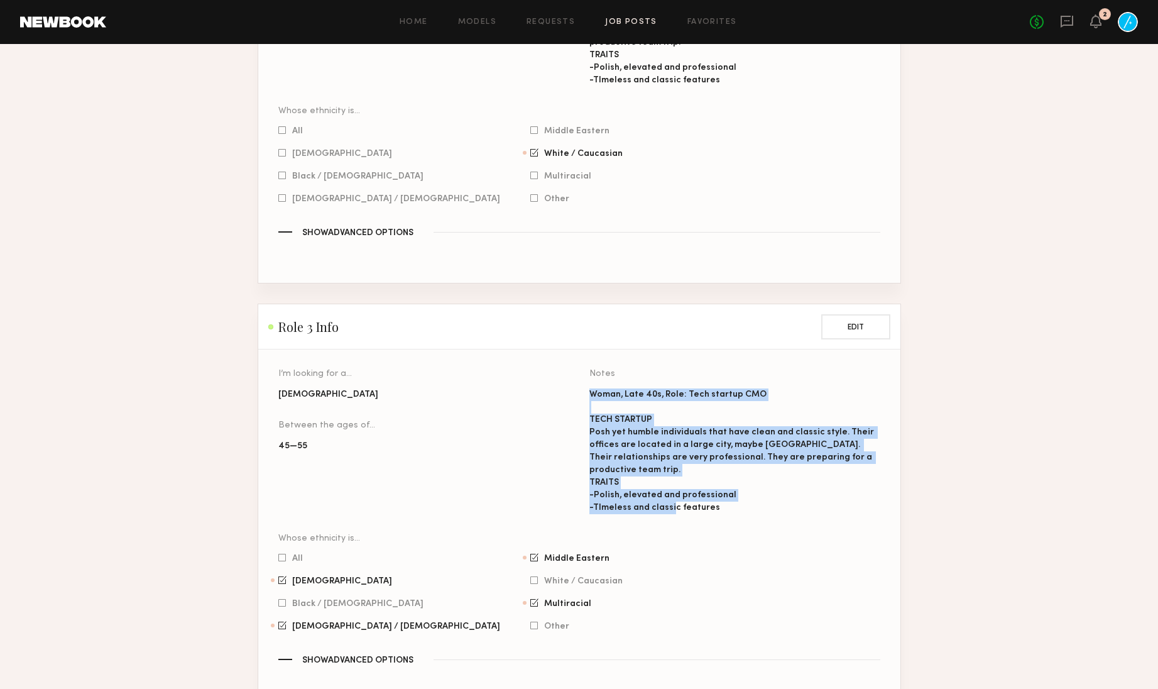
drag, startPoint x: 725, startPoint y: 443, endPoint x: 585, endPoint y: 348, distance: 169.6
click at [585, 370] on section "I’m looking for a… Female Between the ages of… 45 — 55 Whose ethnicity is… All …" at bounding box center [579, 512] width 602 height 284
copy div "Woman, Late 40s, Role: Tech startup CMO TECH STARTUP Posh yet humble individual…"
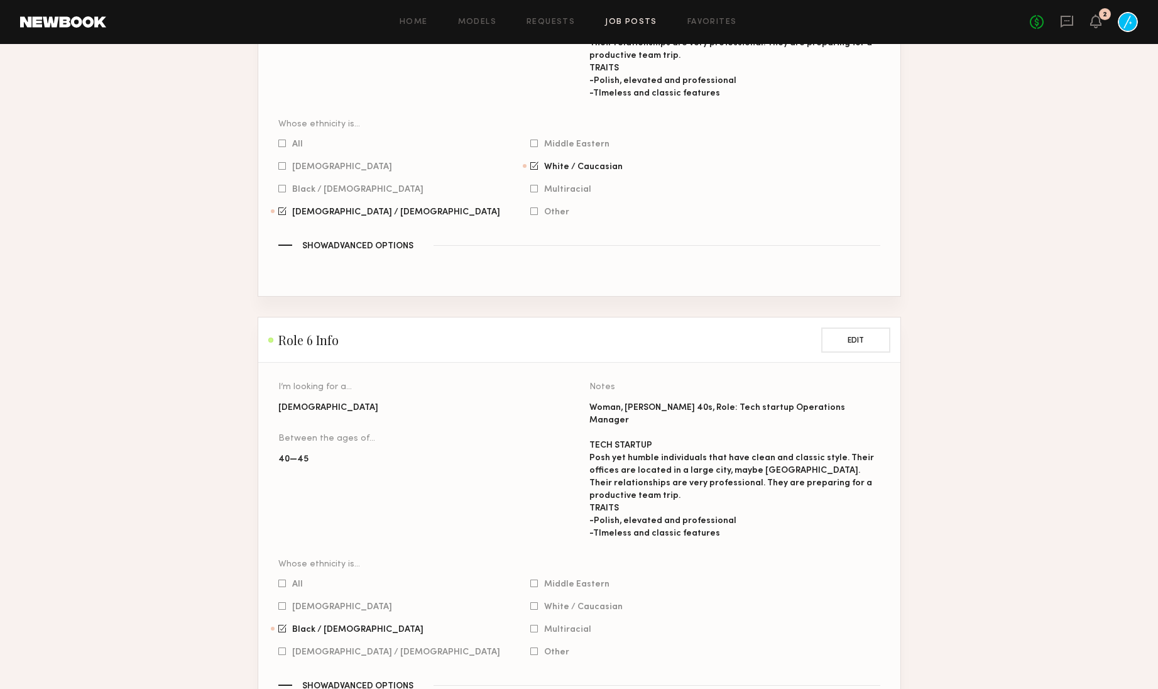
scroll to position [2732, 0]
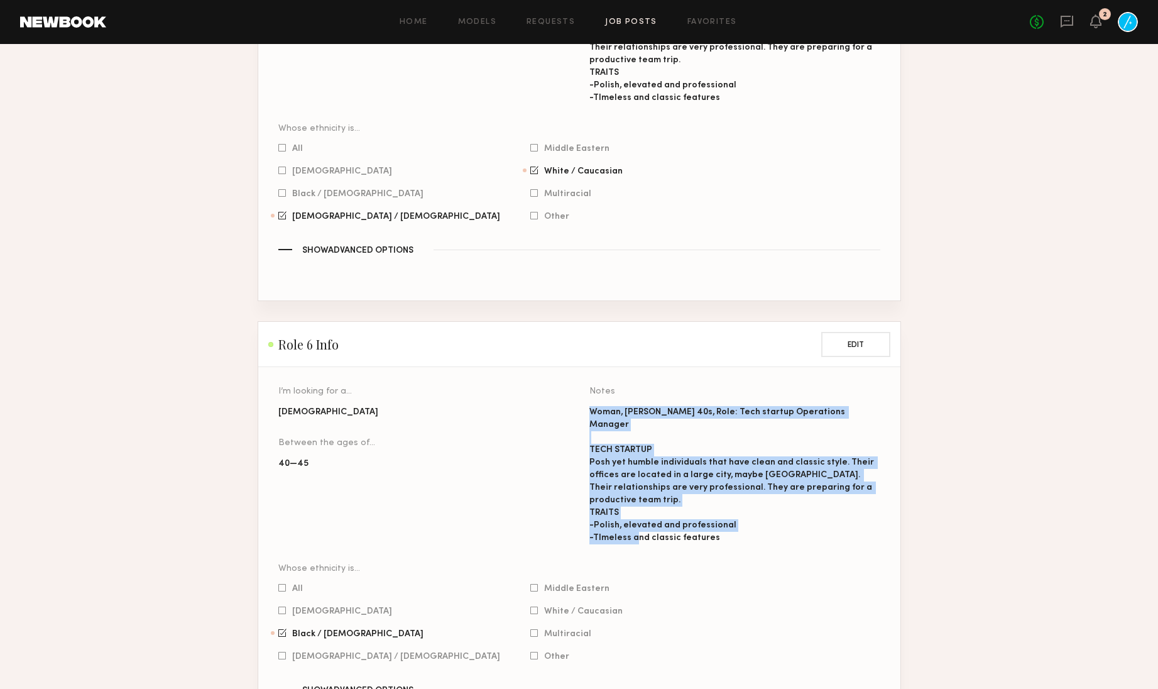
drag, startPoint x: 591, startPoint y: 327, endPoint x: 738, endPoint y: 434, distance: 181.8
click at [738, 434] on div "Woman, Earl 40s, Role: Tech startup Operations Manager TECH STARTUP Posh yet hu…" at bounding box center [735, 475] width 291 height 138
copy div "Woman, Earl 40s, Role: Tech startup Operations Manager TECH STARTUP Posh yet hu…"
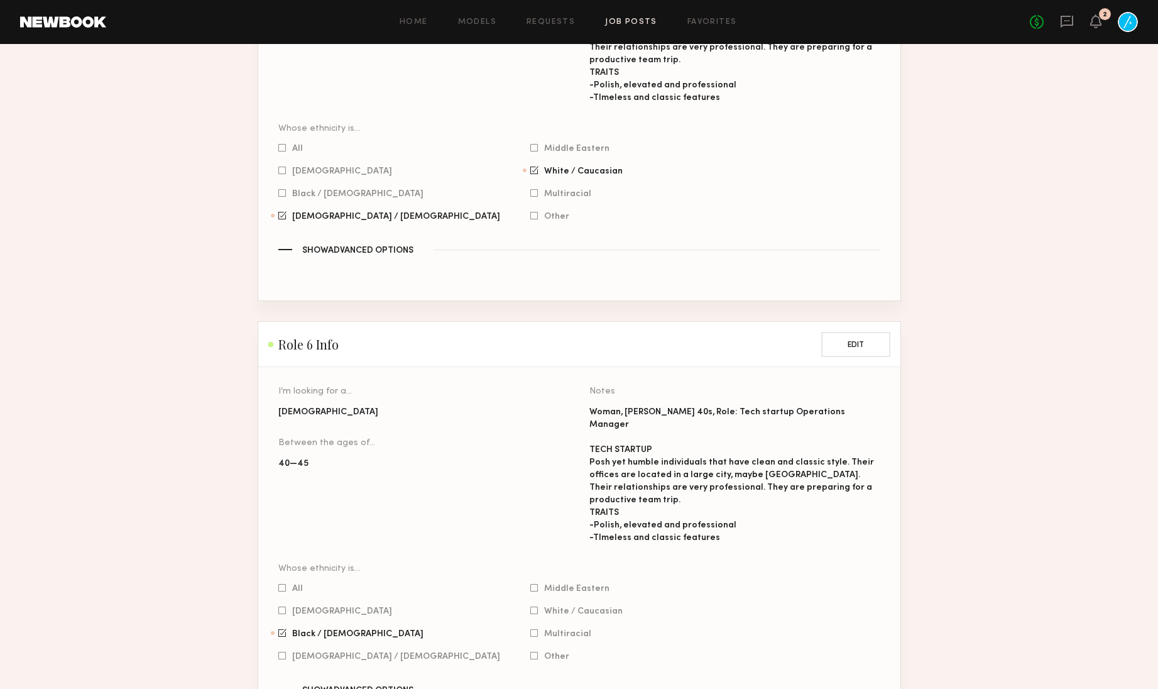
drag, startPoint x: 839, startPoint y: 339, endPoint x: 822, endPoint y: 327, distance: 20.4
click at [839, 406] on div "Woman, Earl 40s, Role: Tech startup Operations Manager TECH STARTUP Posh yet hu…" at bounding box center [735, 475] width 291 height 138
drag, startPoint x: 816, startPoint y: 327, endPoint x: 574, endPoint y: 325, distance: 242.6
click at [585, 387] on section "I’m looking for a… Female Between the ages of… 40 — 45 Whose ethnicity is… All …" at bounding box center [579, 535] width 602 height 297
copy div "Woman, Earl 40s, Role: Tech startup Operations Manager"
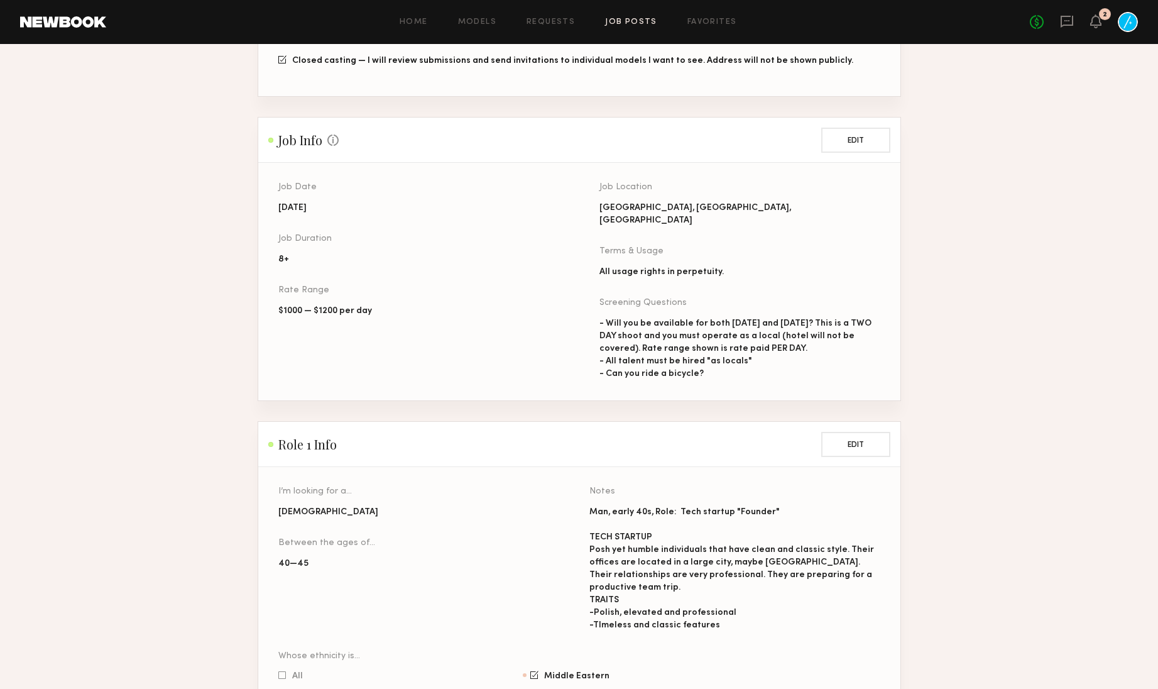
scroll to position [0, 0]
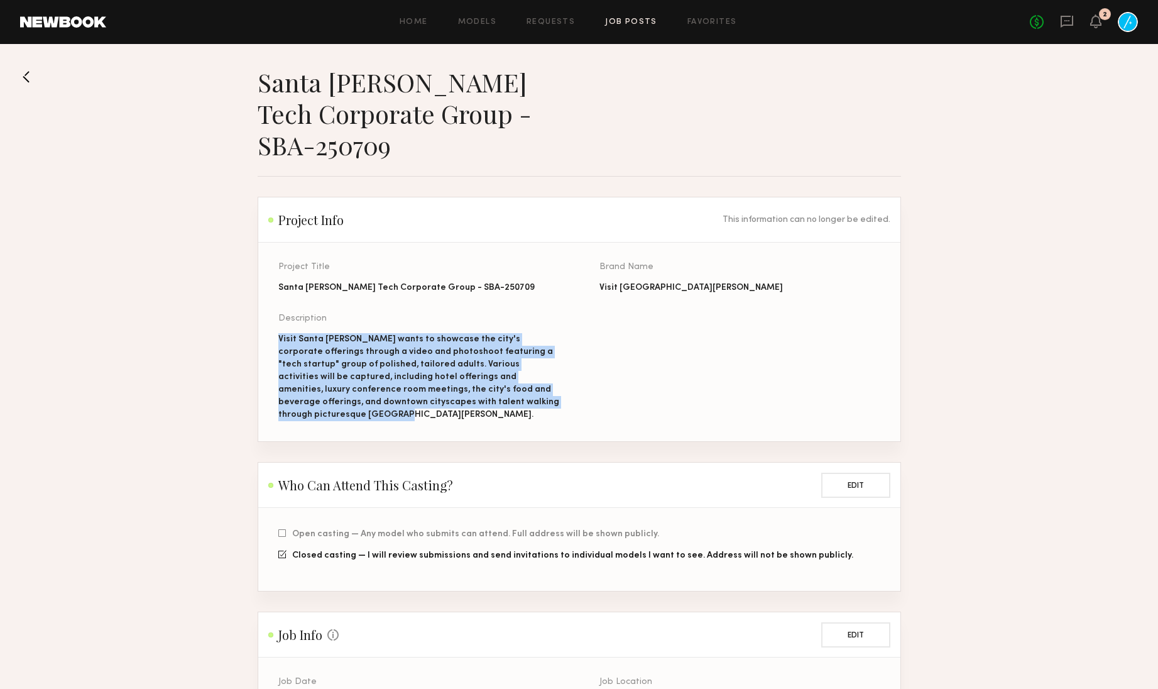
drag, startPoint x: 505, startPoint y: 398, endPoint x: 279, endPoint y: 340, distance: 233.5
click at [279, 340] on div "Visit Santa Barbara wants to showcase the city's corporate offerings through a …" at bounding box center [418, 377] width 281 height 88
copy div "Visit Santa Barbara wants to showcase the city's corporate offerings through a …"
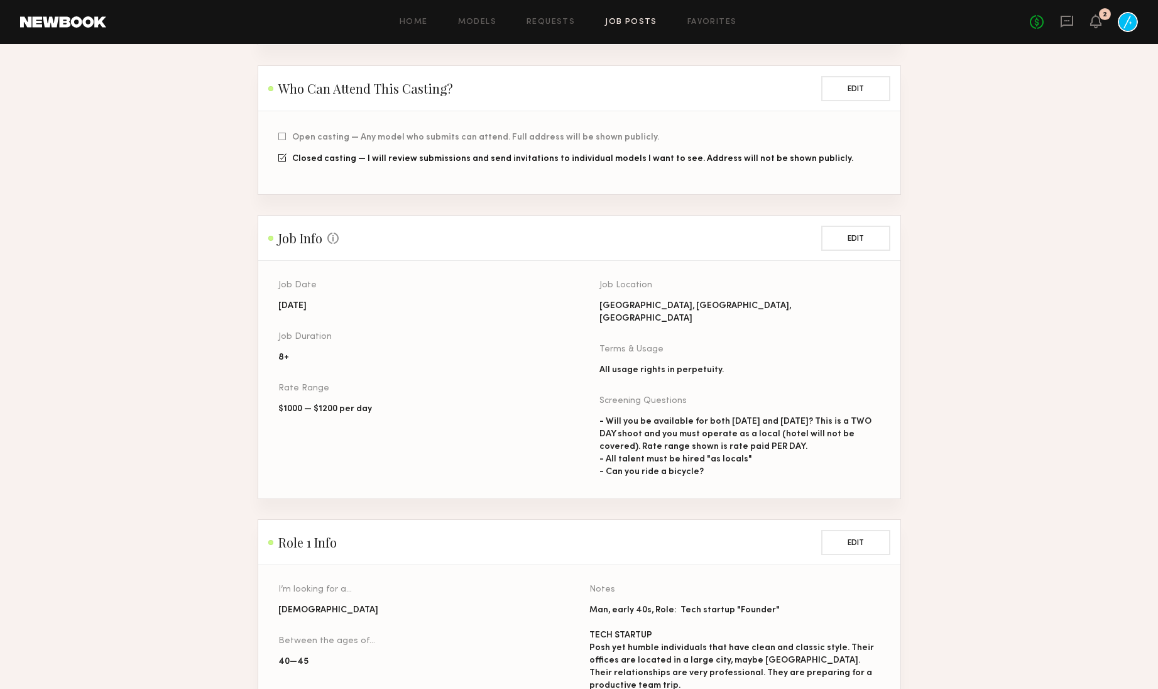
scroll to position [402, 0]
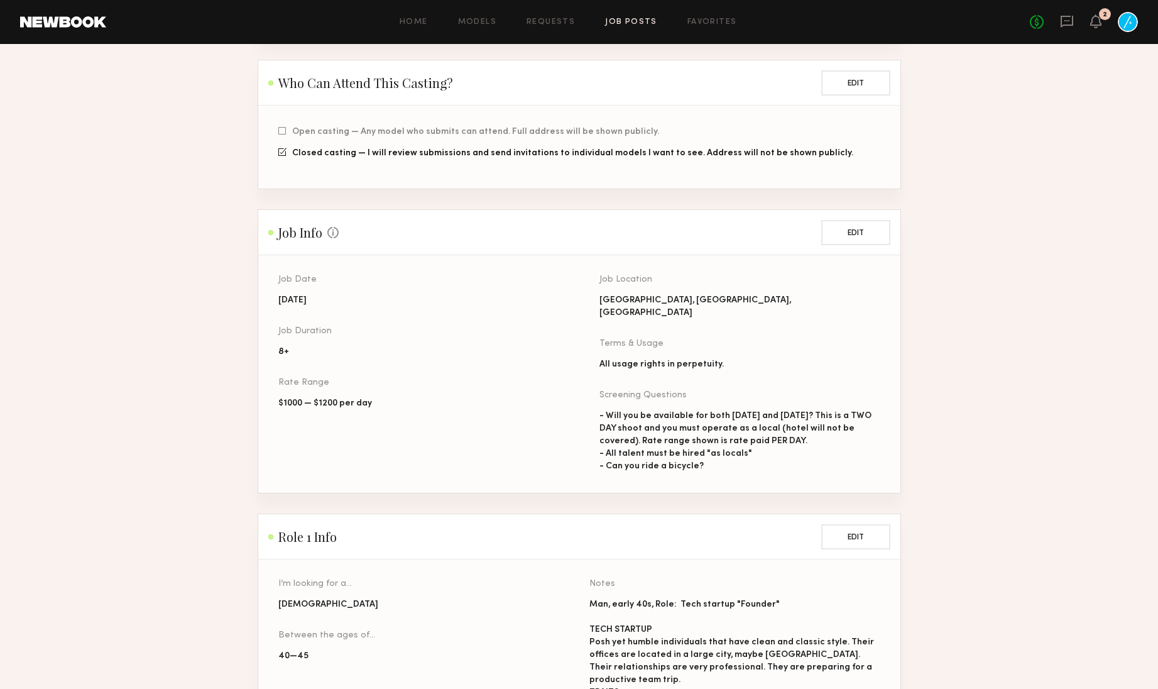
click at [831, 448] on div "- Will you be available for both September 3rd and September 4th? This is a TWO…" at bounding box center [740, 441] width 281 height 63
drag, startPoint x: 719, startPoint y: 446, endPoint x: 590, endPoint y: 433, distance: 129.5
click at [590, 433] on div "Job Date 09/04/2025 Job Duration 8+ Rate Range $1000 — $1200 per day Job Locati…" at bounding box center [599, 383] width 642 height 217
click at [591, 433] on div "Job Date 09/04/2025 Job Duration 8+ Rate Range $1000 — $1200 per day Job Locati…" at bounding box center [599, 383] width 642 height 217
click at [708, 443] on div "- Will you be available for both September 3rd and September 4th? This is a TWO…" at bounding box center [740, 441] width 281 height 63
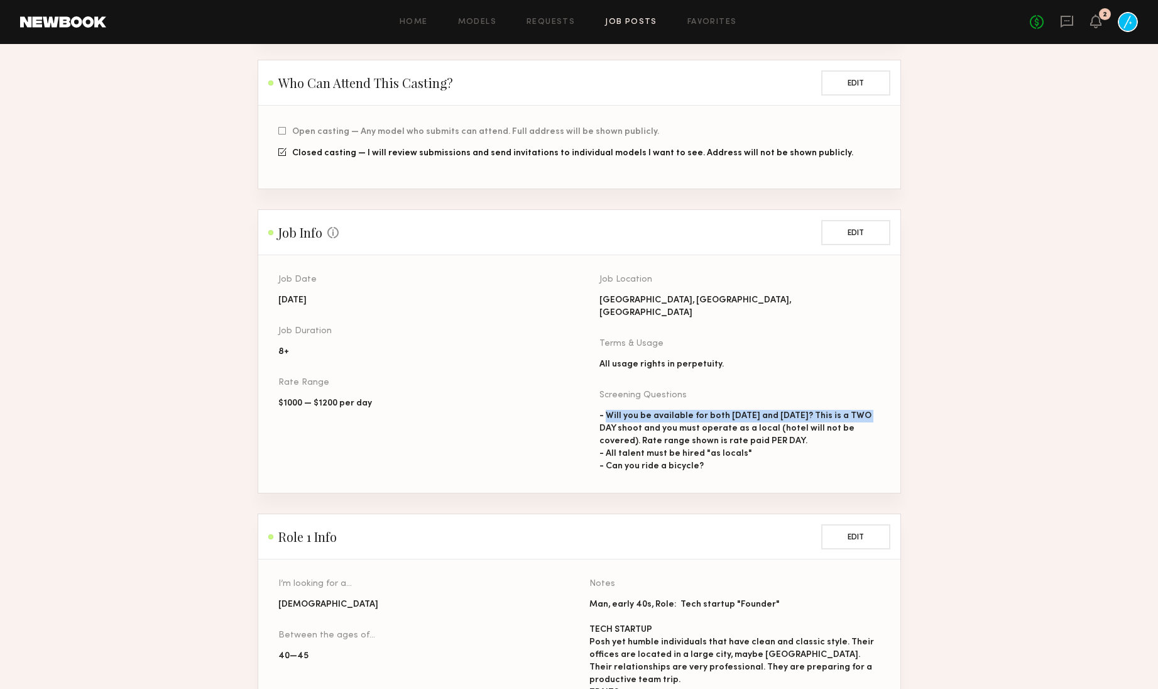
drag, startPoint x: 606, startPoint y: 393, endPoint x: 873, endPoint y: 392, distance: 267.1
click at [873, 410] on div "- Will you be available for both September 3rd and September 4th? This is a TWO…" at bounding box center [740, 441] width 281 height 63
click at [820, 410] on div "- Will you be available for both September 3rd and September 4th? This is a TWO…" at bounding box center [740, 441] width 281 height 63
drag, startPoint x: 665, startPoint y: 420, endPoint x: 588, endPoint y: 395, distance: 81.3
click at [591, 395] on div "Job Date 09/04/2025 Job Duration 8+ Rate Range $1000 — $1200 per day Job Locati…" at bounding box center [599, 383] width 642 height 217
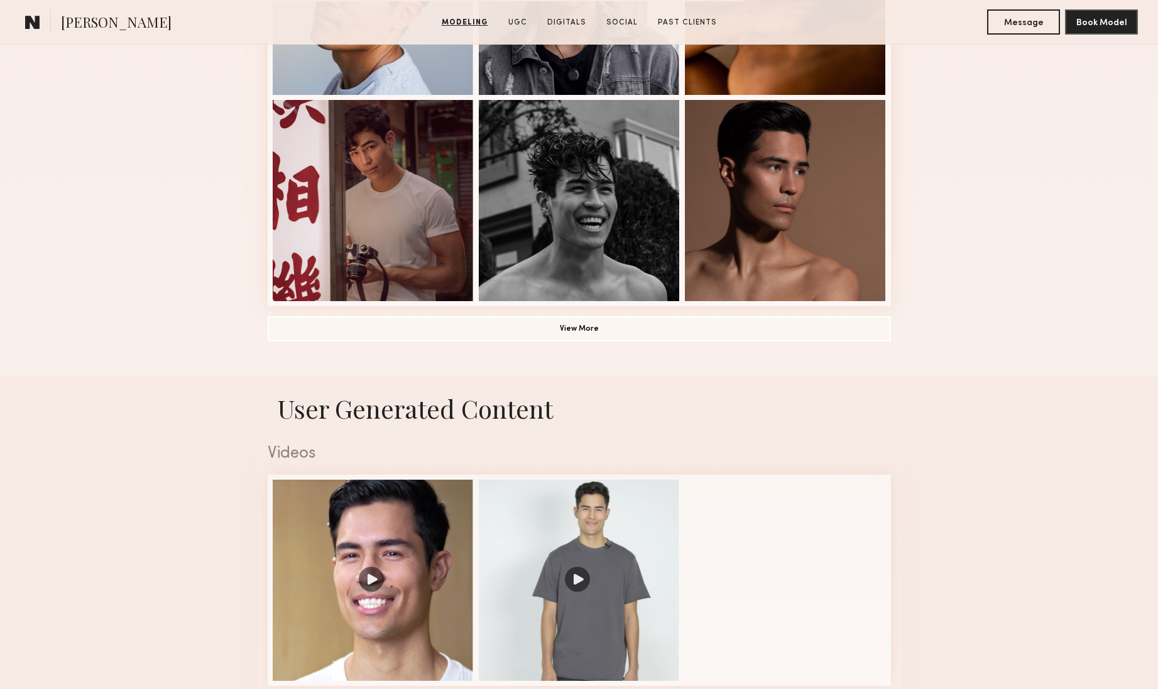
scroll to position [933, 0]
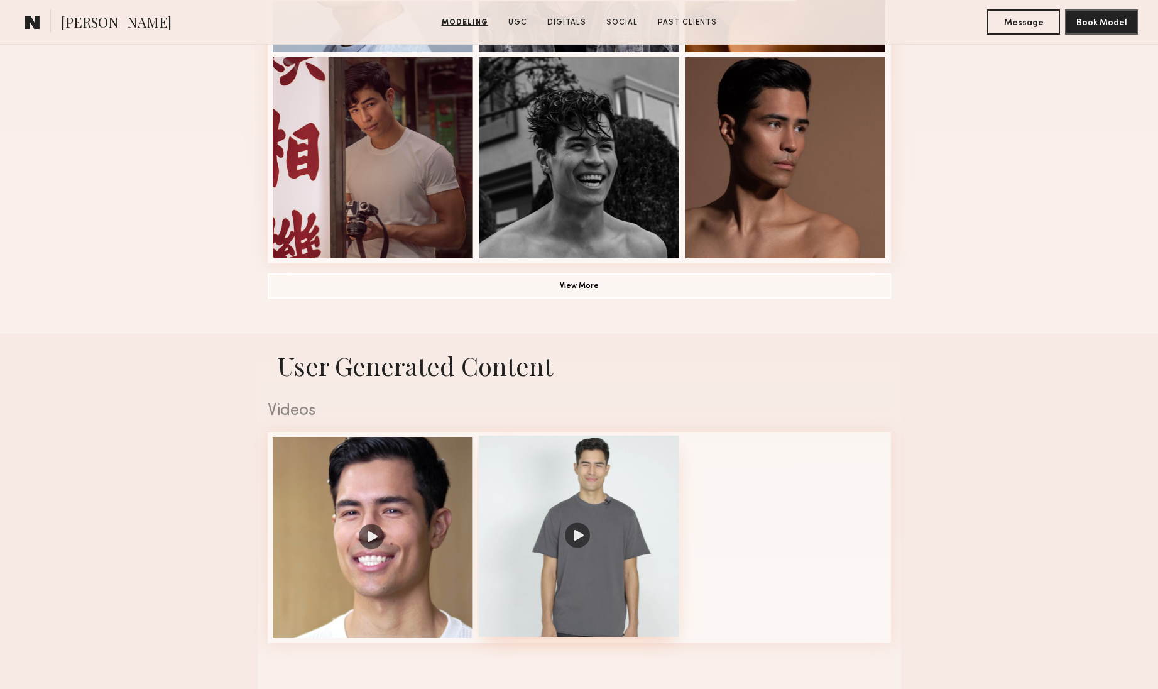
click at [577, 476] on div at bounding box center [579, 536] width 201 height 201
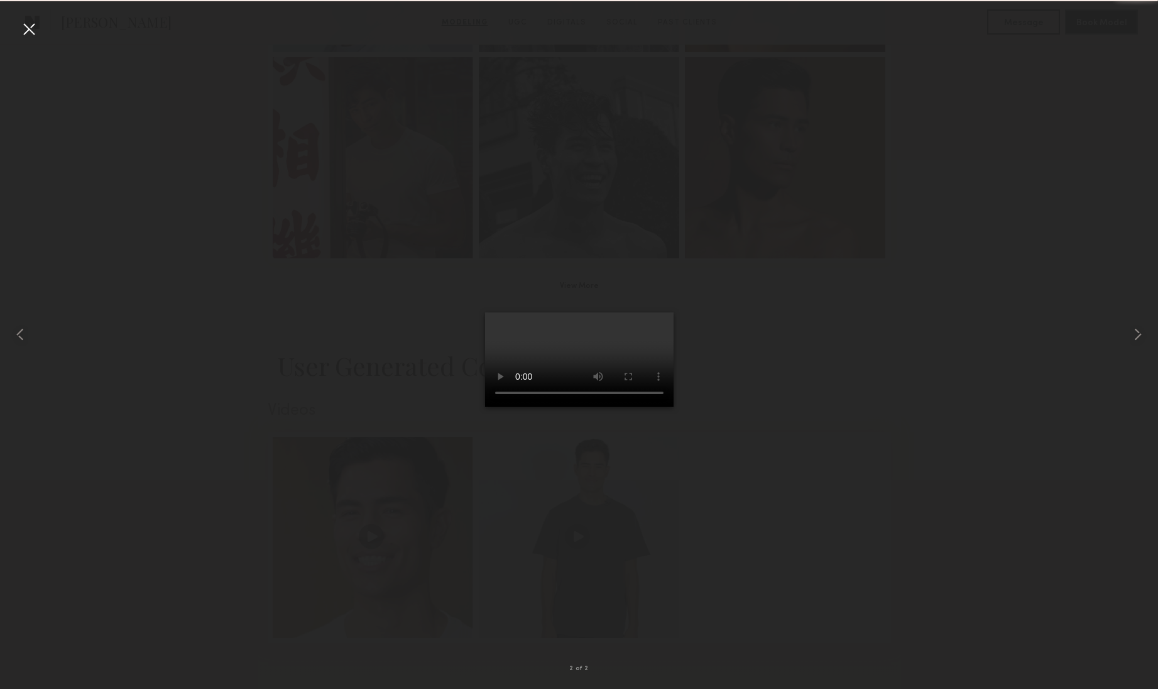
click at [275, 527] on div at bounding box center [579, 334] width 1158 height 629
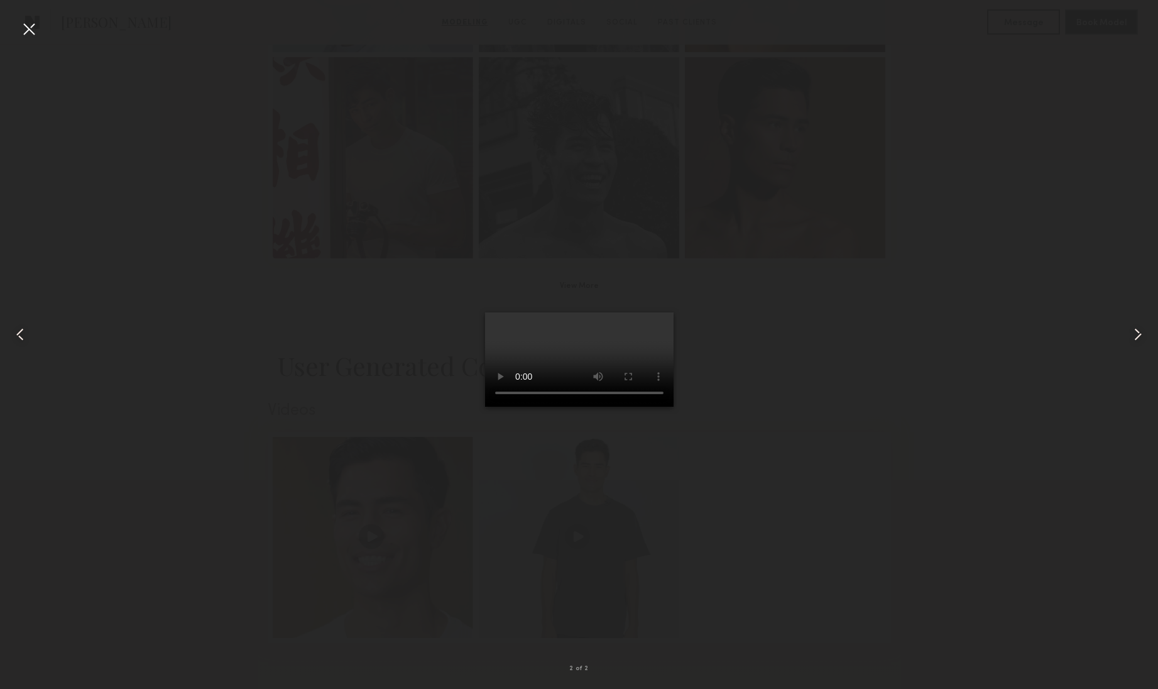
click at [31, 27] on div at bounding box center [29, 29] width 20 height 20
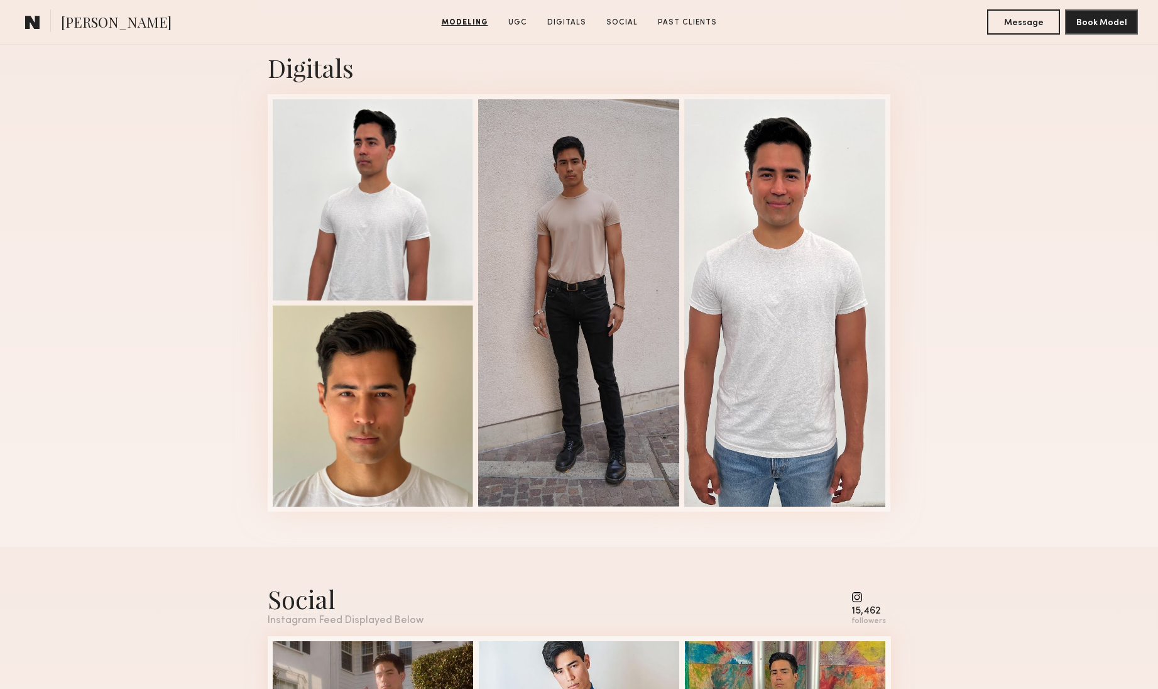
scroll to position [1612, 0]
click at [393, 262] on div at bounding box center [373, 199] width 201 height 201
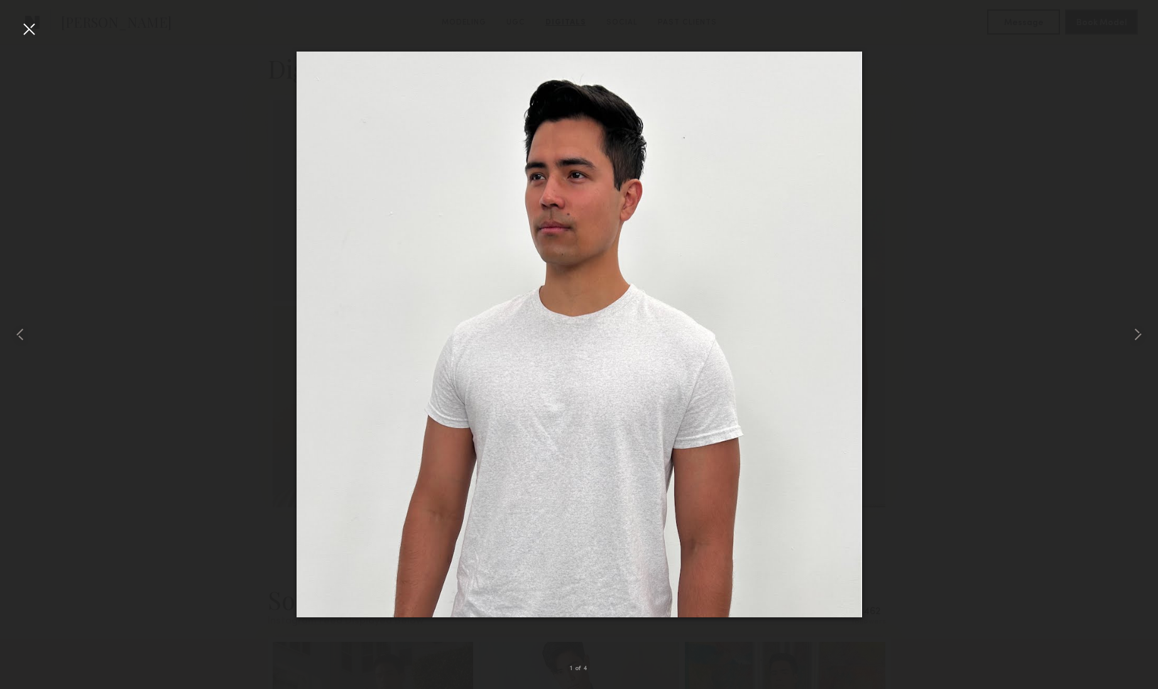
click at [219, 135] on div at bounding box center [579, 334] width 1158 height 629
click at [34, 30] on div at bounding box center [29, 29] width 20 height 20
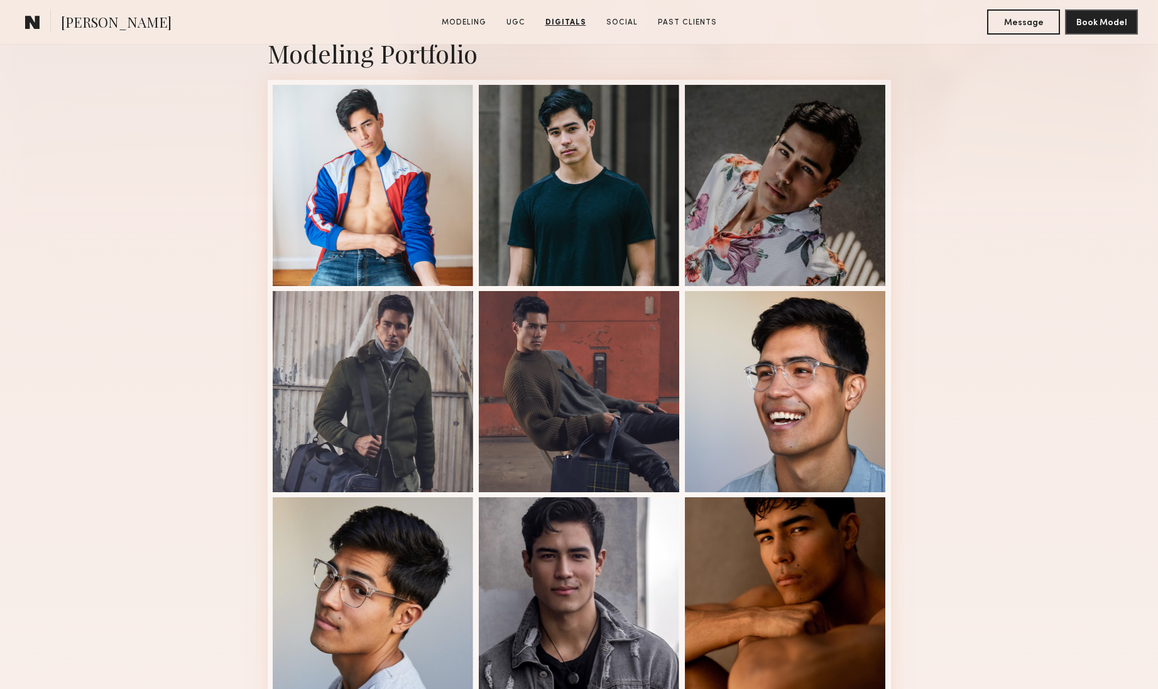
scroll to position [0, 0]
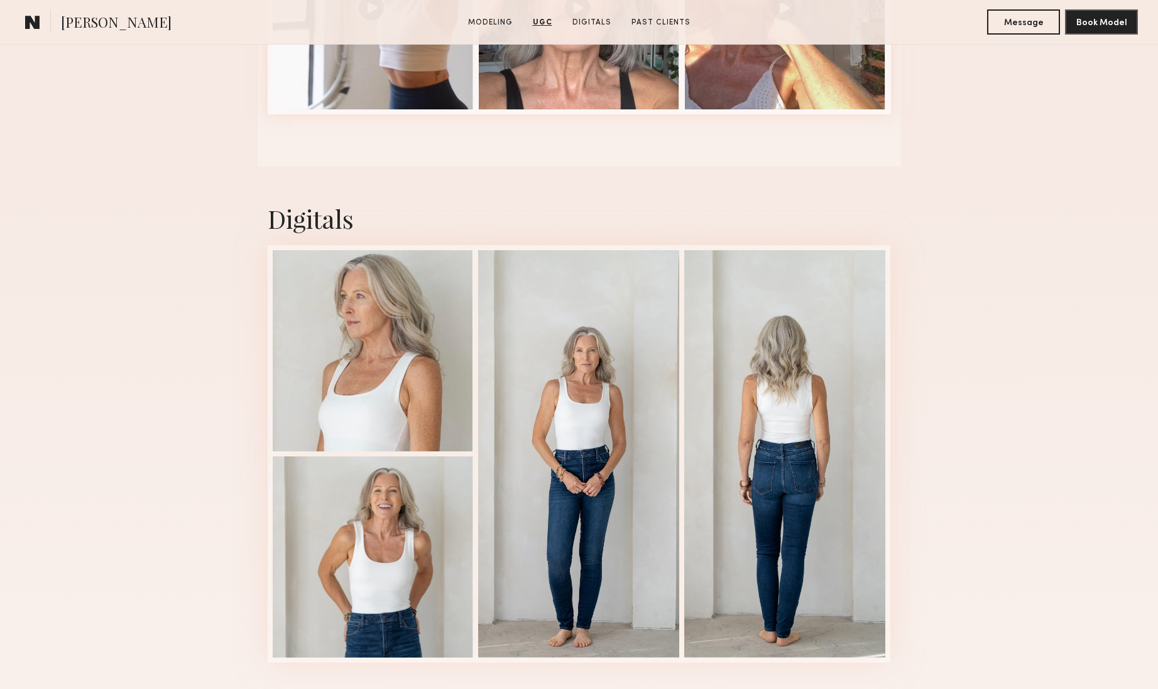
scroll to position [1537, 0]
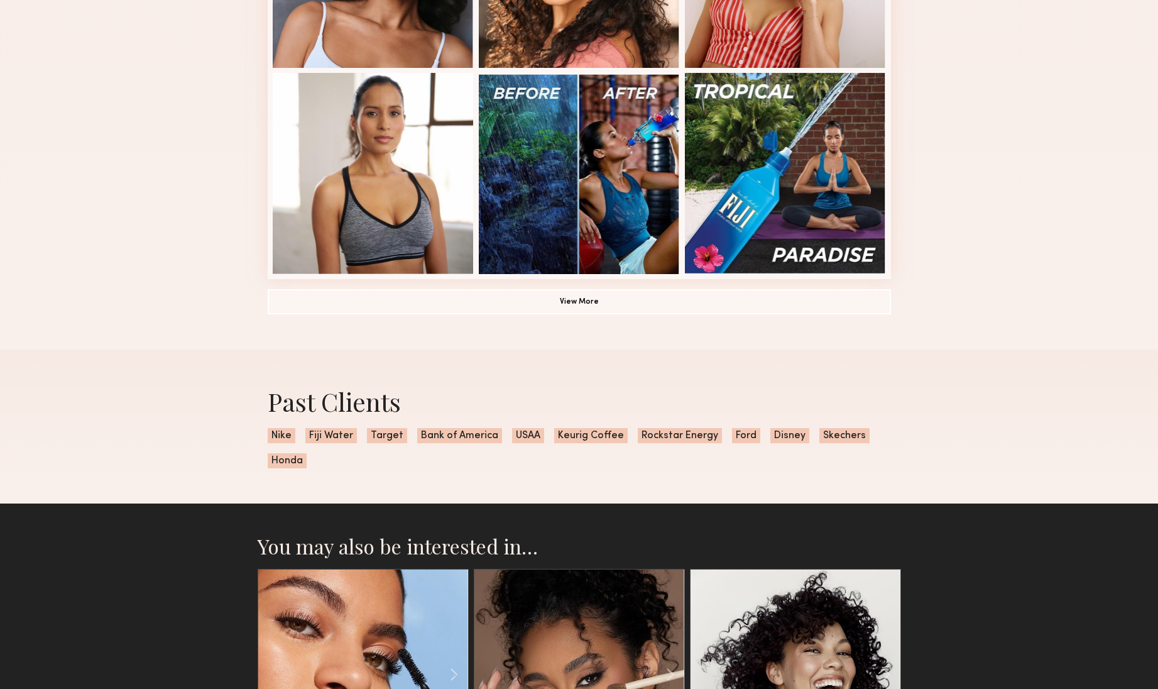
scroll to position [946, 0]
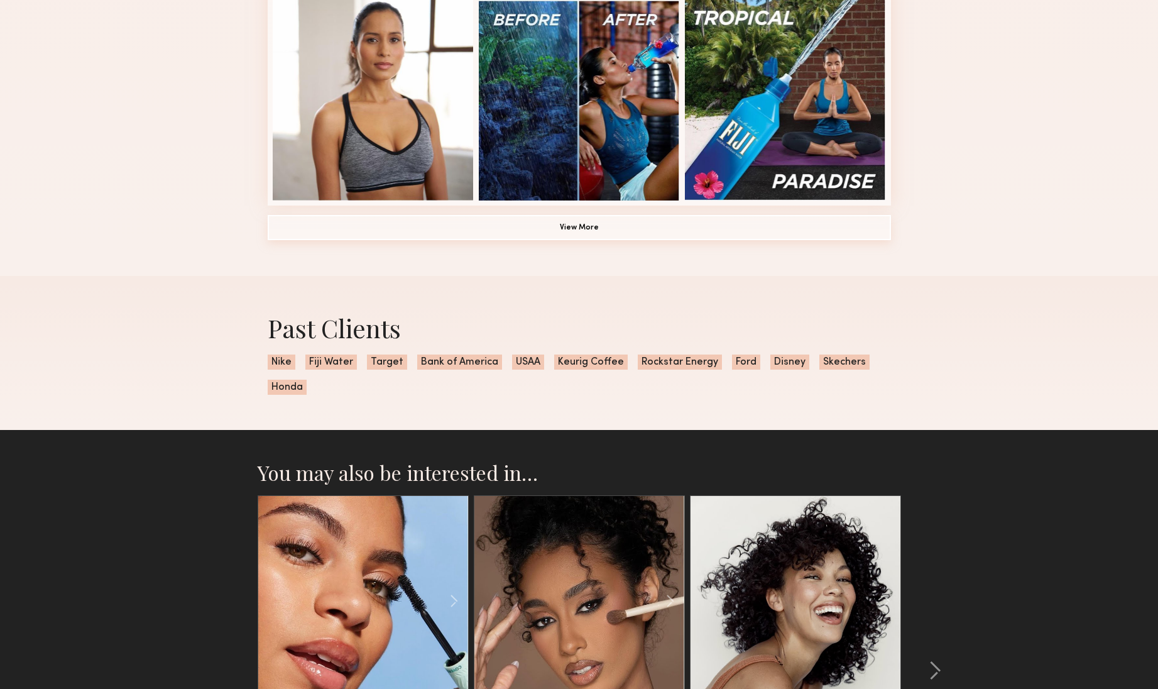
click at [585, 224] on button "View More" at bounding box center [580, 227] width 624 height 25
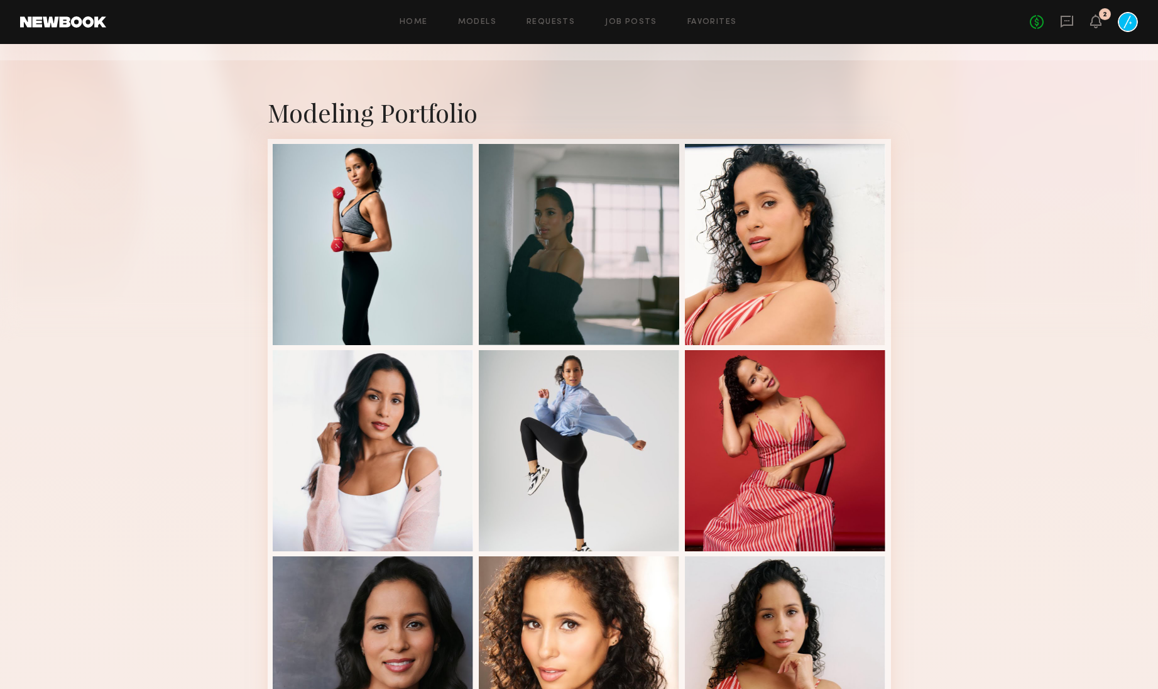
scroll to position [18, 0]
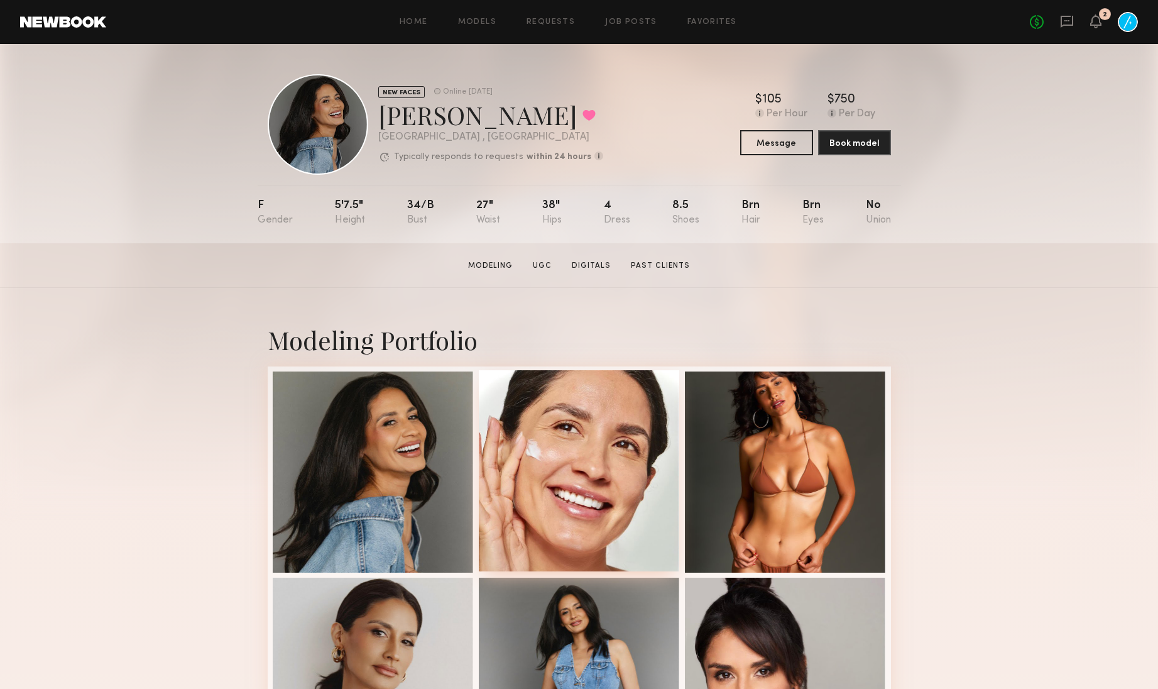
click at [580, 519] on div at bounding box center [579, 470] width 201 height 201
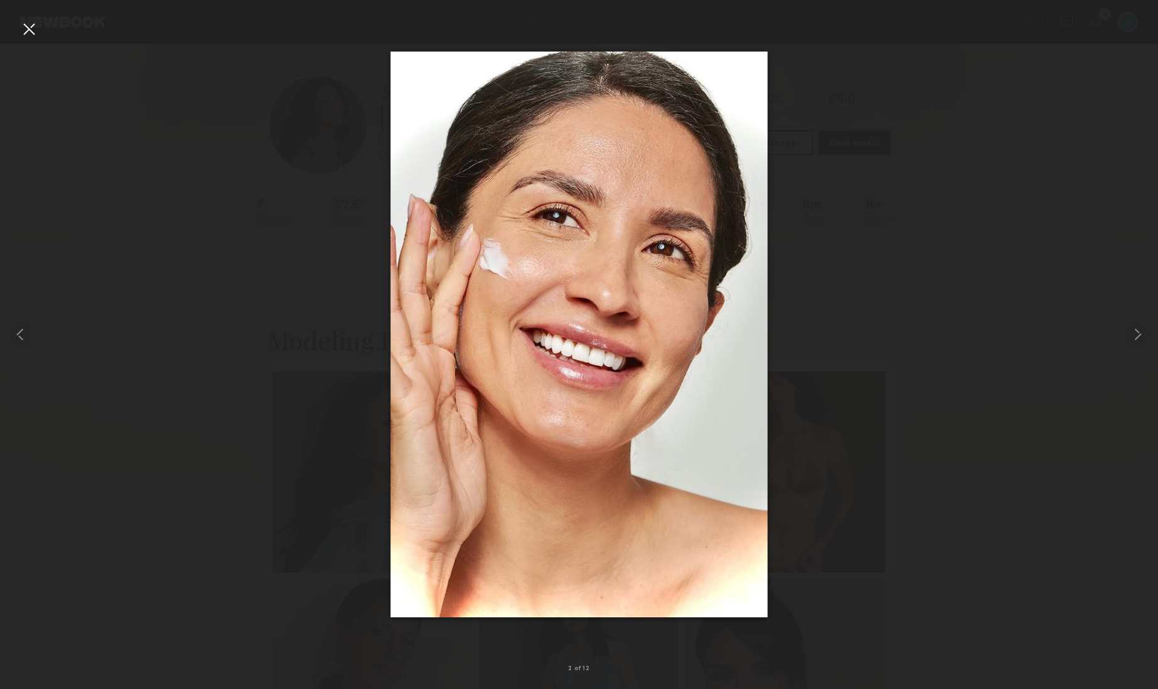
click at [21, 30] on div at bounding box center [29, 29] width 20 height 20
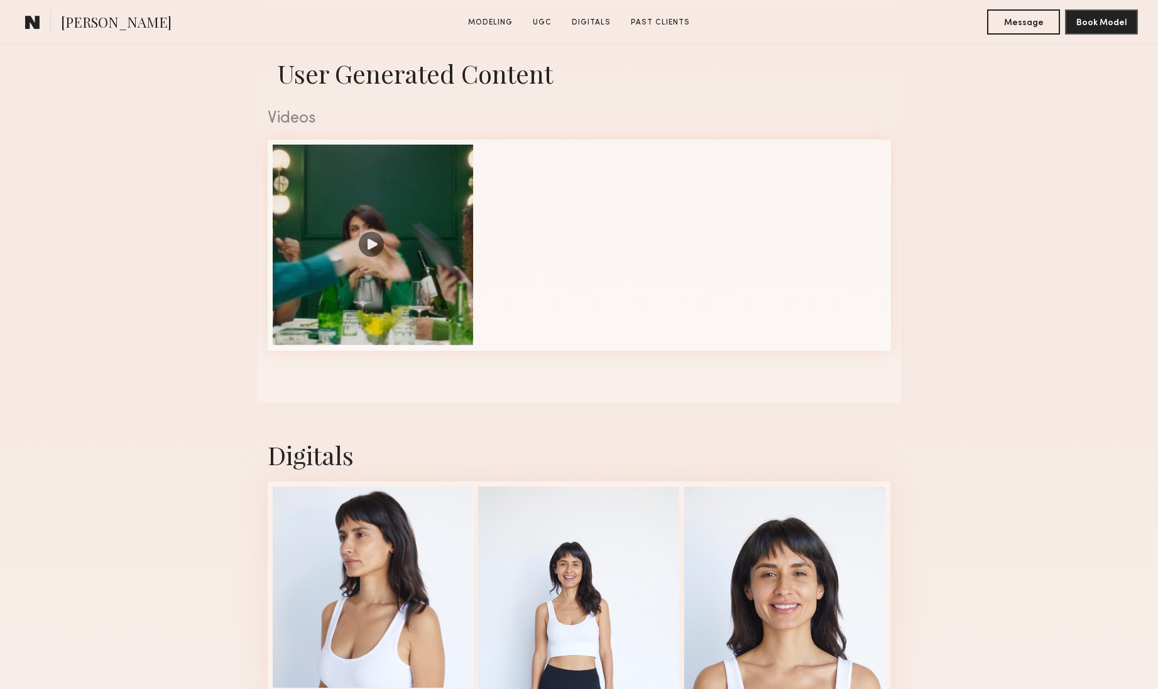
scroll to position [1682, 0]
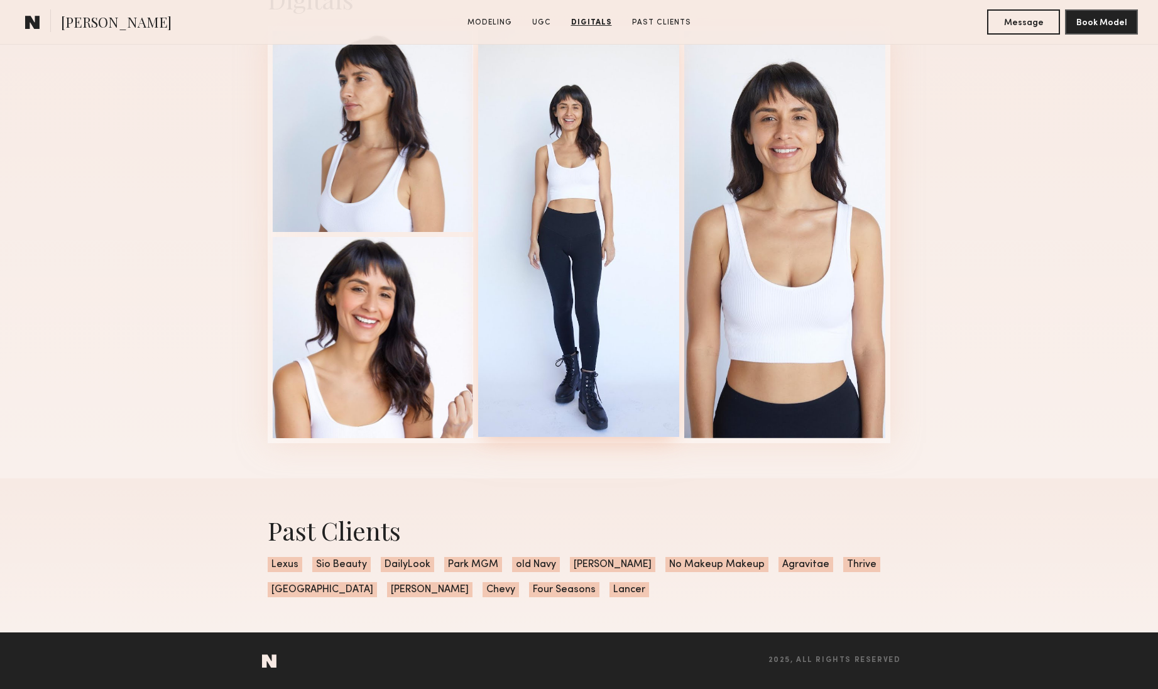
click at [613, 261] on div at bounding box center [578, 233] width 201 height 407
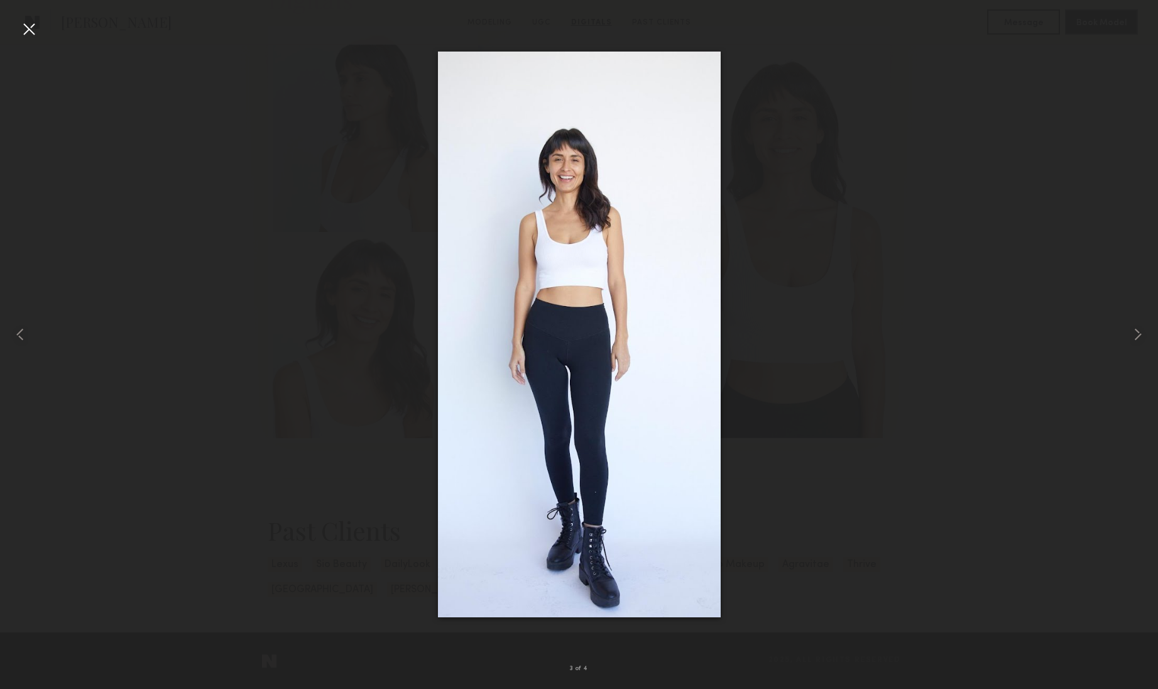
click at [22, 23] on div at bounding box center [29, 29] width 20 height 20
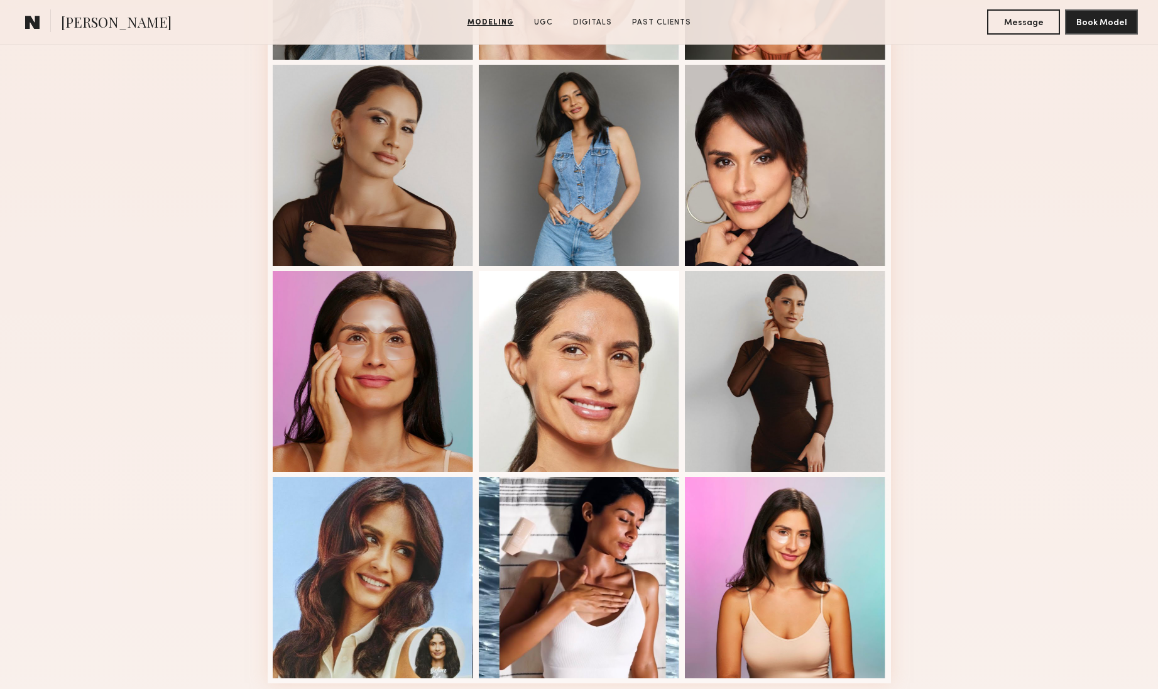
scroll to position [471, 0]
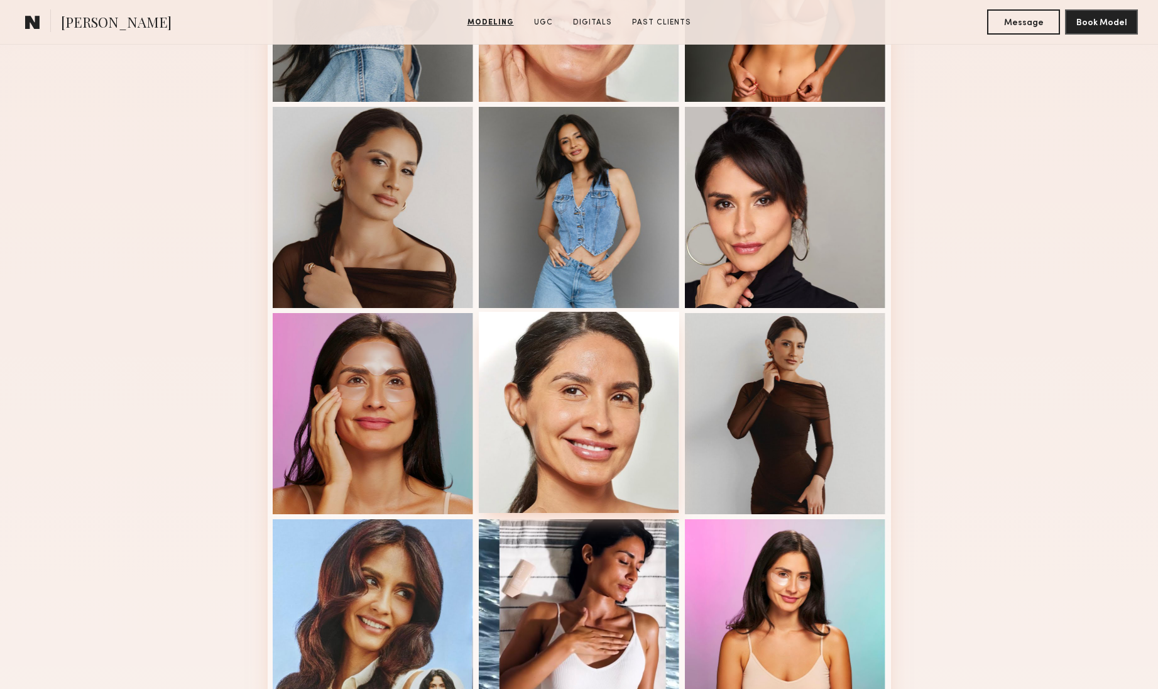
click at [554, 376] on div at bounding box center [579, 412] width 201 height 201
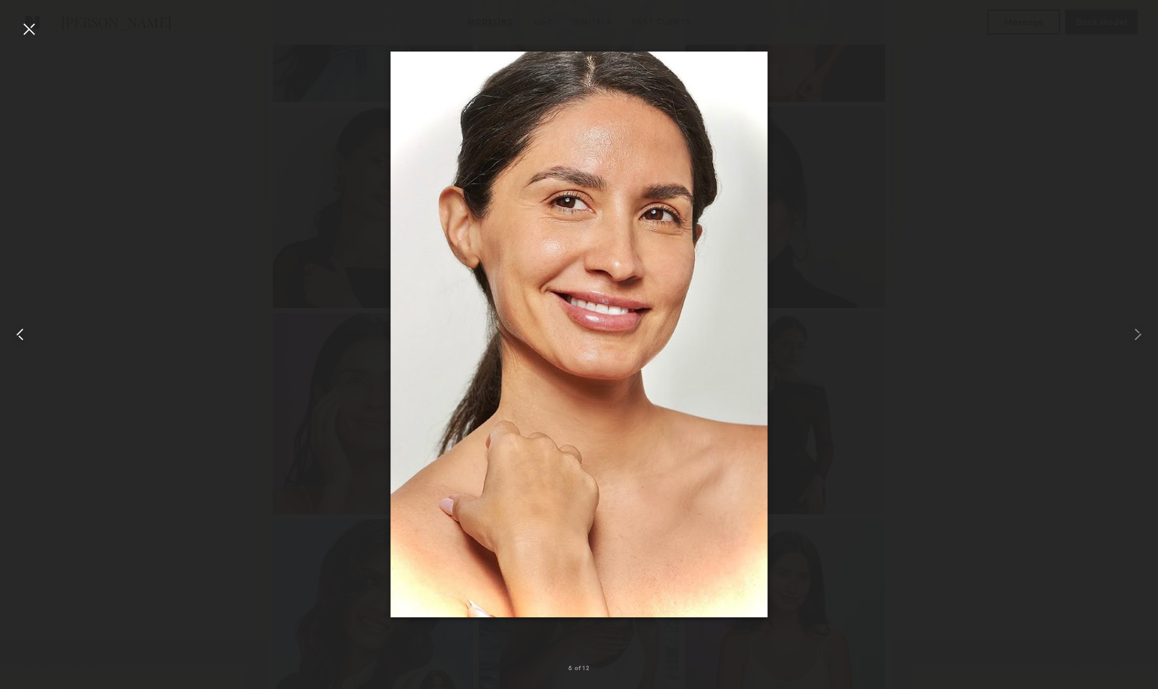
click at [39, 26] on div at bounding box center [23, 334] width 47 height 629
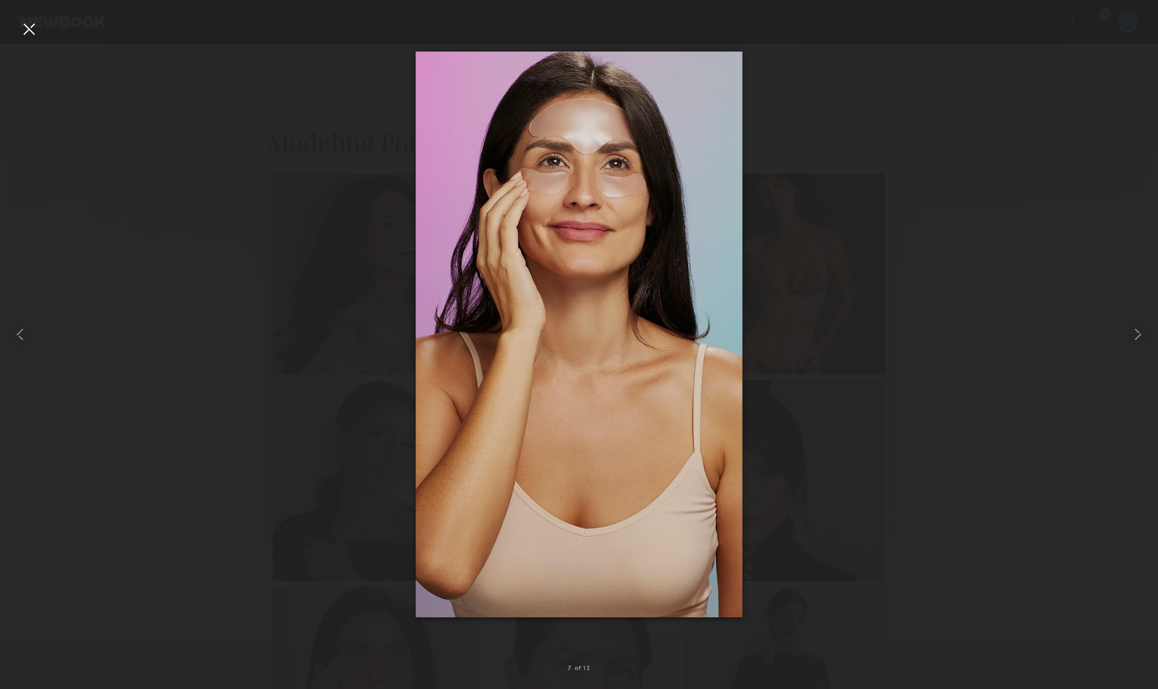
click at [205, 254] on div at bounding box center [579, 334] width 1158 height 629
click at [32, 26] on div at bounding box center [29, 29] width 20 height 20
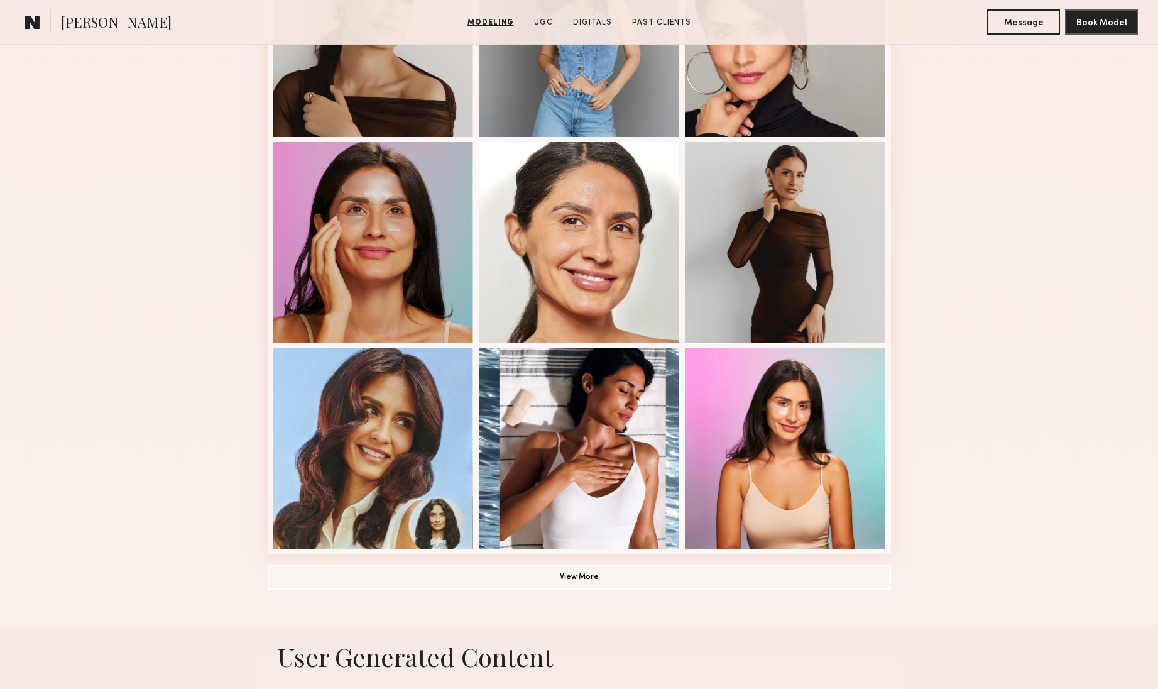
scroll to position [734, 0]
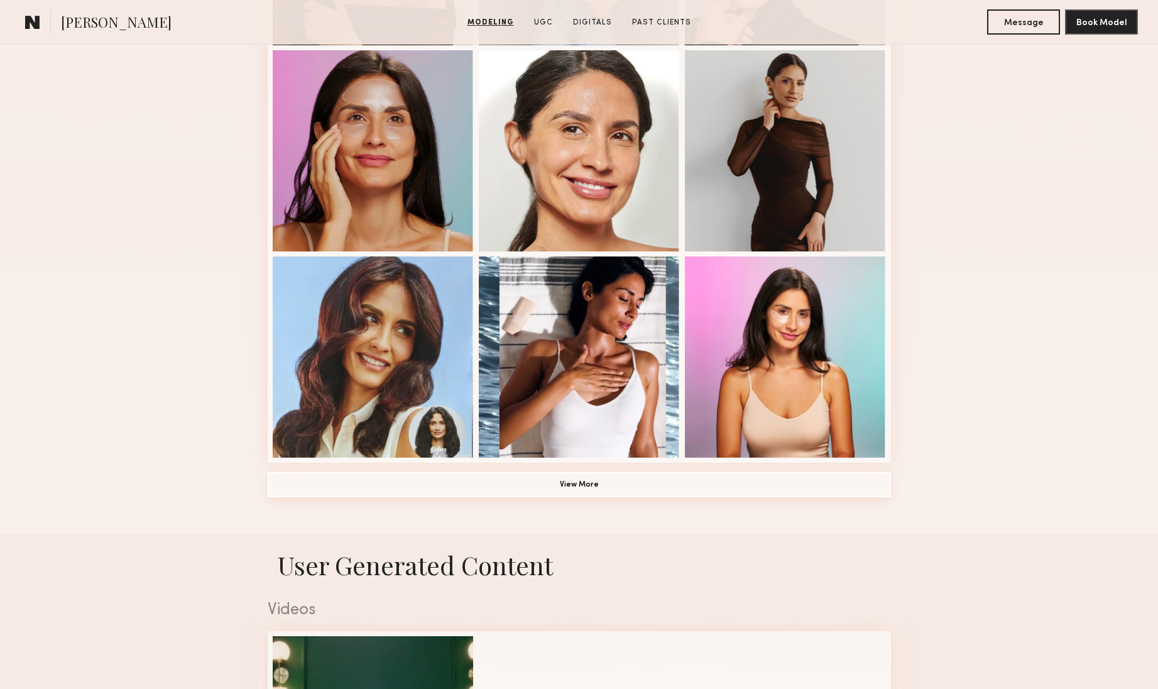
click at [627, 476] on button "View More" at bounding box center [580, 484] width 624 height 25
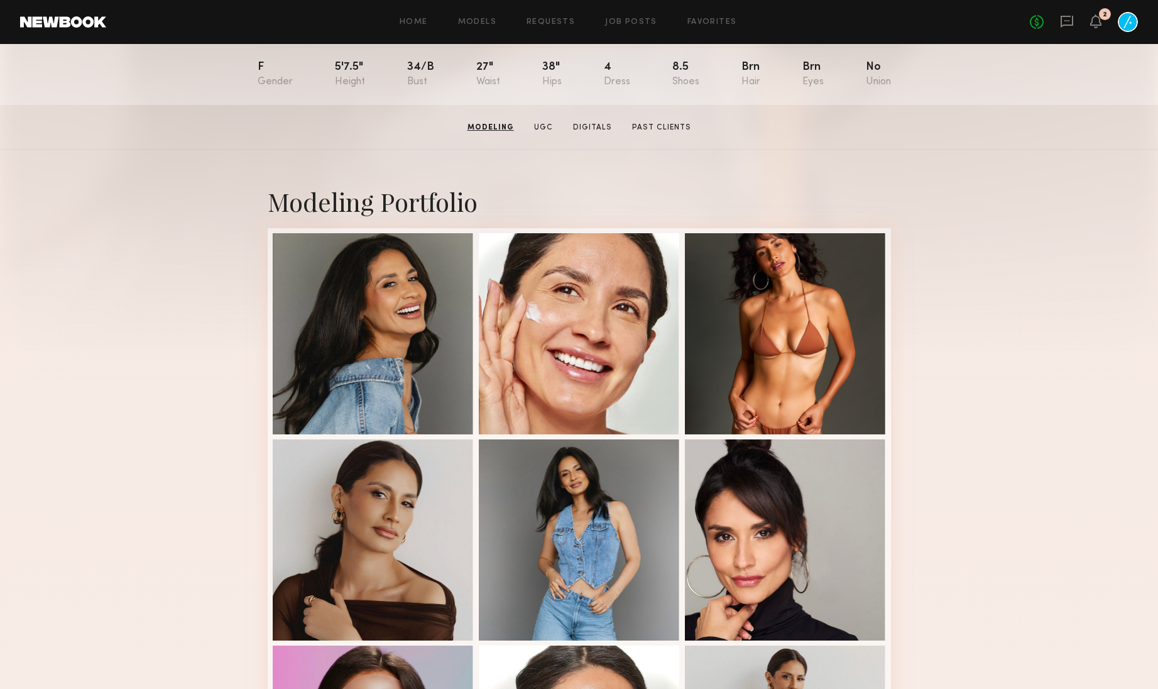
scroll to position [68, 0]
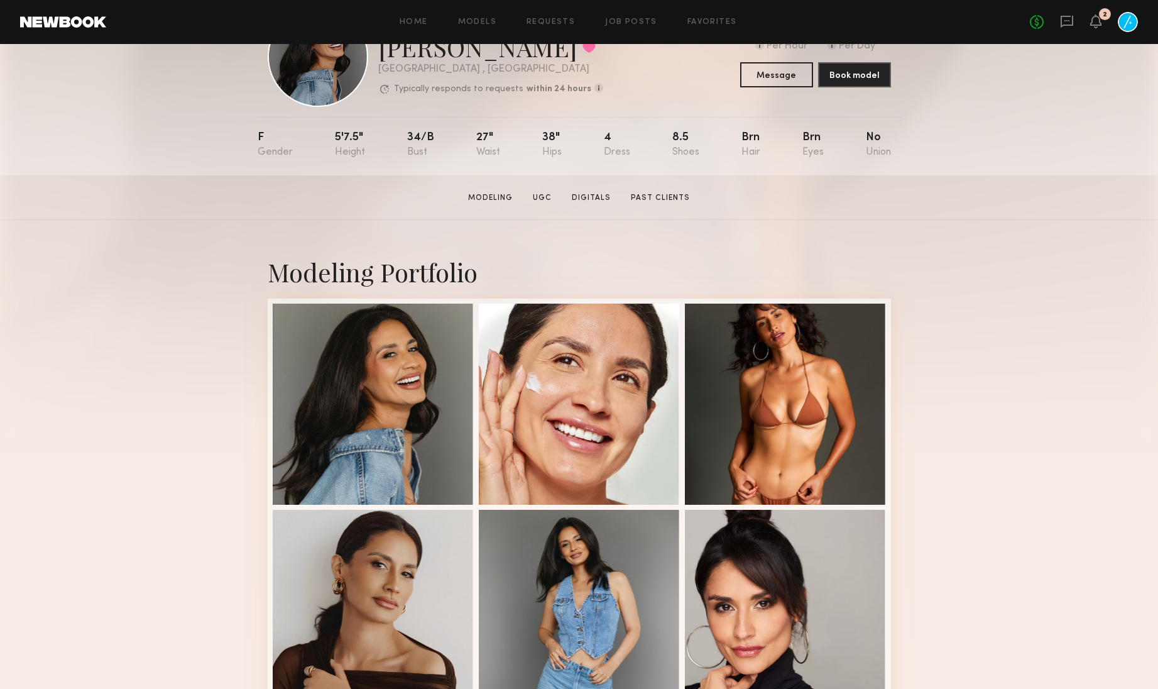
click at [571, 367] on div at bounding box center [579, 404] width 201 height 201
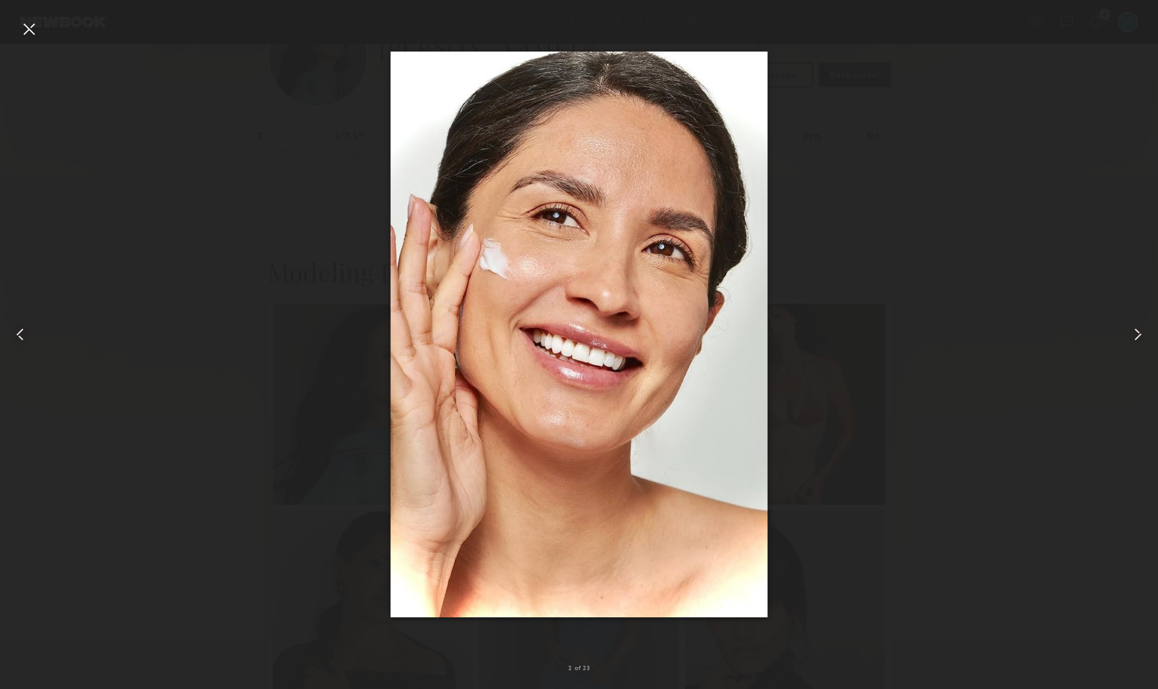
click at [24, 21] on div at bounding box center [29, 29] width 20 height 20
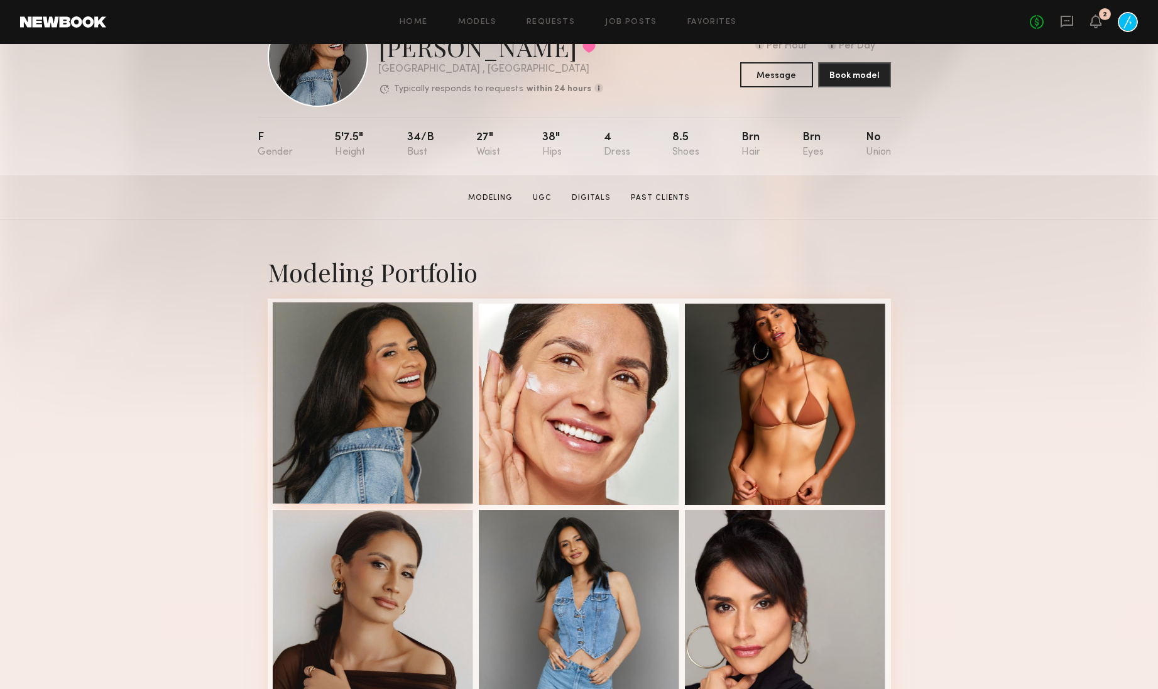
click at [361, 390] on div at bounding box center [373, 402] width 201 height 201
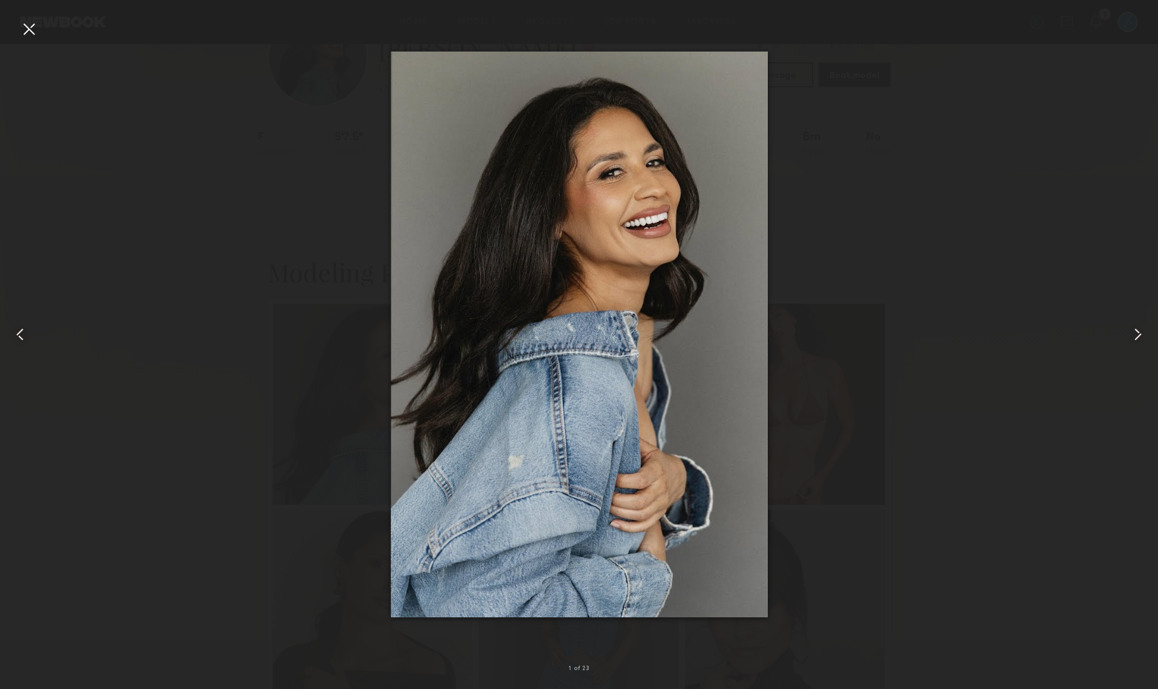
click at [35, 31] on div at bounding box center [29, 29] width 20 height 20
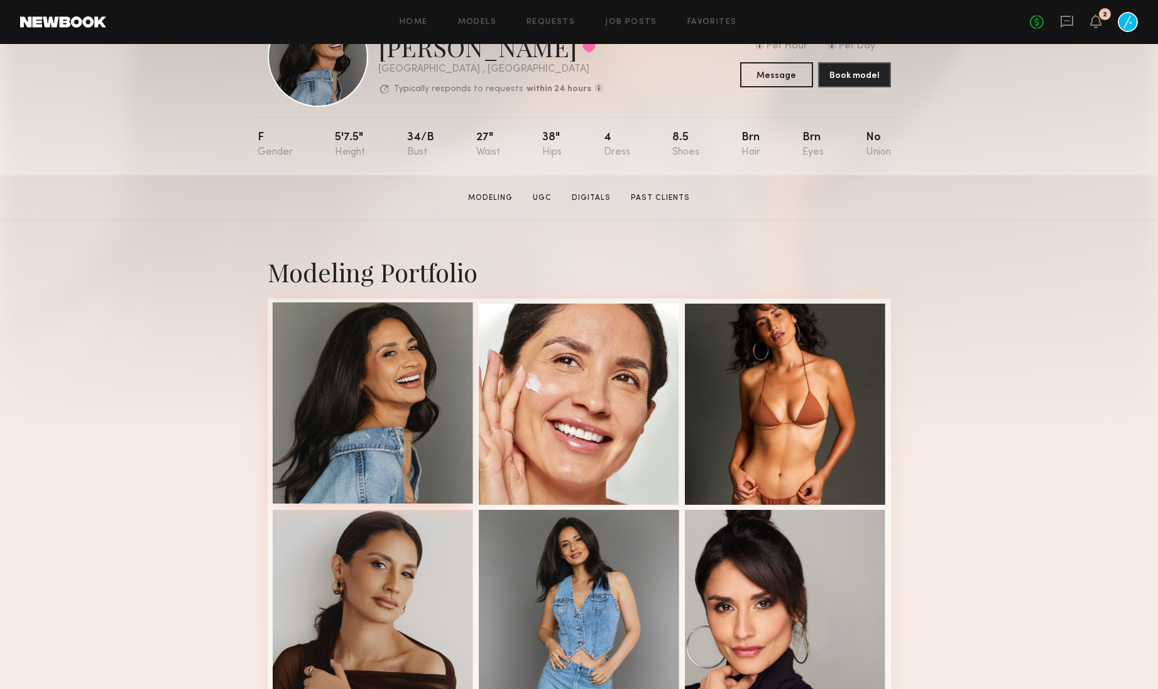
scroll to position [0, 0]
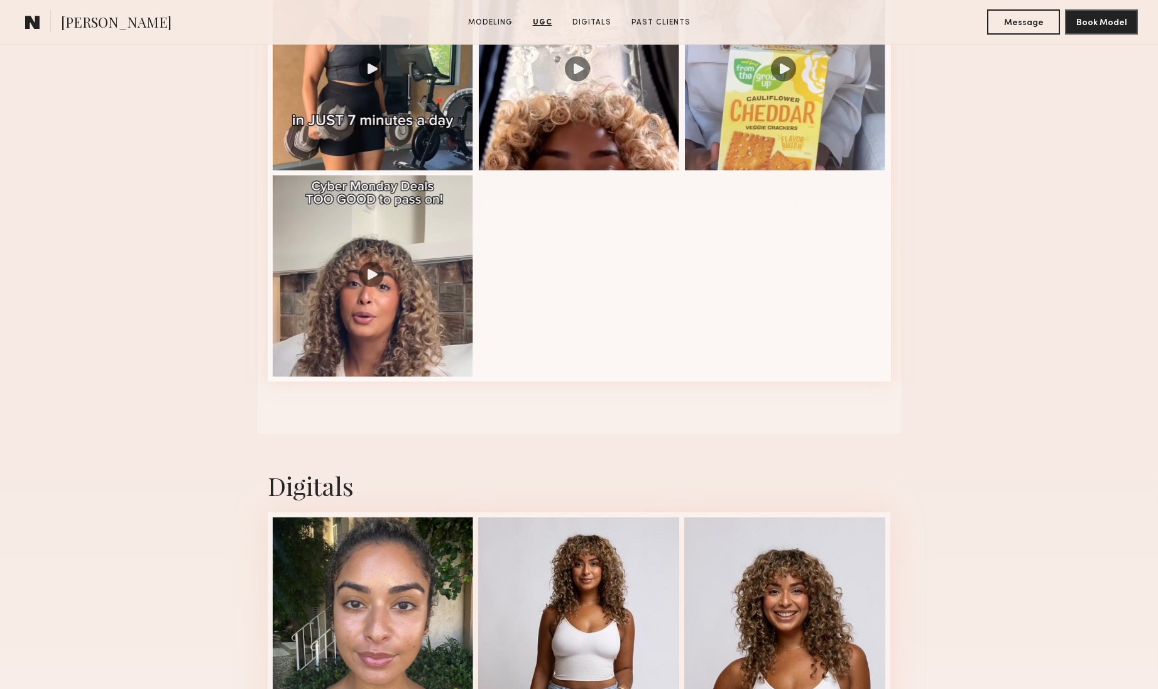
scroll to position [1710, 0]
